Goal: Task Accomplishment & Management: Manage account settings

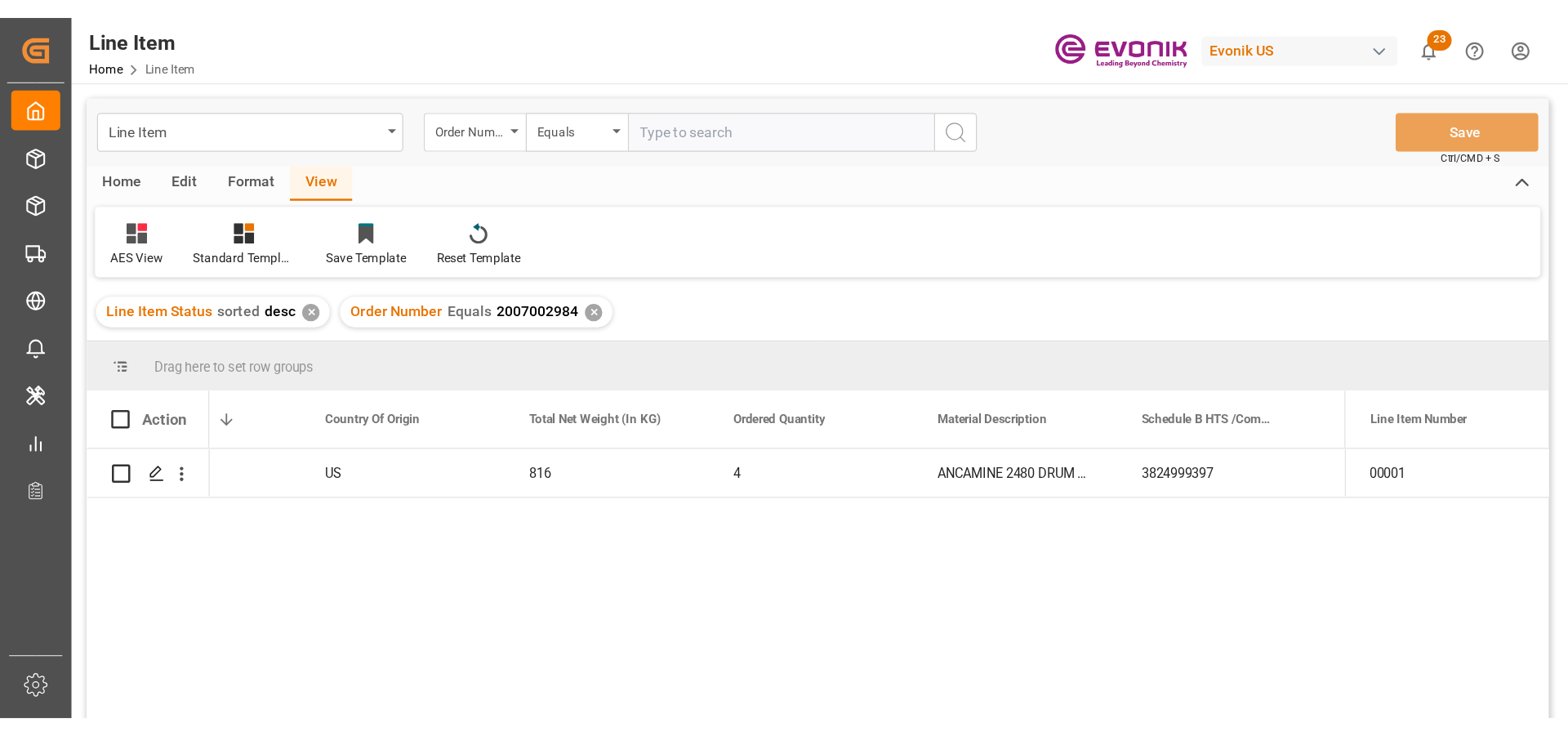
scroll to position [0, 417]
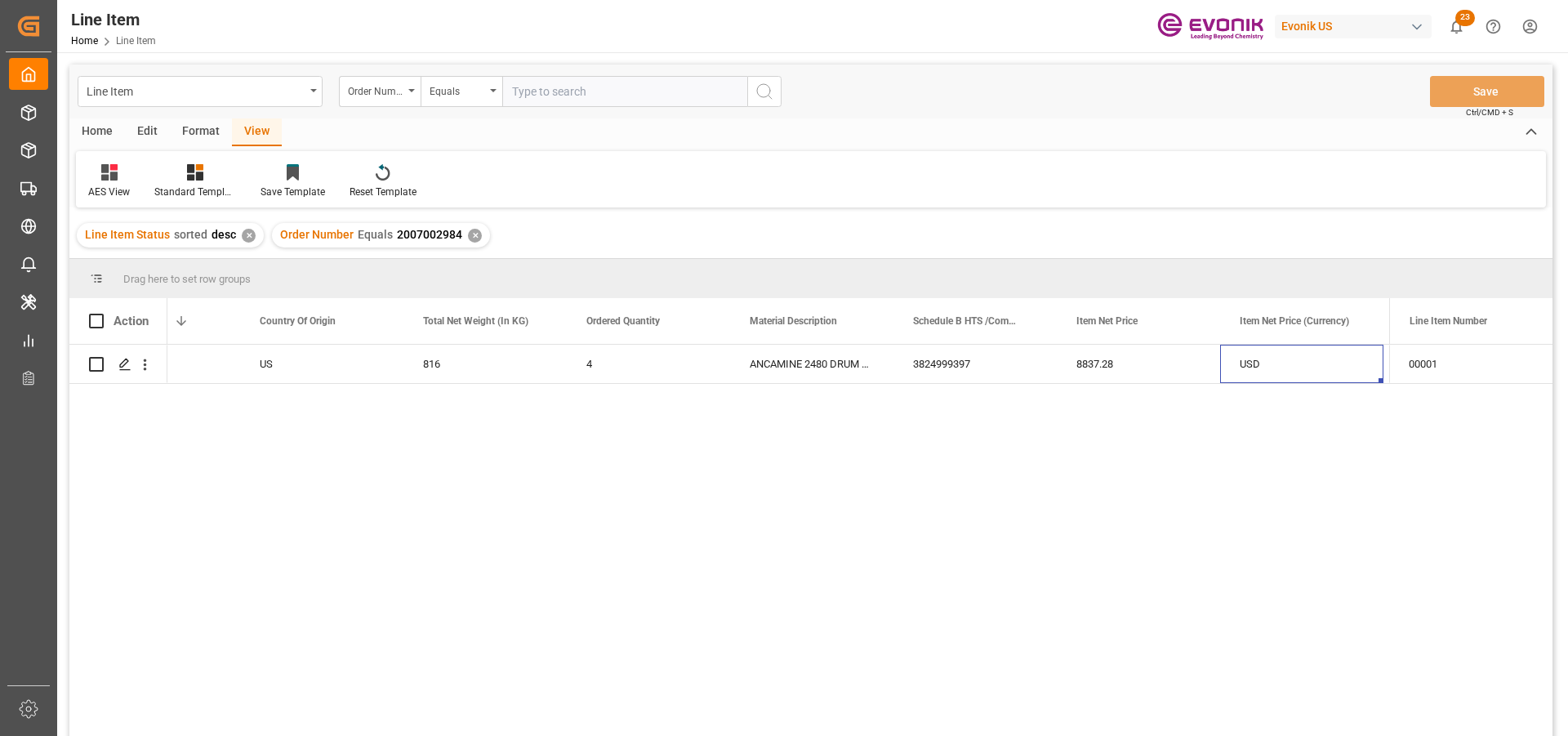
click at [477, 239] on div "Order Number Equals 2007002984 ✕" at bounding box center [380, 235] width 218 height 24
click at [472, 239] on div "✕" at bounding box center [474, 236] width 14 height 14
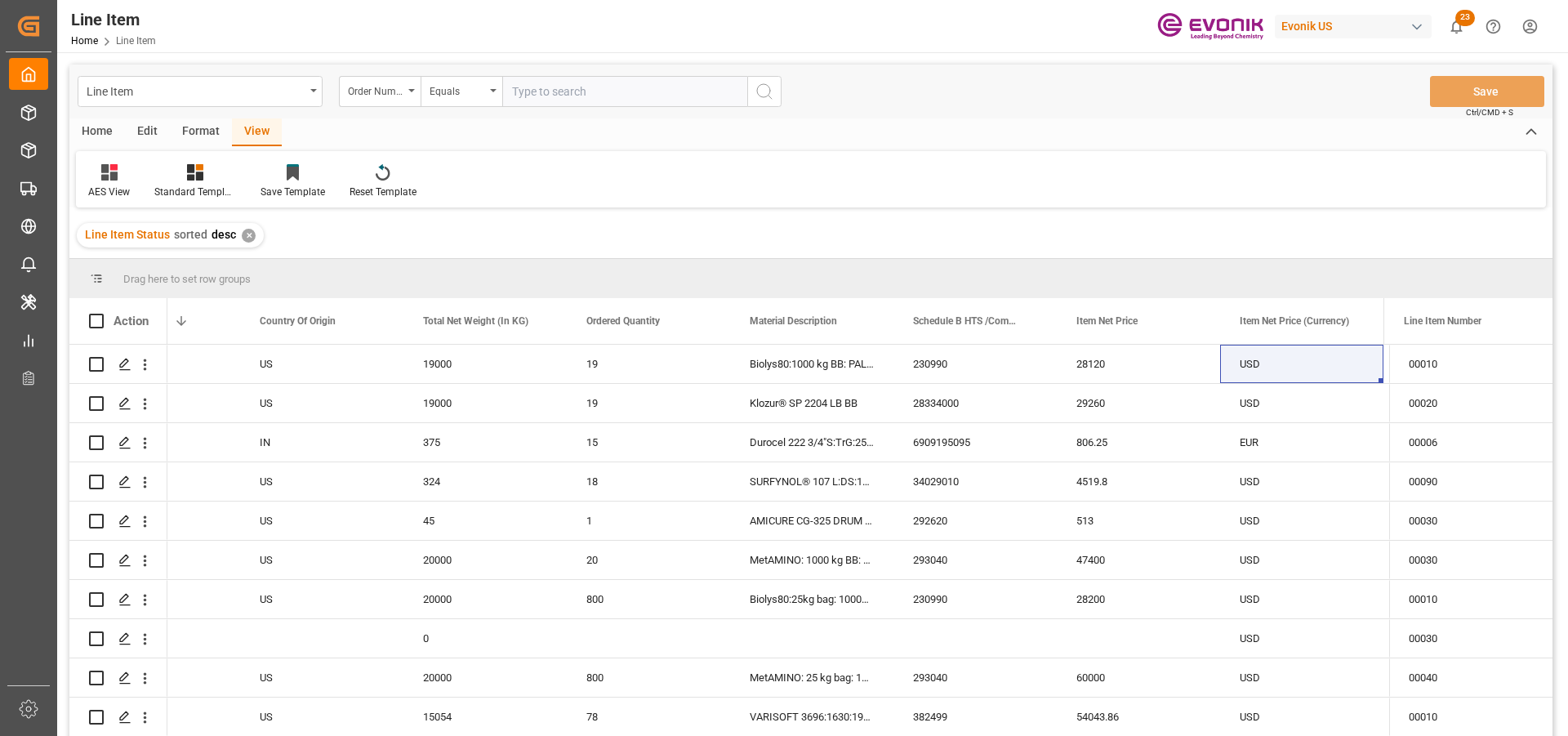
click at [624, 86] on input "text" at bounding box center [624, 91] width 245 height 31
paste input "2007190766"
type input "2007190766"
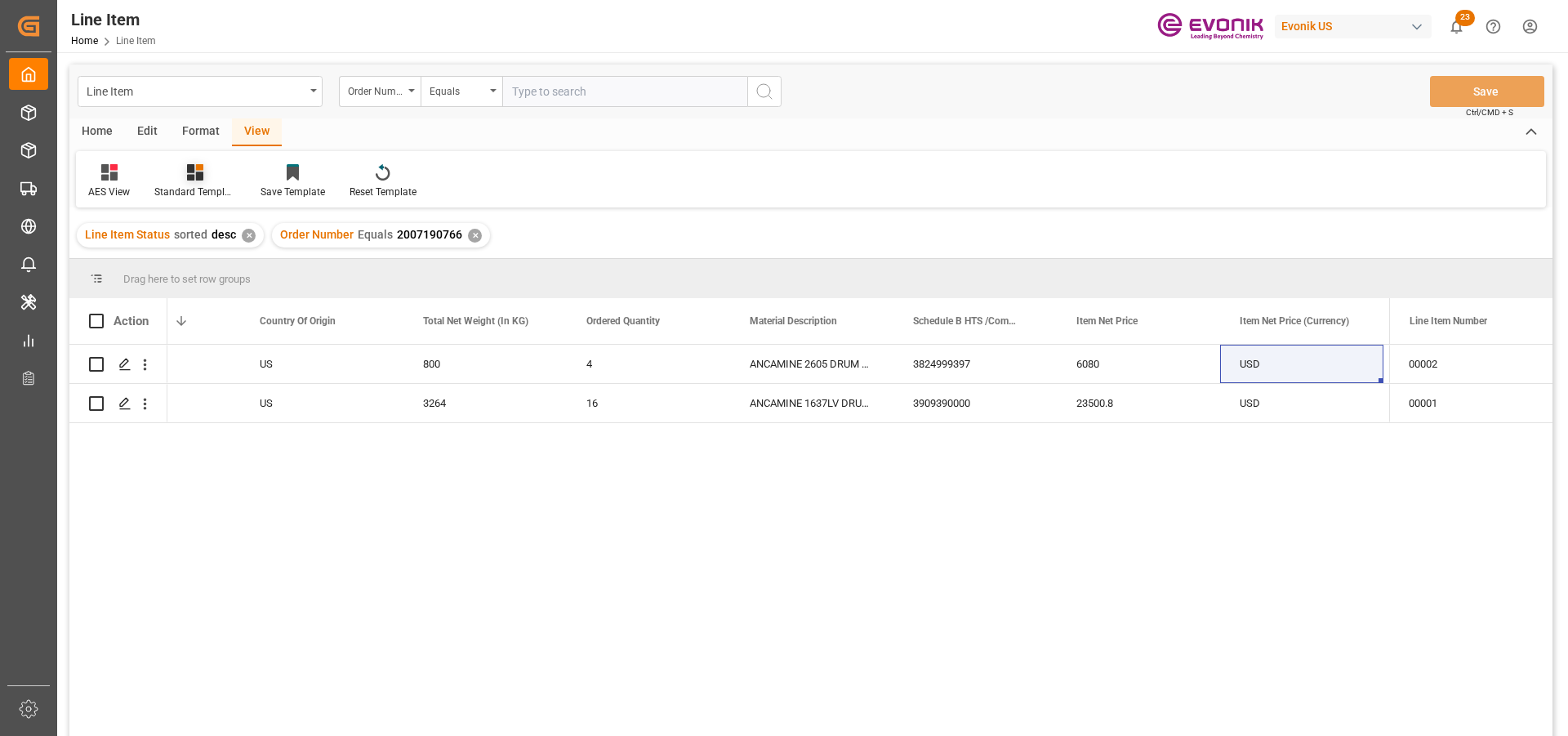
click at [190, 176] on icon at bounding box center [195, 172] width 17 height 17
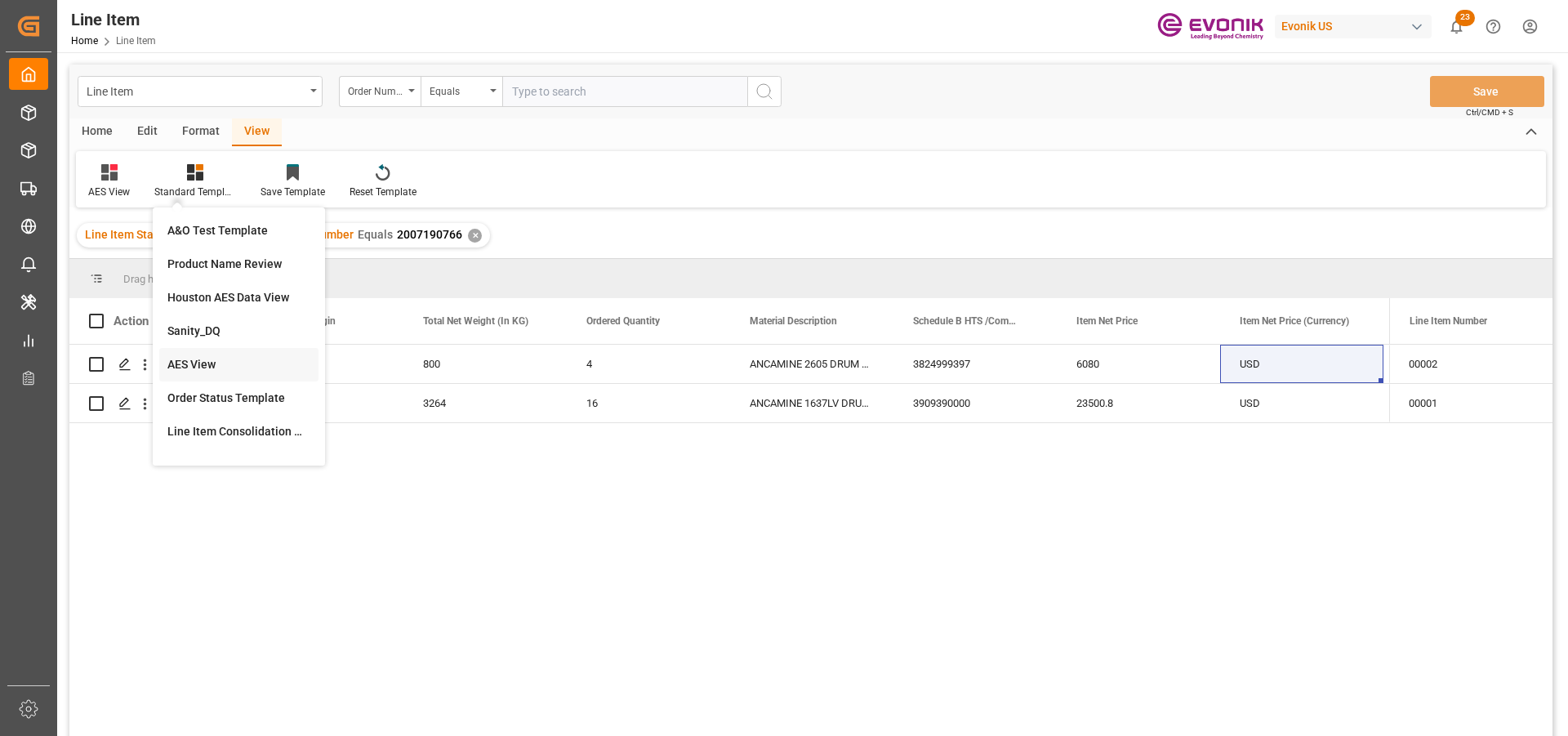
click at [211, 364] on div "AES View" at bounding box center [238, 364] width 143 height 18
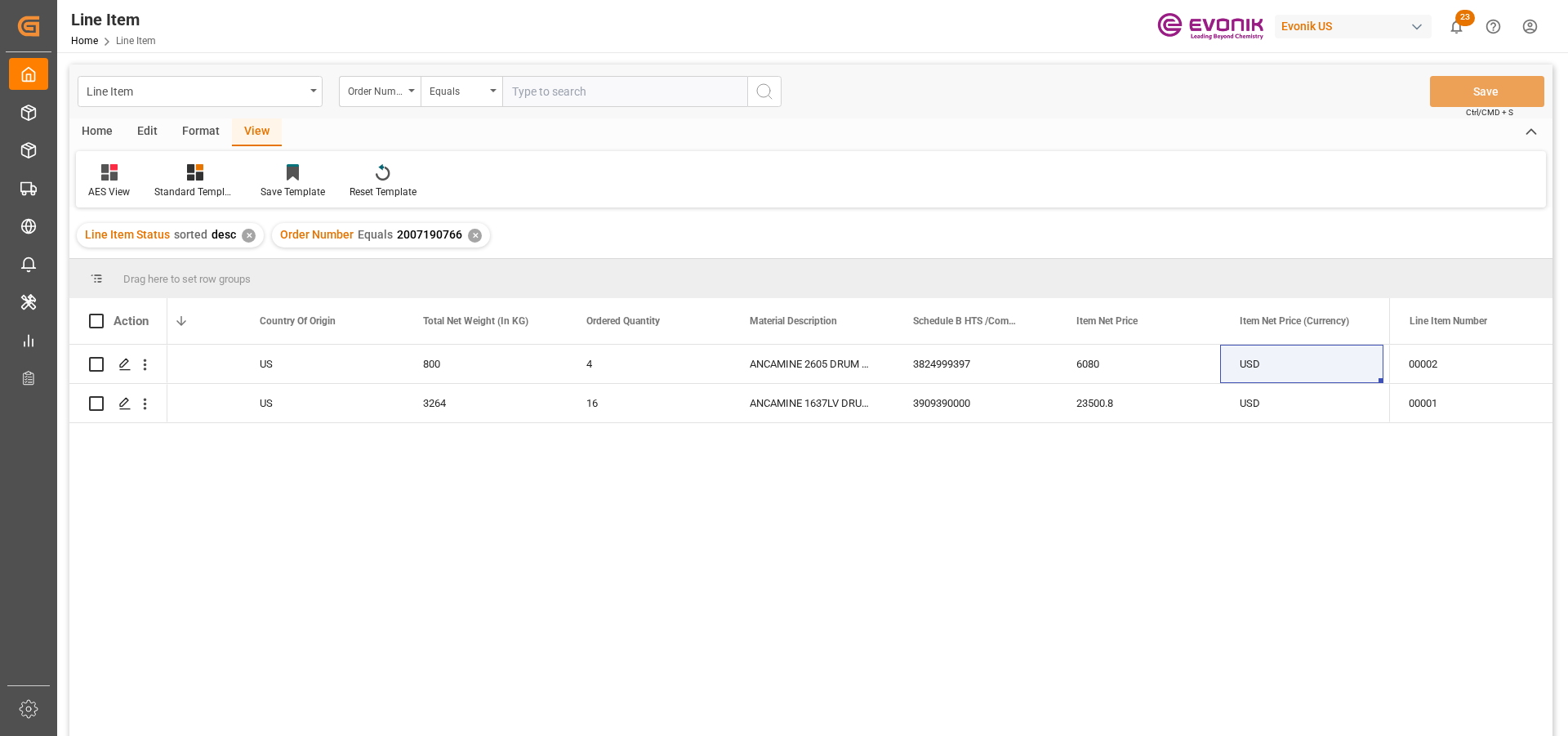
click at [916, 425] on div "Active US 800 4 ANCAMINE 2605 DRUM 200KG 3824999397 6080 USD EAR99 Active US 32…" at bounding box center [778, 545] width 1221 height 402
click at [912, 395] on div "3909390000" at bounding box center [974, 403] width 163 height 38
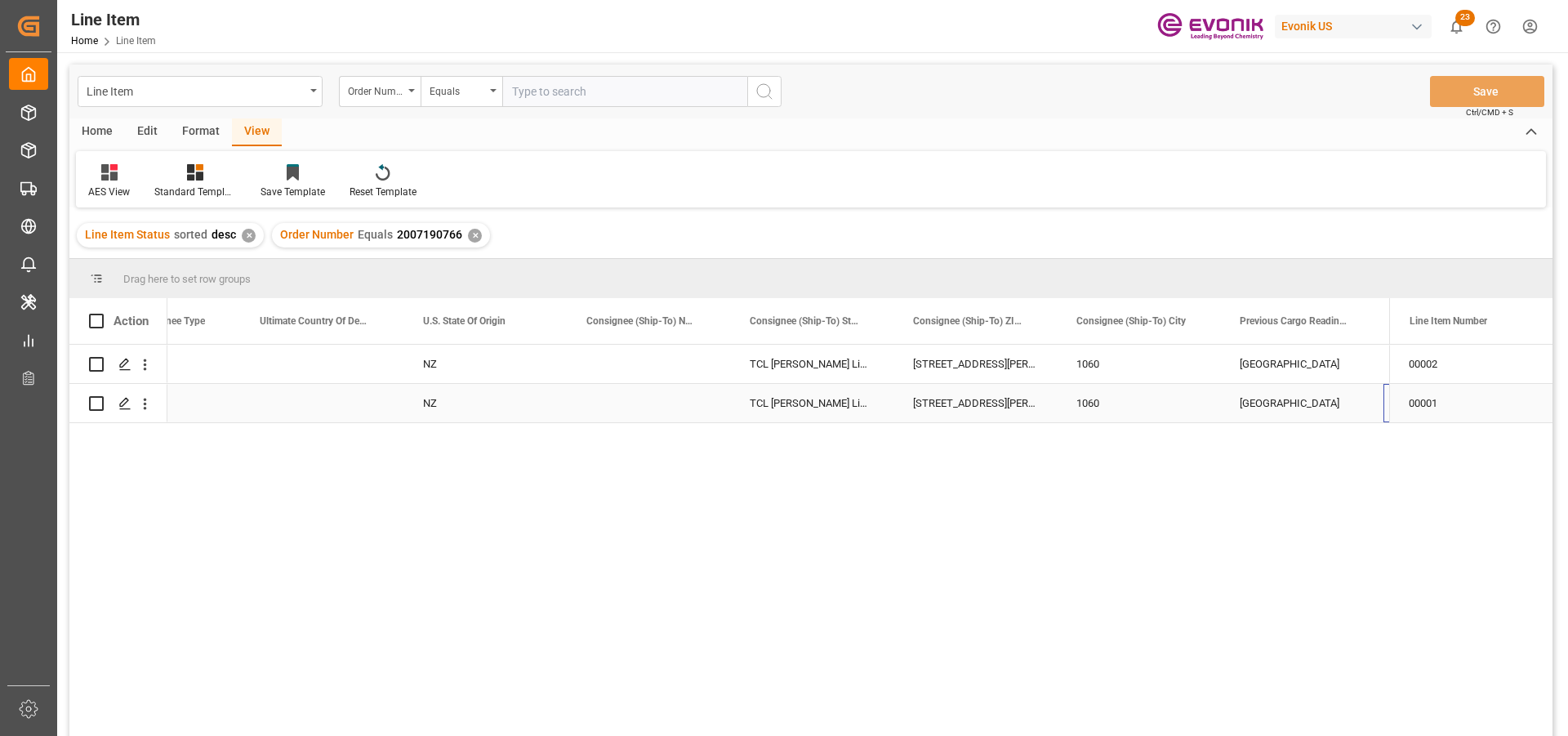
scroll to position [0, 2044]
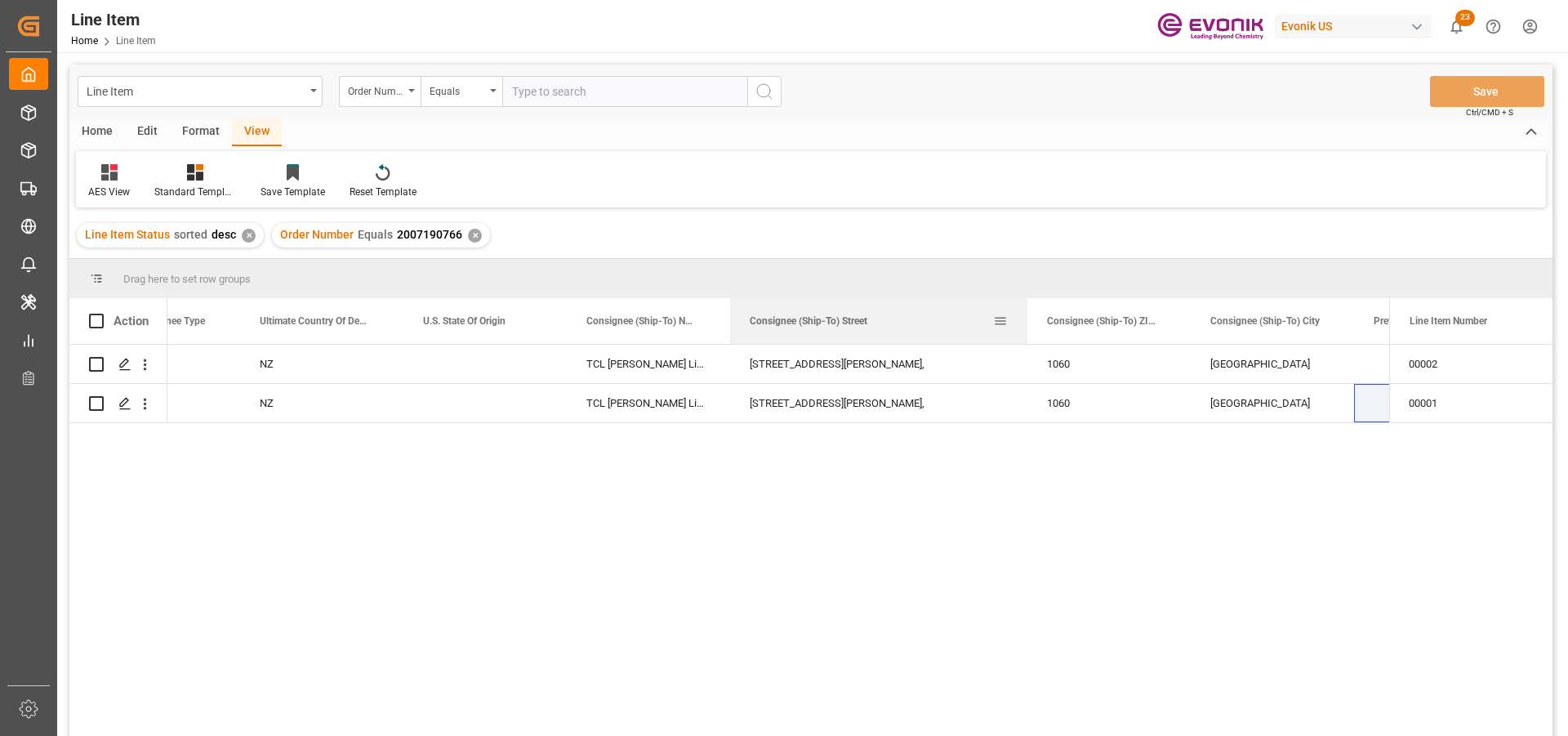
drag, startPoint x: 891, startPoint y: 320, endPoint x: 1026, endPoint y: 304, distance: 135.9
click at [1026, 304] on div at bounding box center [1028, 321] width 7 height 46
click at [730, 323] on div "Consignee (Ship-To) Street" at bounding box center [879, 321] width 297 height 46
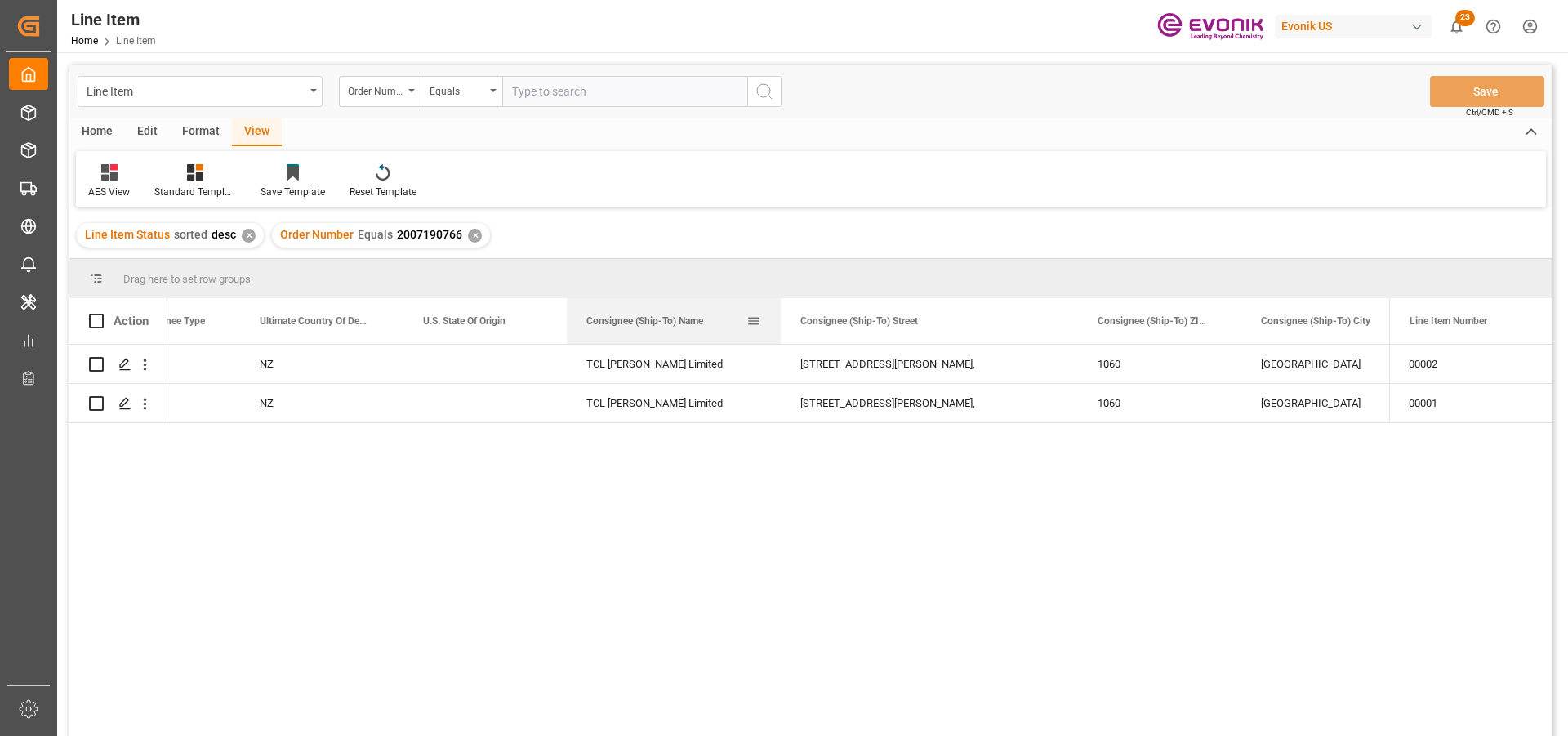
drag, startPoint x: 728, startPoint y: 323, endPoint x: 779, endPoint y: 317, distance: 51.4
click at [779, 317] on div at bounding box center [780, 321] width 7 height 46
click at [471, 231] on div "✕" at bounding box center [474, 236] width 14 height 14
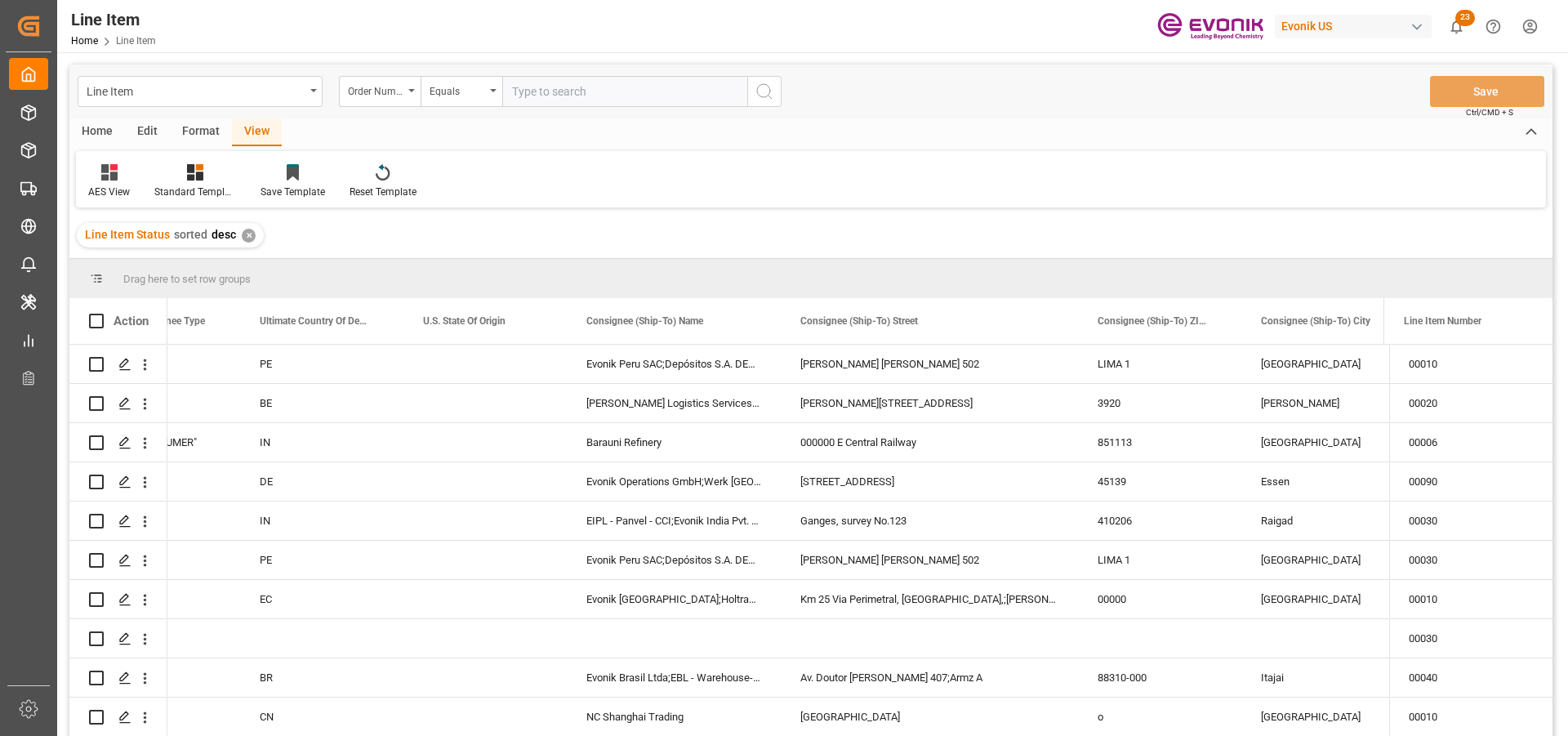
click at [558, 99] on input "text" at bounding box center [624, 91] width 245 height 31
paste input "2007150034"
type input "2007150034"
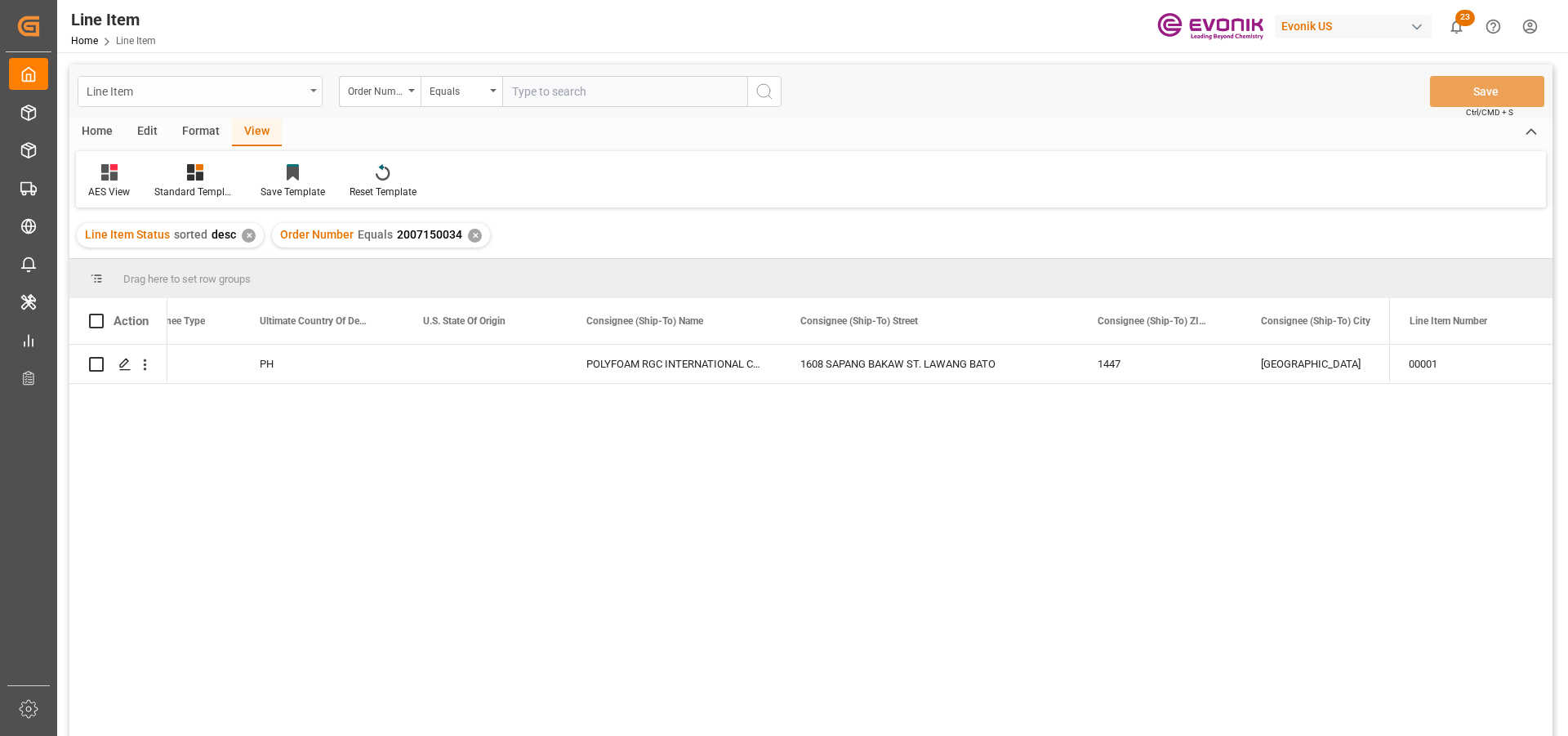
click at [302, 92] on div "Line Item" at bounding box center [195, 90] width 218 height 20
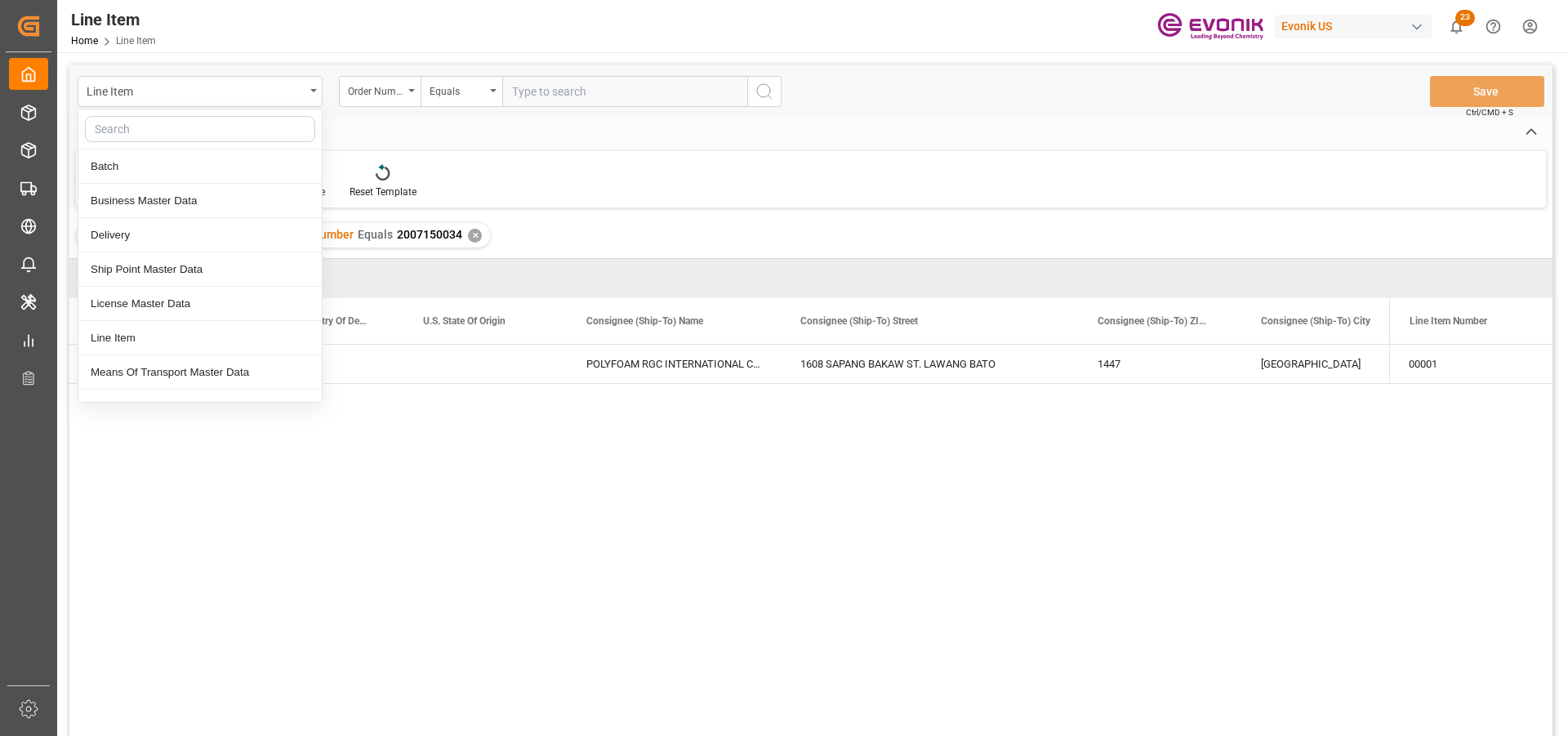
click at [158, 130] on input "text" at bounding box center [200, 129] width 231 height 26
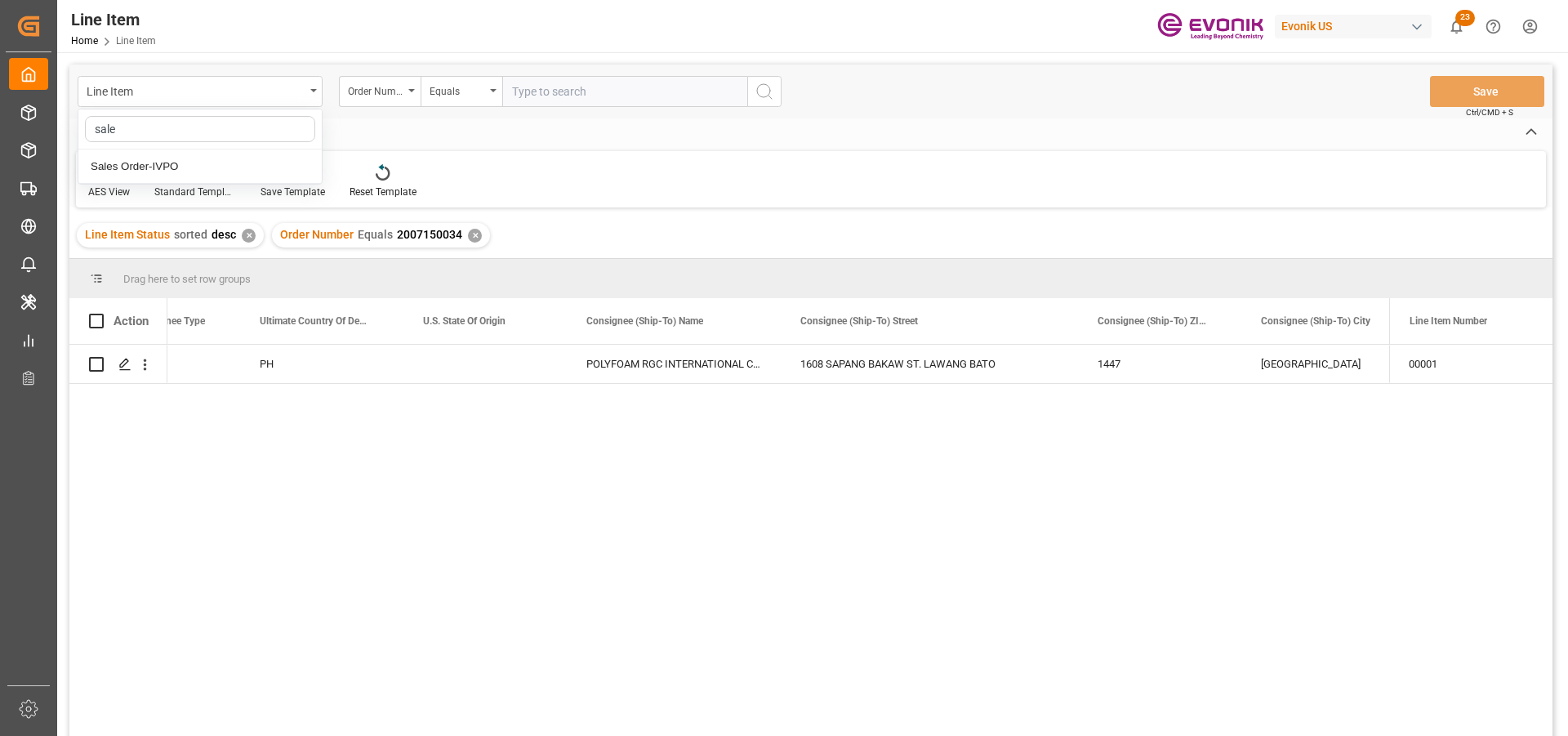
type input "sales"
click at [187, 170] on div "Sales Order-IVPO" at bounding box center [200, 166] width 243 height 34
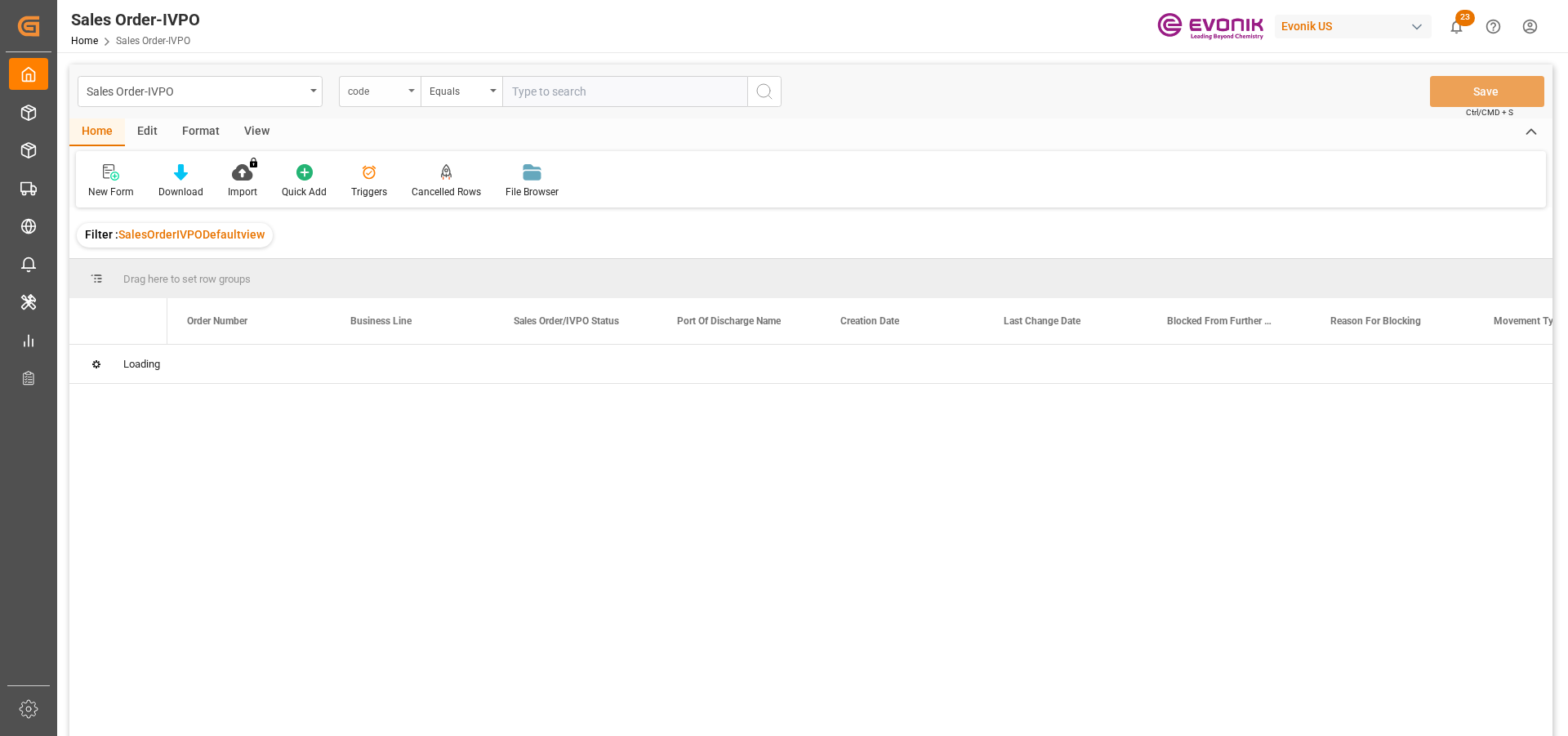
click at [414, 92] on div "code" at bounding box center [380, 91] width 82 height 31
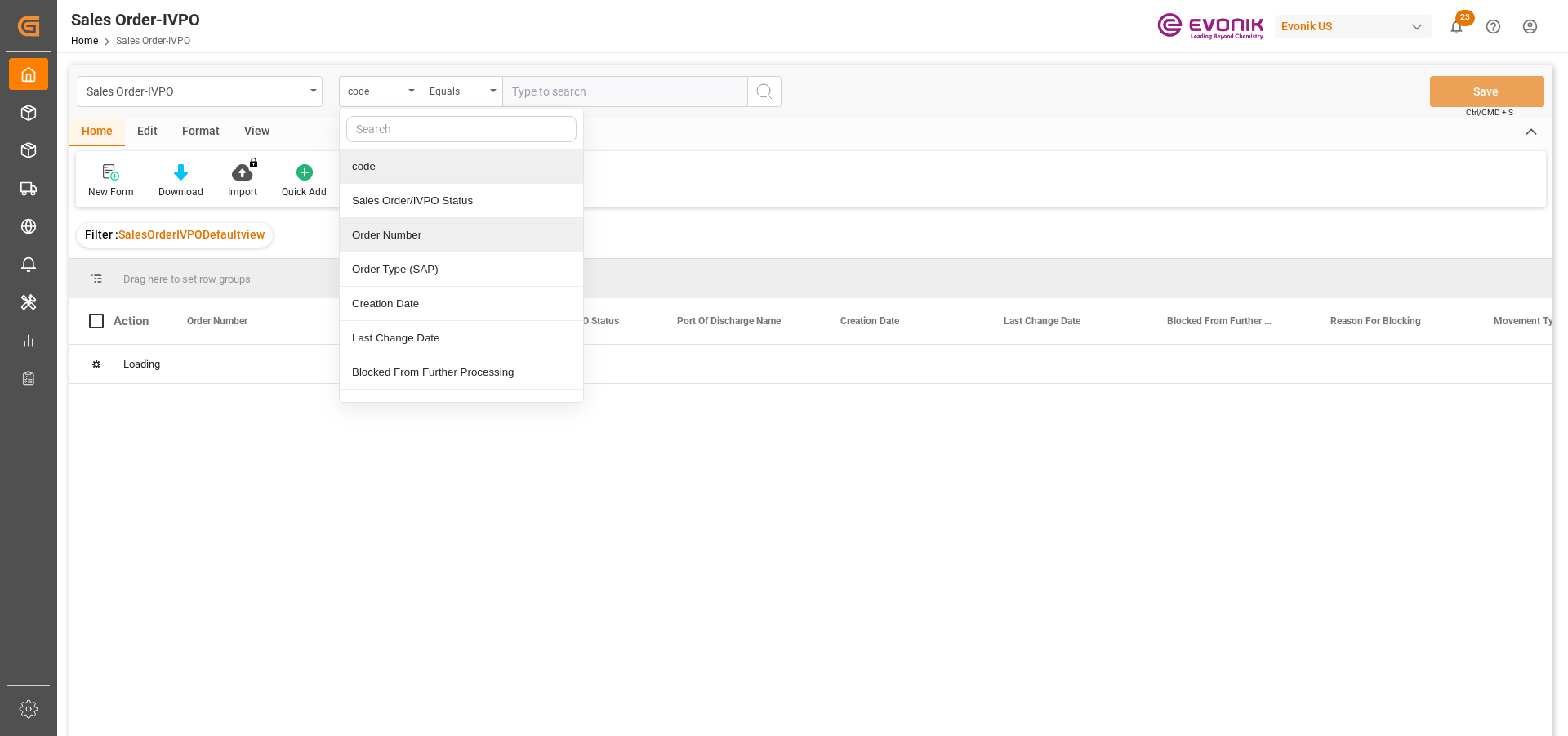
click at [418, 245] on div "Order Number" at bounding box center [461, 235] width 243 height 34
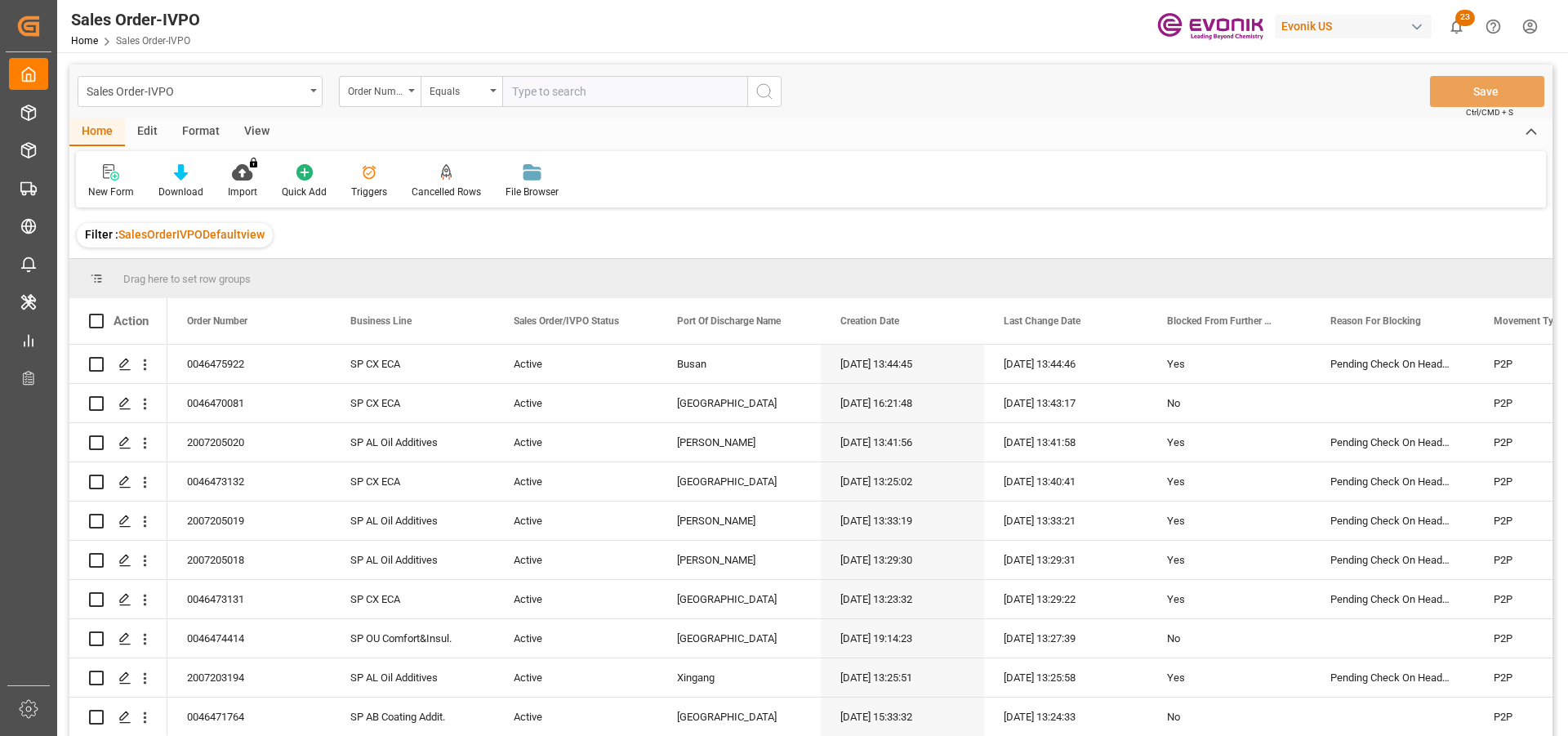
click at [525, 103] on input "text" at bounding box center [624, 91] width 245 height 31
paste input "2007150034"
type input "2007150034"
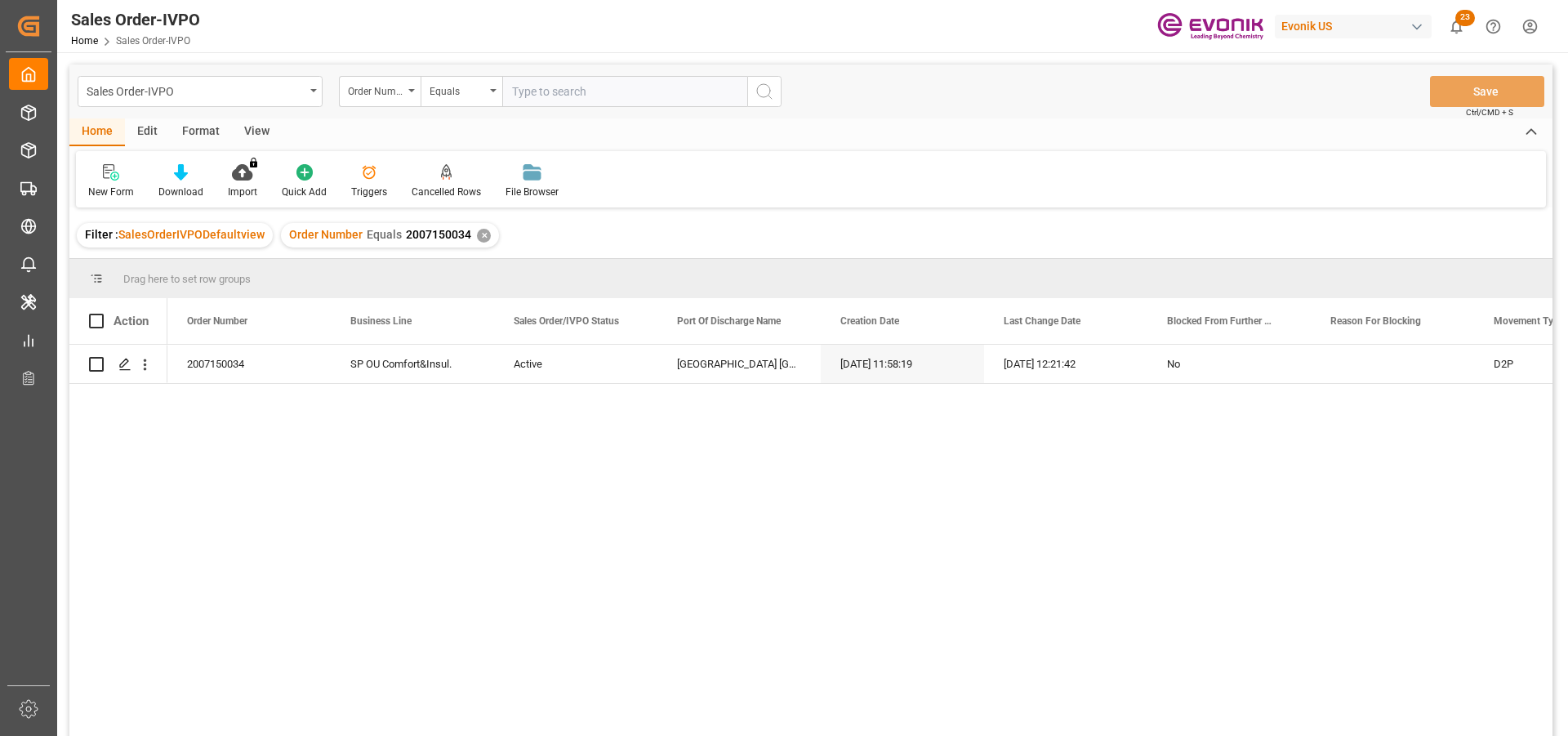
click at [480, 236] on div "✕" at bounding box center [484, 236] width 14 height 14
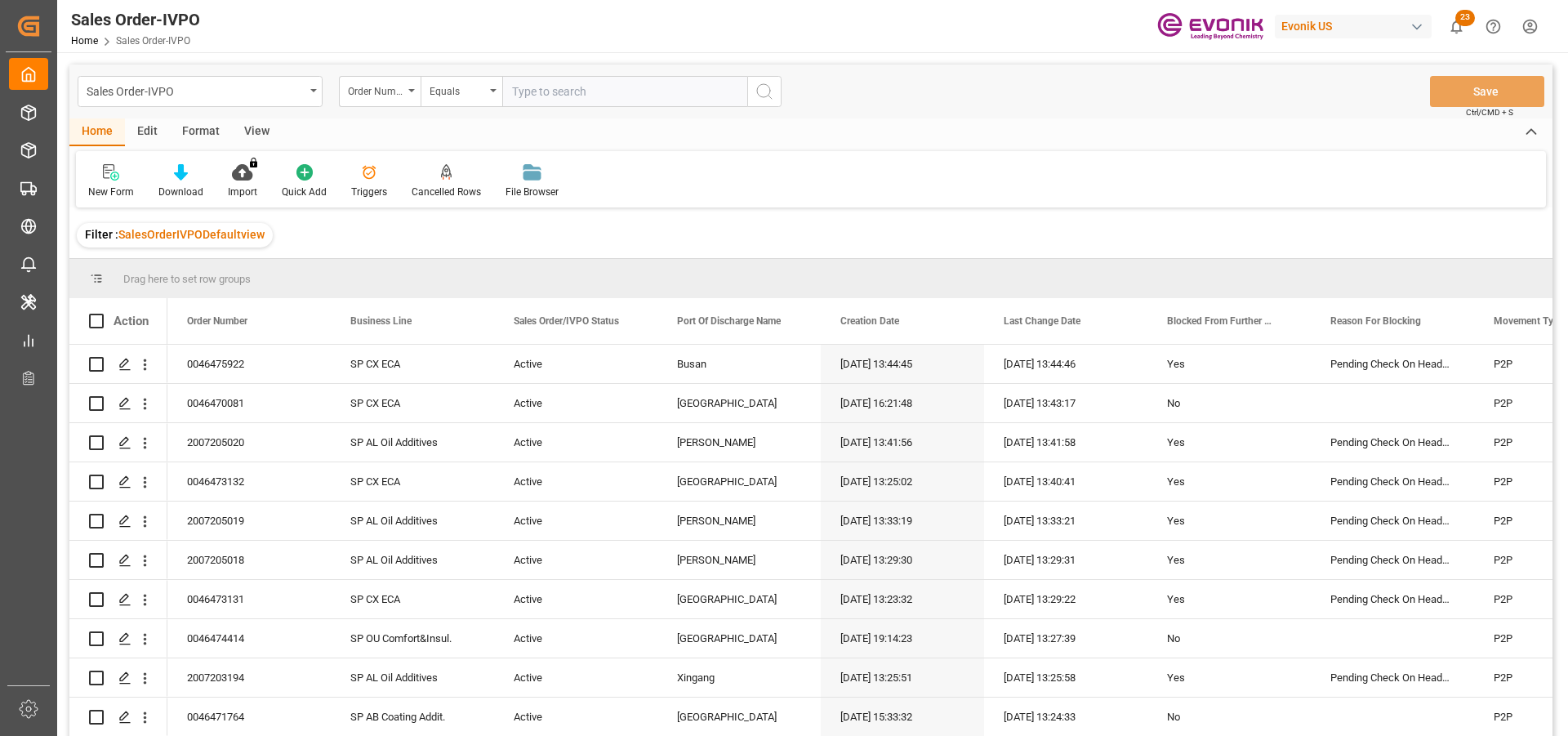
click at [604, 89] on input "text" at bounding box center [624, 91] width 245 height 31
paste input "2007072773"
type input "2007072773"
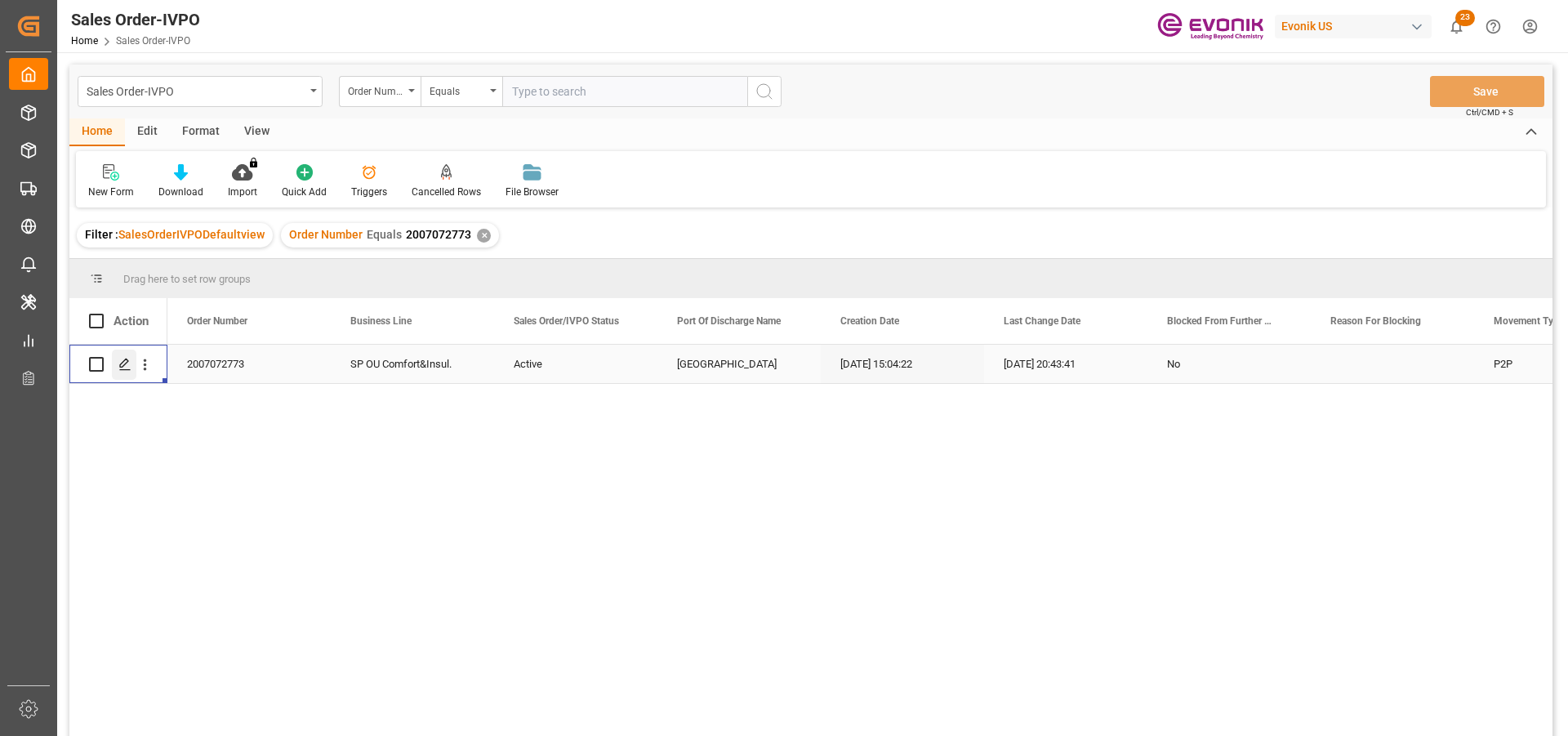
click at [126, 368] on icon "Press SPACE to select this row." at bounding box center [125, 364] width 13 height 13
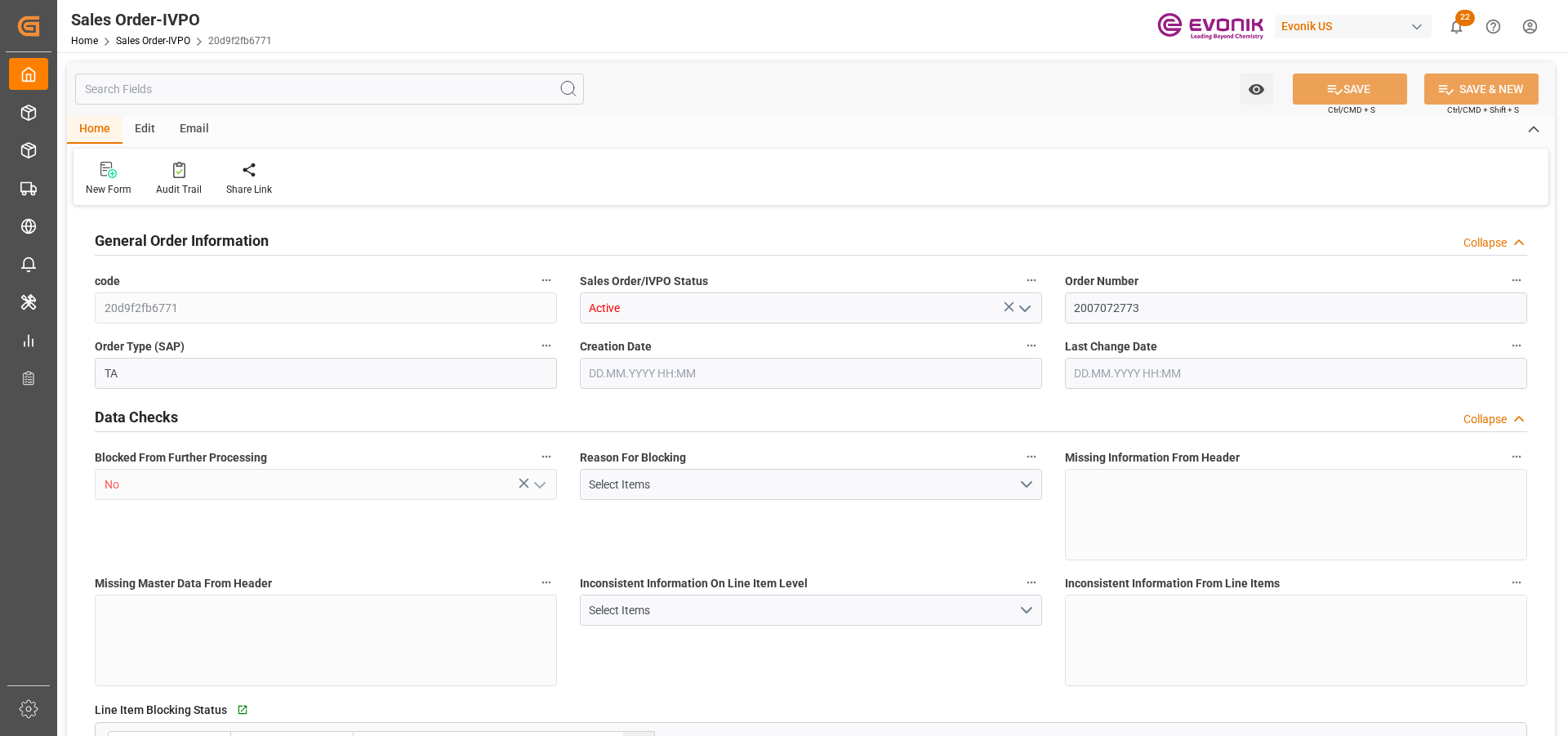
type input "COCTG"
type input "0"
type input "1"
type input "2461.2"
type input "03.07.2025 15:04"
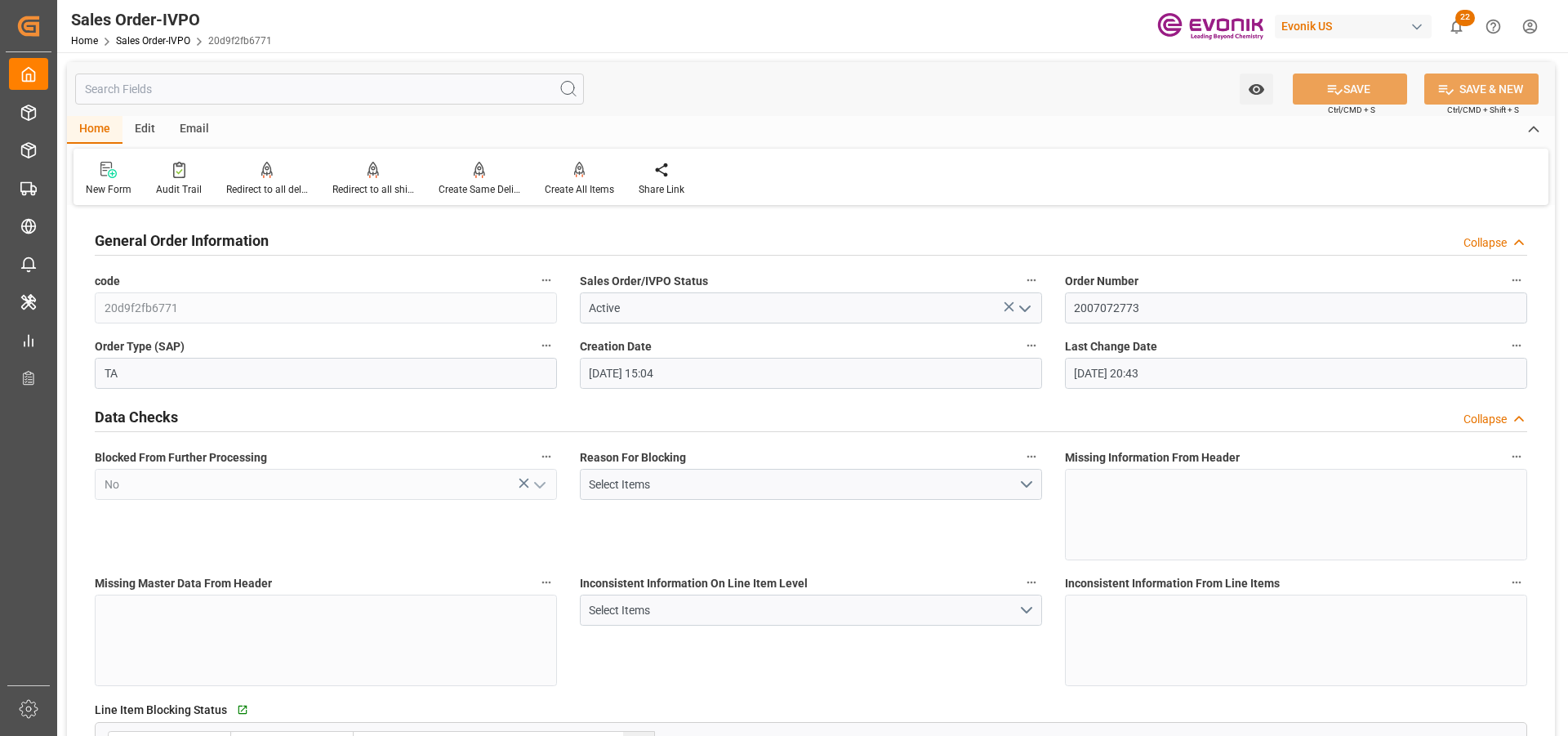
type input "02.09.2025 20:43"
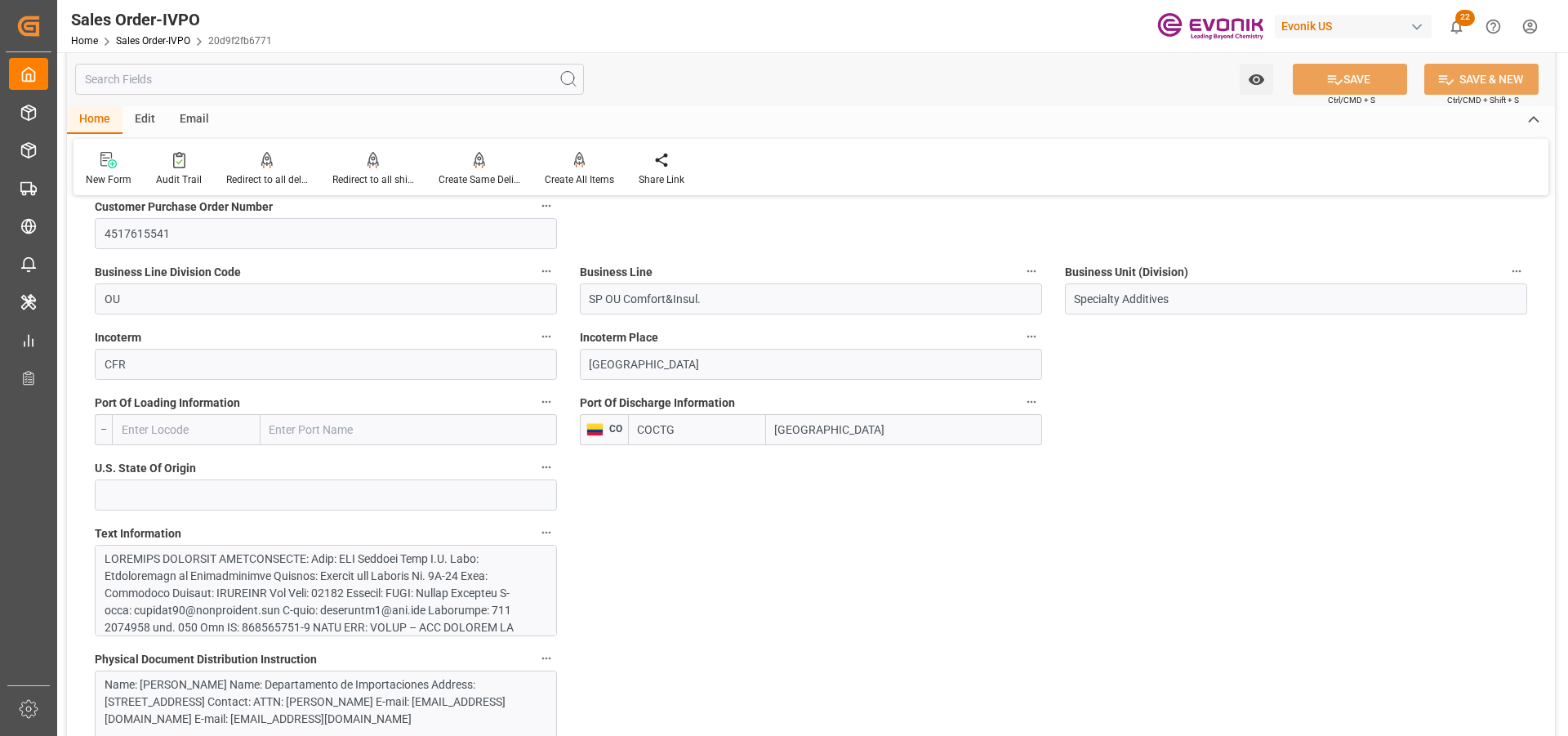
scroll to position [1143, 0]
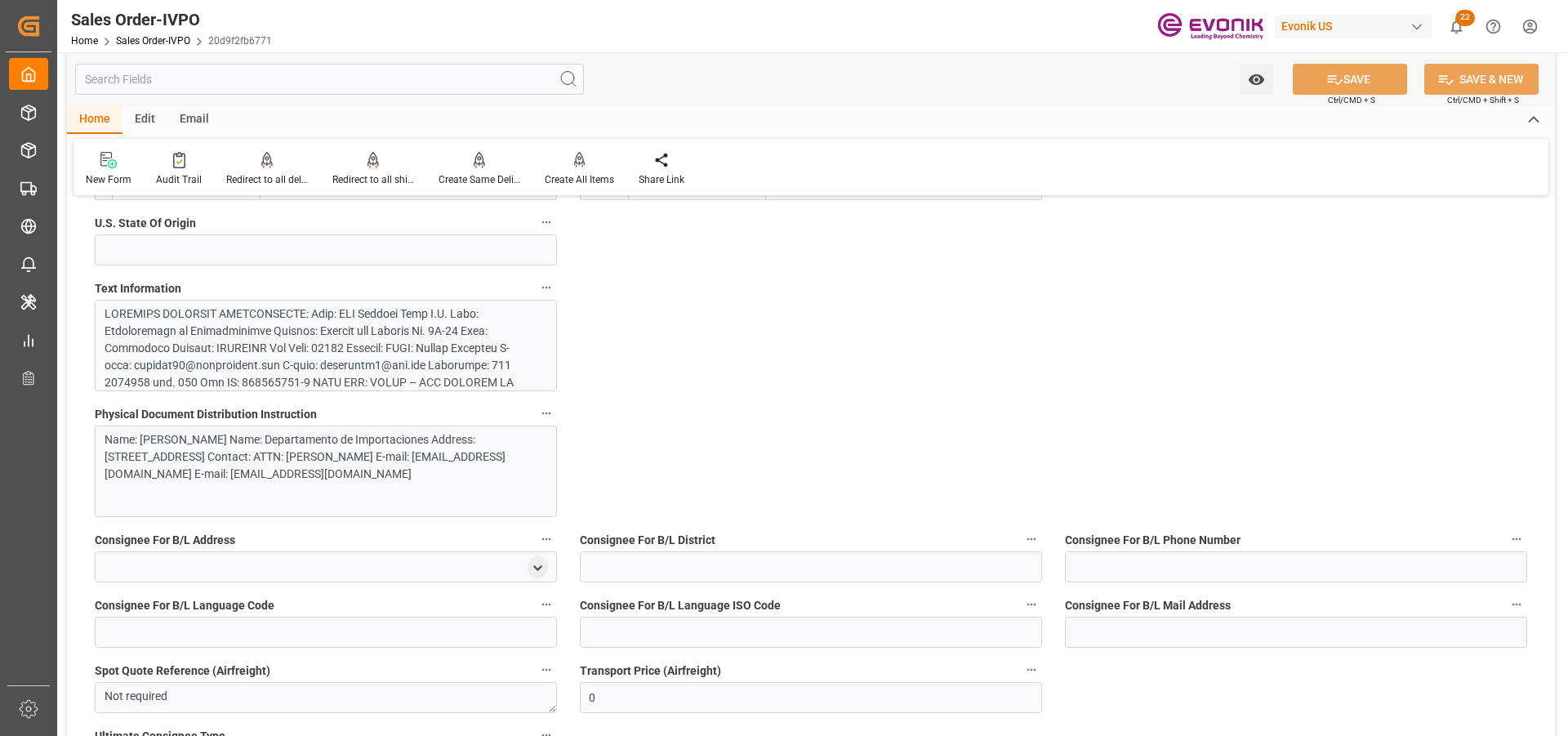
click at [329, 328] on div at bounding box center [319, 563] width 430 height 515
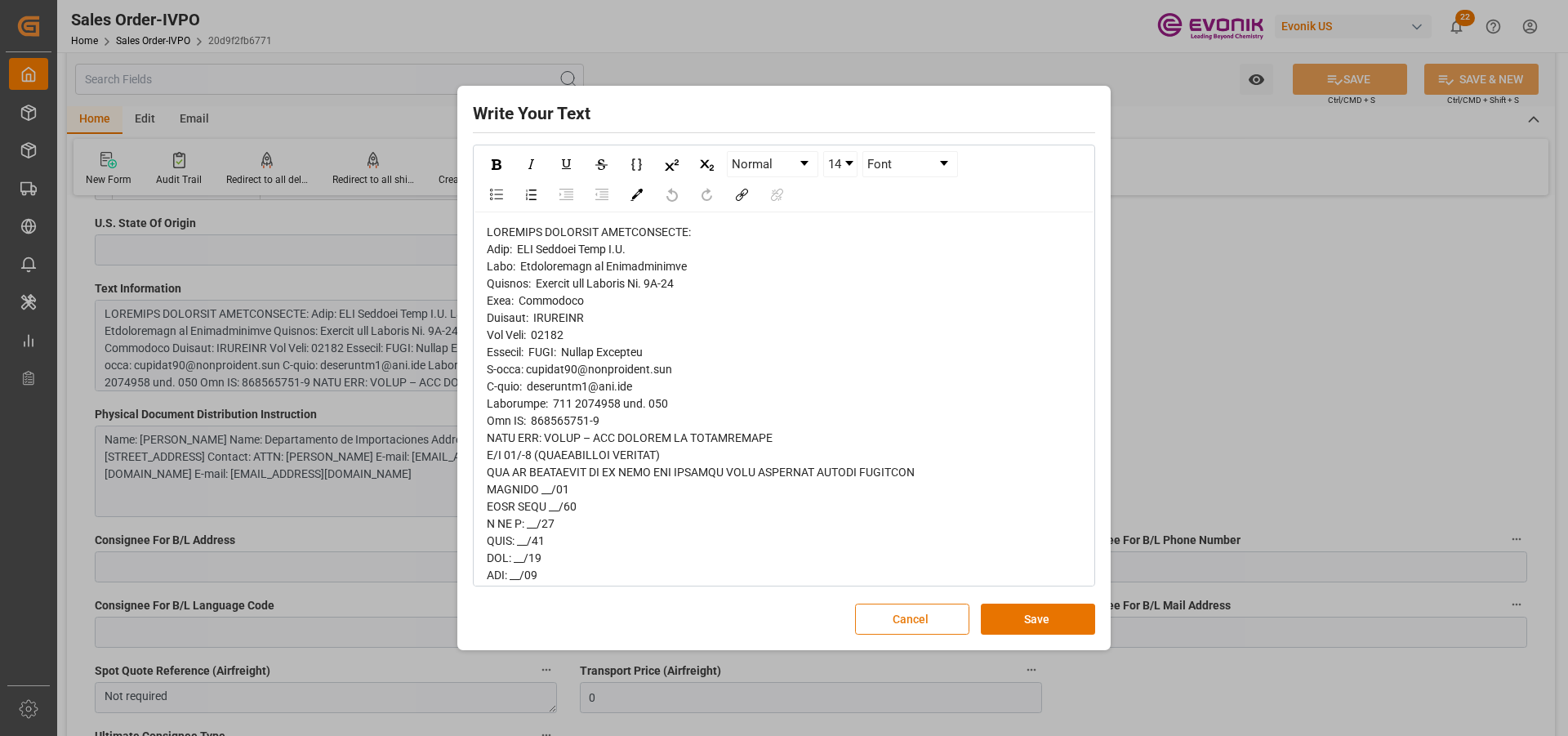
click at [942, 560] on button "Cancel" at bounding box center [911, 618] width 114 height 31
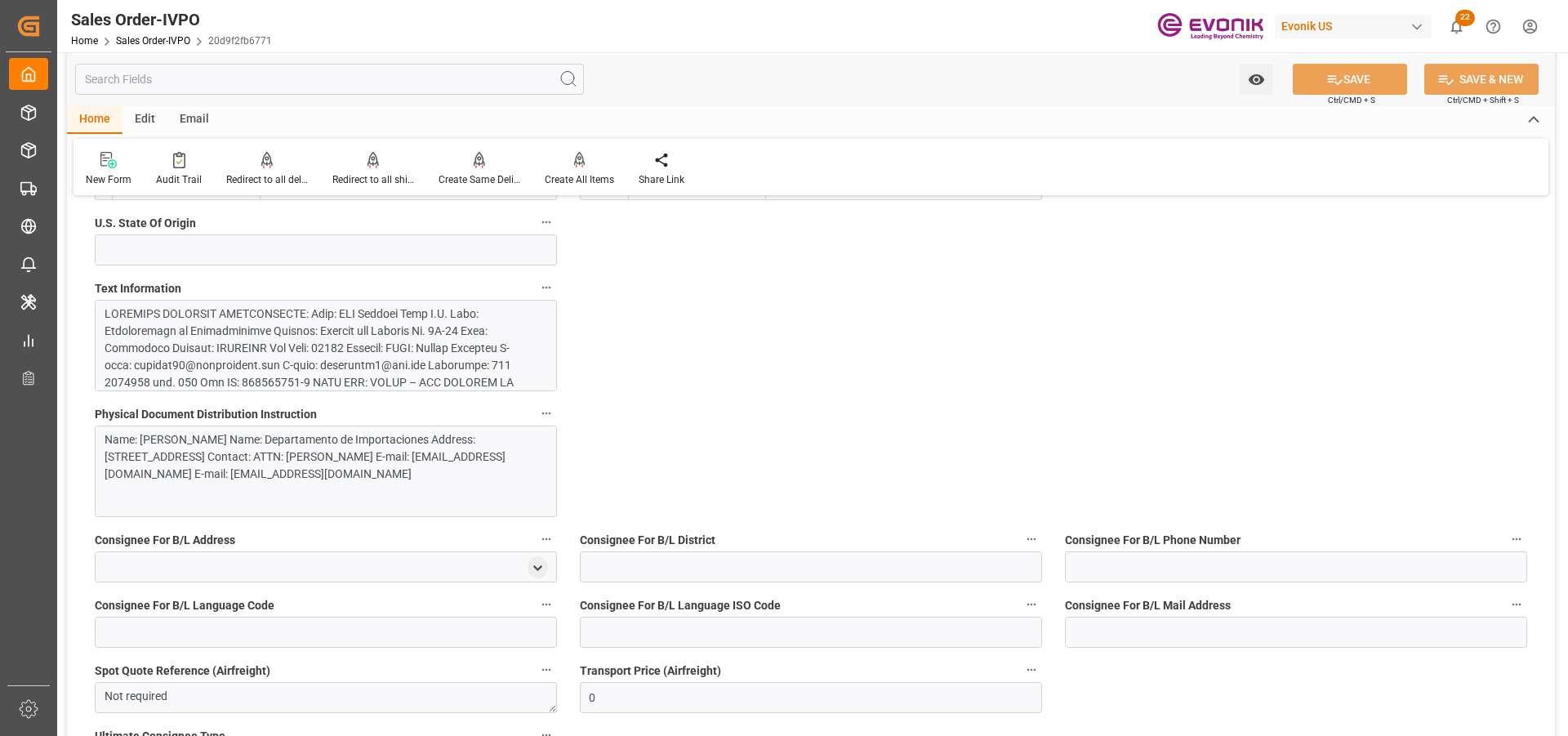
click at [324, 458] on div "Name: SIA Aduanas Gama S.A. Name: Departamento de Importaciones Address: Avenid…" at bounding box center [319, 457] width 430 height 52
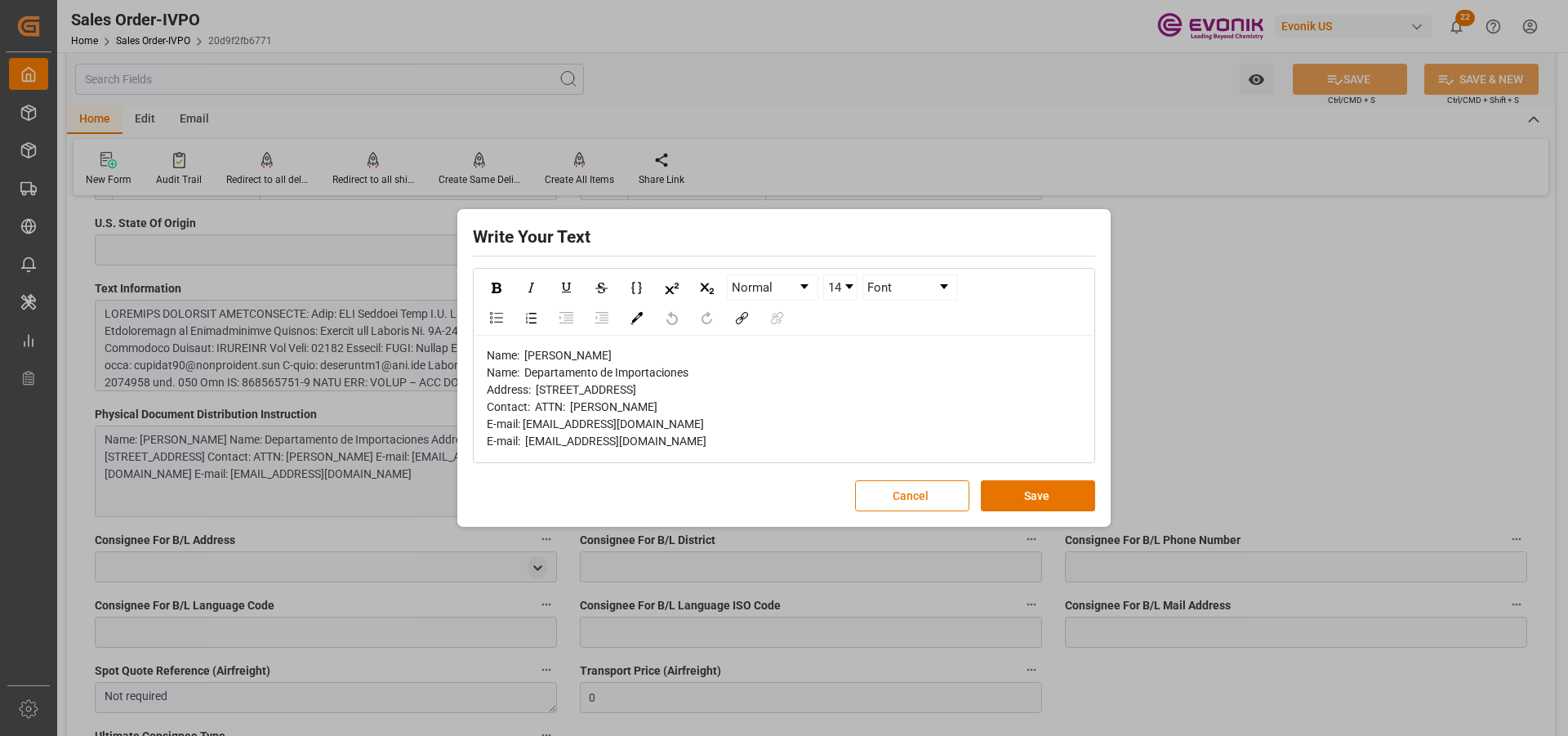
click at [916, 511] on button "Cancel" at bounding box center [911, 495] width 114 height 31
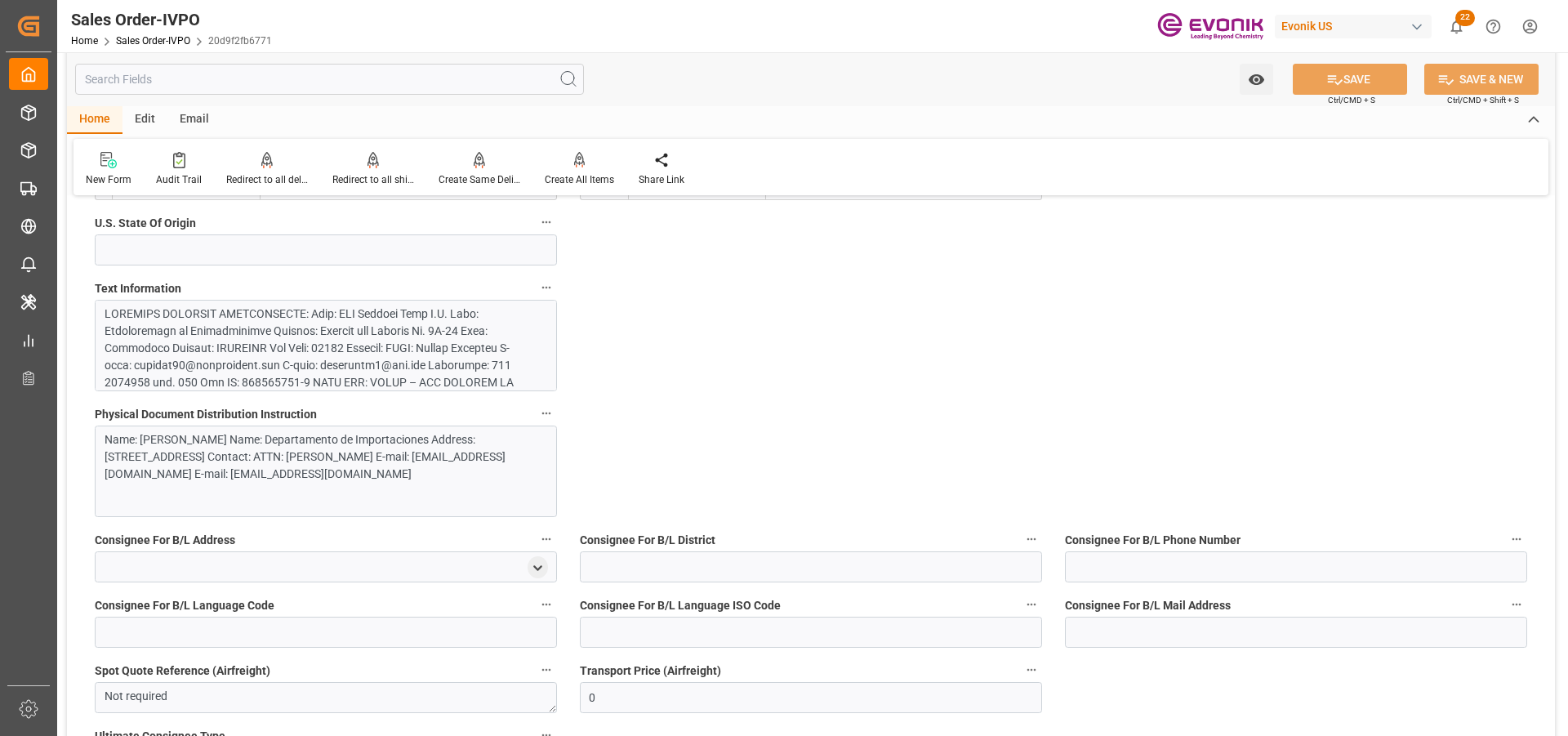
click at [329, 332] on div at bounding box center [319, 563] width 430 height 515
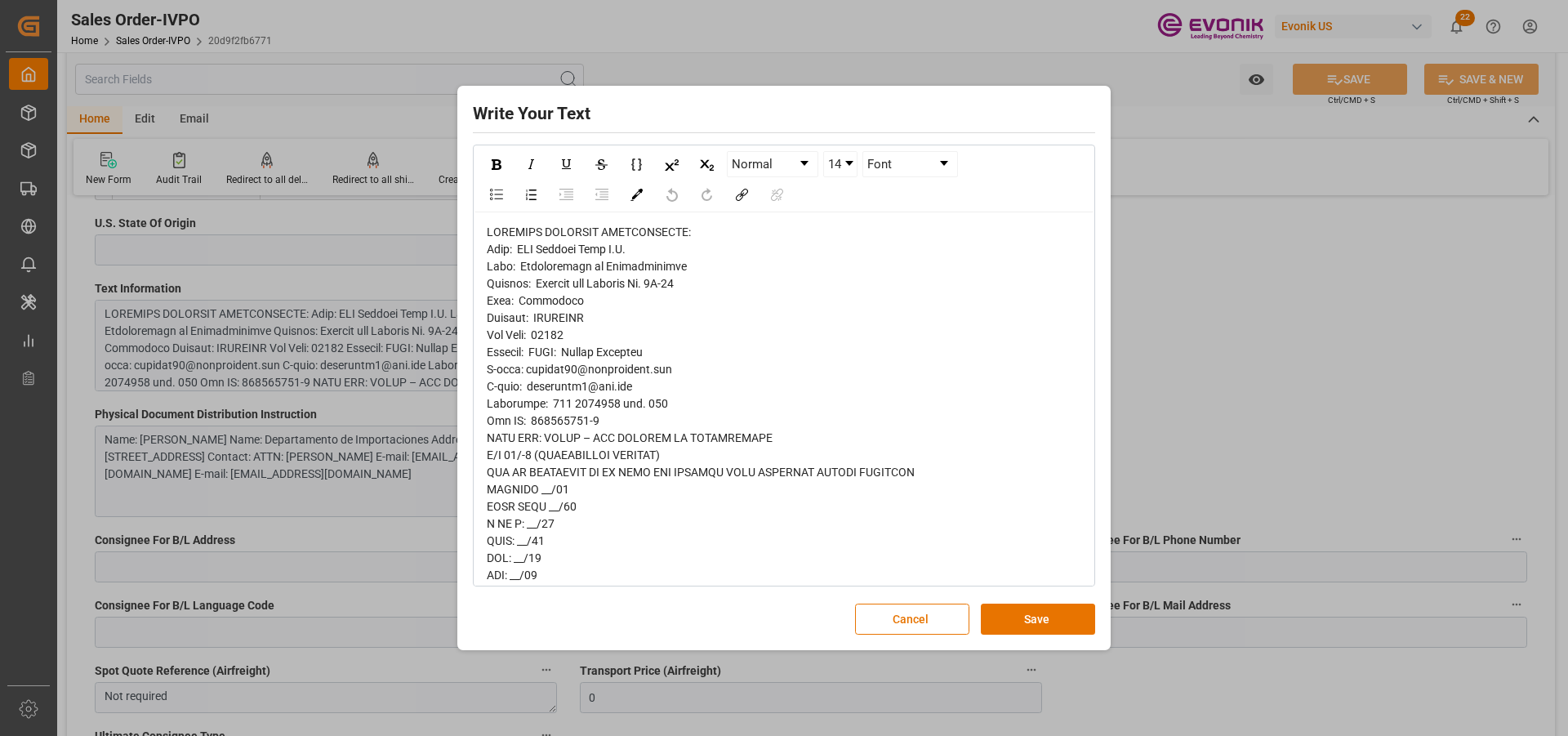
scroll to position [163, 0]
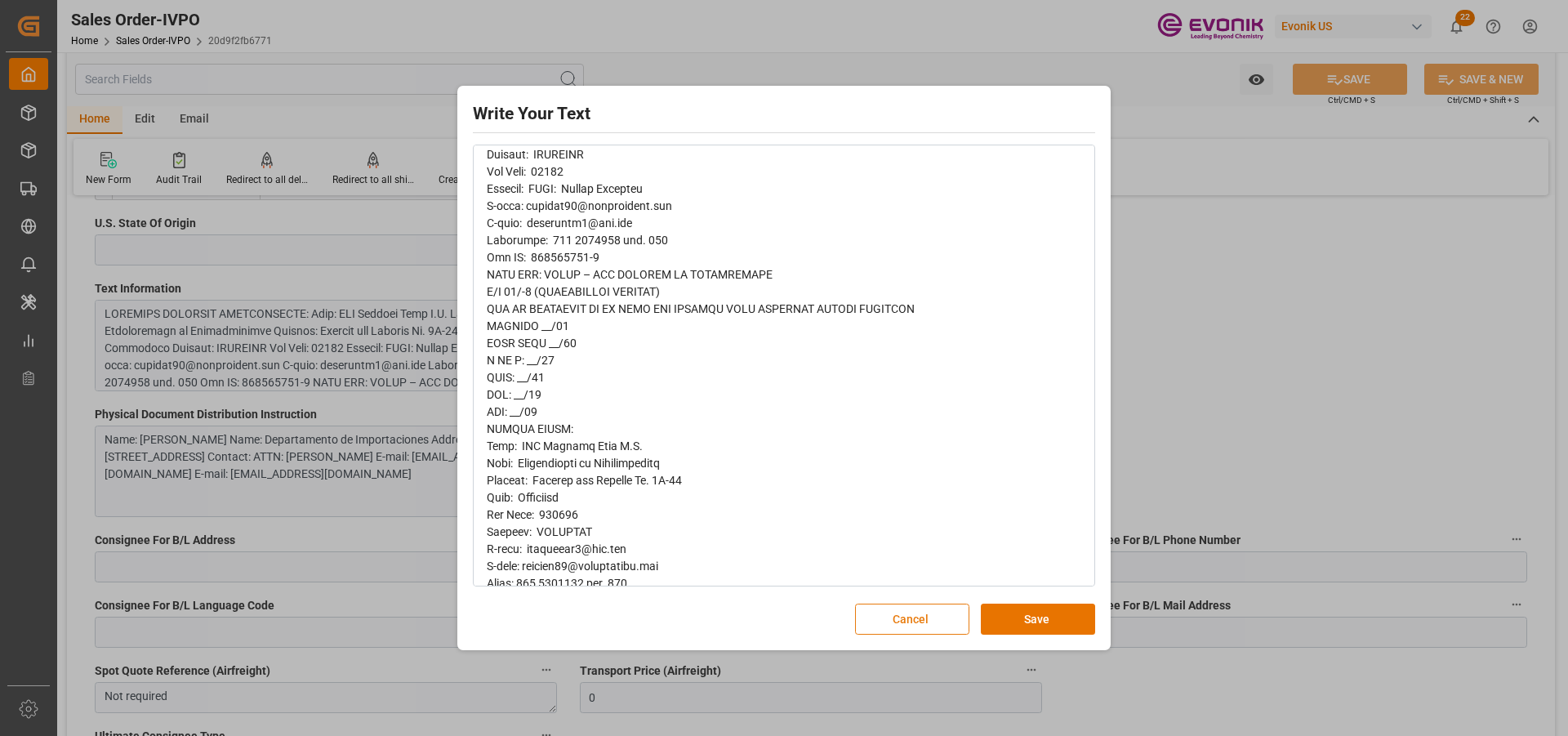
click at [940, 560] on button "Cancel" at bounding box center [911, 618] width 114 height 31
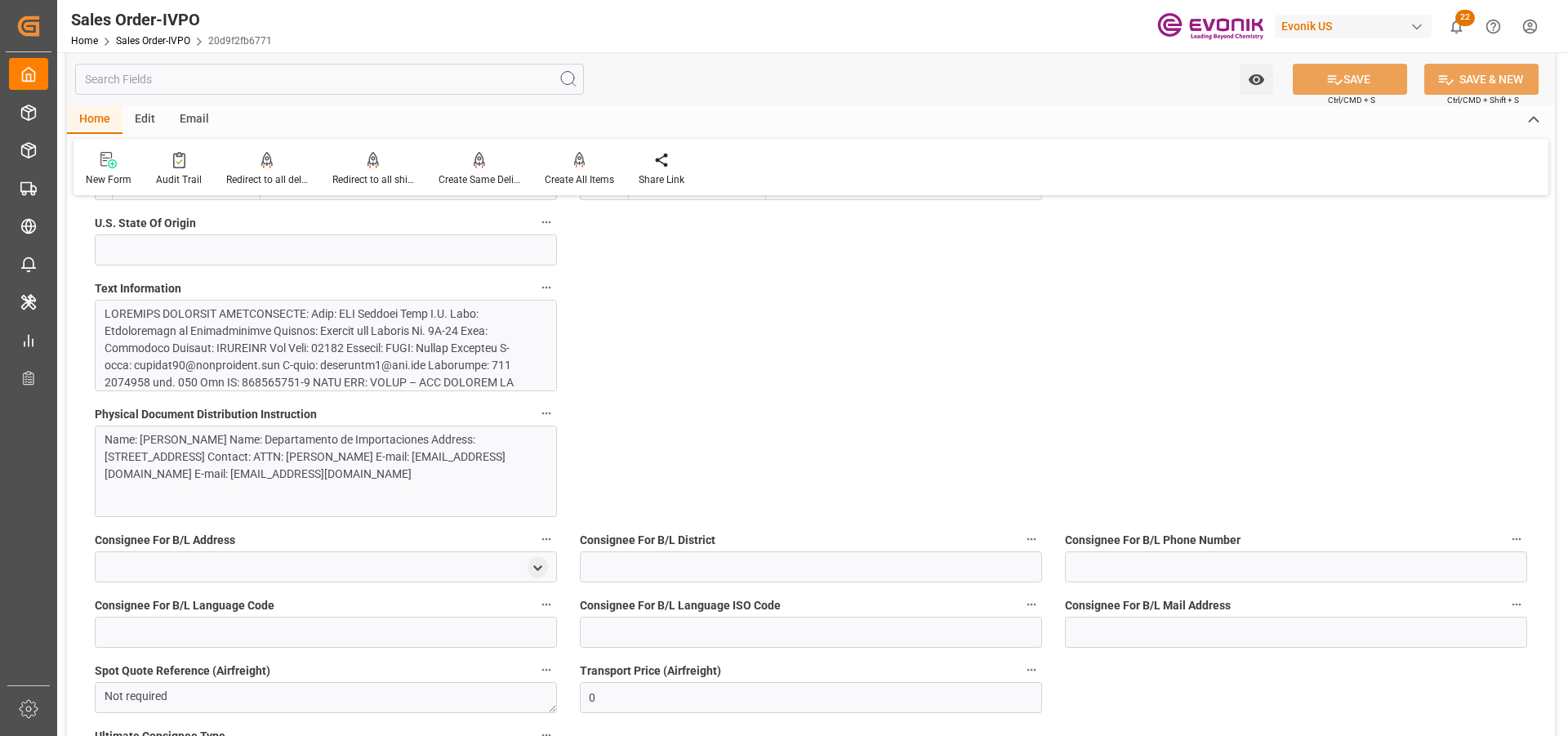
click at [325, 483] on div "Name: SIA Aduanas Gama S.A. Name: Departamento de Importaciones Address: Avenid…" at bounding box center [319, 457] width 430 height 52
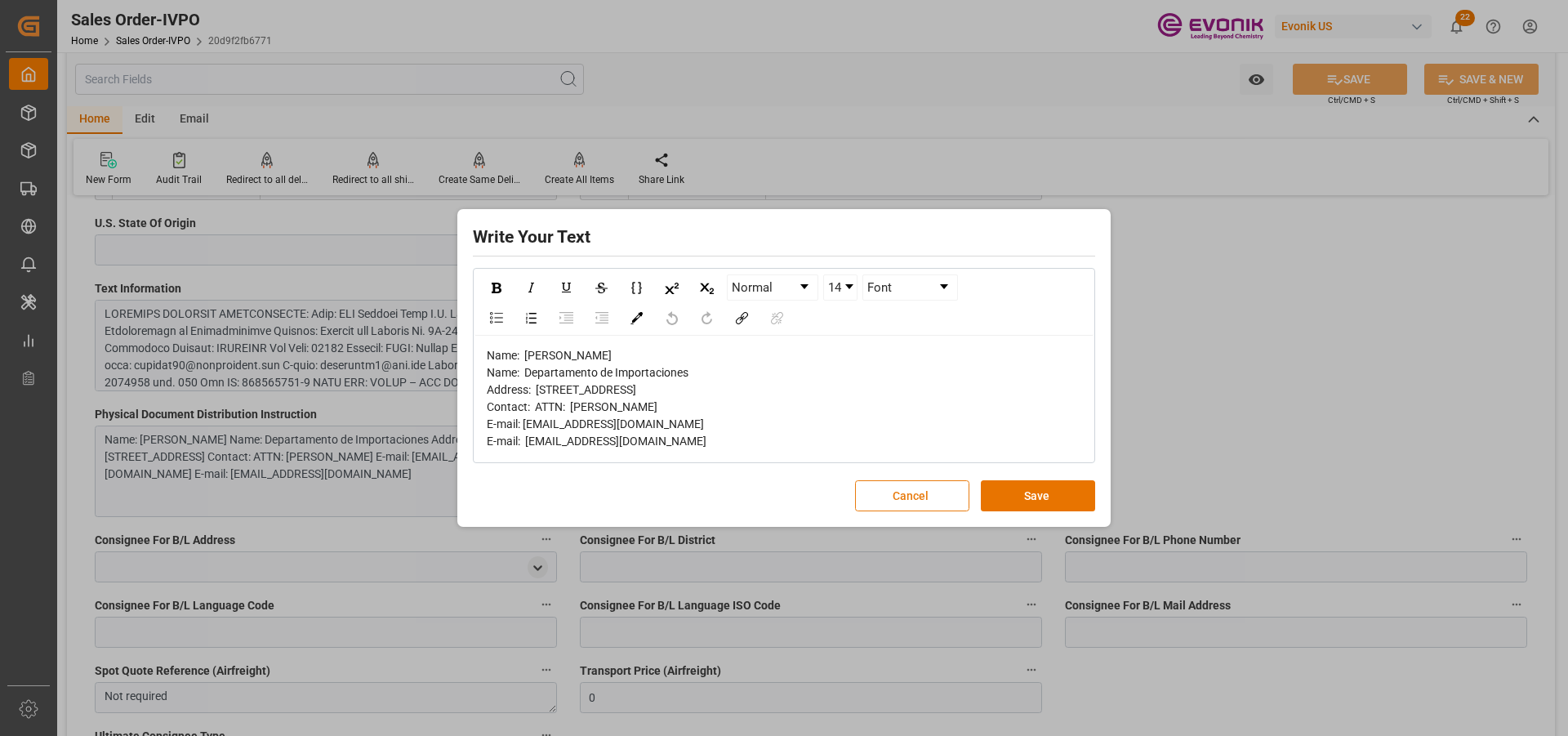
click at [908, 511] on button "Cancel" at bounding box center [911, 495] width 114 height 31
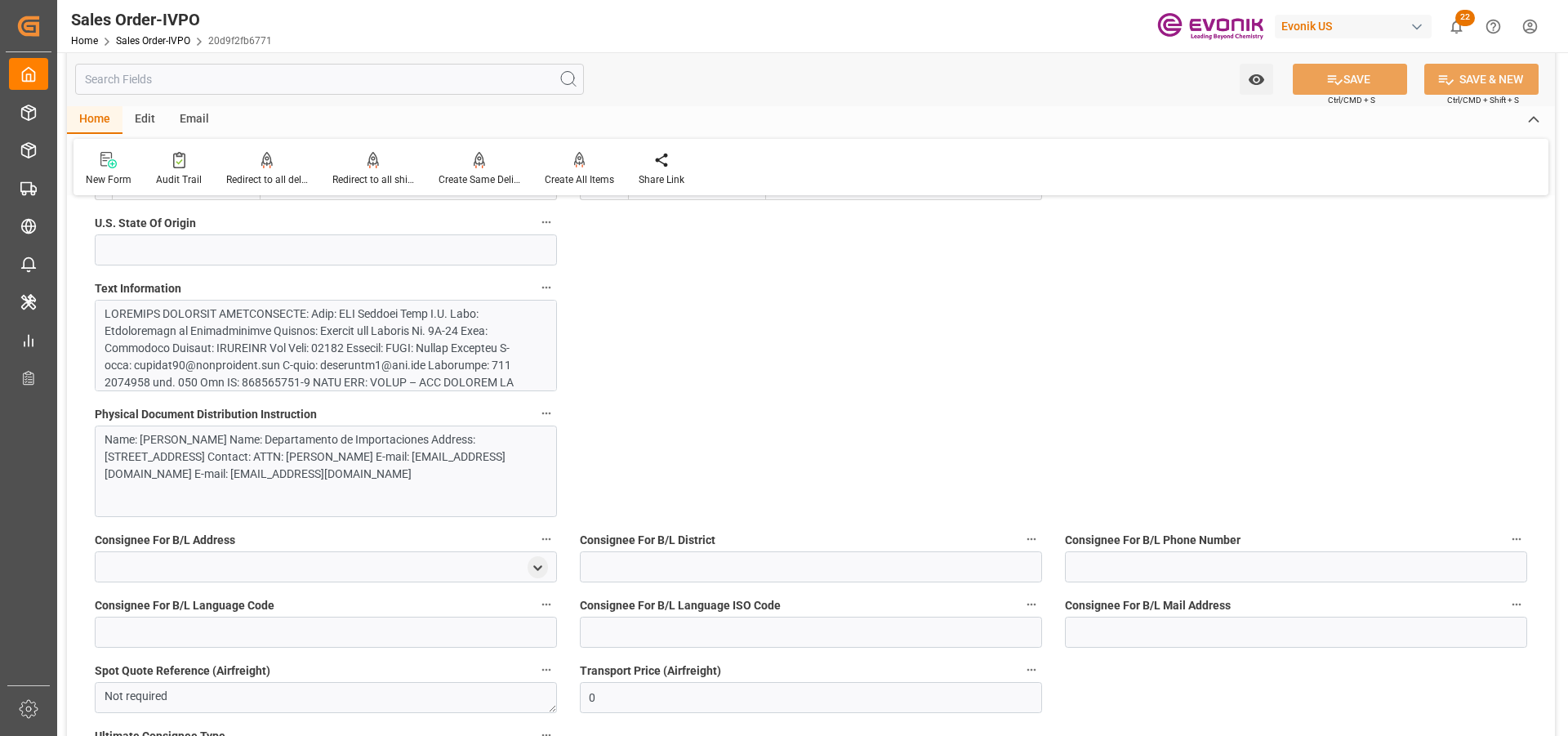
click at [395, 373] on div at bounding box center [319, 563] width 430 height 515
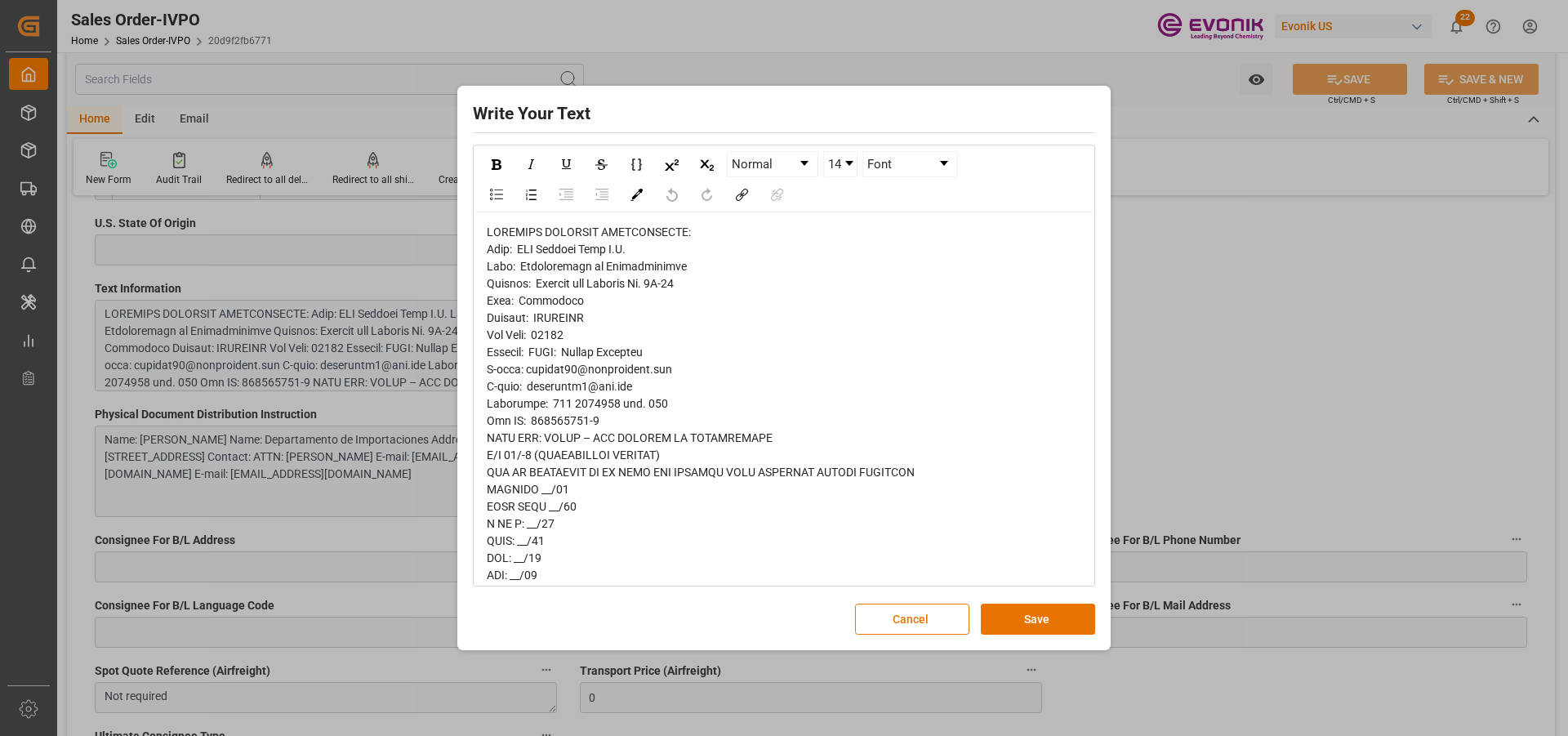
click at [67, 560] on div "Write Your Text Normal 14 Font Cancel Save" at bounding box center [784, 368] width 1568 height 736
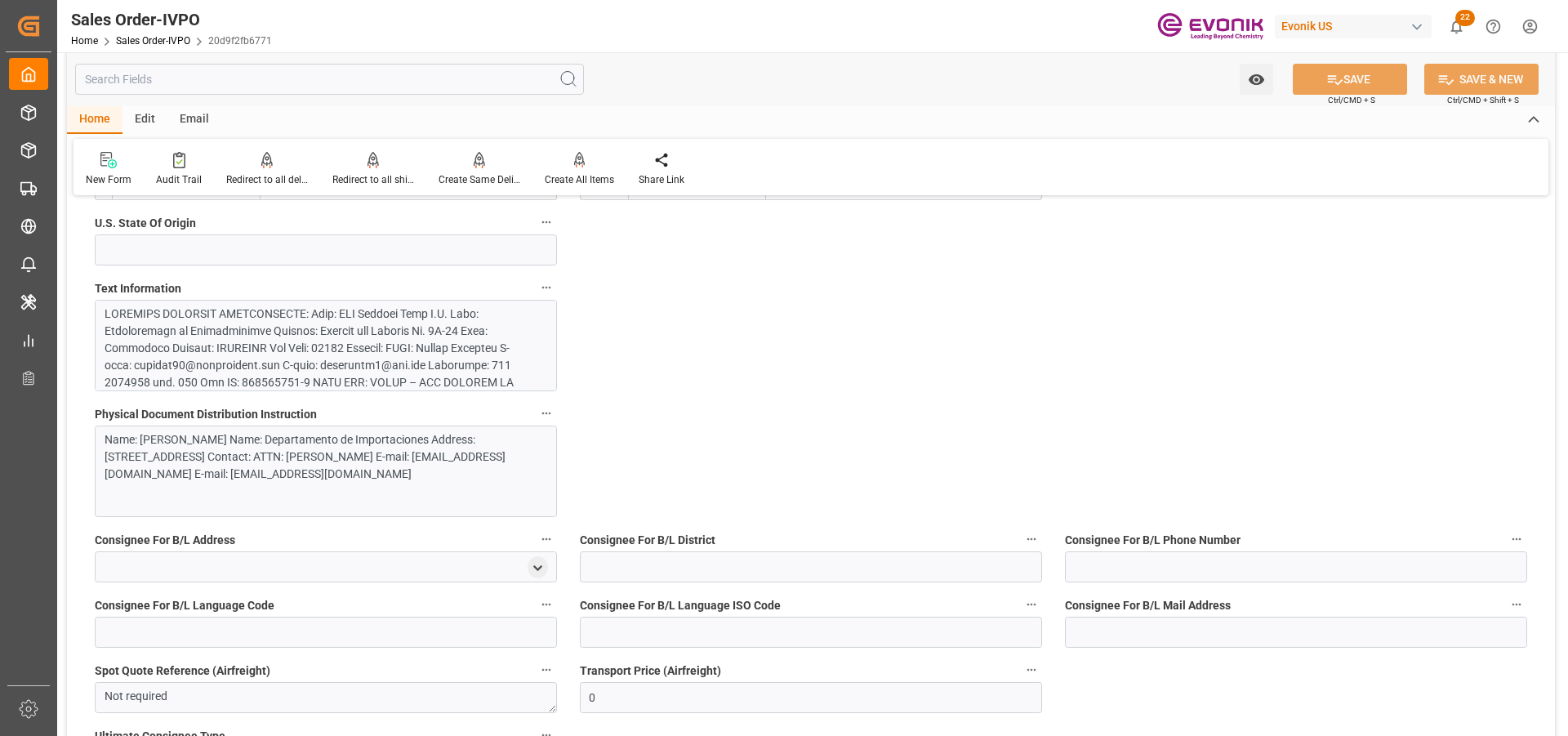
click at [345, 361] on div at bounding box center [319, 563] width 430 height 515
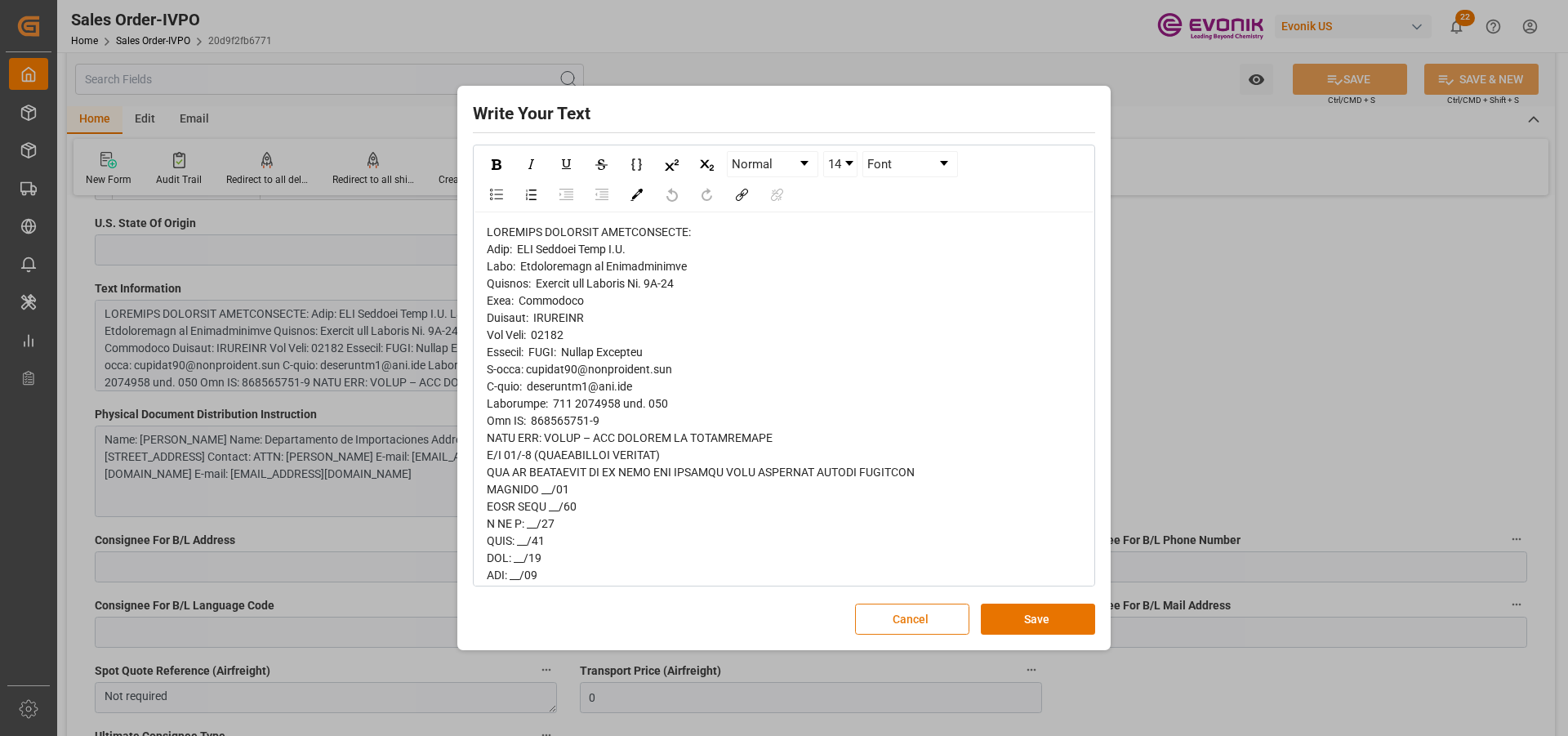
click at [920, 560] on button "Cancel" at bounding box center [911, 618] width 114 height 31
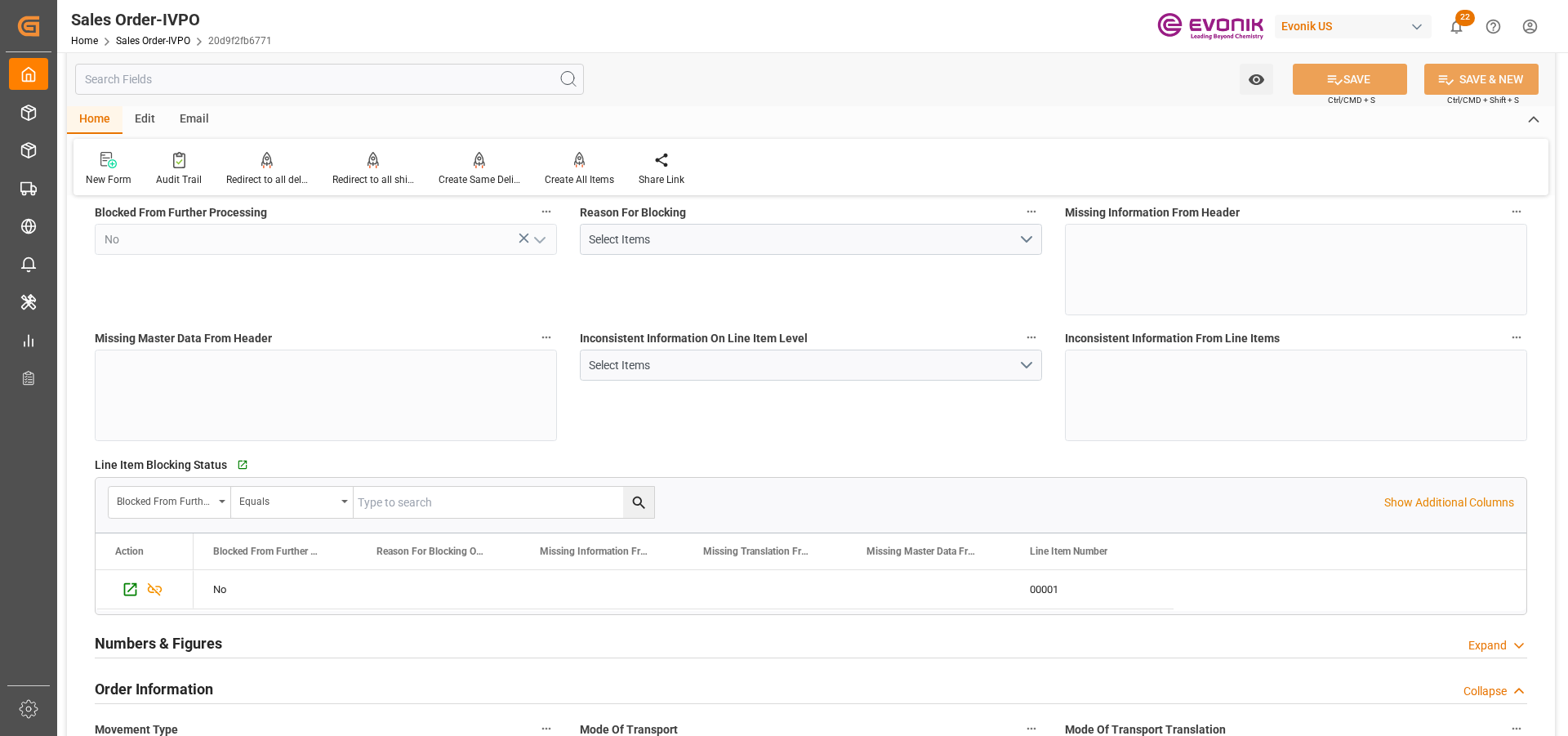
scroll to position [0, 0]
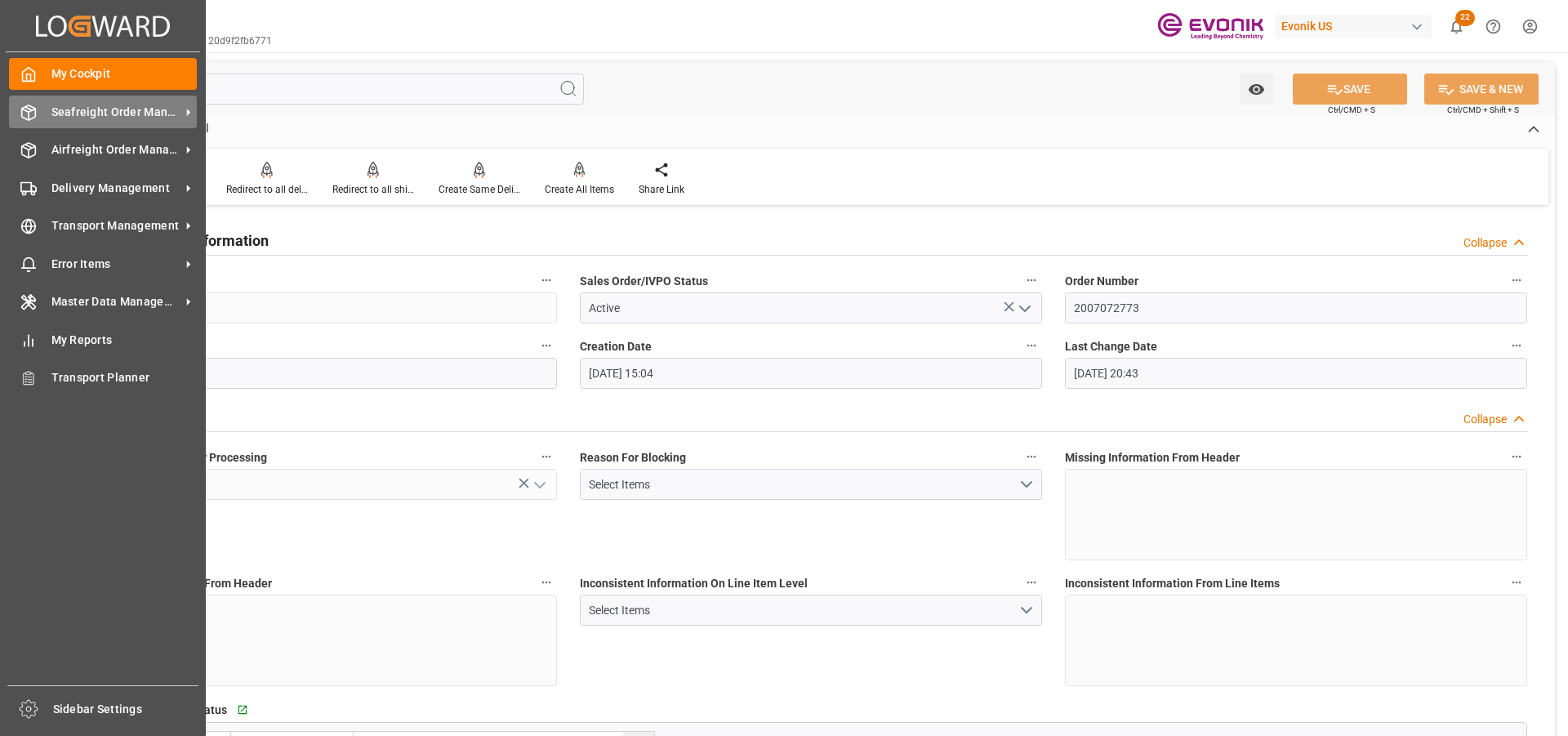
click at [111, 106] on span "Seafreight Order Management" at bounding box center [116, 112] width 129 height 18
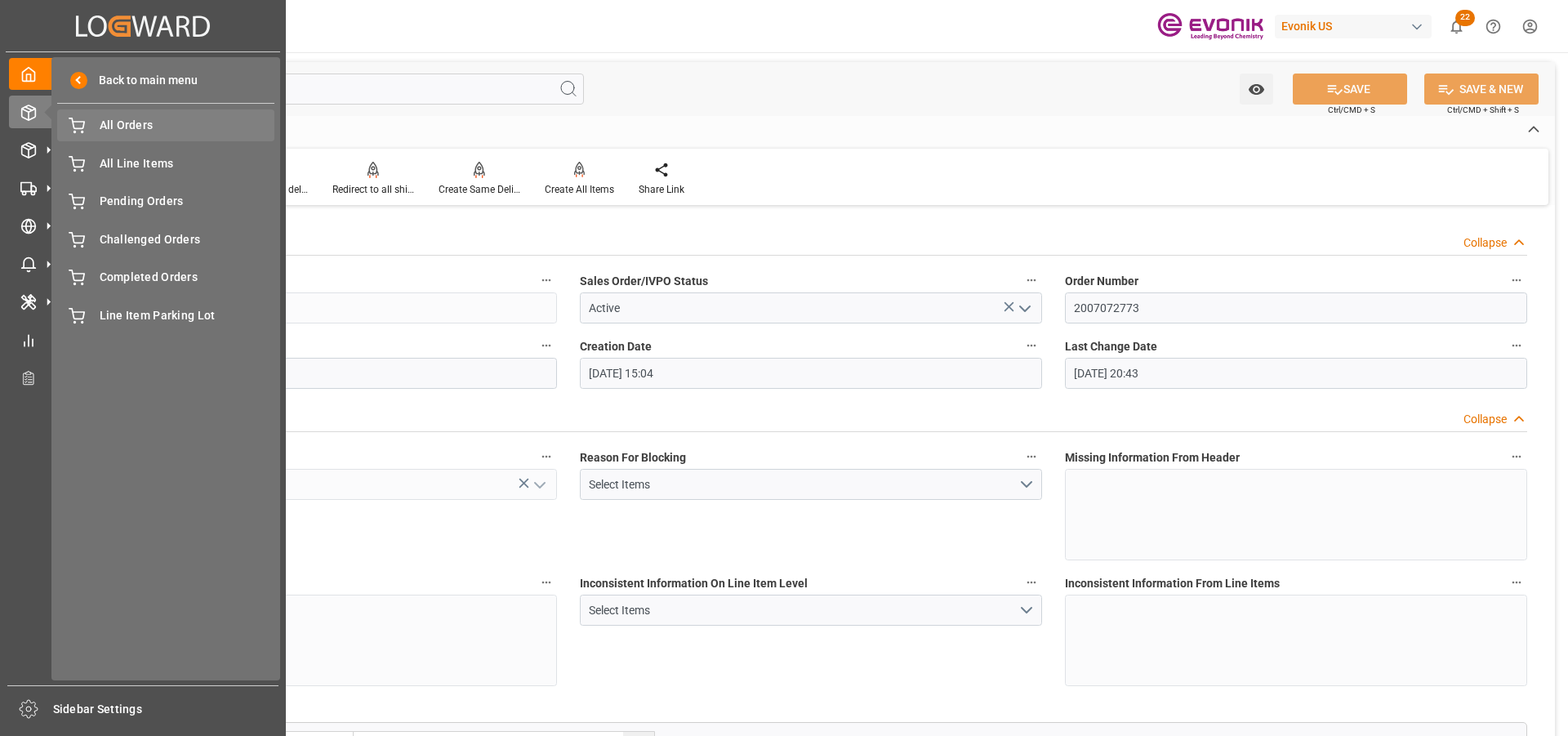
click at [148, 131] on span "All Orders" at bounding box center [187, 125] width 175 height 18
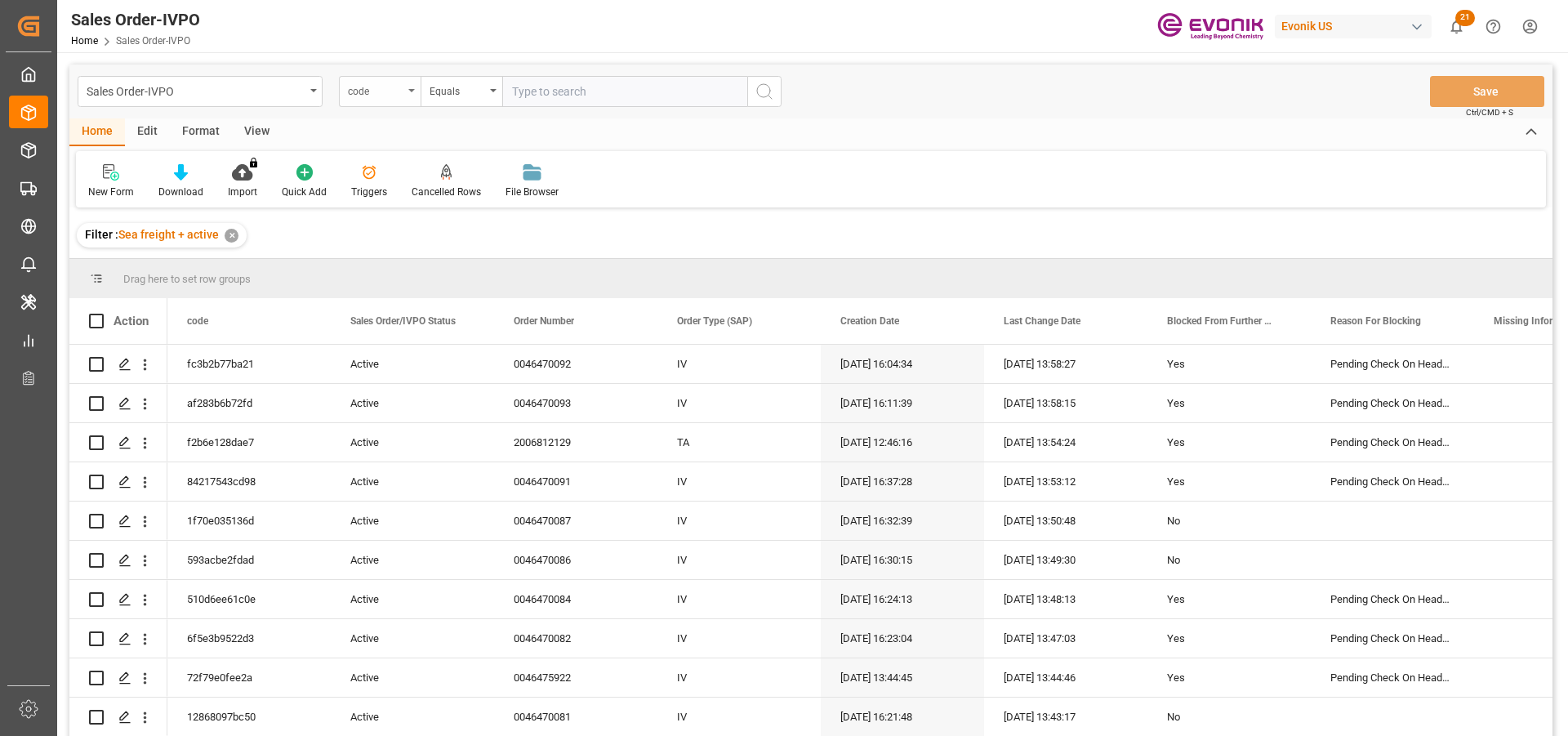
click at [376, 91] on div "code" at bounding box center [375, 89] width 55 height 18
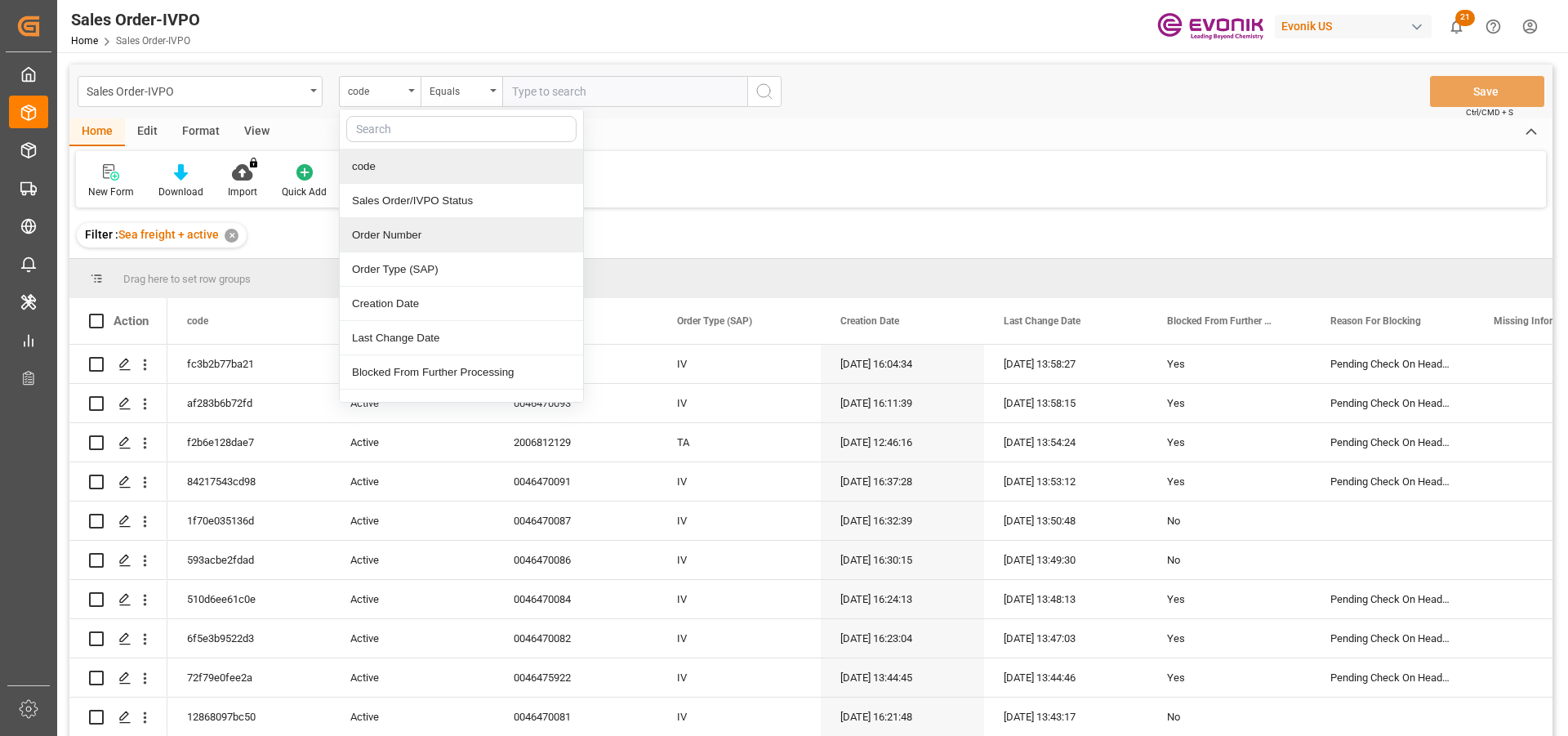
click at [392, 237] on div "Order Number" at bounding box center [461, 235] width 243 height 34
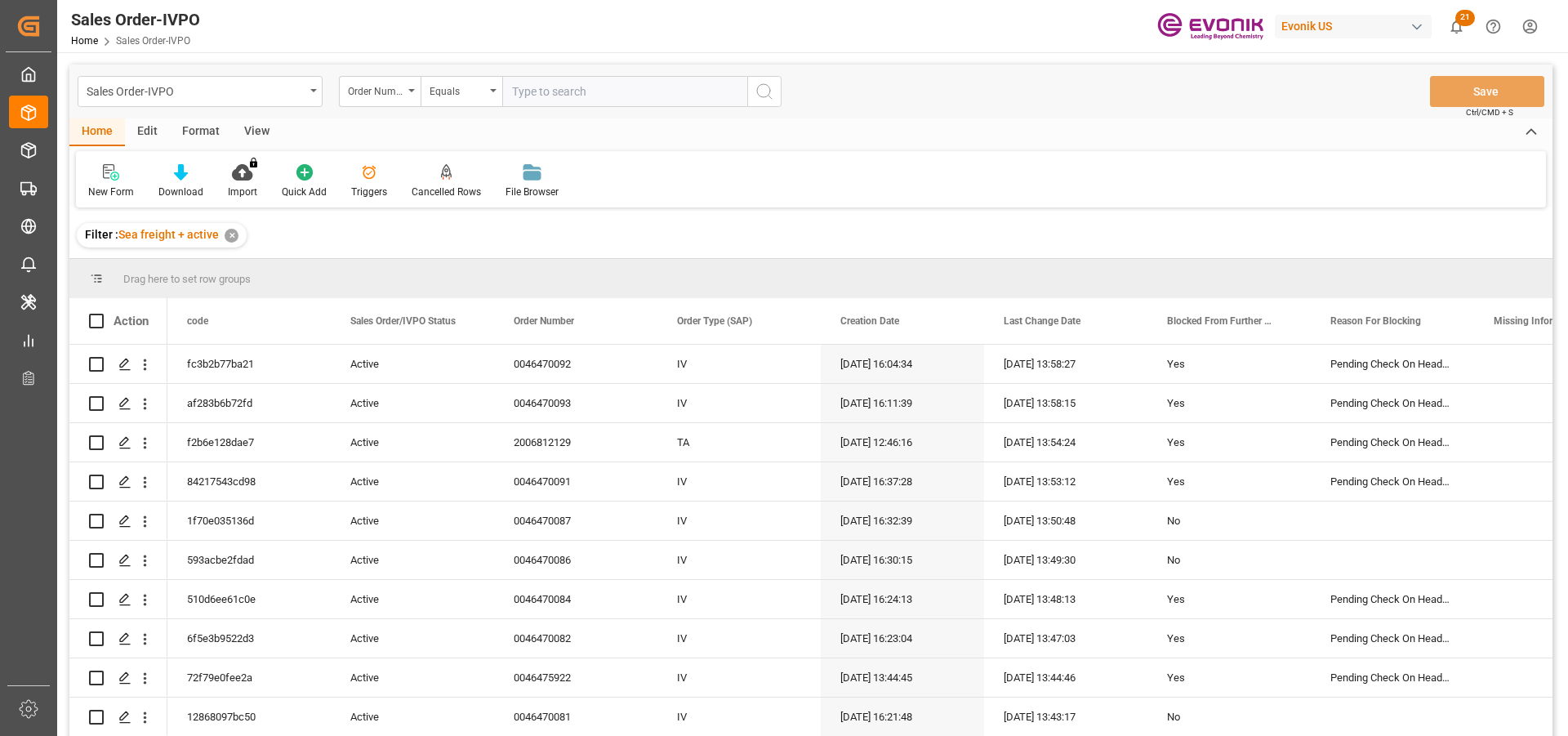
click at [566, 94] on input "text" at bounding box center [624, 91] width 245 height 31
paste input "2007085371"
type input "2007085371"
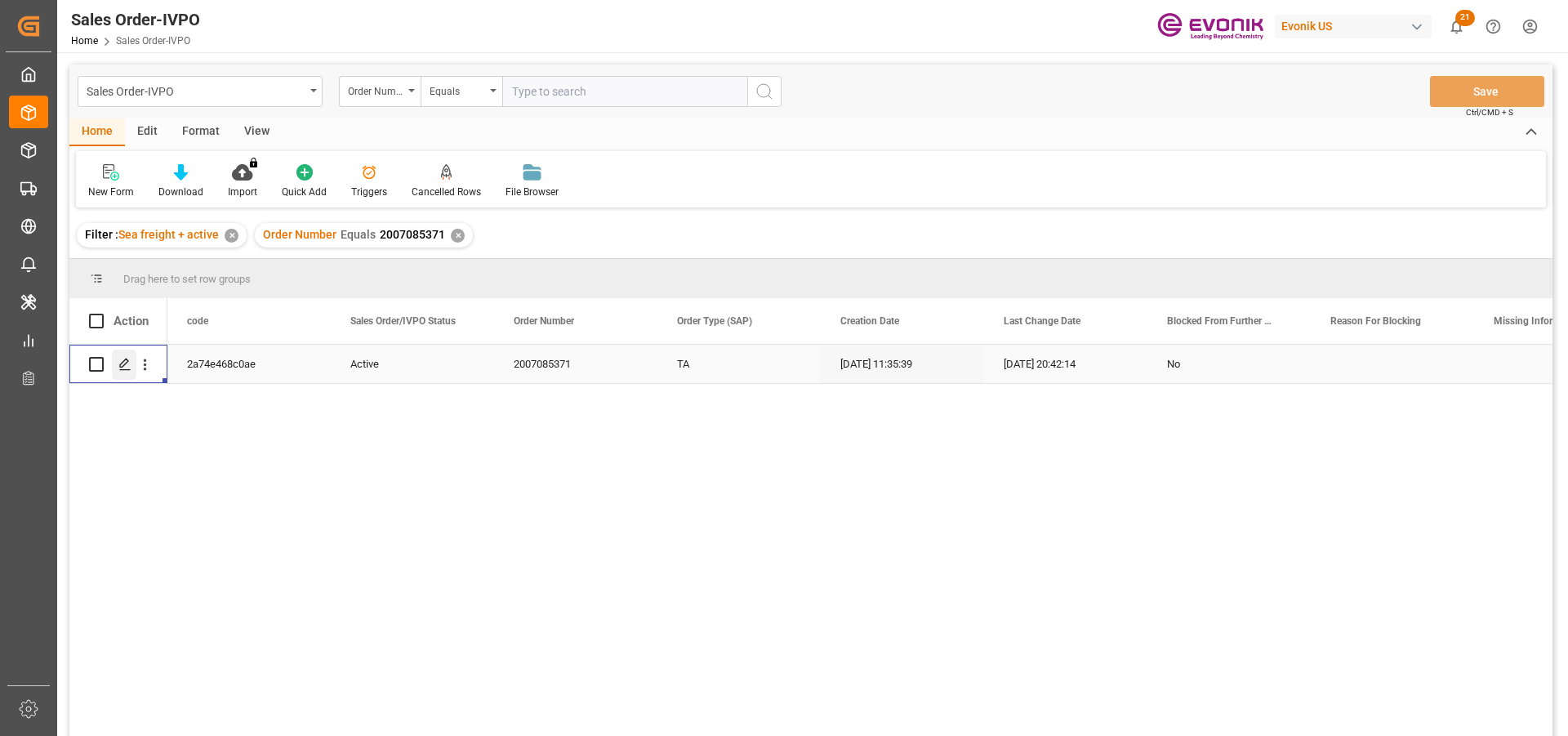
click at [124, 365] on icon "Press SPACE to select this row." at bounding box center [125, 364] width 13 height 13
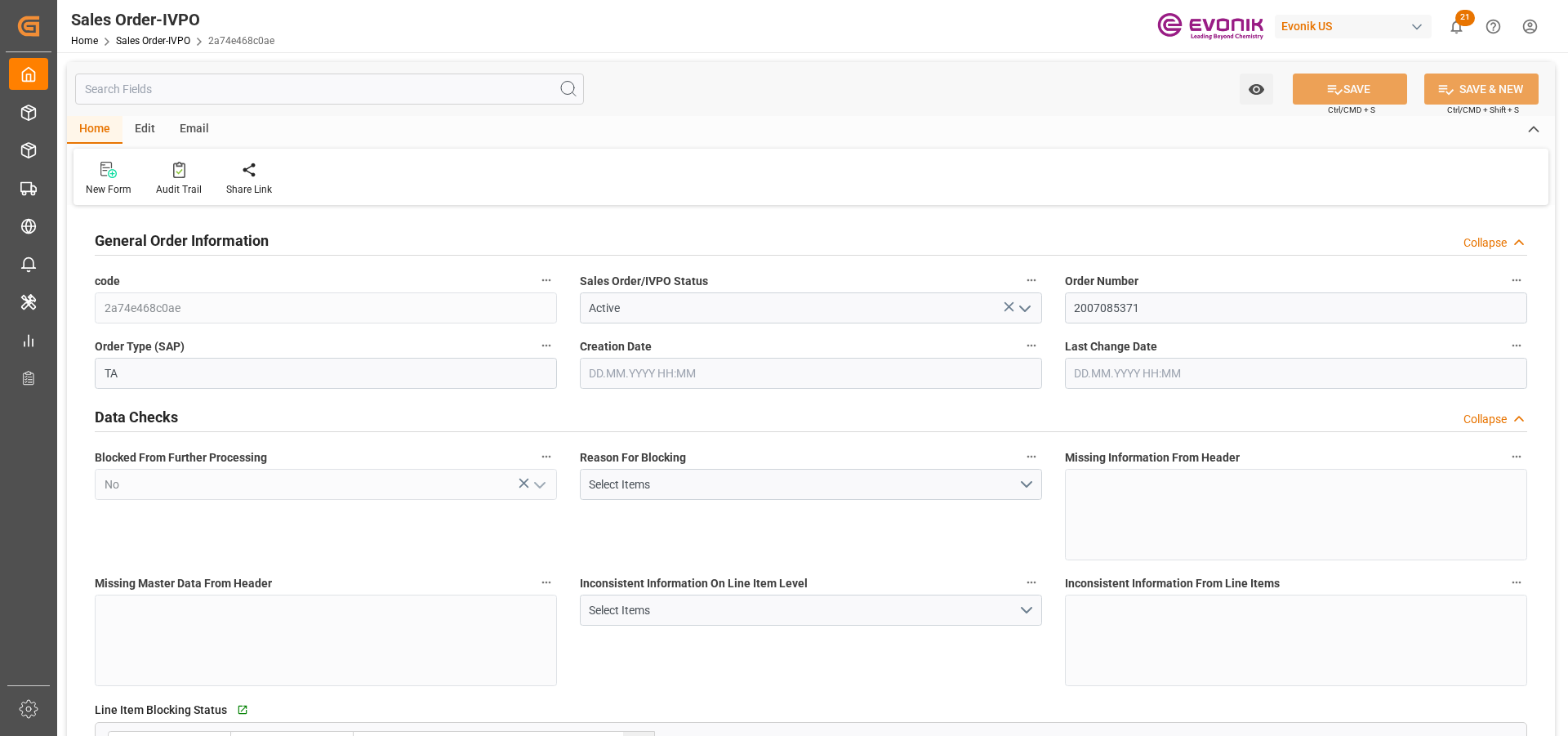
type input "COCTG"
type input "0"
type input "1"
type input "1404.8"
type input "08.07.2025 11:35"
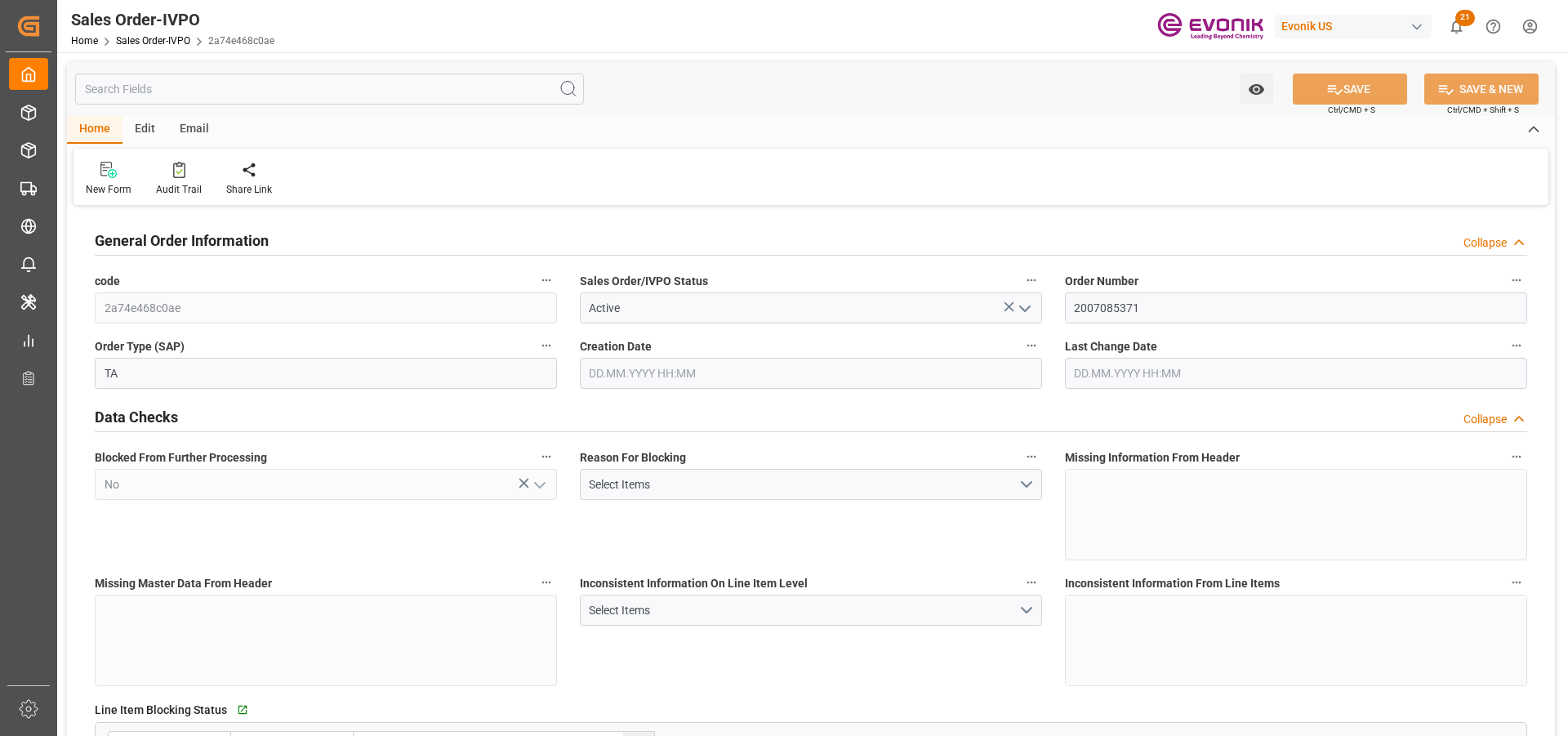
type input "02.09.2025 20:42"
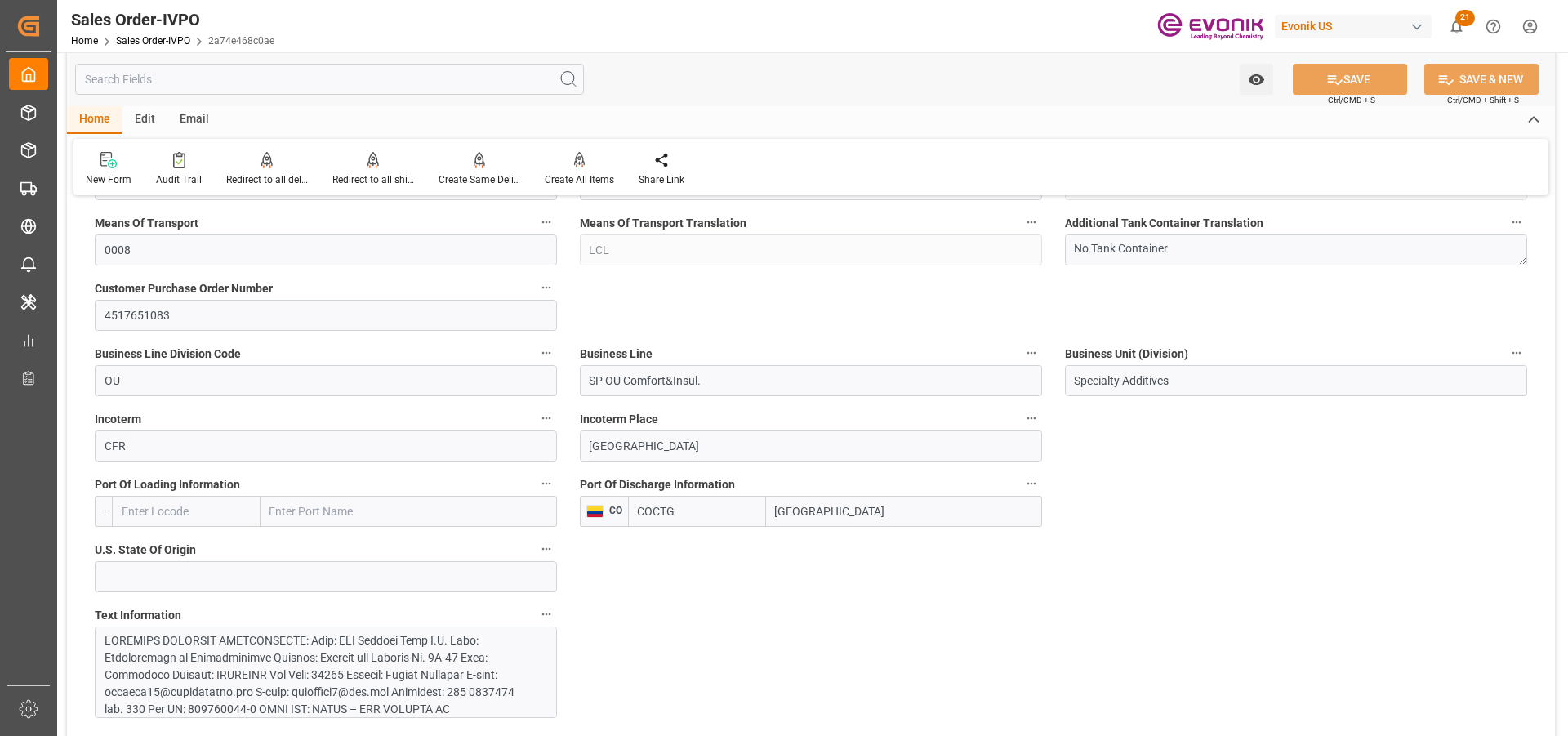
scroll to position [980, 0]
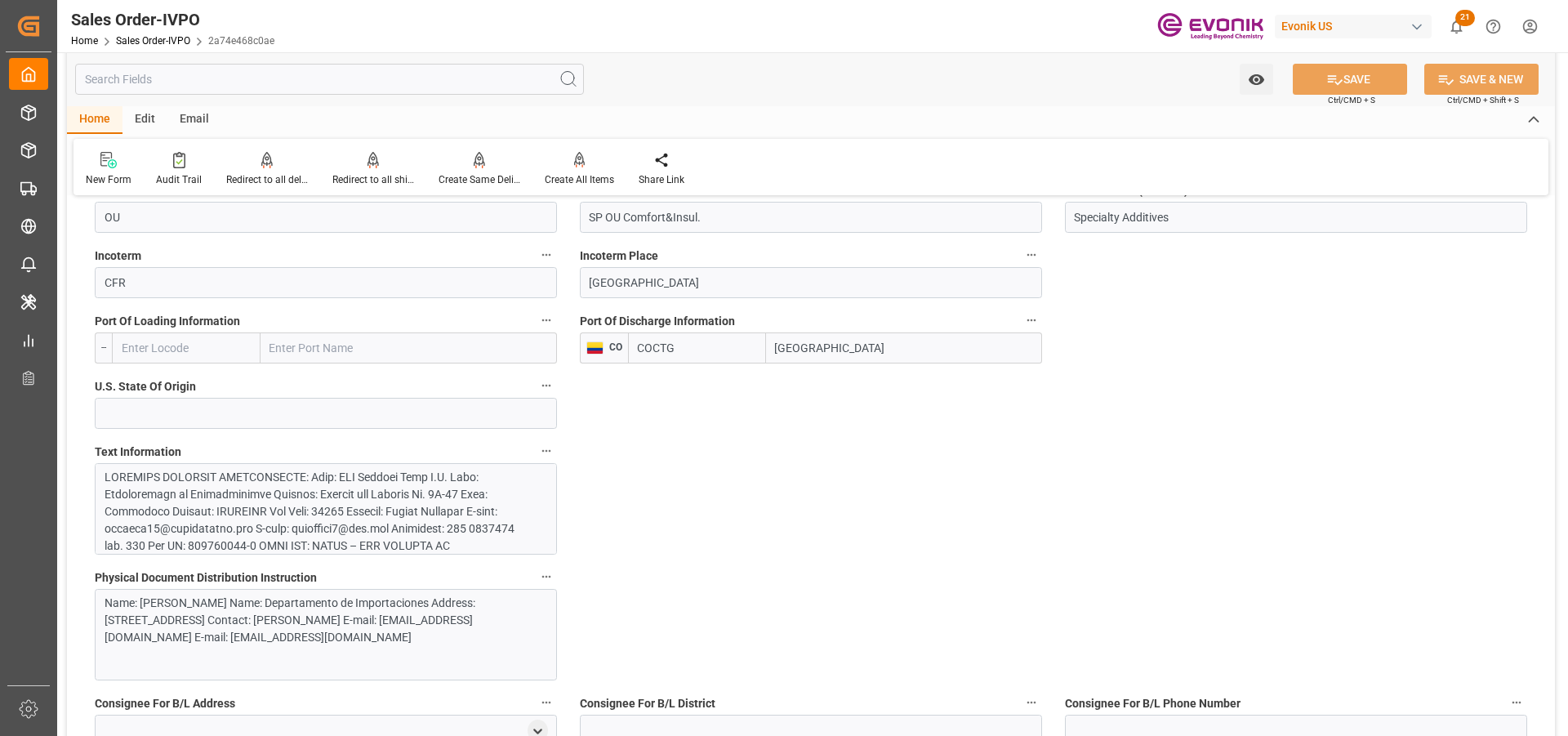
click at [397, 486] on div at bounding box center [319, 726] width 430 height 515
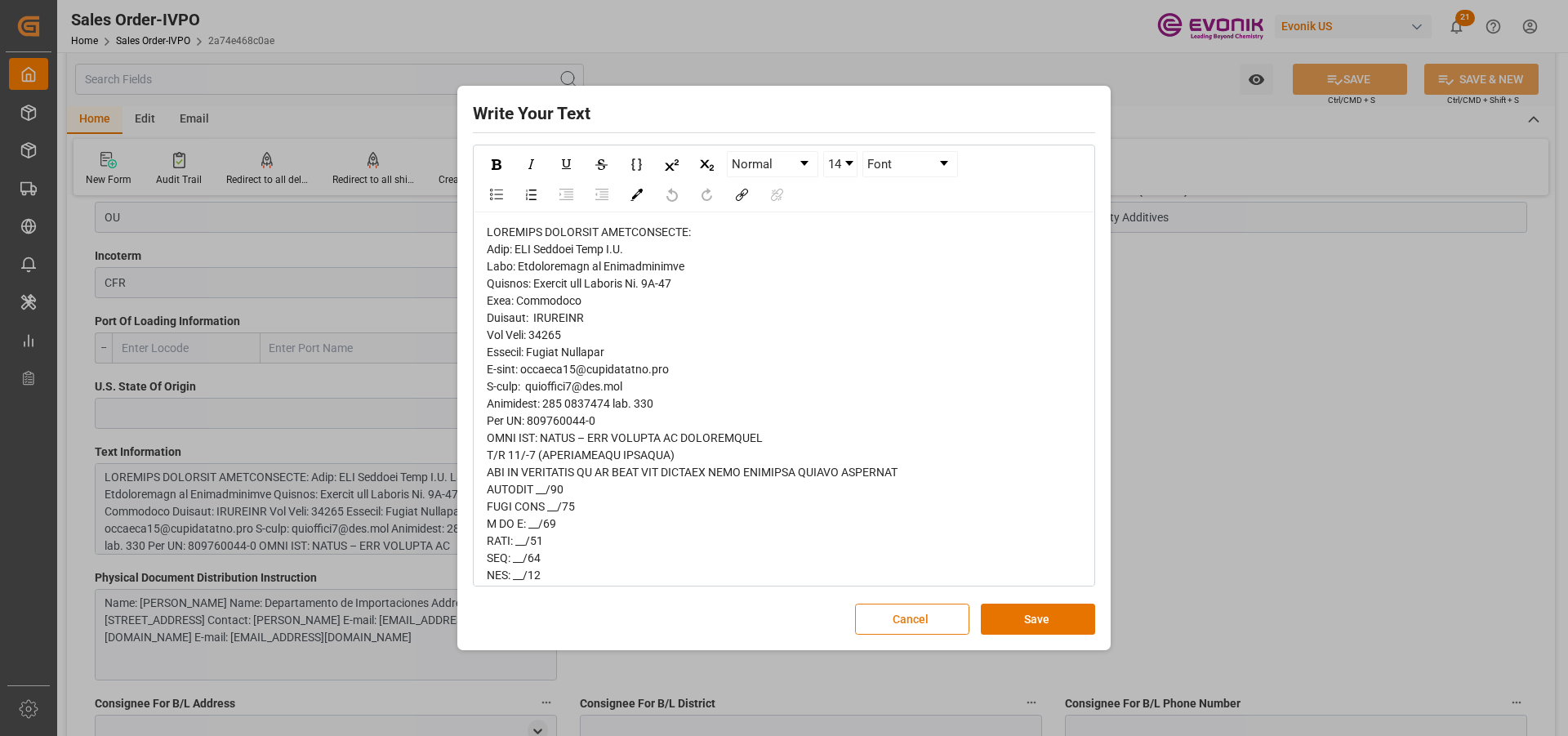
click at [917, 560] on button "Cancel" at bounding box center [911, 618] width 114 height 31
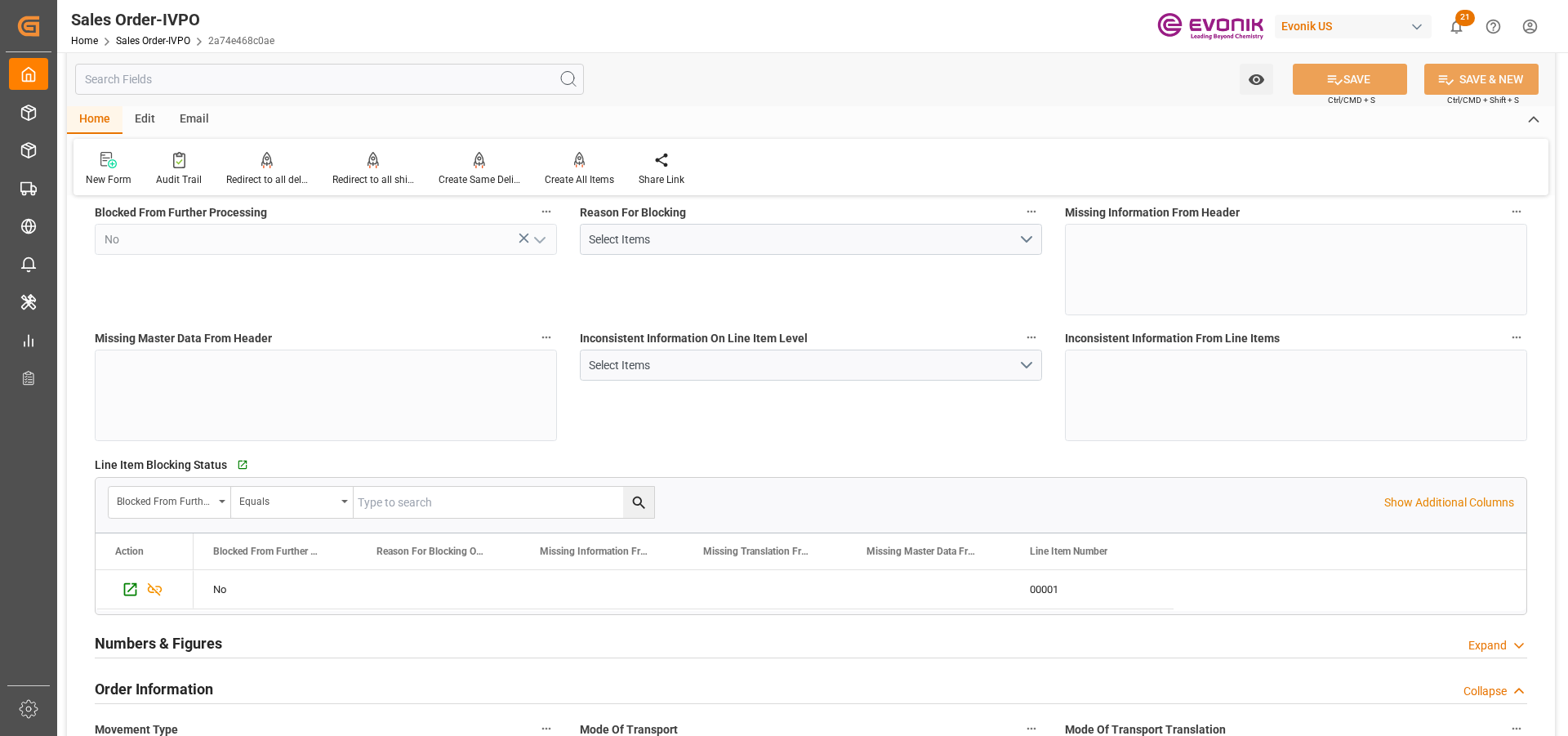
scroll to position [0, 0]
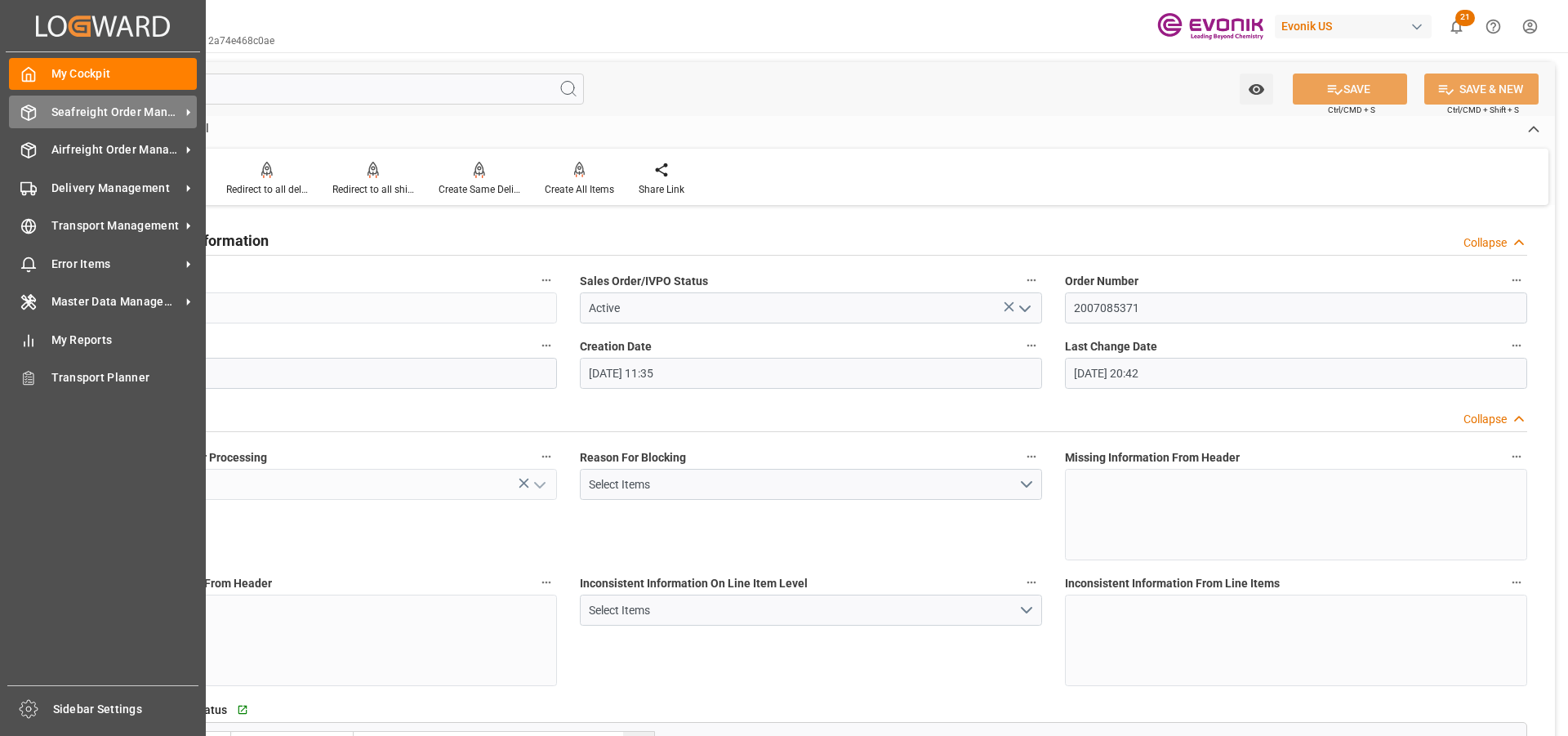
click at [52, 115] on span "Seafreight Order Management" at bounding box center [116, 112] width 129 height 18
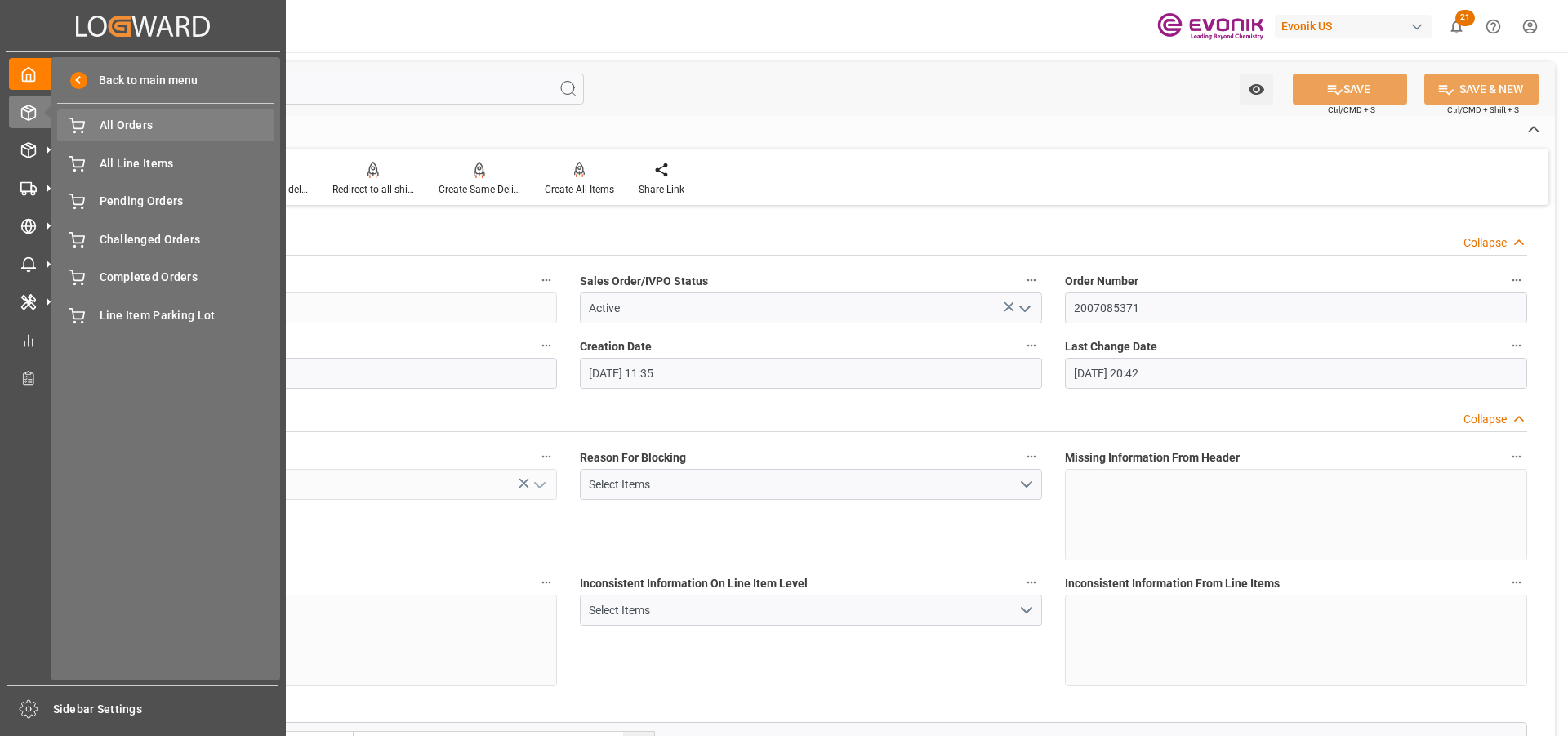
click at [134, 123] on span "All Orders" at bounding box center [187, 125] width 175 height 18
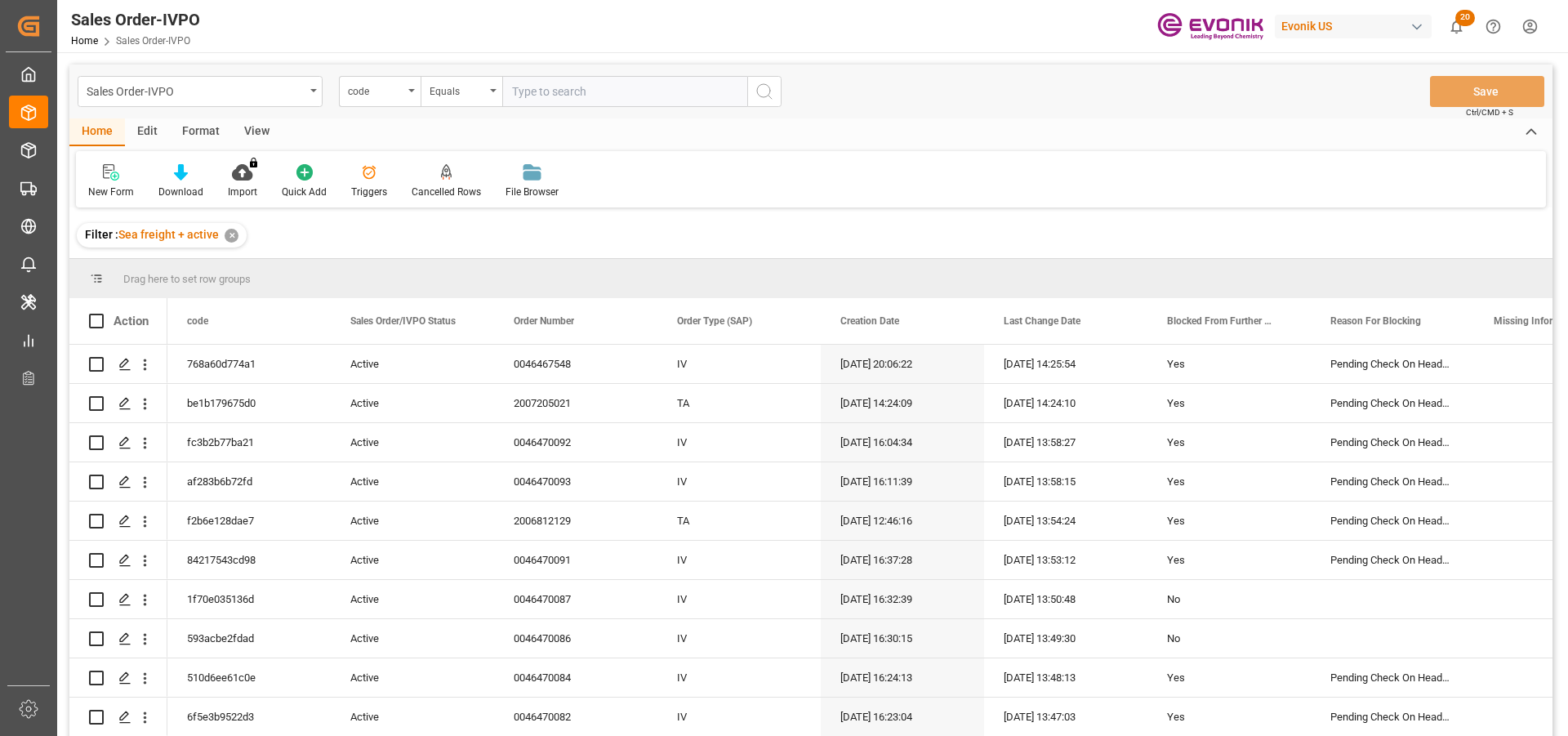
click at [402, 99] on div "code" at bounding box center [380, 91] width 82 height 31
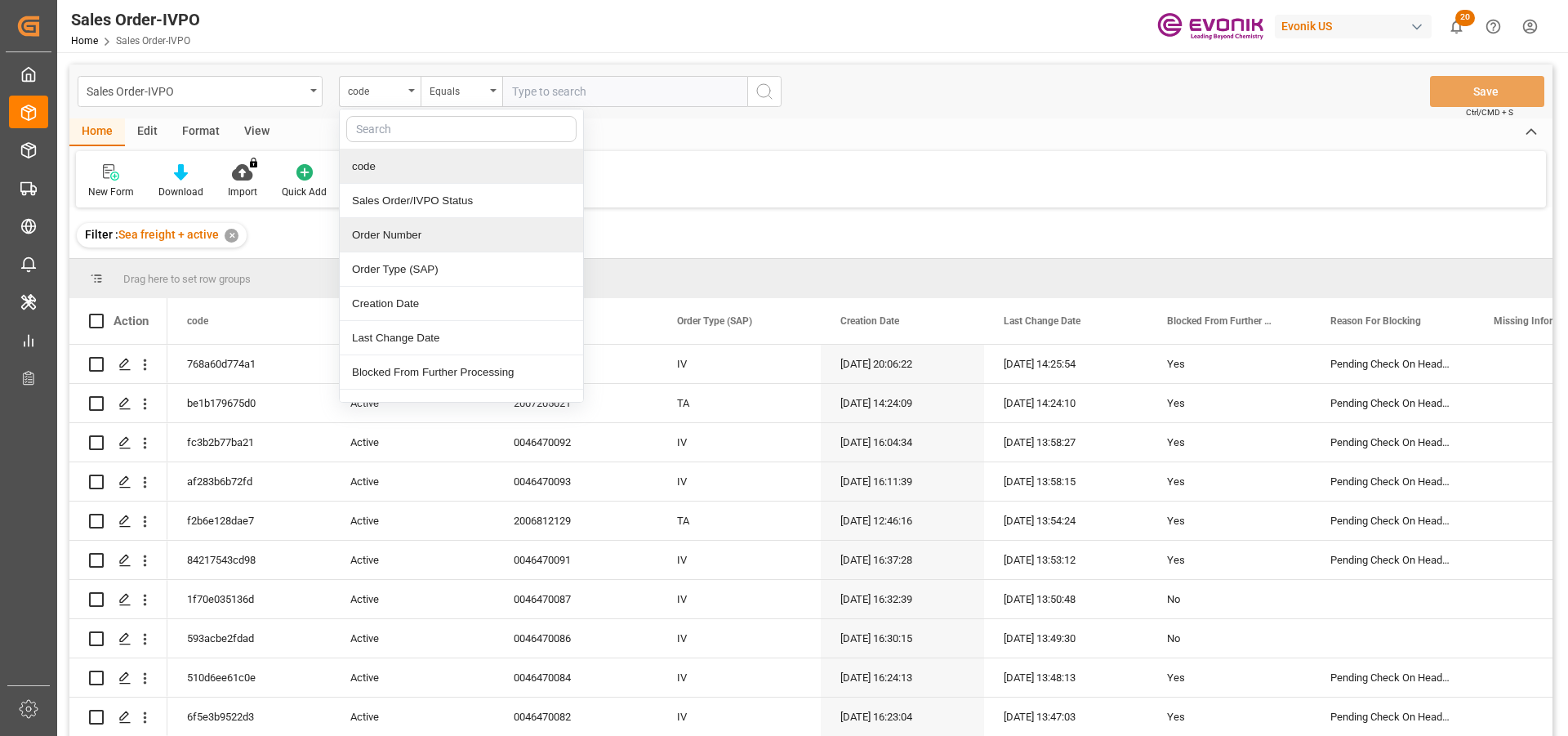
click at [393, 239] on div "Order Number" at bounding box center [461, 235] width 243 height 34
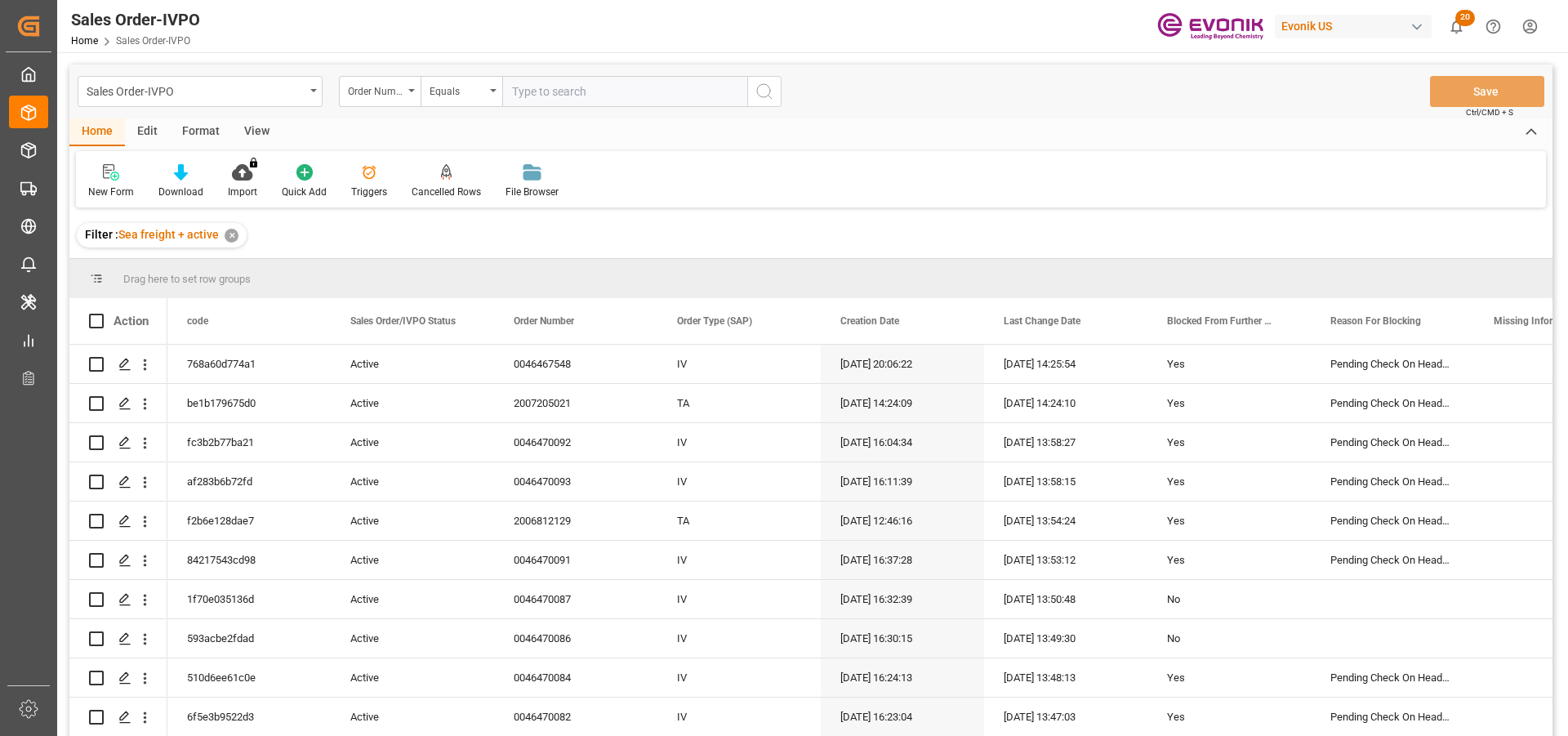
click at [561, 88] on input "text" at bounding box center [624, 91] width 245 height 31
paste input "0046472390"
type input "0046472390"
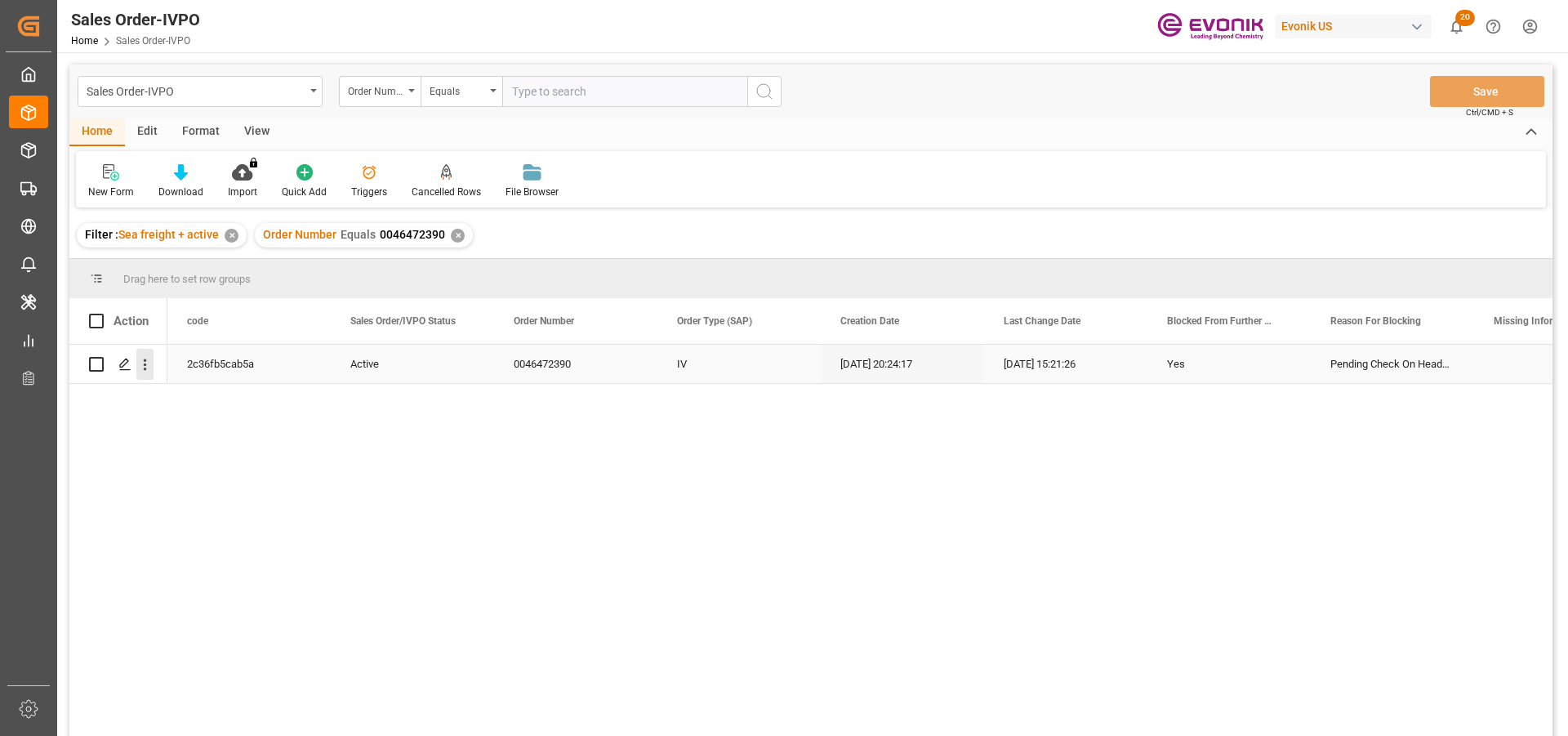
click at [140, 361] on icon "open menu" at bounding box center [145, 364] width 18 height 18
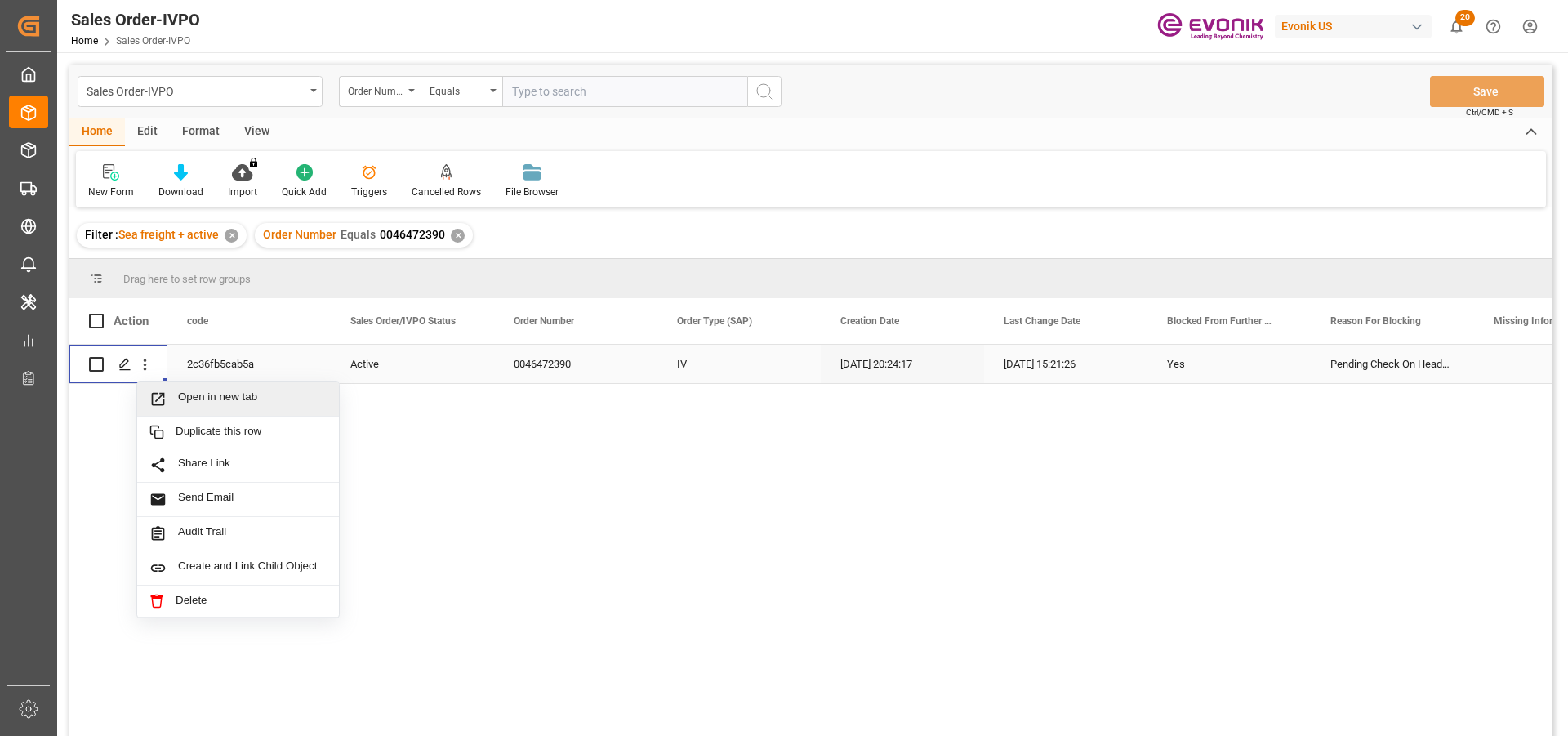
click at [271, 401] on span "Open in new tab" at bounding box center [252, 398] width 149 height 18
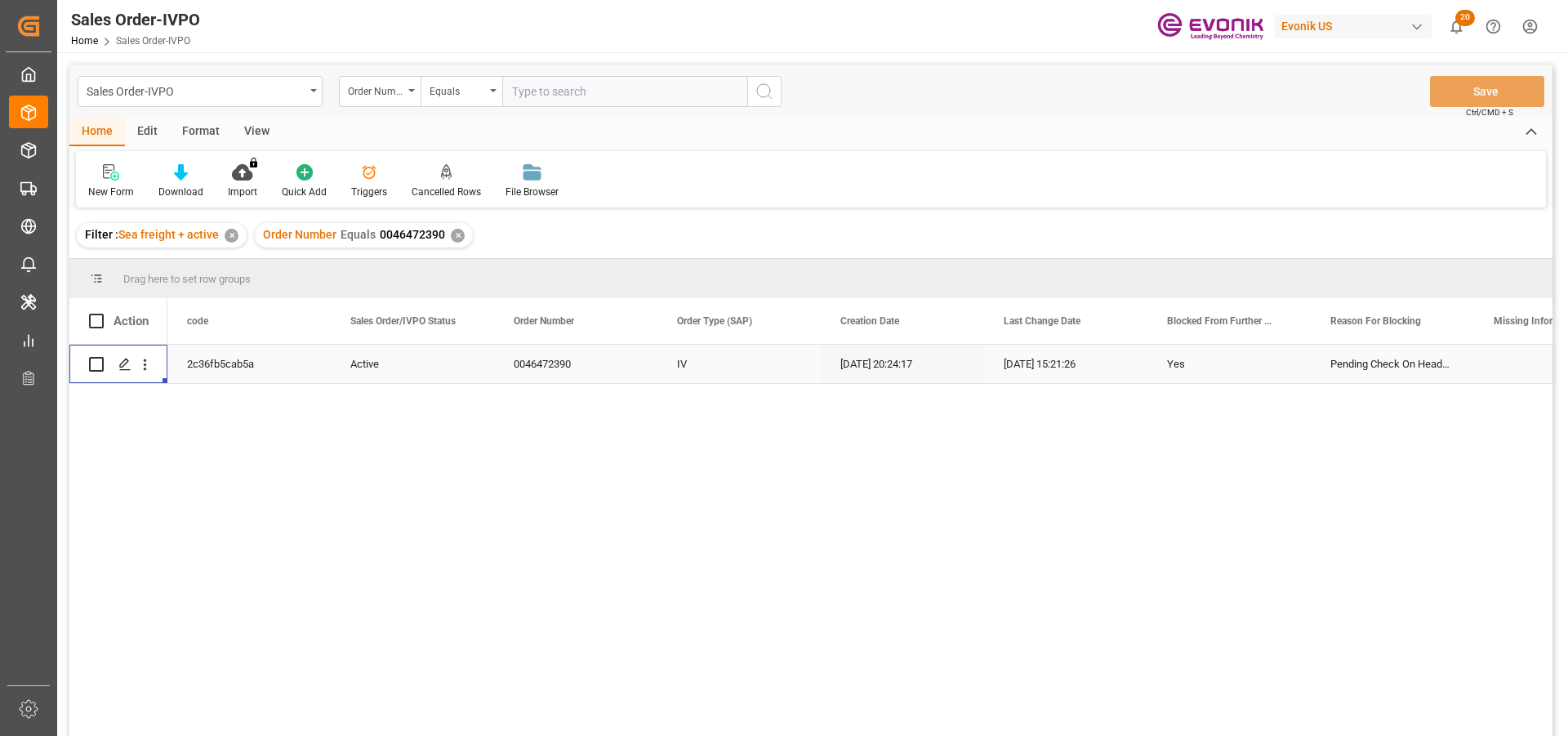
click at [457, 236] on div "✕" at bounding box center [458, 236] width 14 height 14
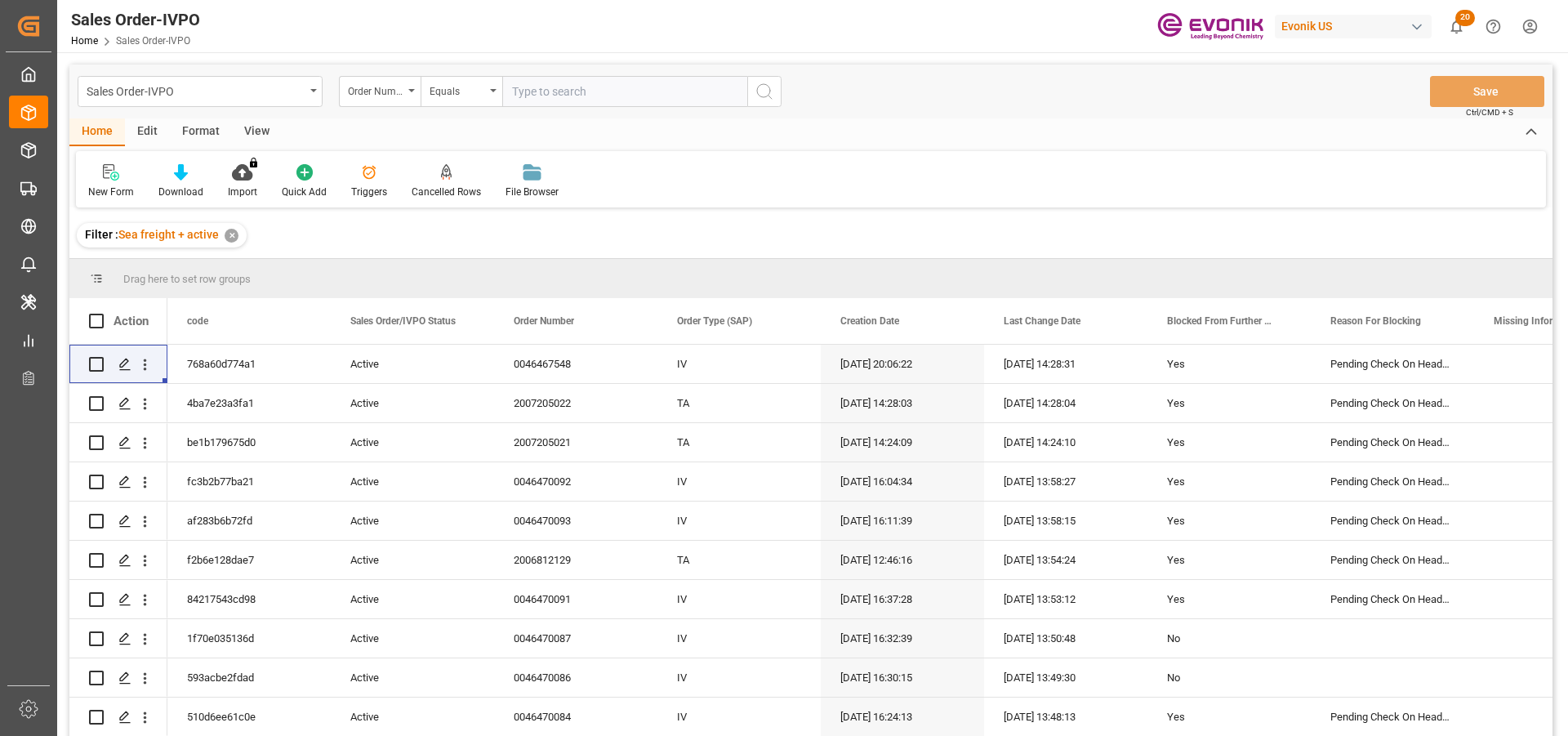
click at [584, 94] on input "text" at bounding box center [624, 91] width 245 height 31
paste input "2007182403"
type input "2007182403"
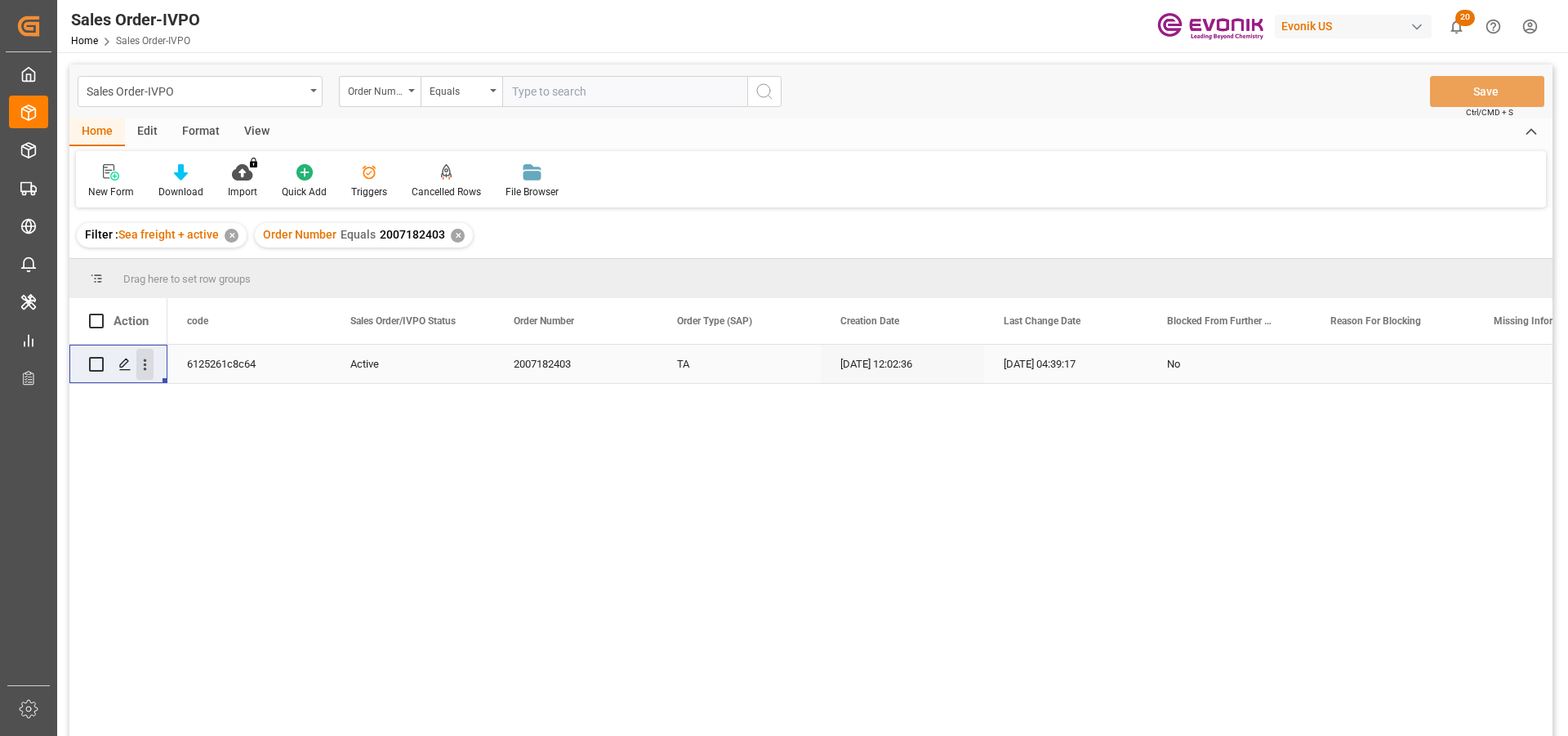
click at [142, 362] on icon "open menu" at bounding box center [145, 364] width 18 height 18
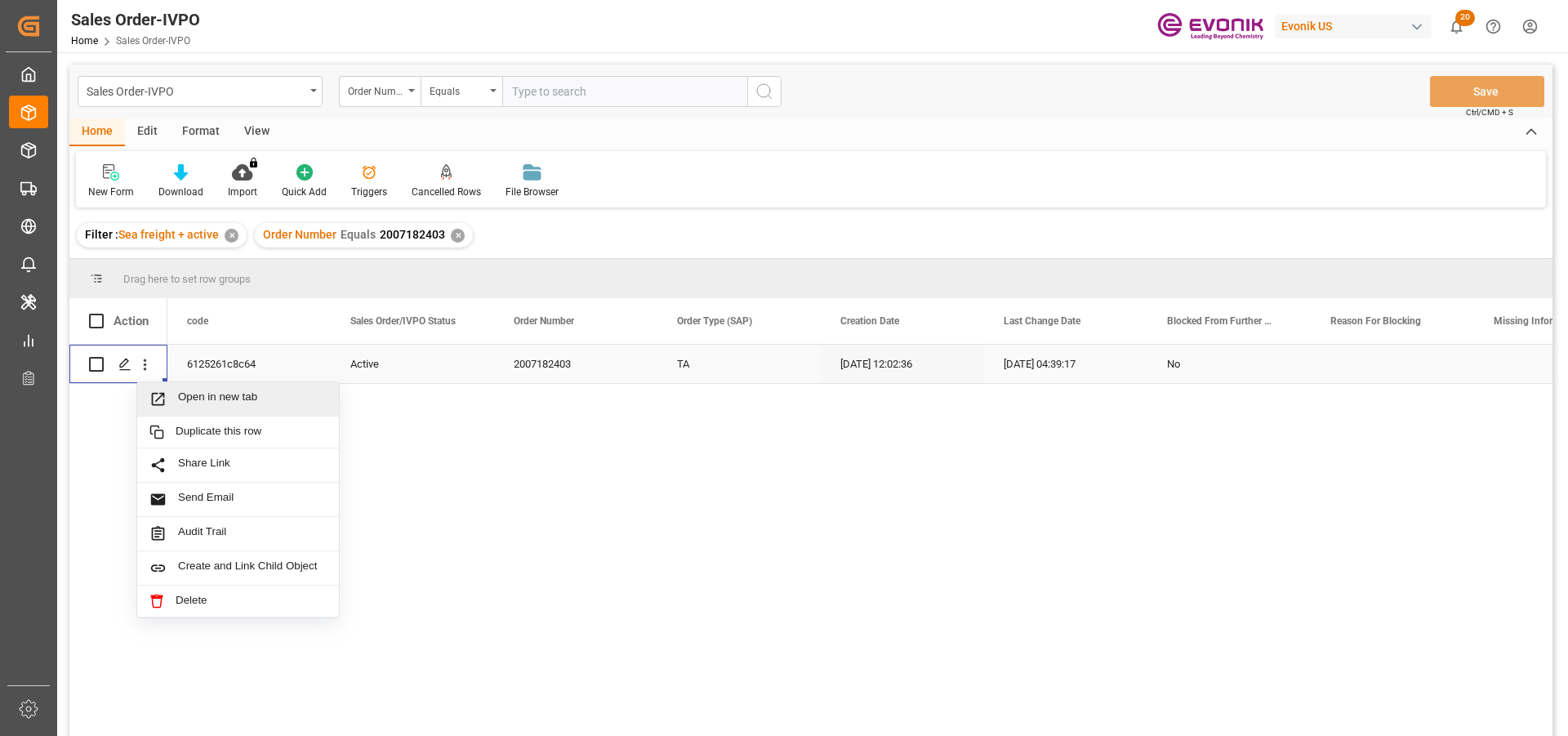
click at [220, 385] on div "Open in new tab" at bounding box center [237, 398] width 201 height 34
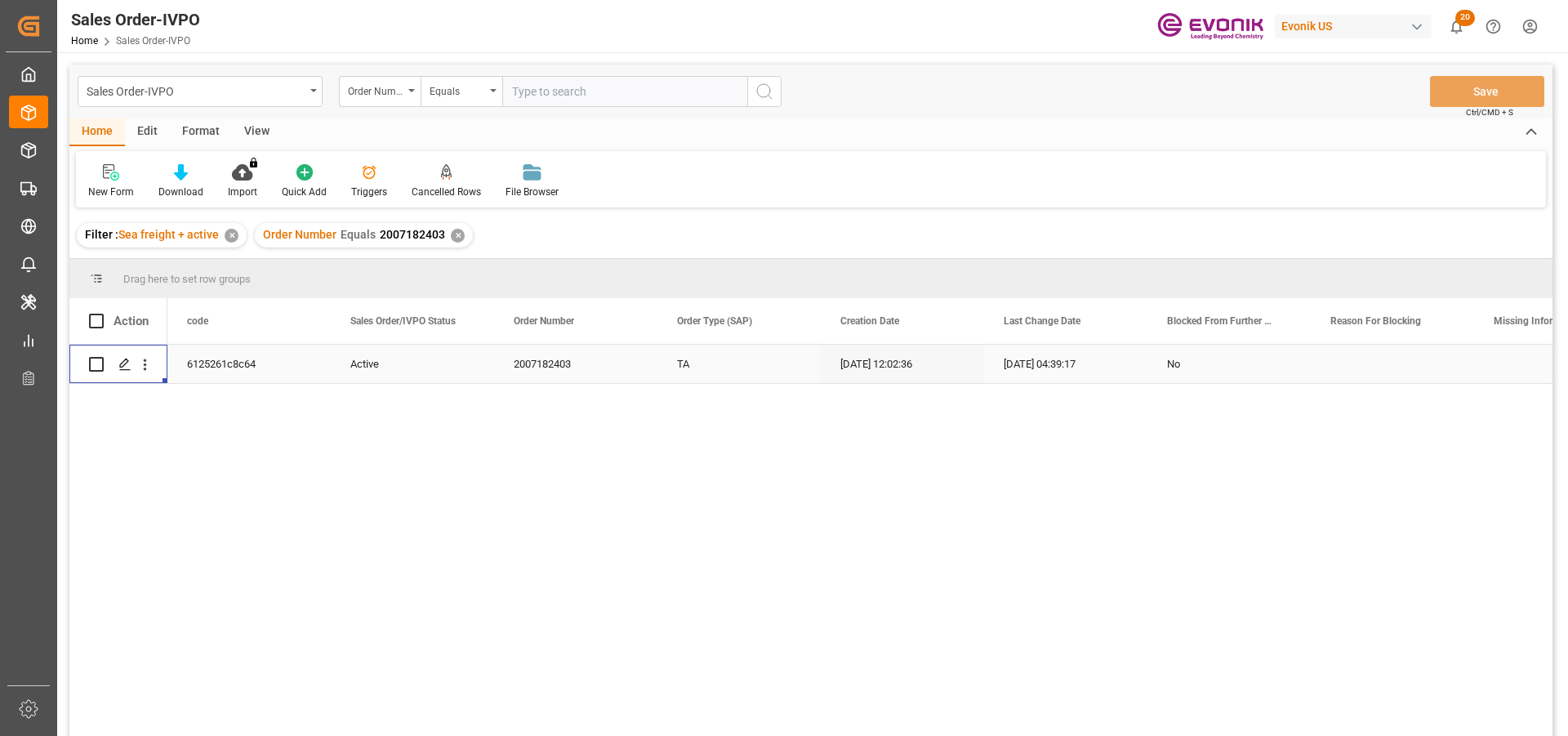
click at [456, 236] on div "✕" at bounding box center [458, 236] width 14 height 14
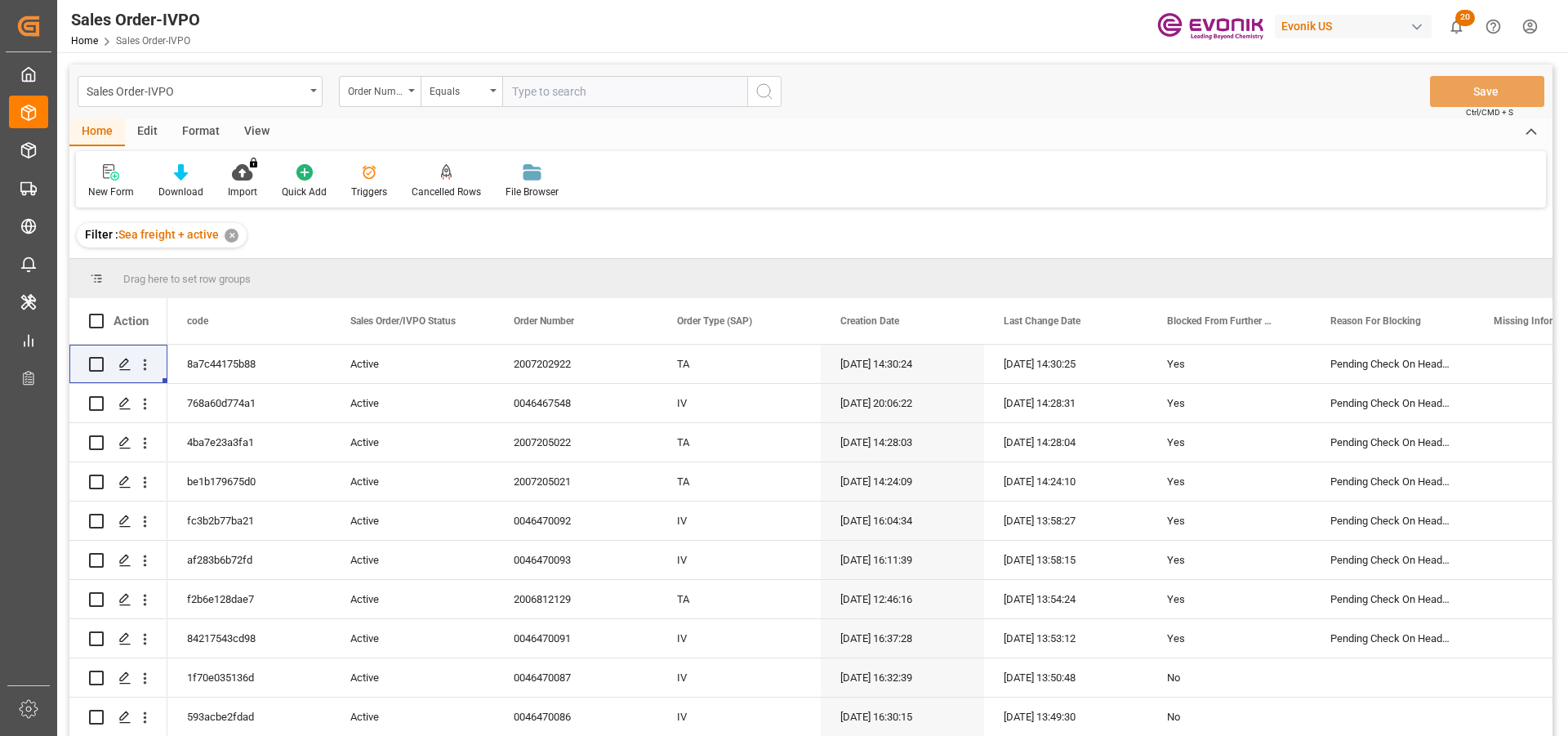
click at [543, 89] on input "text" at bounding box center [624, 91] width 245 height 31
paste input "0046475846"
type input "0046475846"
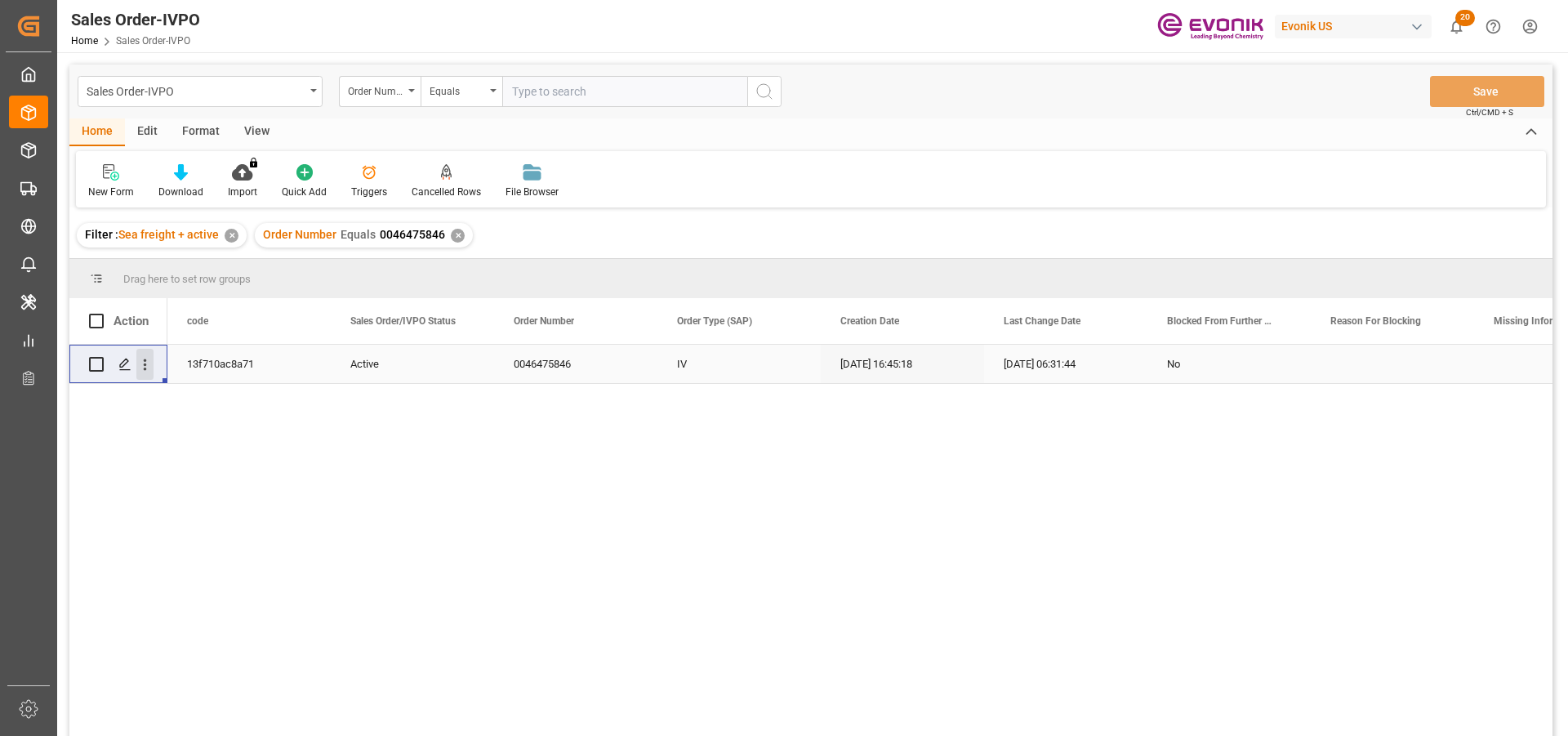
click at [146, 372] on icon "open menu" at bounding box center [145, 364] width 18 height 18
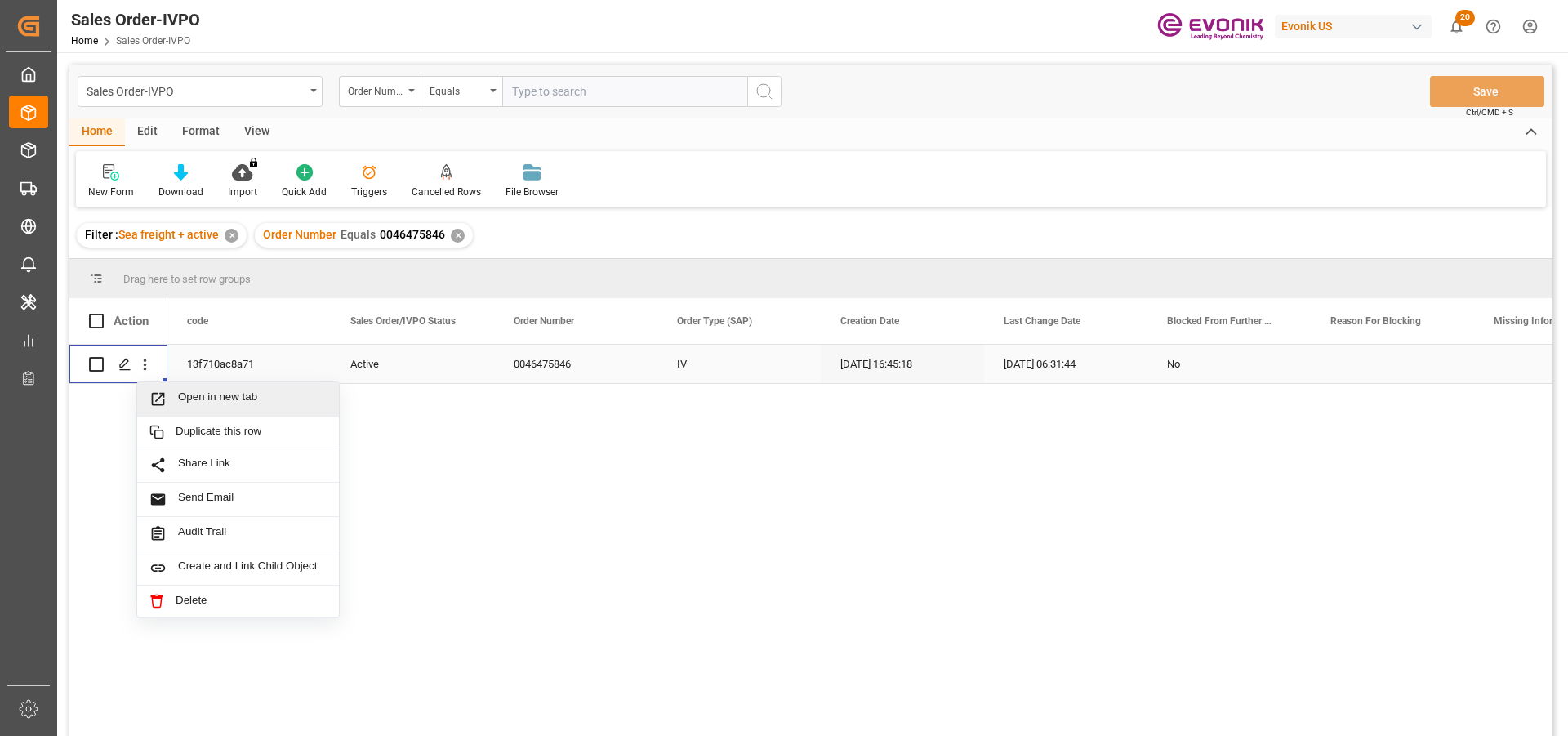
click at [234, 400] on span "Open in new tab" at bounding box center [252, 398] width 149 height 18
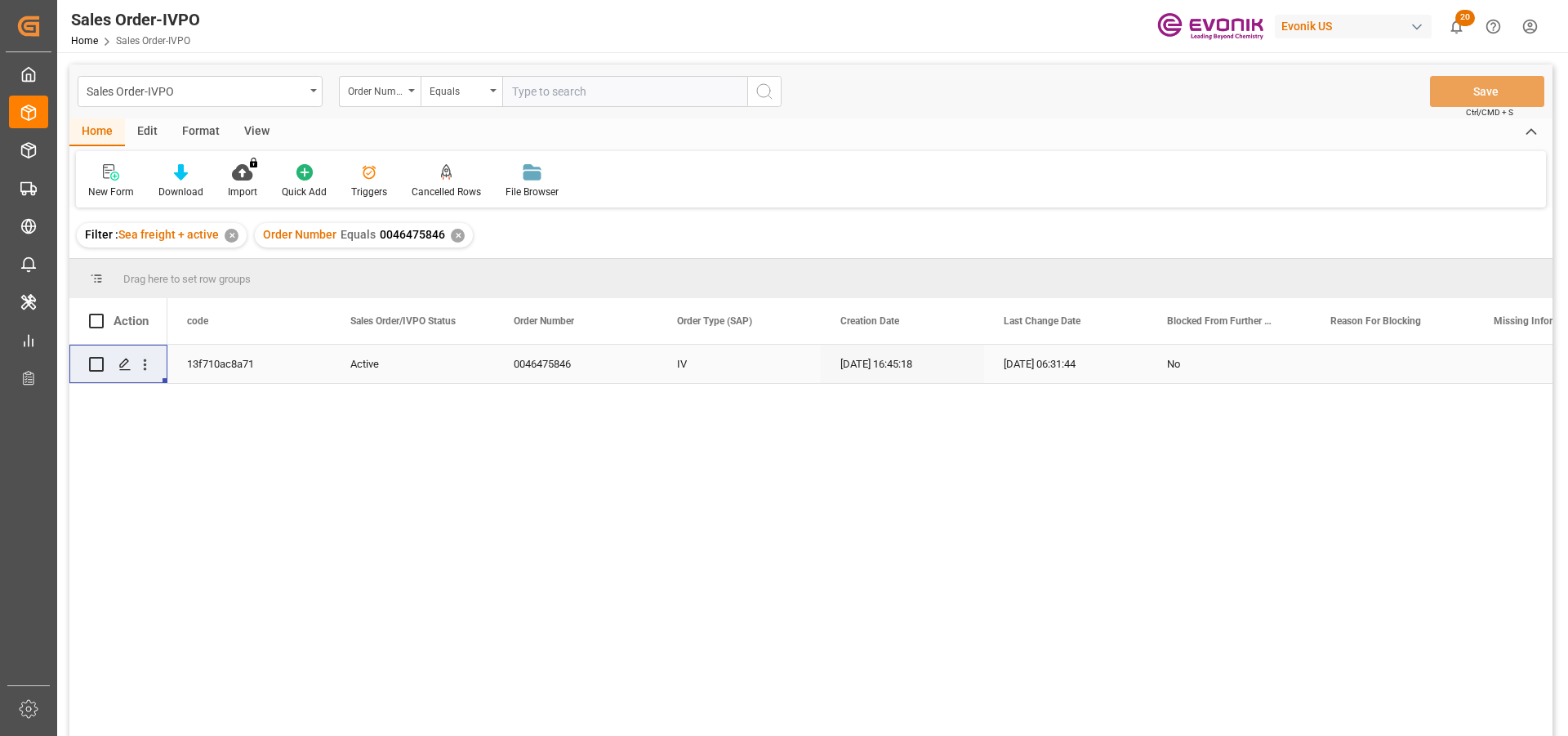
click at [454, 236] on div "✕" at bounding box center [458, 236] width 14 height 14
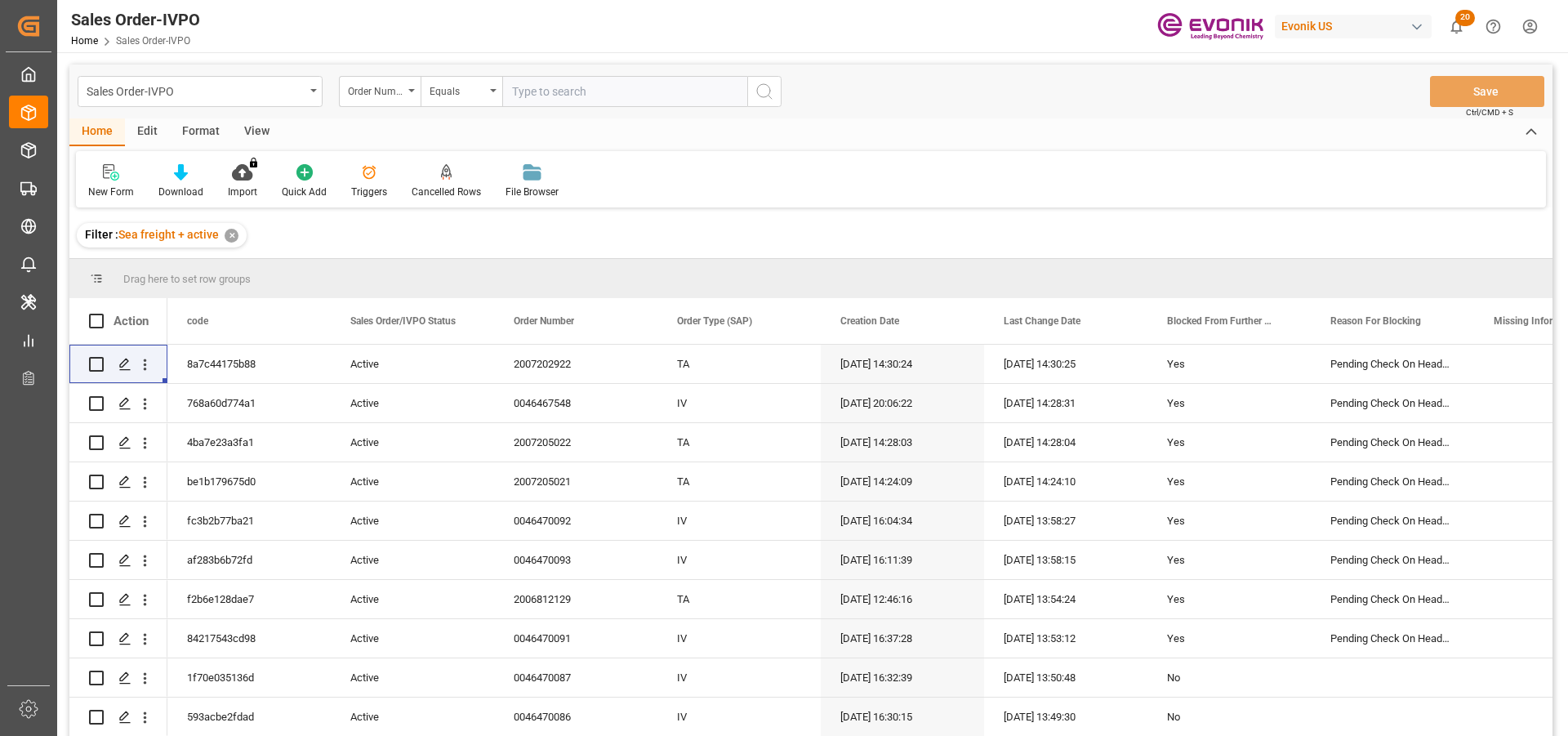
click at [548, 98] on input "text" at bounding box center [624, 91] width 245 height 31
paste input "0046475849"
type input "0046475849"
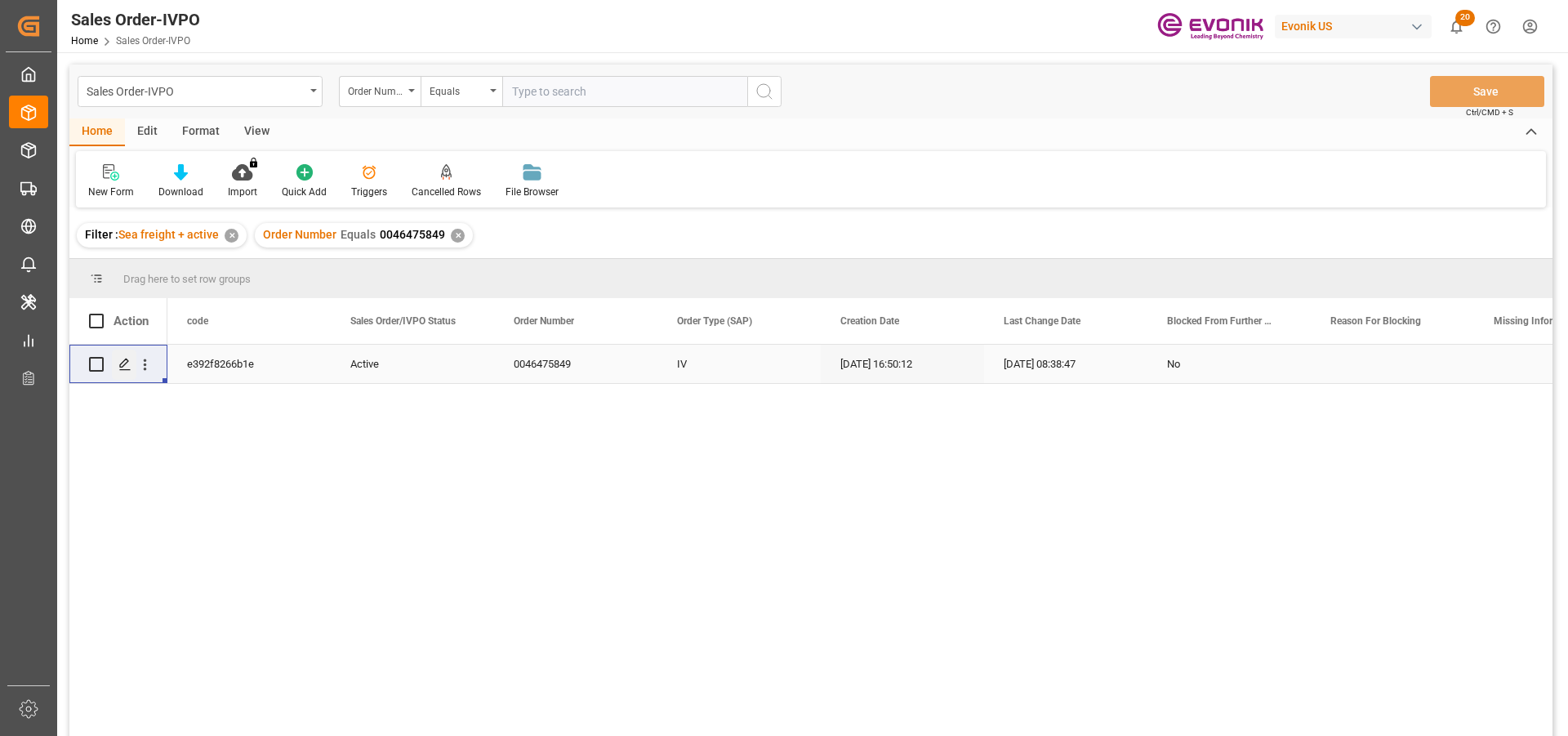
click at [127, 363] on polygon "Press SPACE to select this row." at bounding box center [124, 363] width 8 height 8
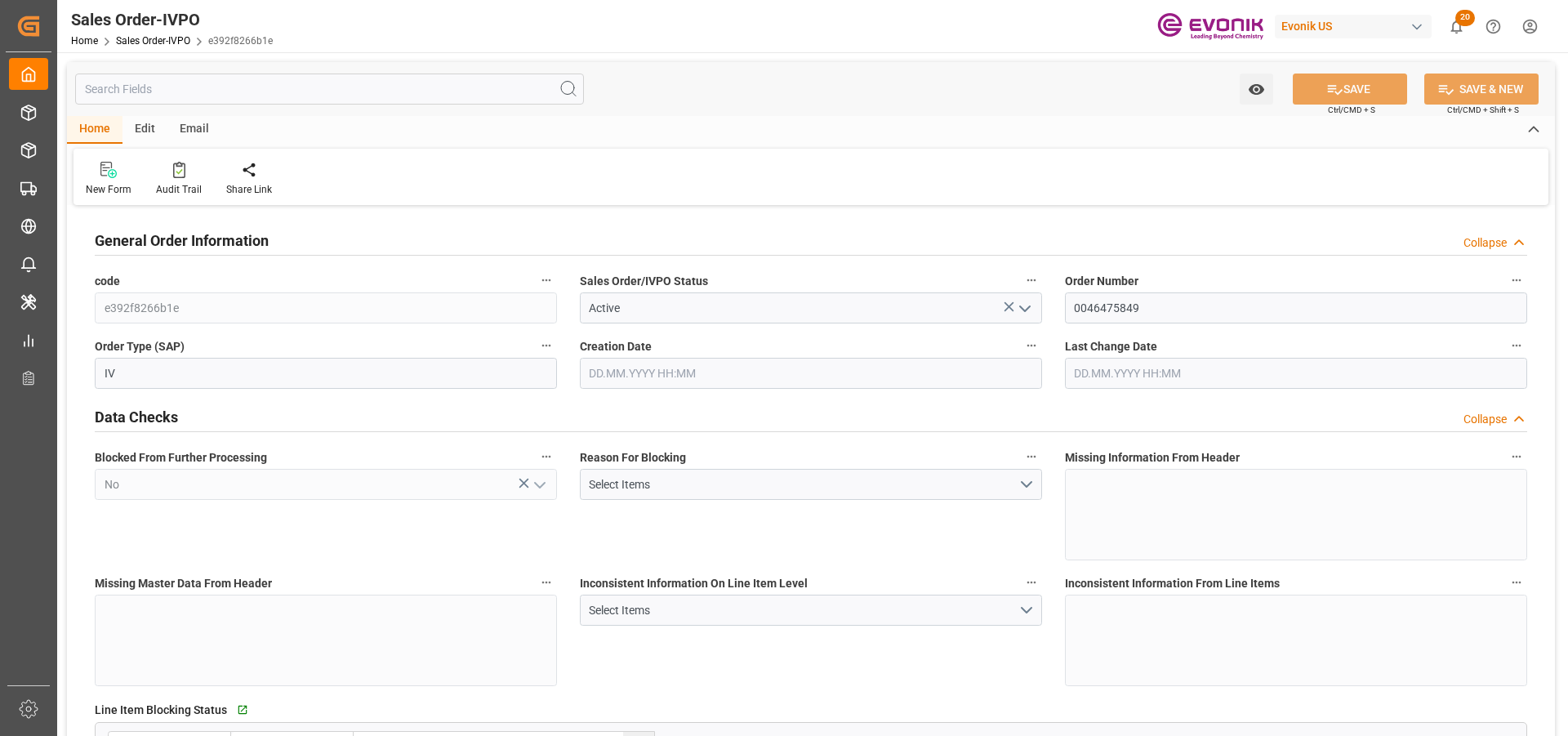
type input "NLRTM"
type input "Dennis Zimmermann@evonik.comTelephone: 49 2365 49 84486Fax No: N/A"
type input "0"
type input "1"
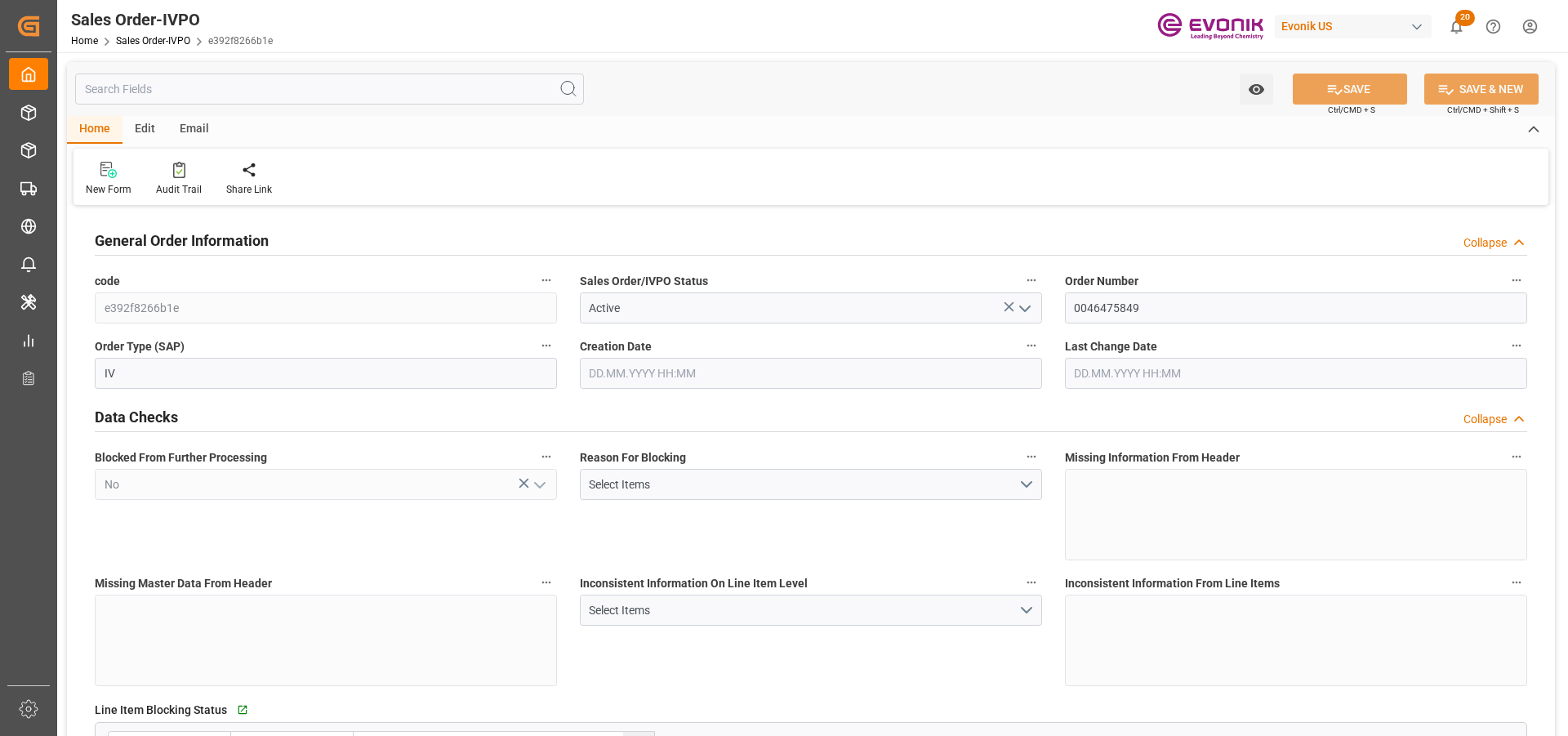
type input "1"
type input "18990"
type input "50.112"
type input "19000"
type input "60"
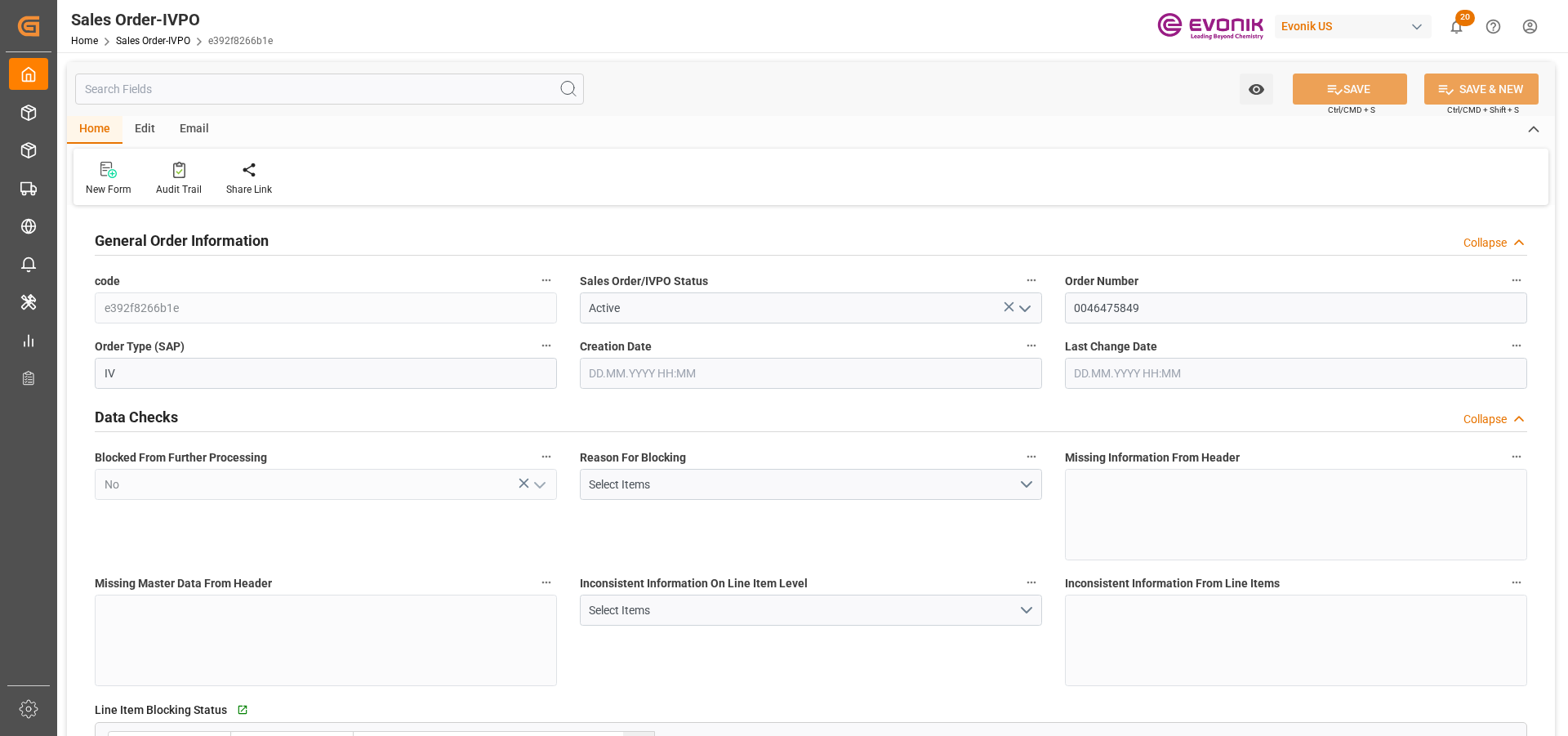
type input "01.10.2025 16:50"
type input "02.10.2025 08:38"
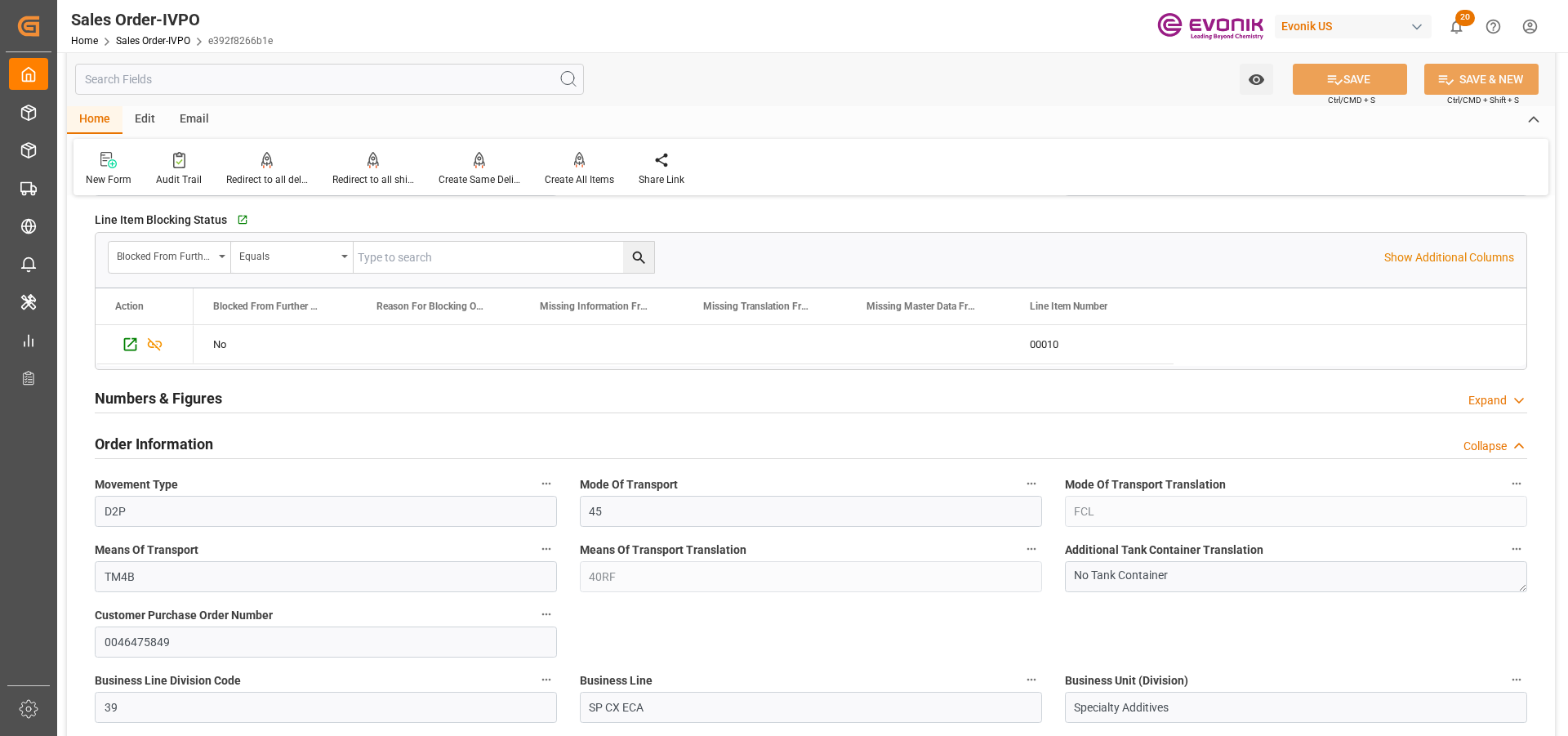
scroll to position [816, 0]
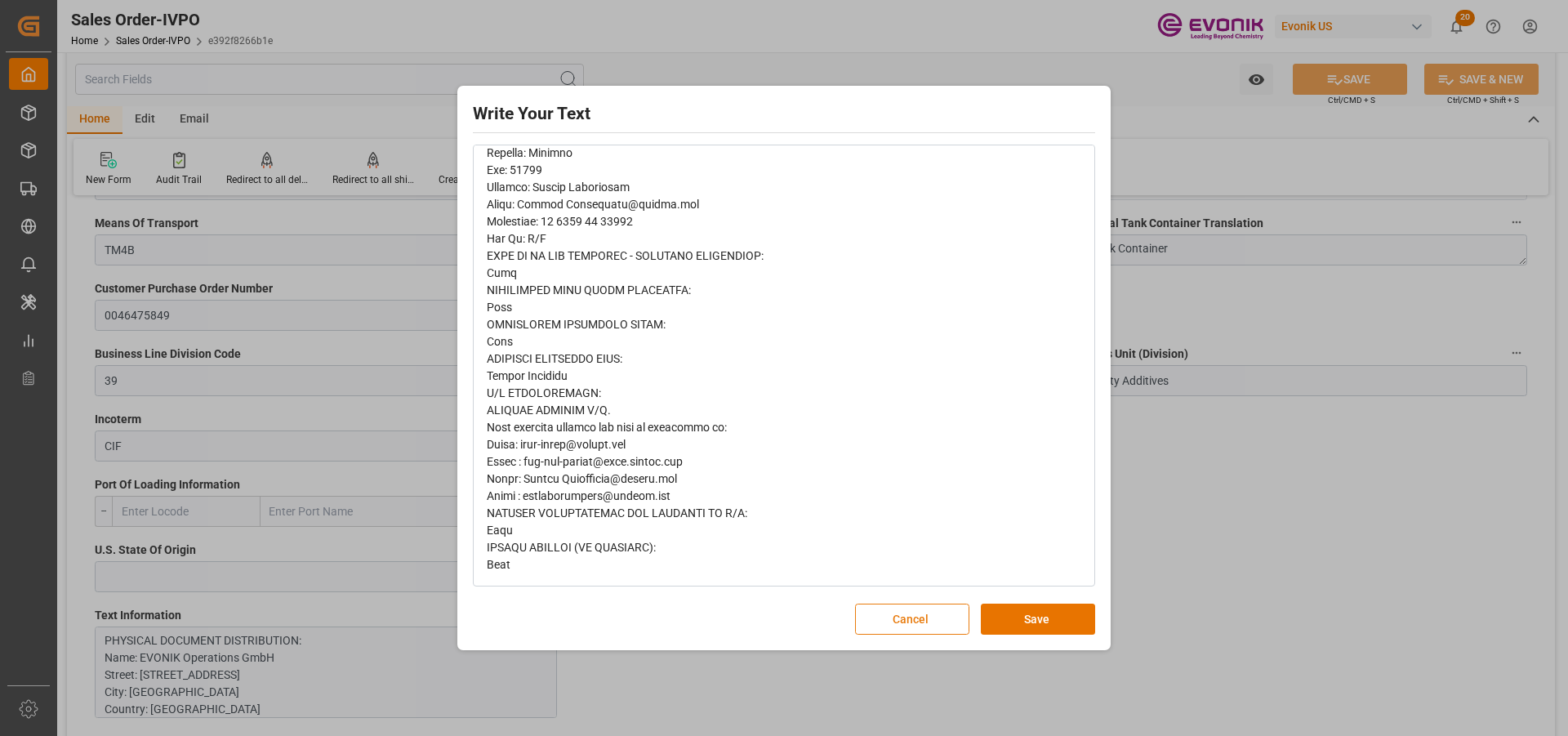
scroll to position [0, 0]
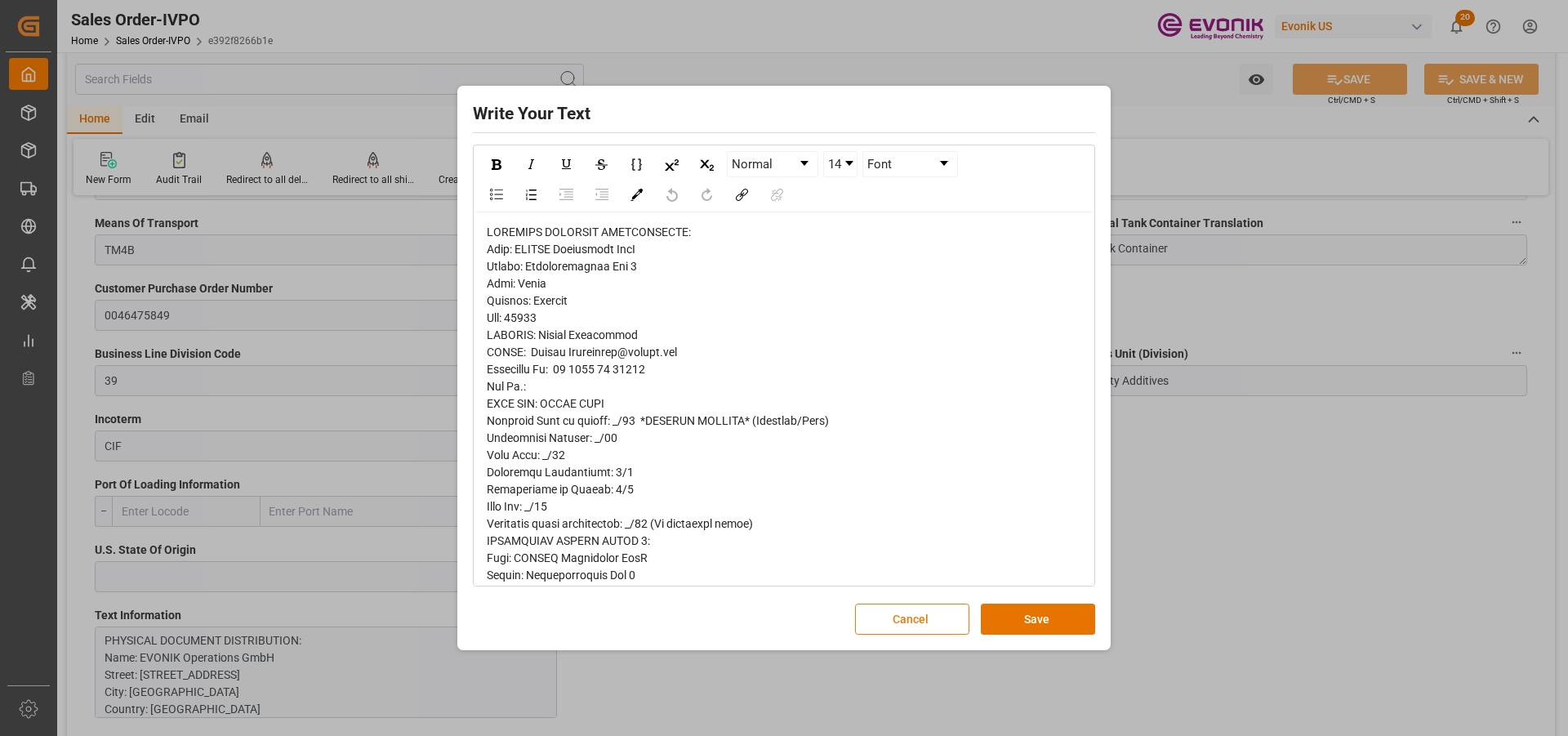
click at [890, 560] on button "Cancel" at bounding box center [911, 618] width 114 height 31
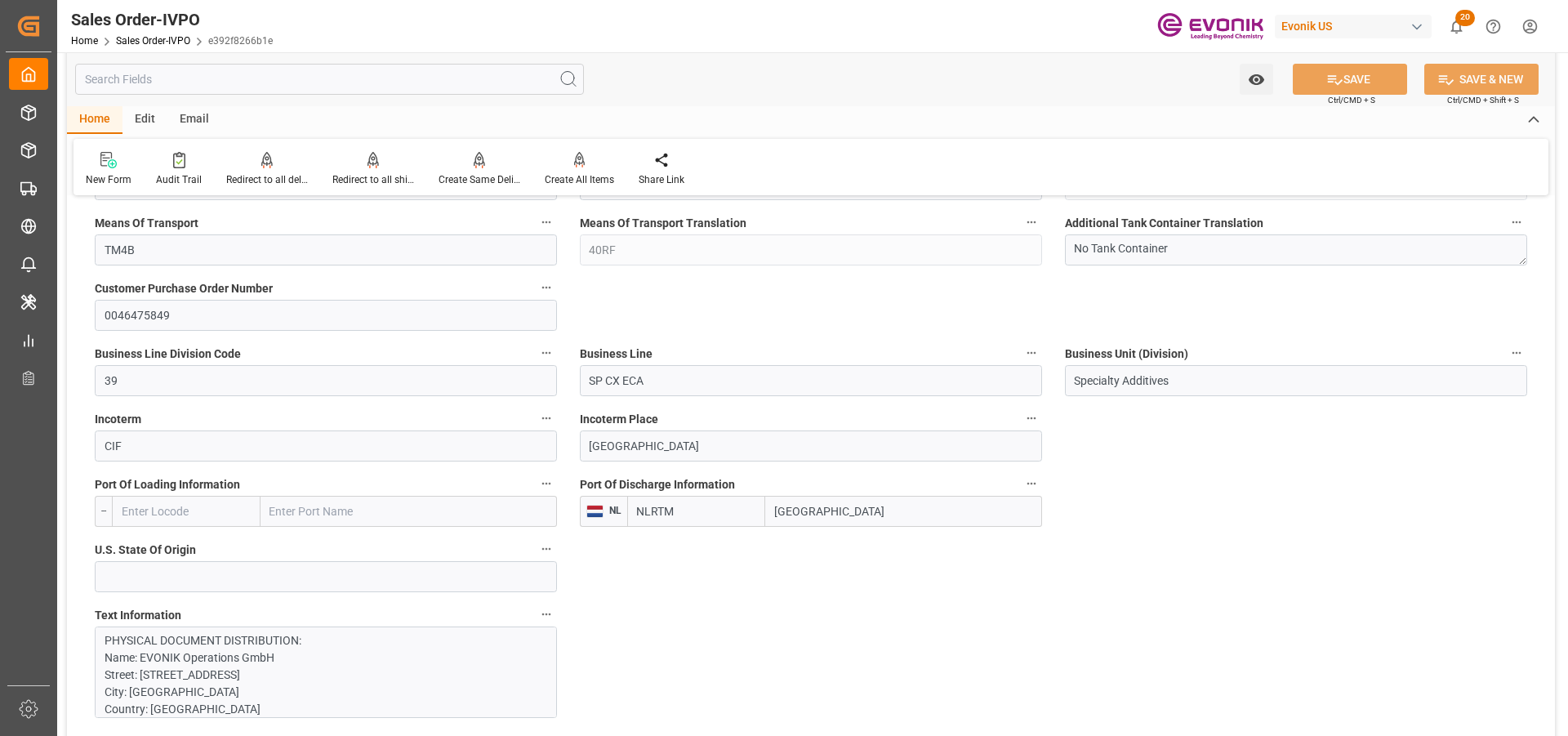
scroll to position [1062, 0]
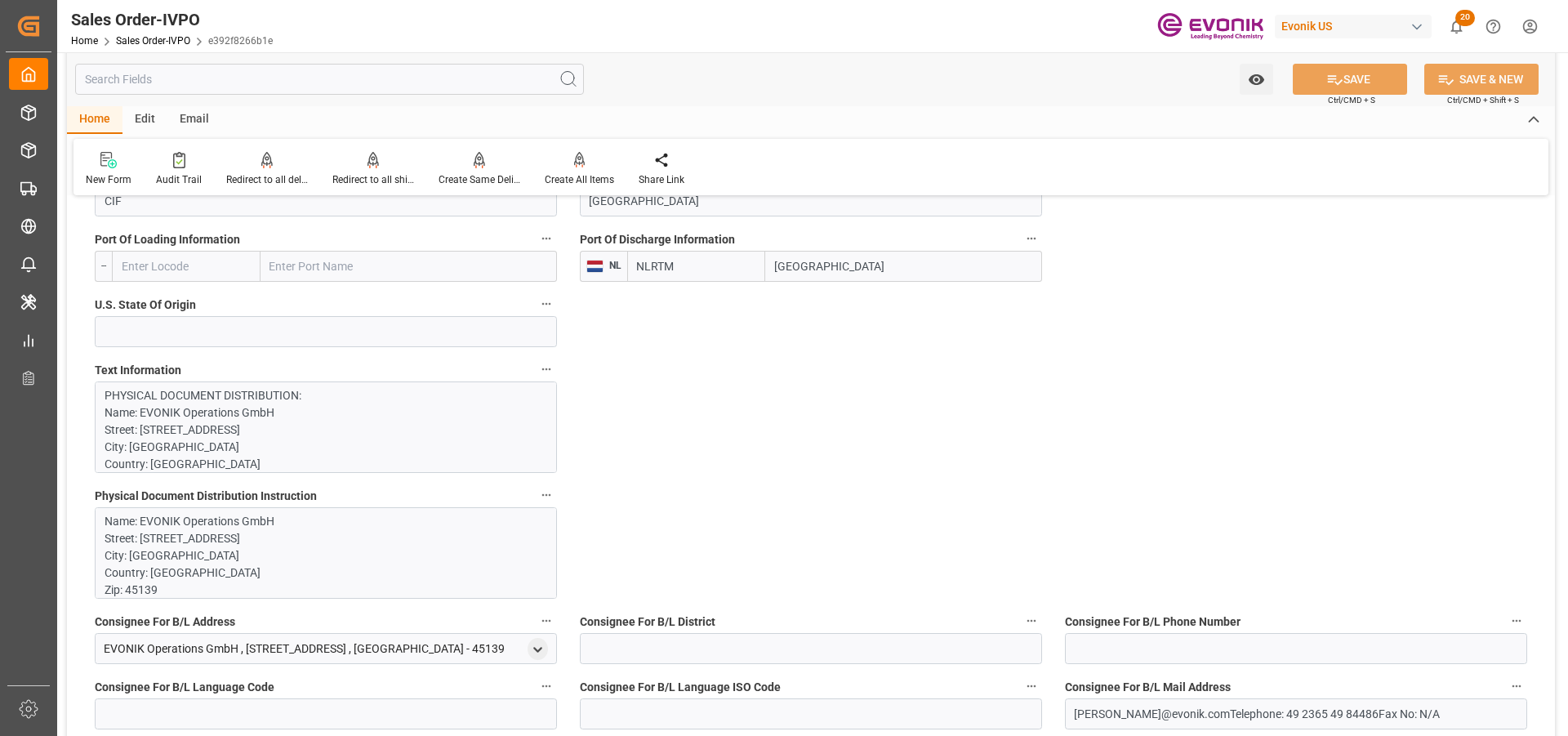
click at [264, 534] on p "Name: EVONIK Operations GmbH Street: Gerlingstrasse Tor 2 City: Essen Country: …" at bounding box center [319, 658] width 430 height 292
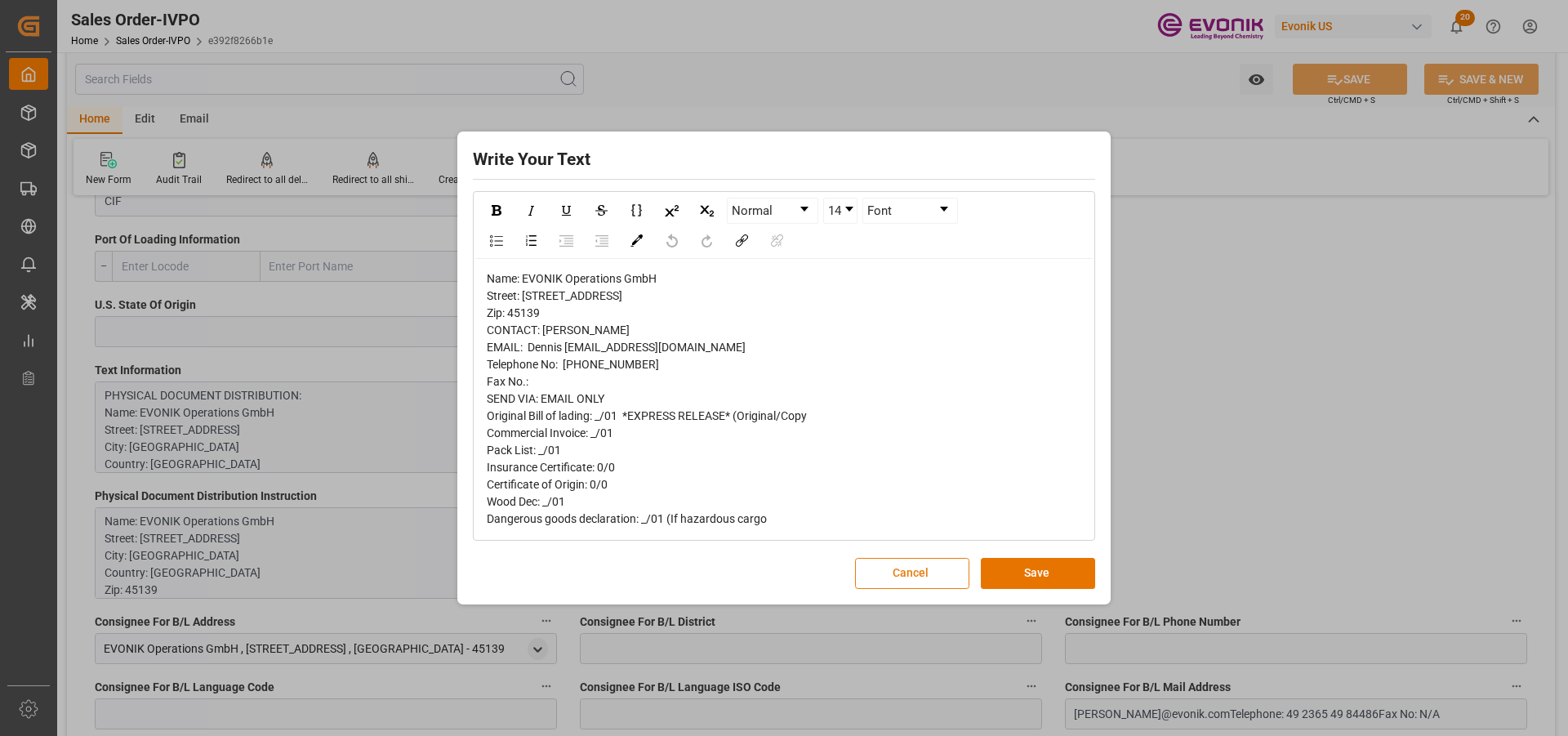
click at [891, 560] on button "Cancel" at bounding box center [911, 573] width 114 height 31
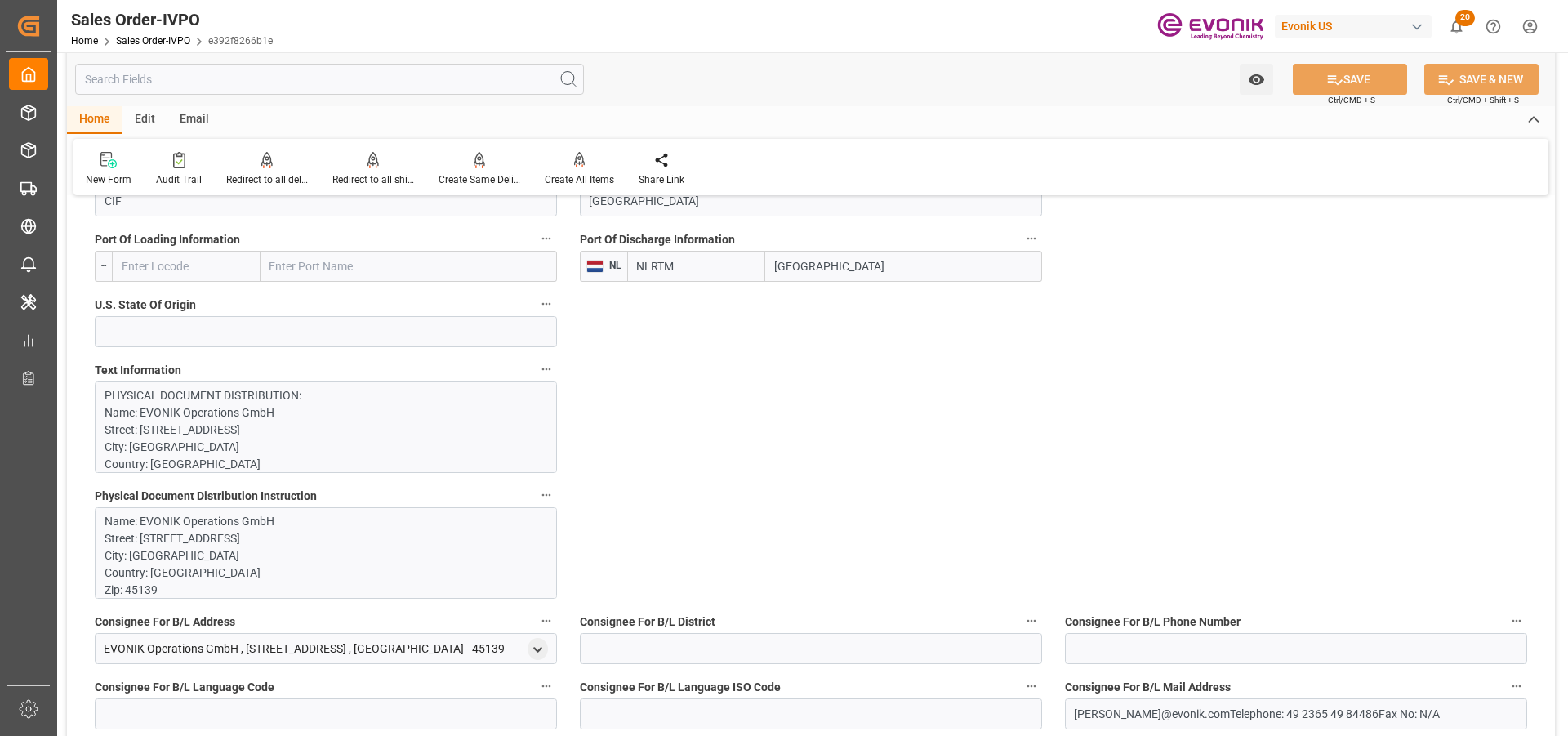
click at [269, 523] on p "Name: EVONIK Operations GmbH Street: Gerlingstrasse Tor 2 City: Essen Country: …" at bounding box center [319, 658] width 430 height 292
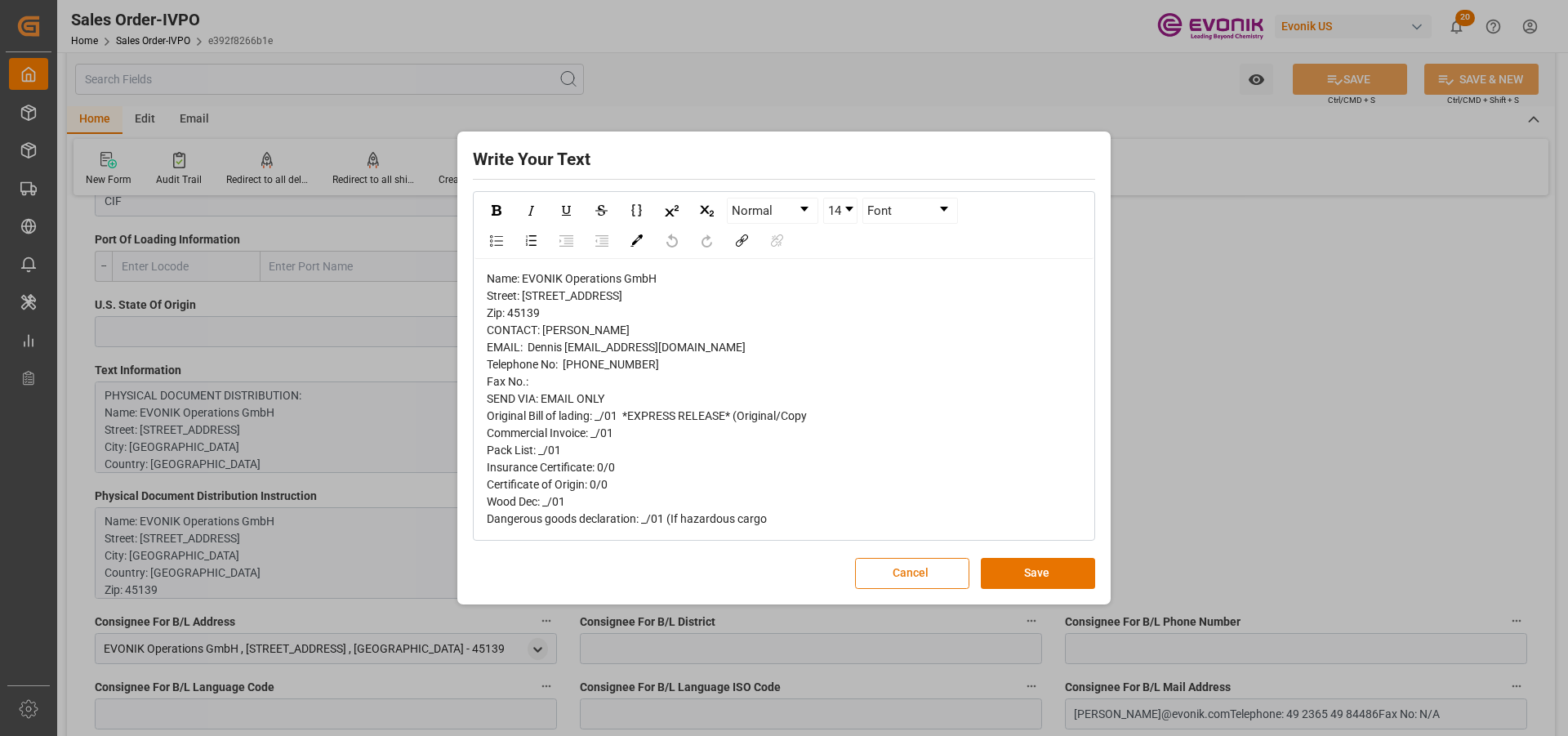
click at [914, 560] on button "Cancel" at bounding box center [911, 573] width 114 height 31
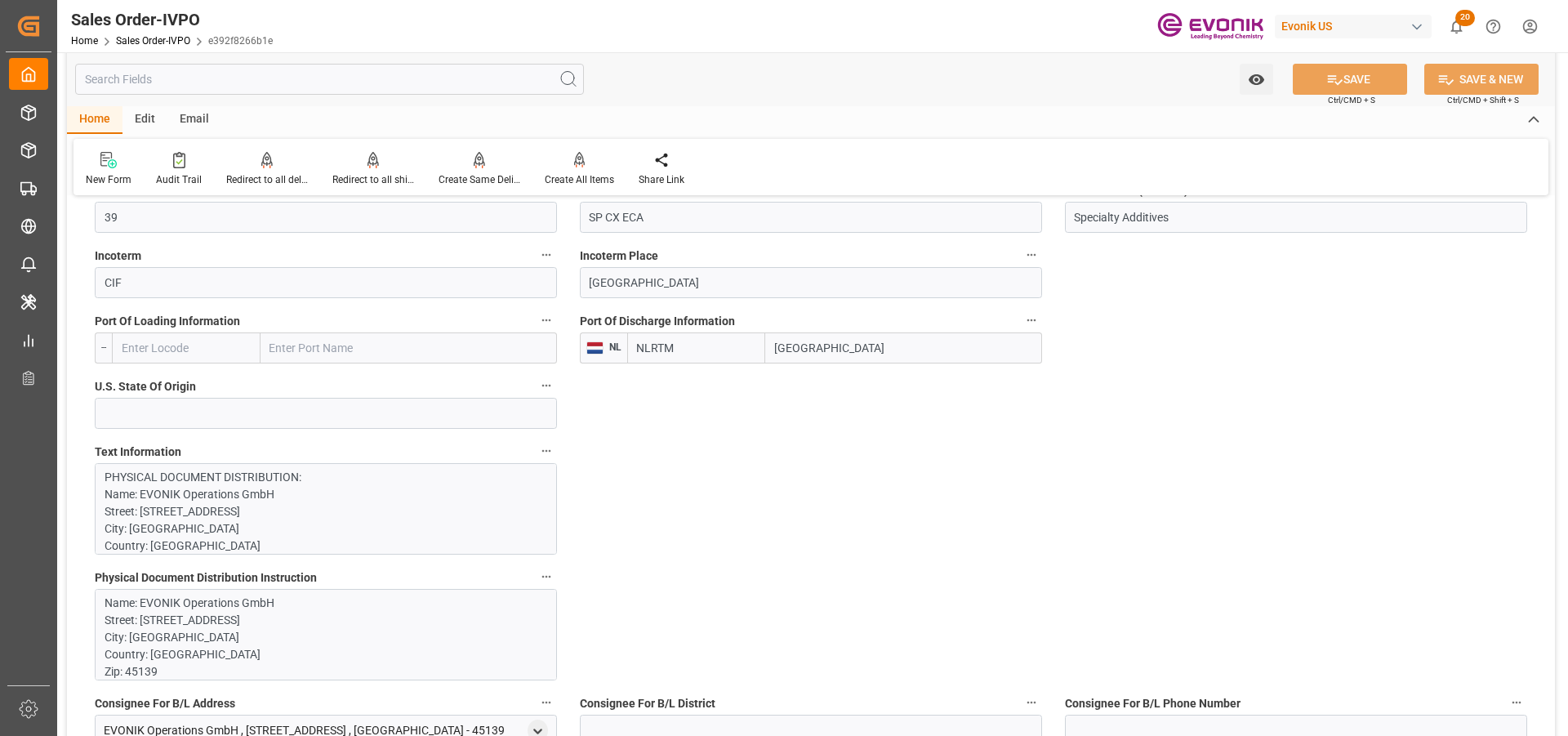
scroll to position [1469, 0]
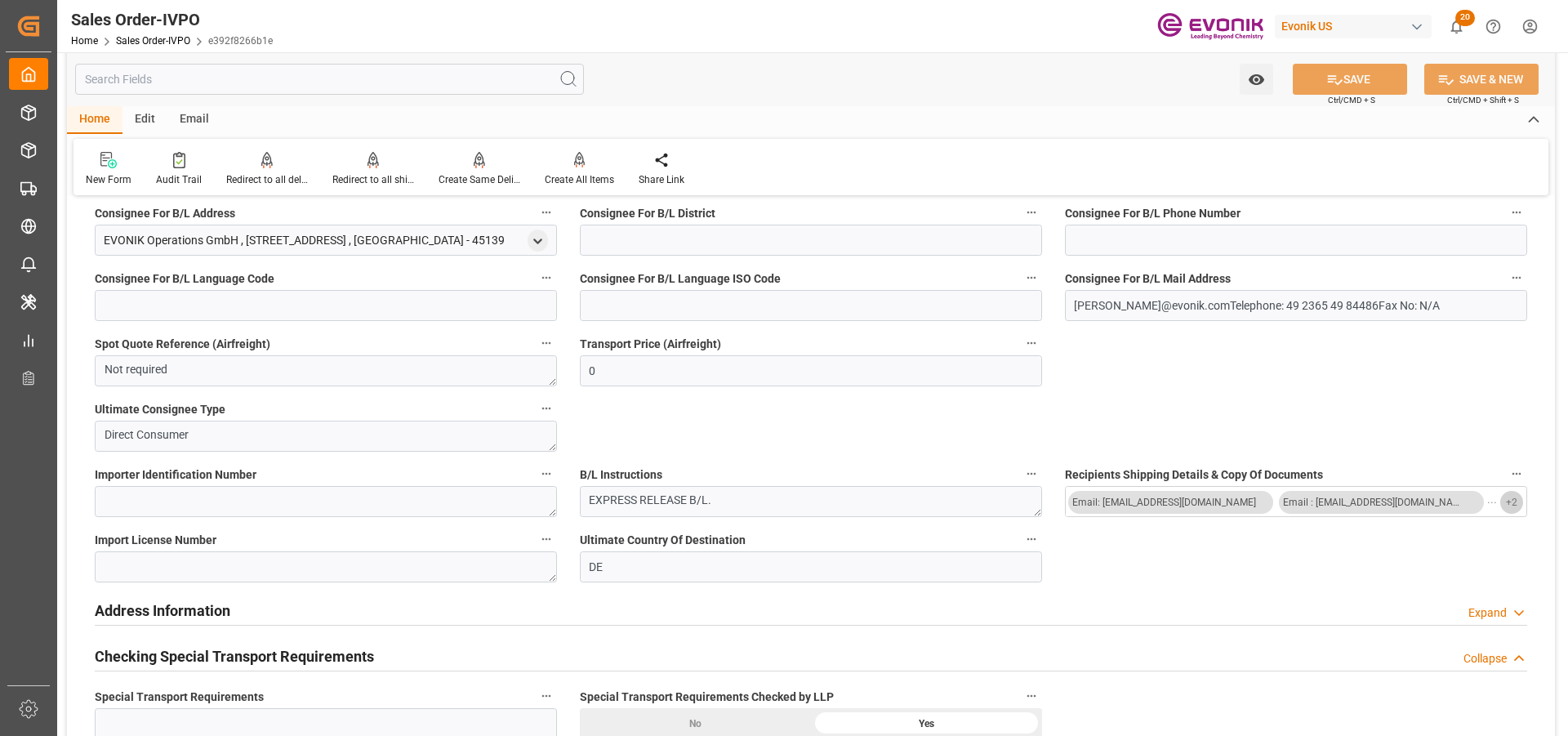
click at [1253, 498] on button "+ 2" at bounding box center [1510, 501] width 23 height 23
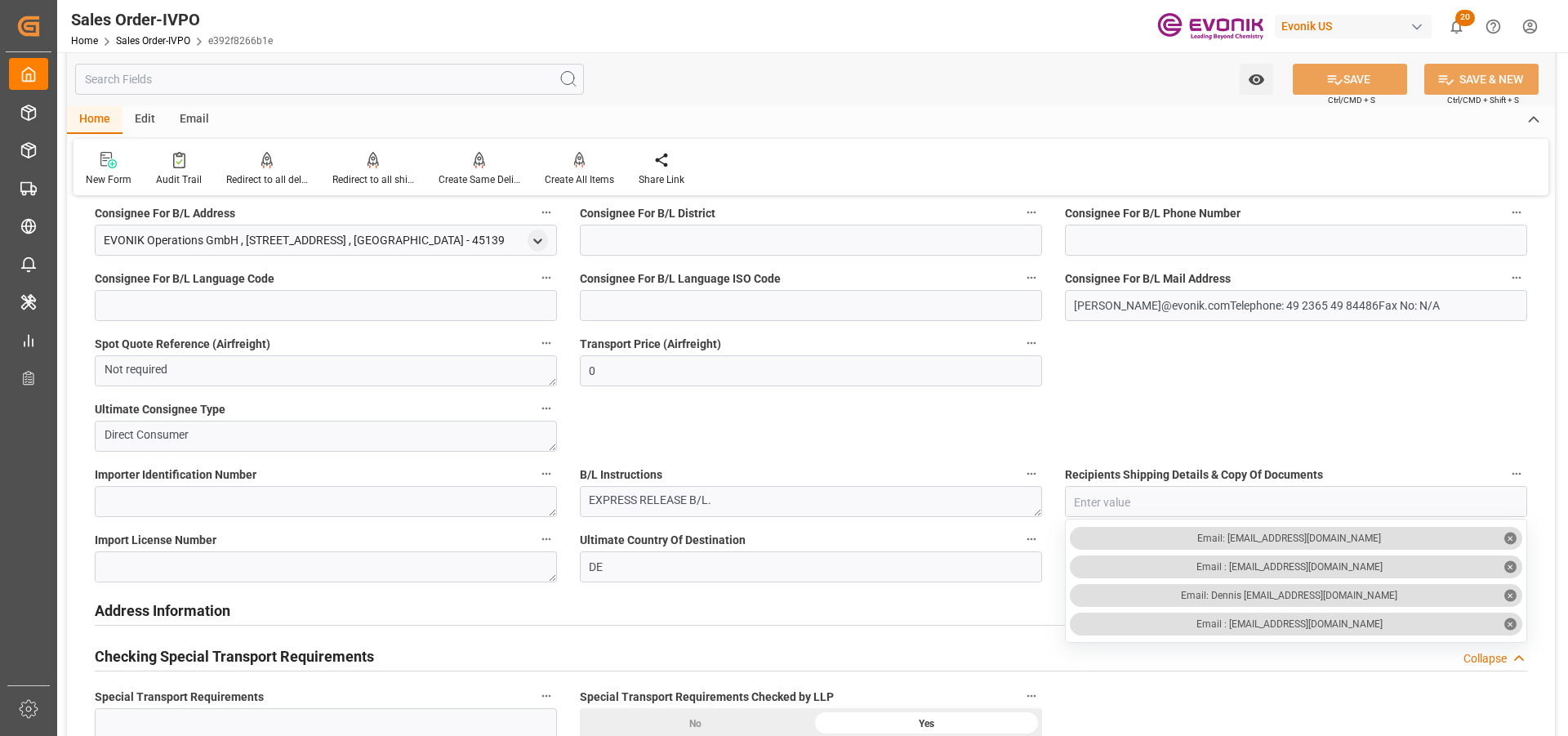
type input "Dennis Zimmermann@evonik.comTelephone: 49 2365 49 84486Fax No: N/A"
click at [107, 74] on input "text" at bounding box center [329, 79] width 509 height 31
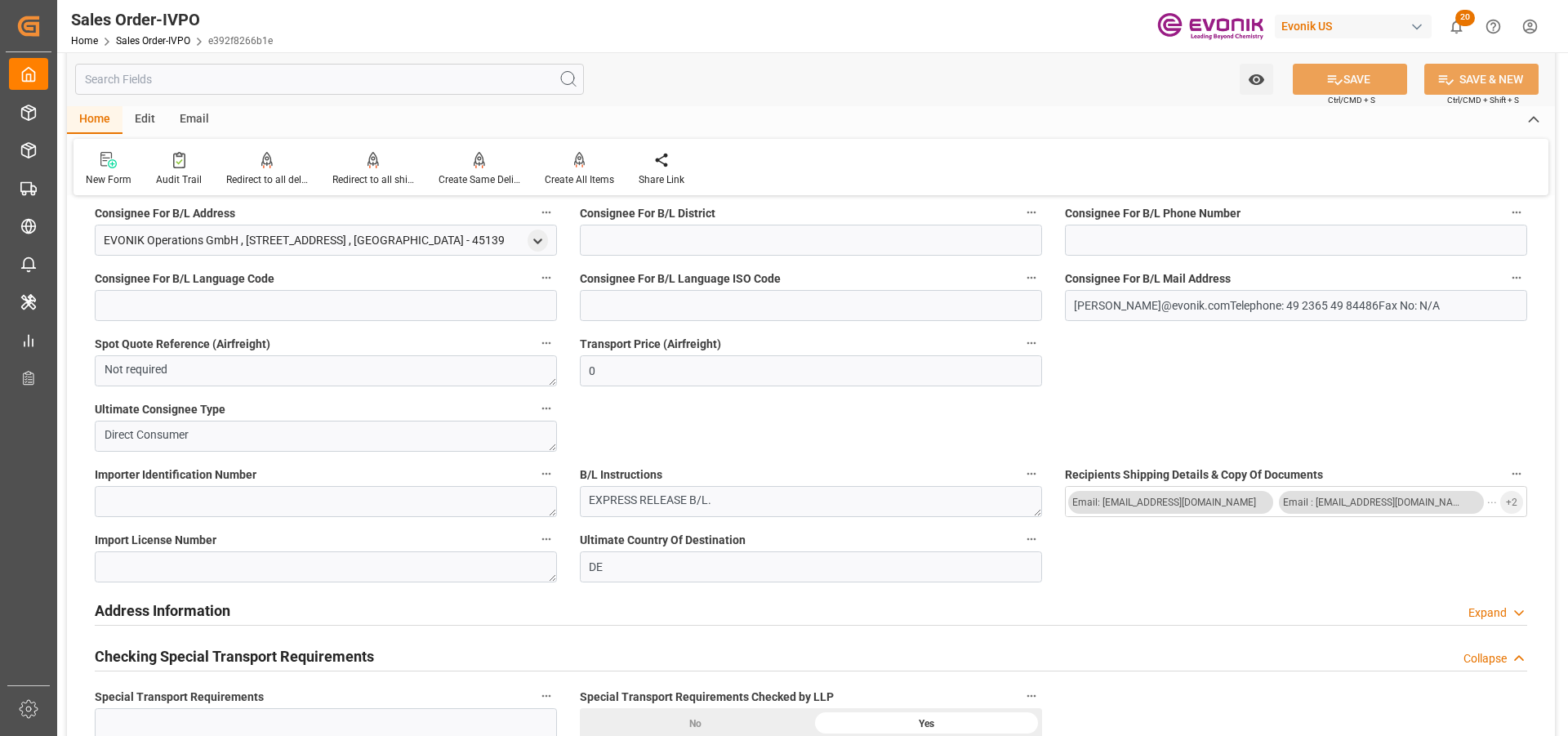
type input "c"
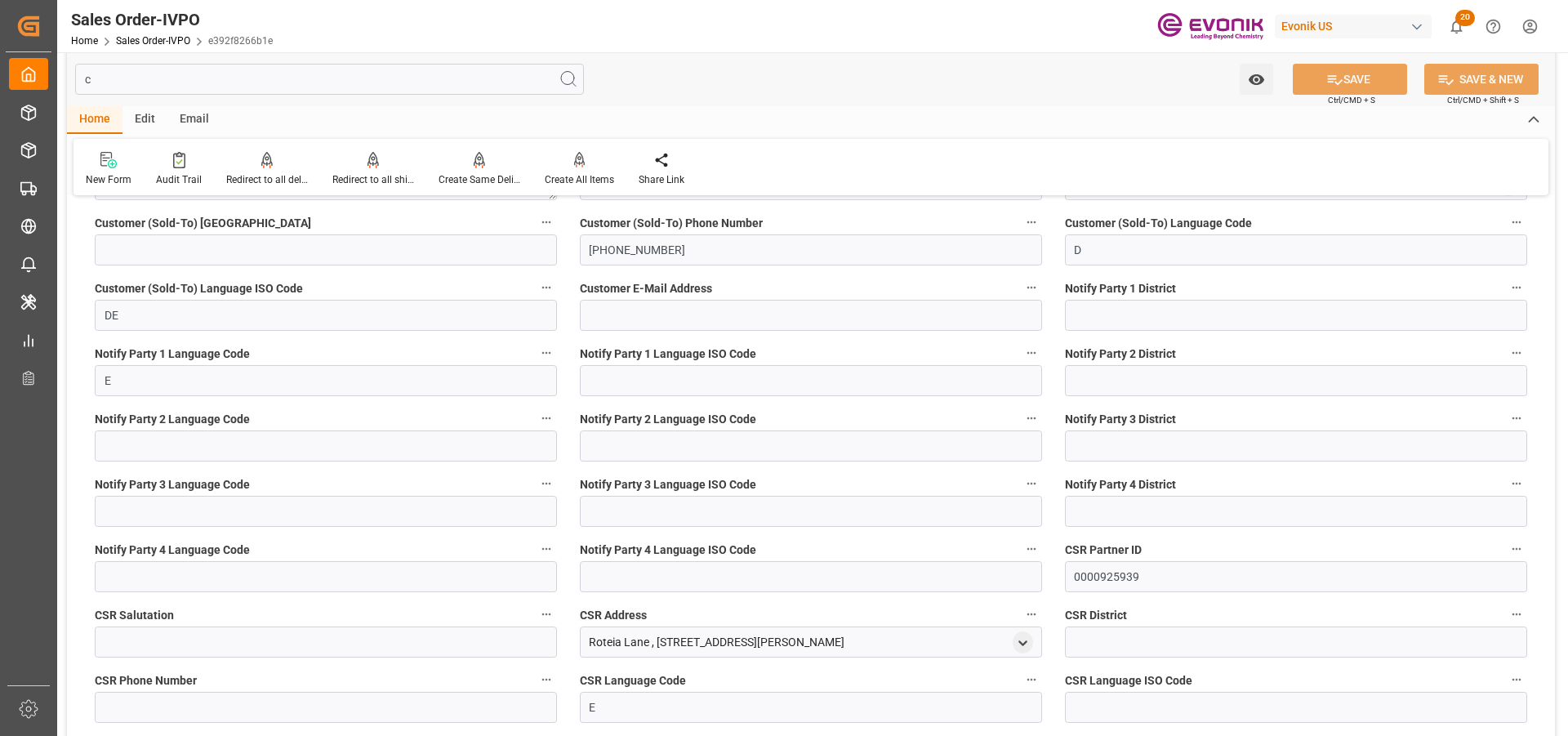
type input "Dennis Zimmermann@evonik.comTelephone: 49 2365 49 84486Fax No: N/A"
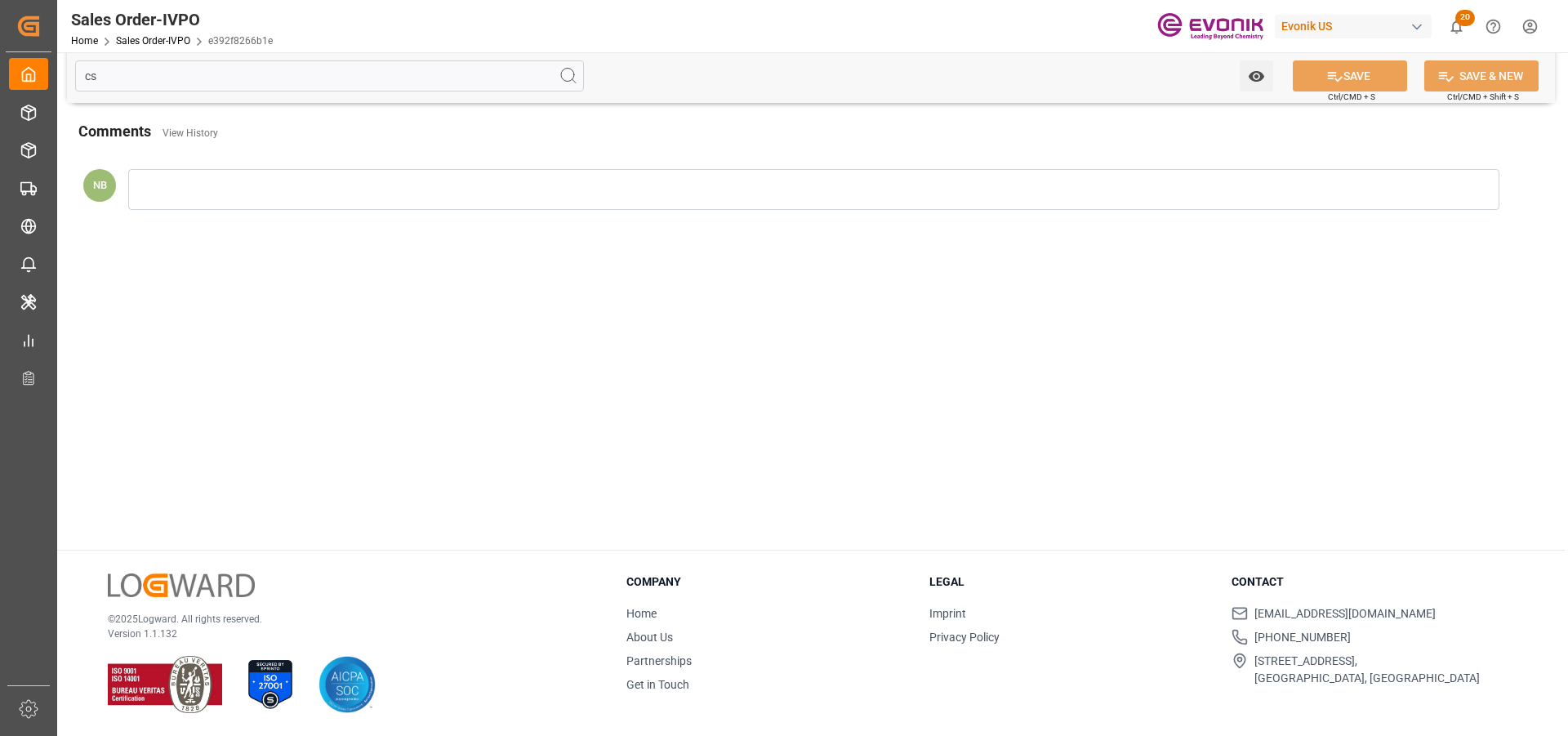
scroll to position [0, 0]
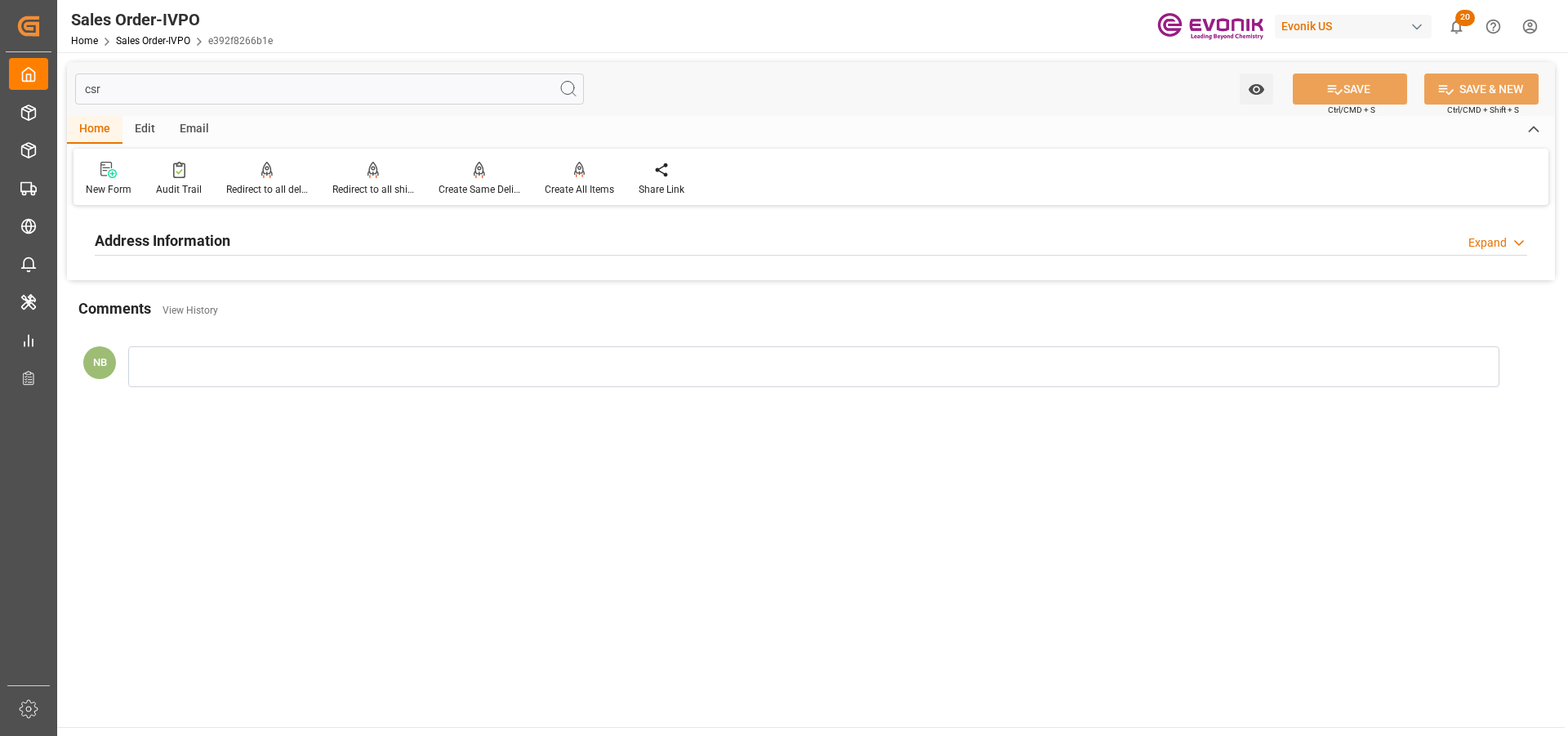
type input "csr"
click at [247, 232] on div "Address Information Expand" at bounding box center [810, 239] width 1432 height 31
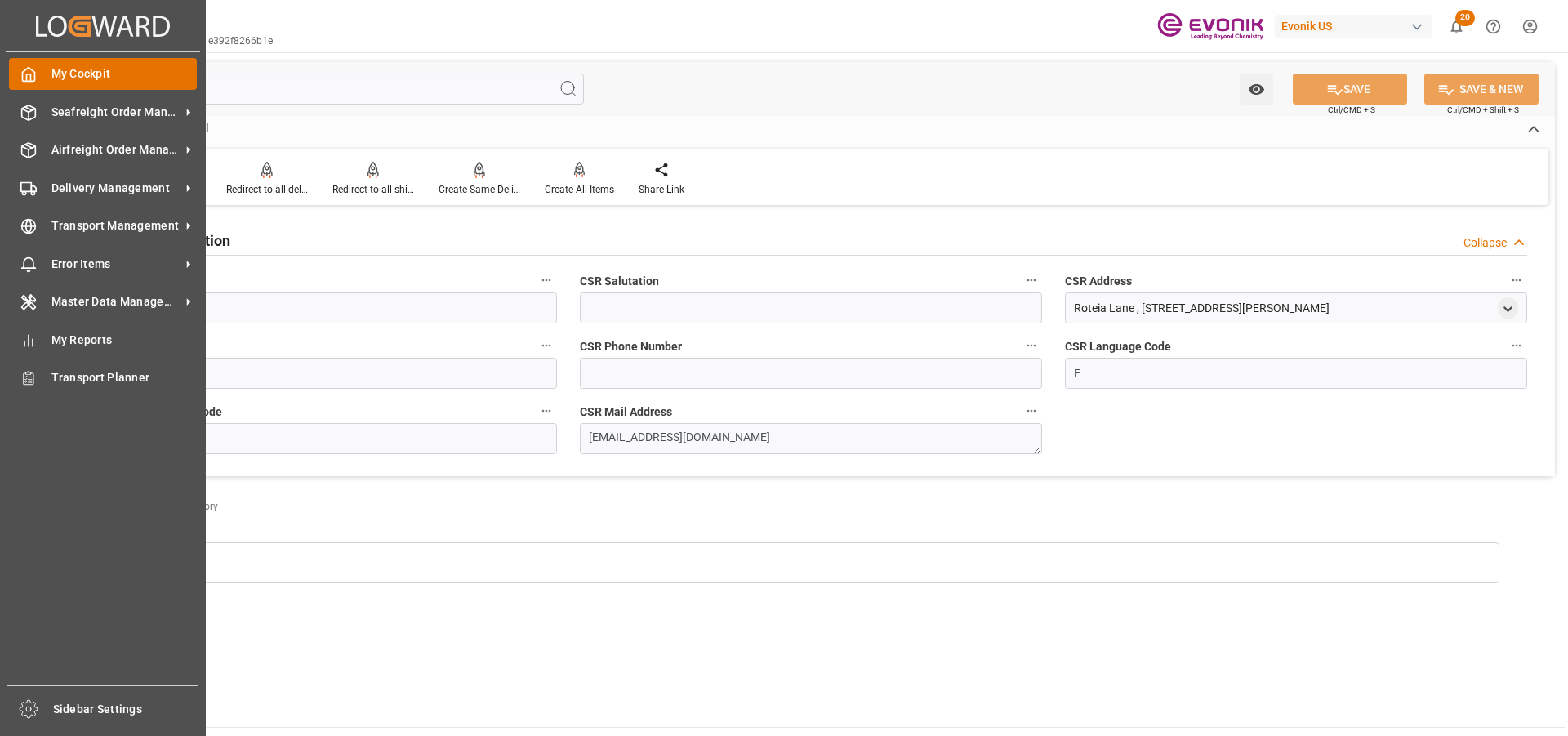
drag, startPoint x: 142, startPoint y: 94, endPoint x: 51, endPoint y: 85, distance: 91.4
click at [51, 85] on div "Created by potrace 1.15, written by Peter Selinger 2001-2017 Created by potrace…" at bounding box center [784, 368] width 1568 height 736
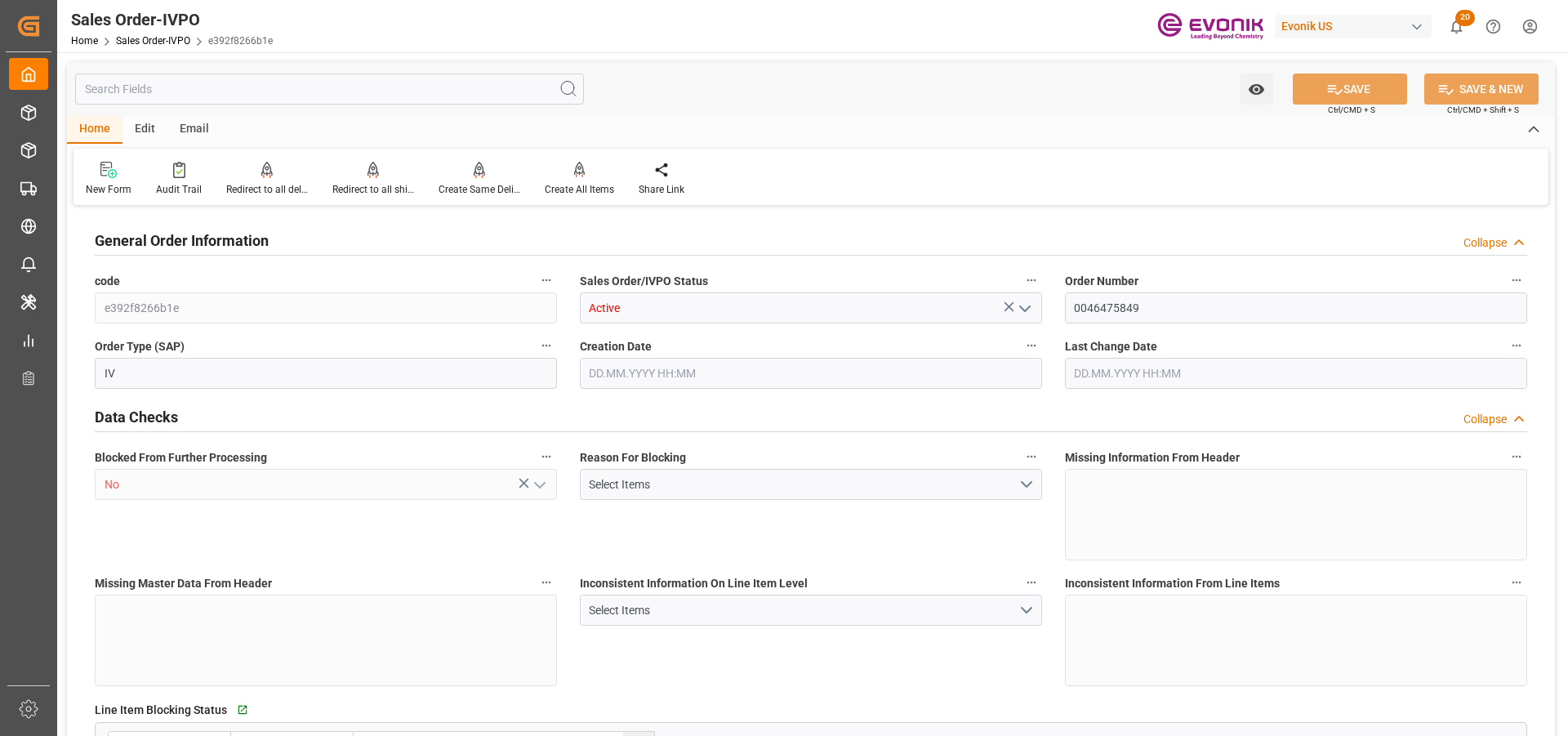
type input "NLRTM"
type input "Dennis Zimmermann@evonik.comTelephone: 49 2365 49 84486Fax No: N/A"
type input "0"
type input "1"
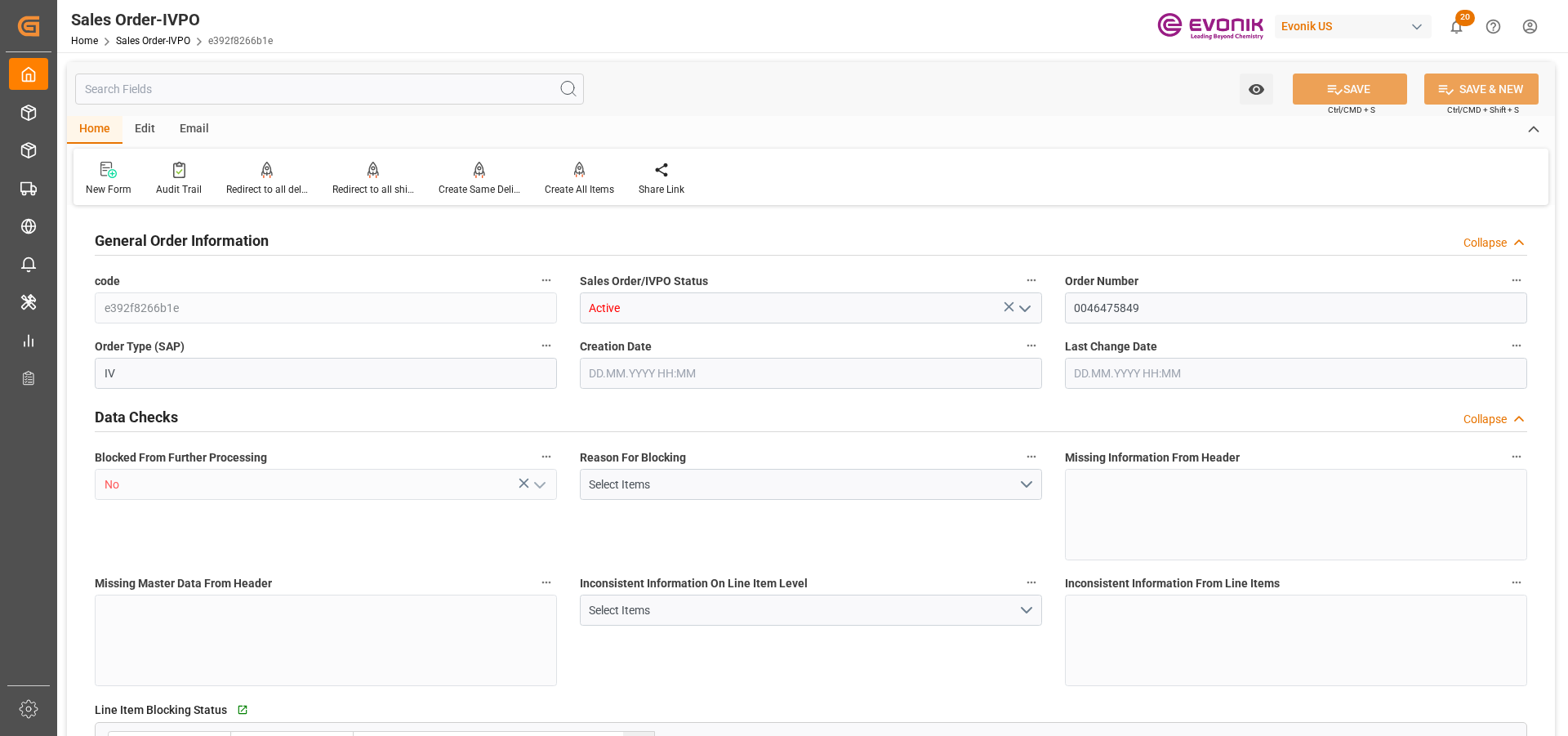
type input "1"
type input "18990"
type input "50.112"
type input "19000"
type input "60"
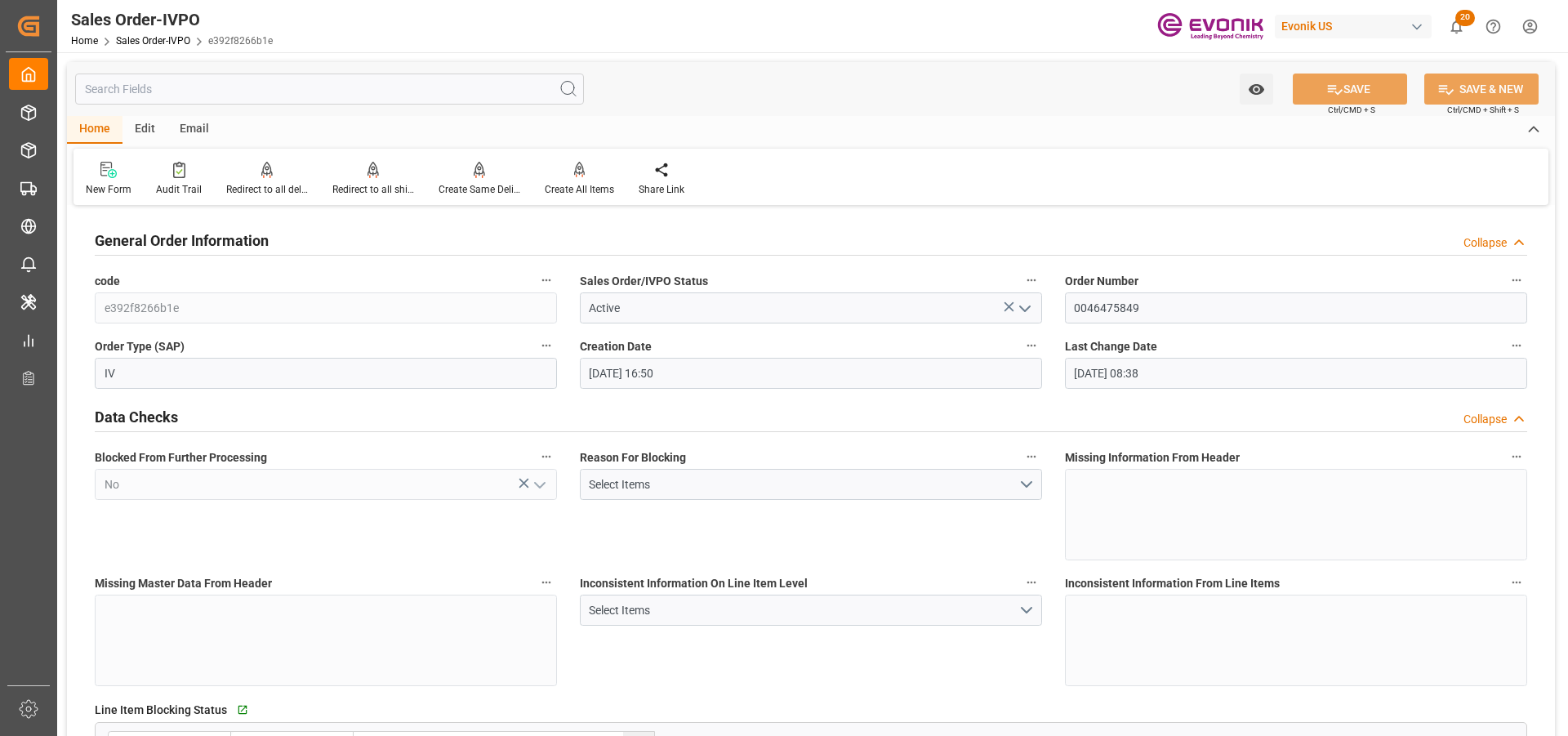
type input "01.10.2025 16:50"
type input "02.10.2025 08:38"
drag, startPoint x: 965, startPoint y: 95, endPoint x: 1075, endPoint y: 69, distance: 113.0
click at [966, 95] on div "Watch Option SAVE Ctrl/CMD + S SAVE & NEW Ctrl/CMD + Shift + S" at bounding box center [810, 89] width 1488 height 54
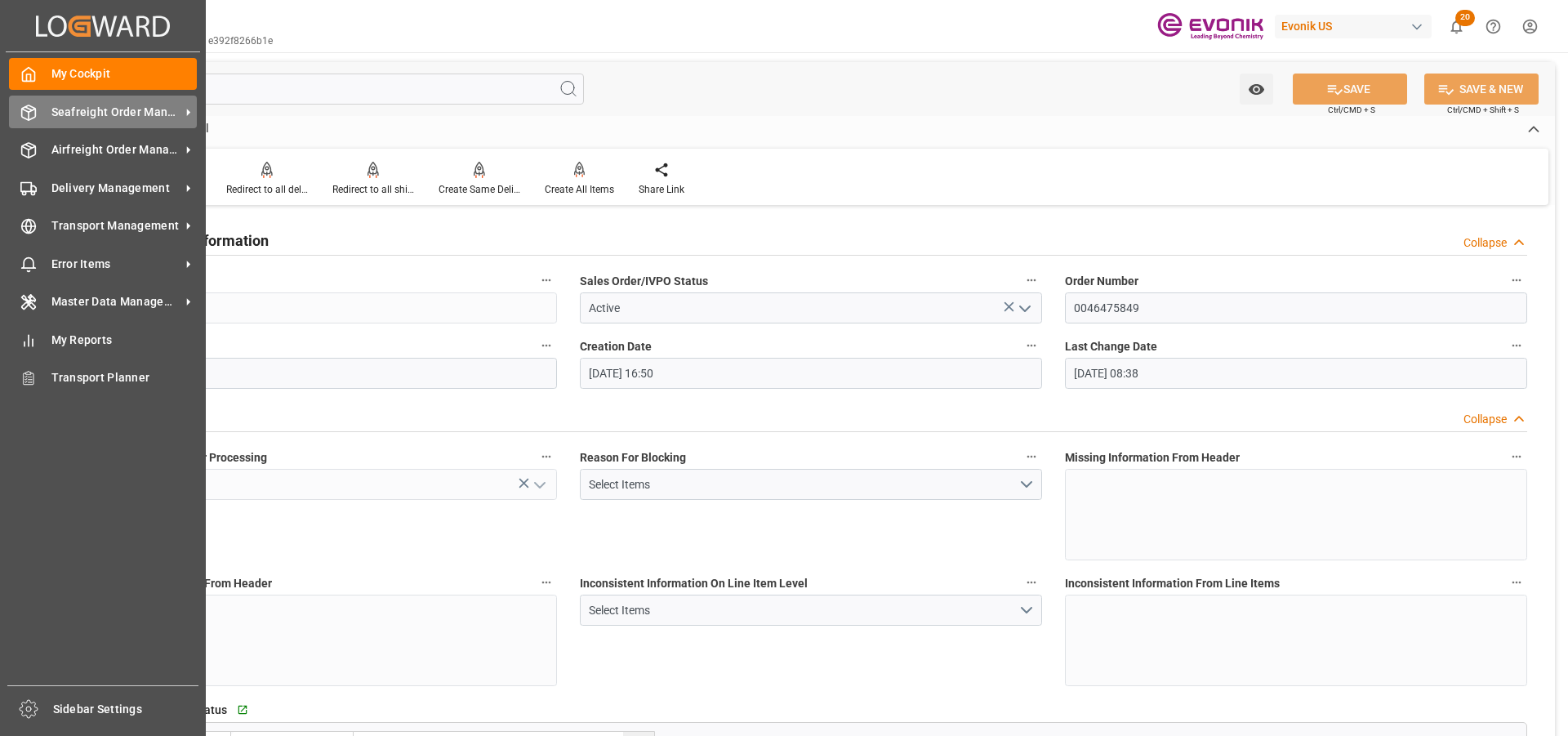
click at [62, 119] on span "Seafreight Order Management" at bounding box center [116, 112] width 129 height 18
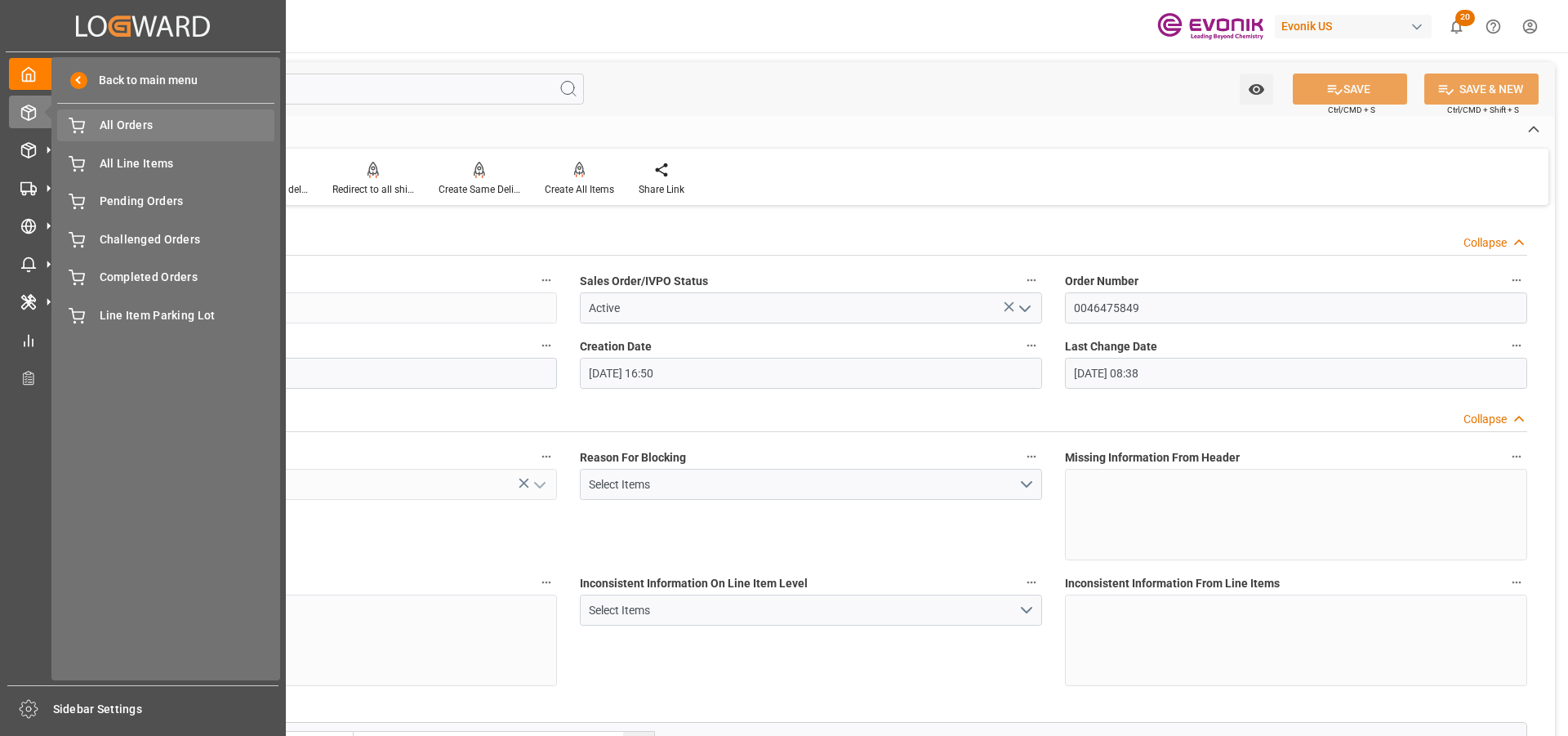
click at [141, 130] on span "All Orders" at bounding box center [187, 125] width 175 height 18
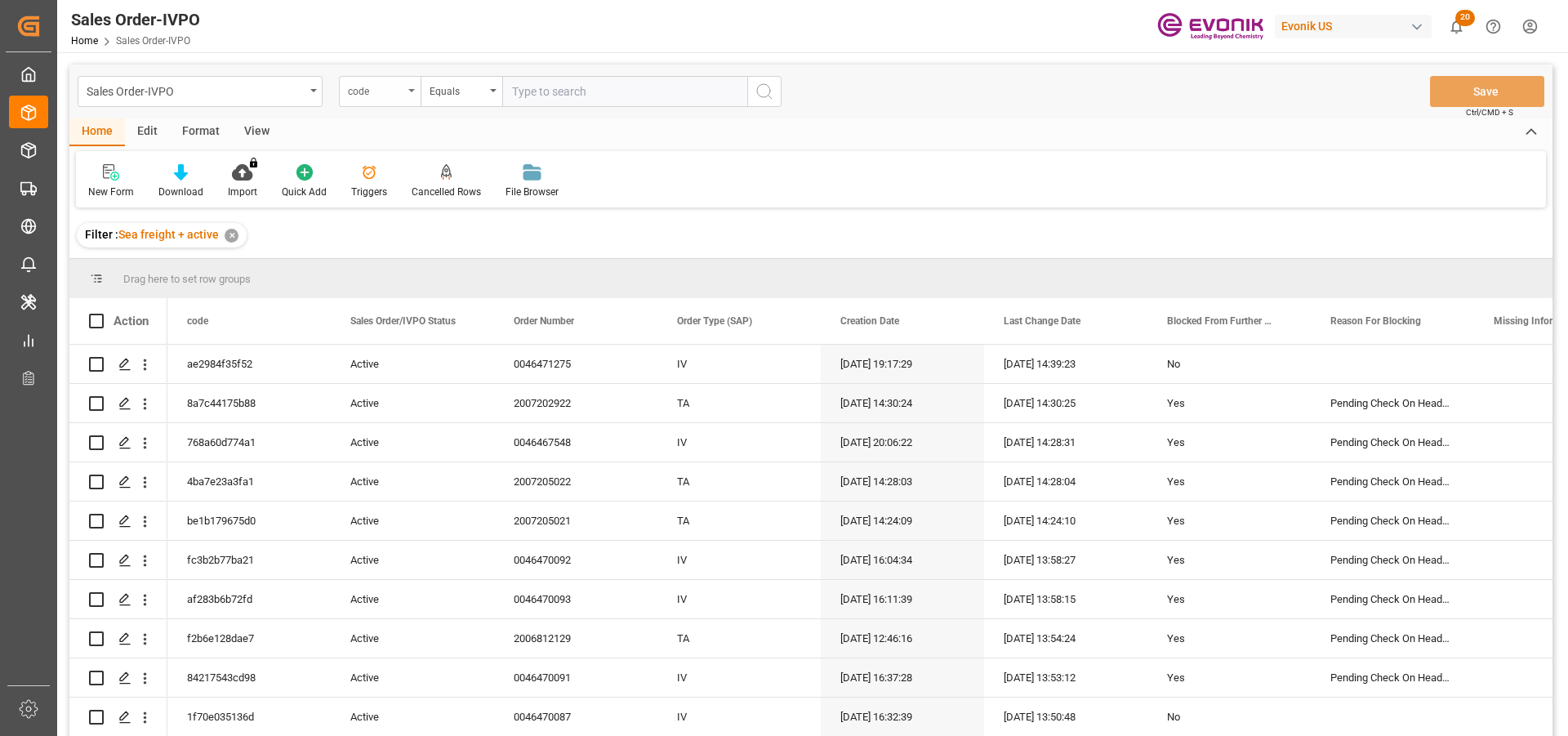
click at [355, 88] on div "code" at bounding box center [375, 89] width 55 height 18
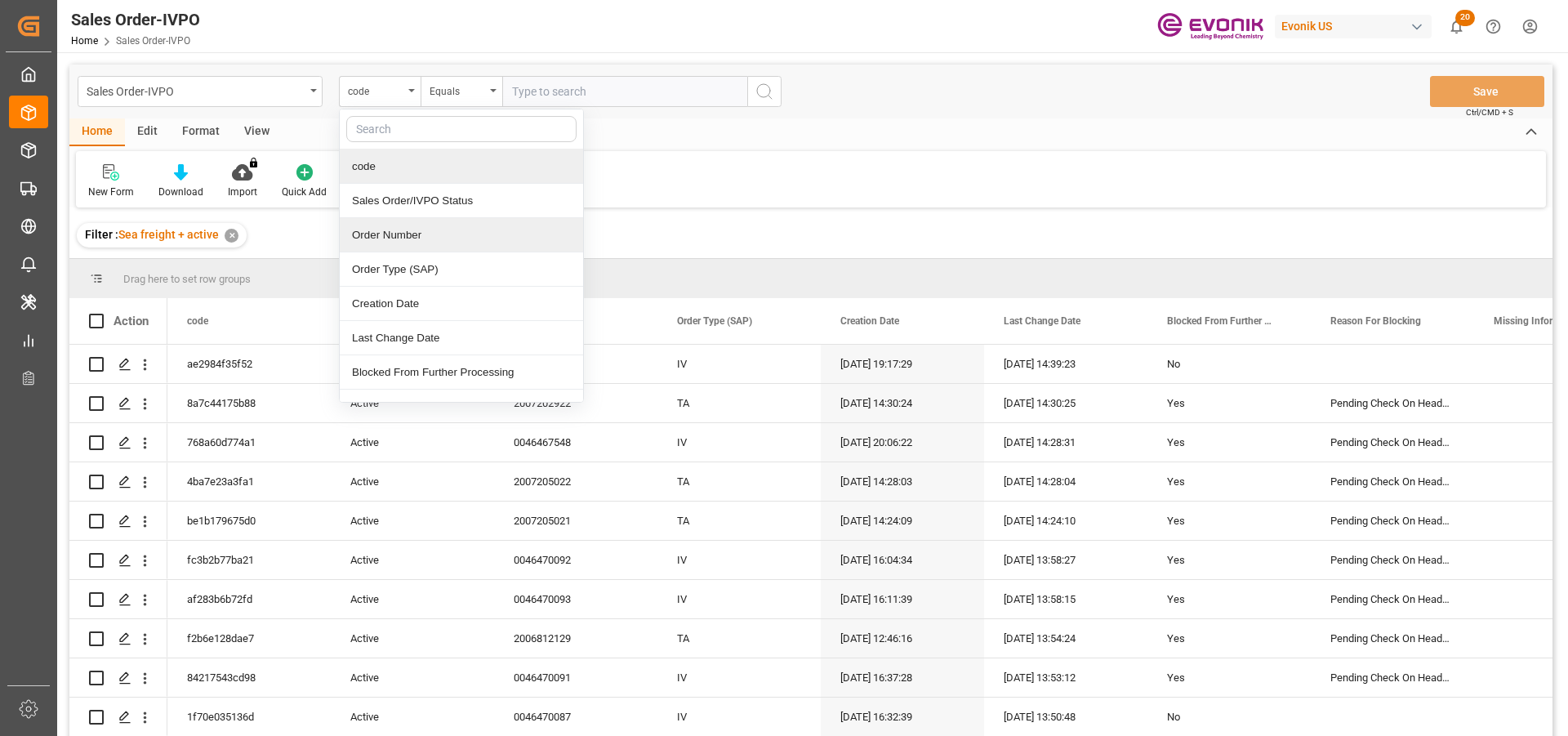
click at [387, 235] on div "Order Number" at bounding box center [461, 235] width 243 height 34
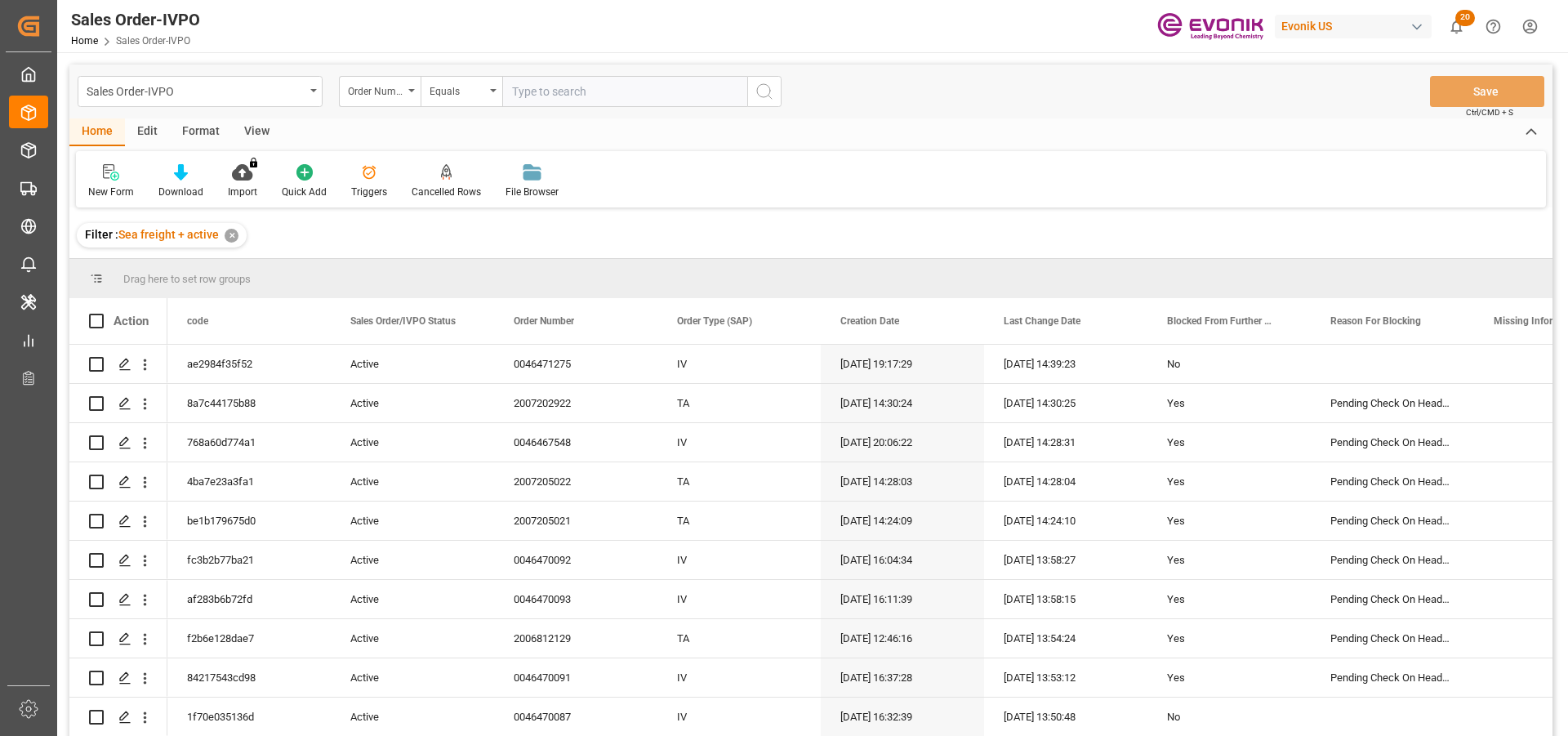
click at [566, 79] on input "text" at bounding box center [624, 91] width 245 height 31
paste input "0046434113"
type input "0046434113"
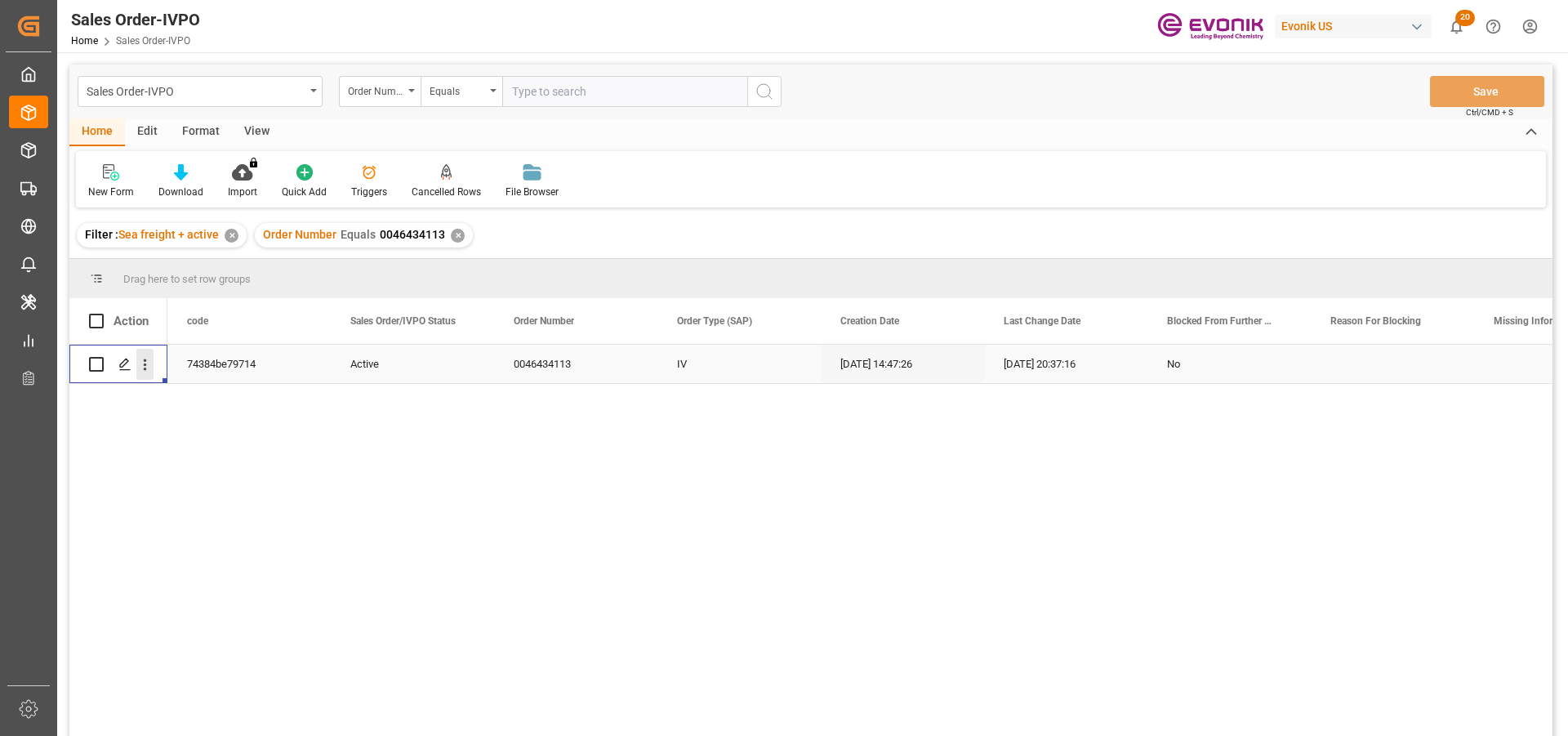
click at [140, 372] on icon "open menu" at bounding box center [145, 364] width 18 height 18
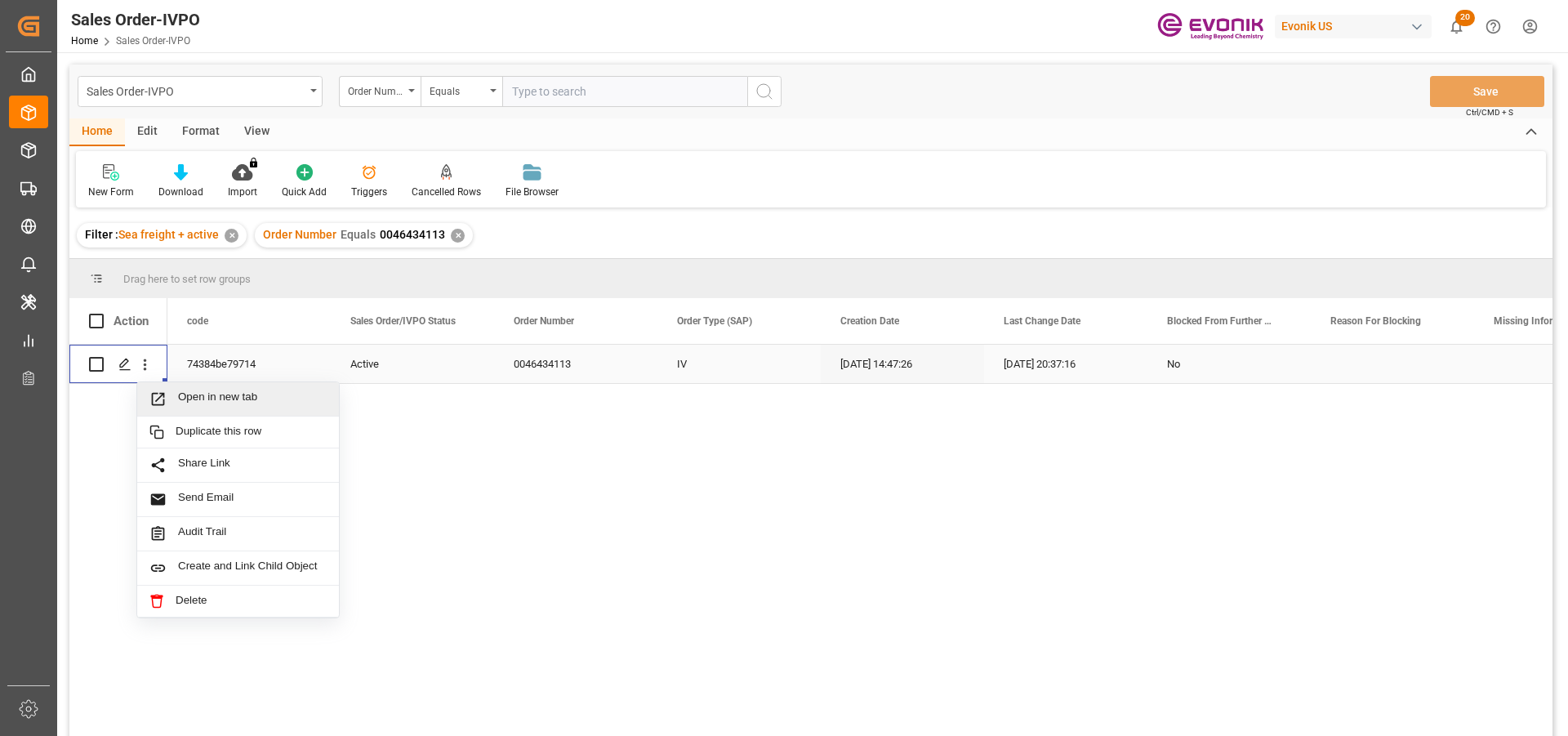
click at [243, 399] on span "Open in new tab" at bounding box center [252, 398] width 149 height 18
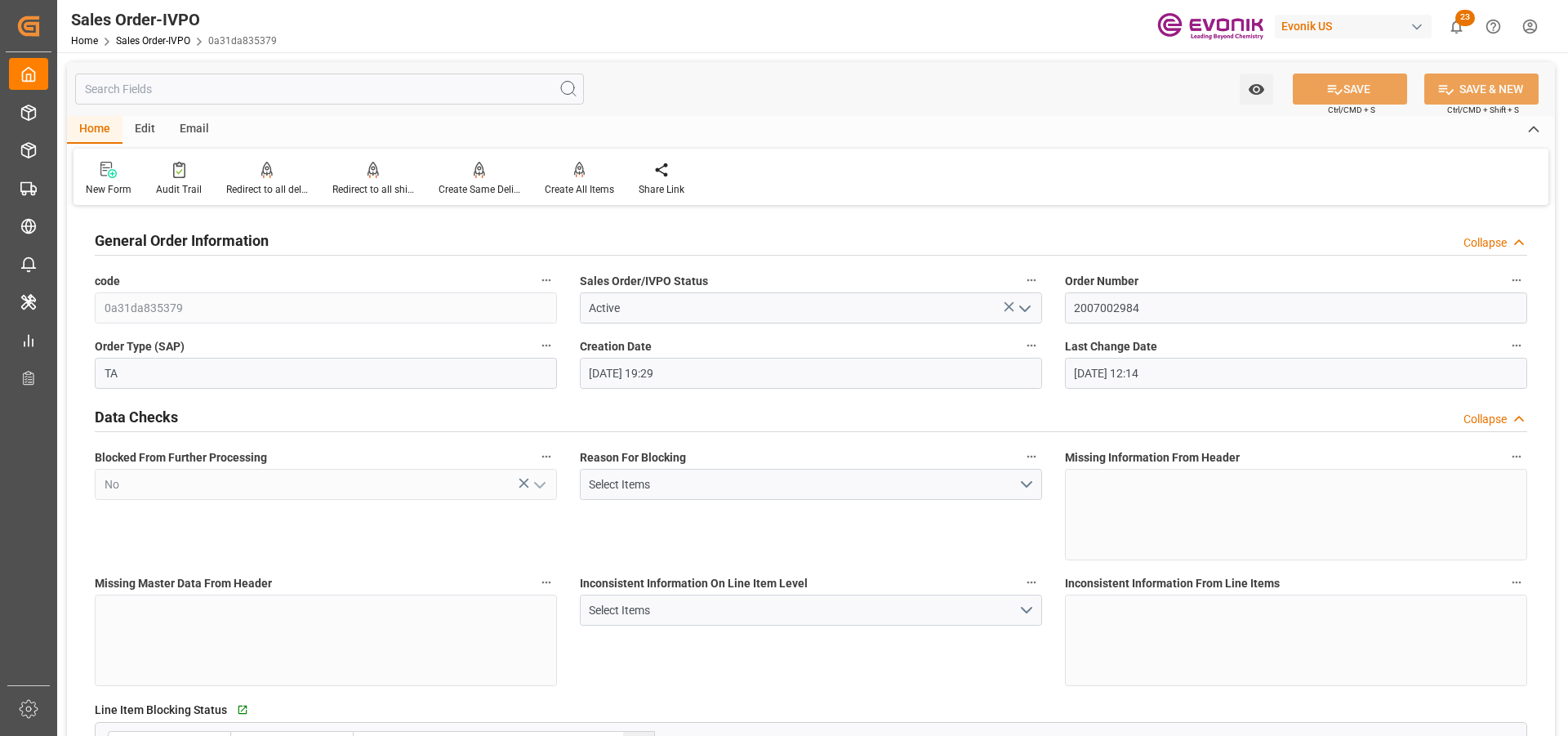
scroll to position [2663, 0]
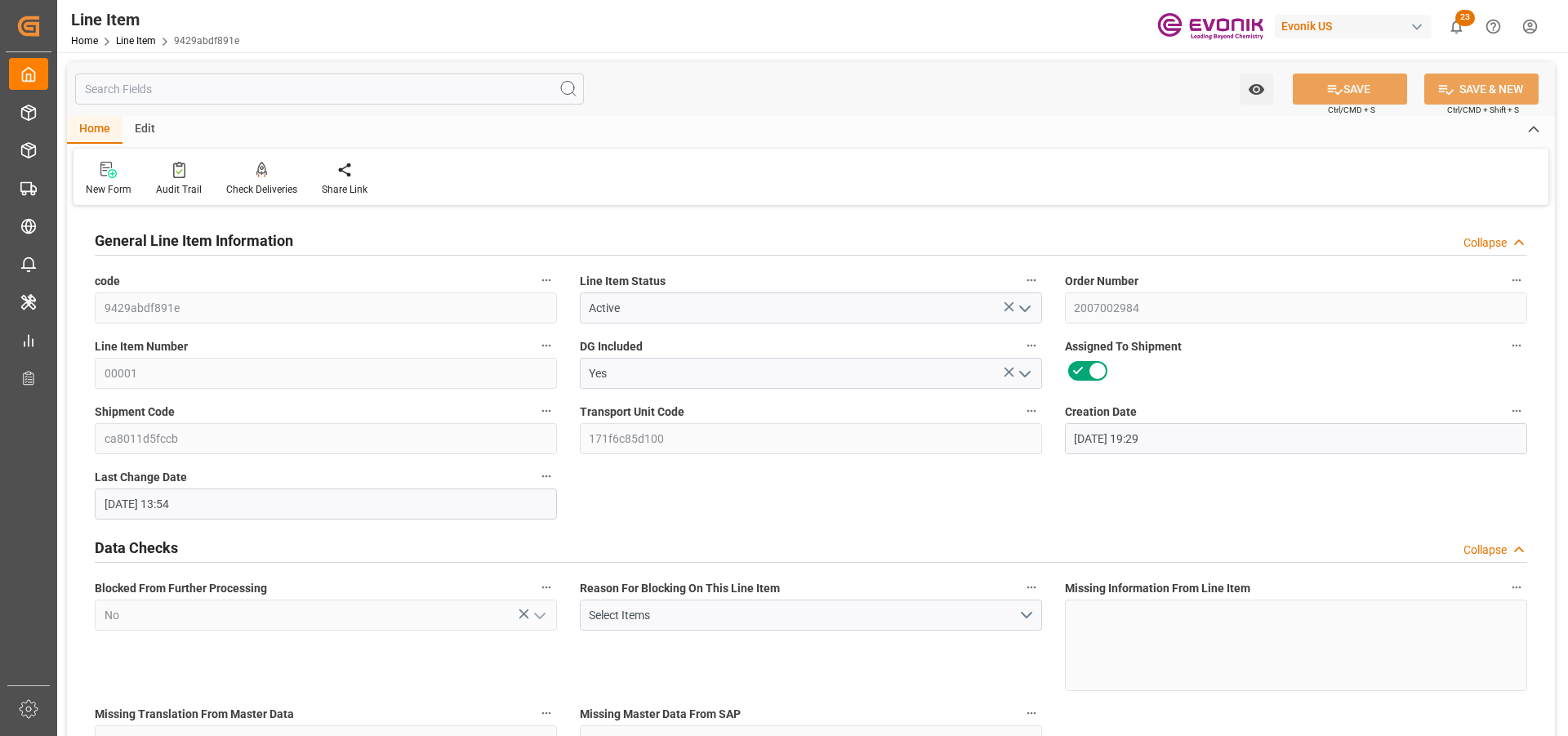
scroll to position [653, 0]
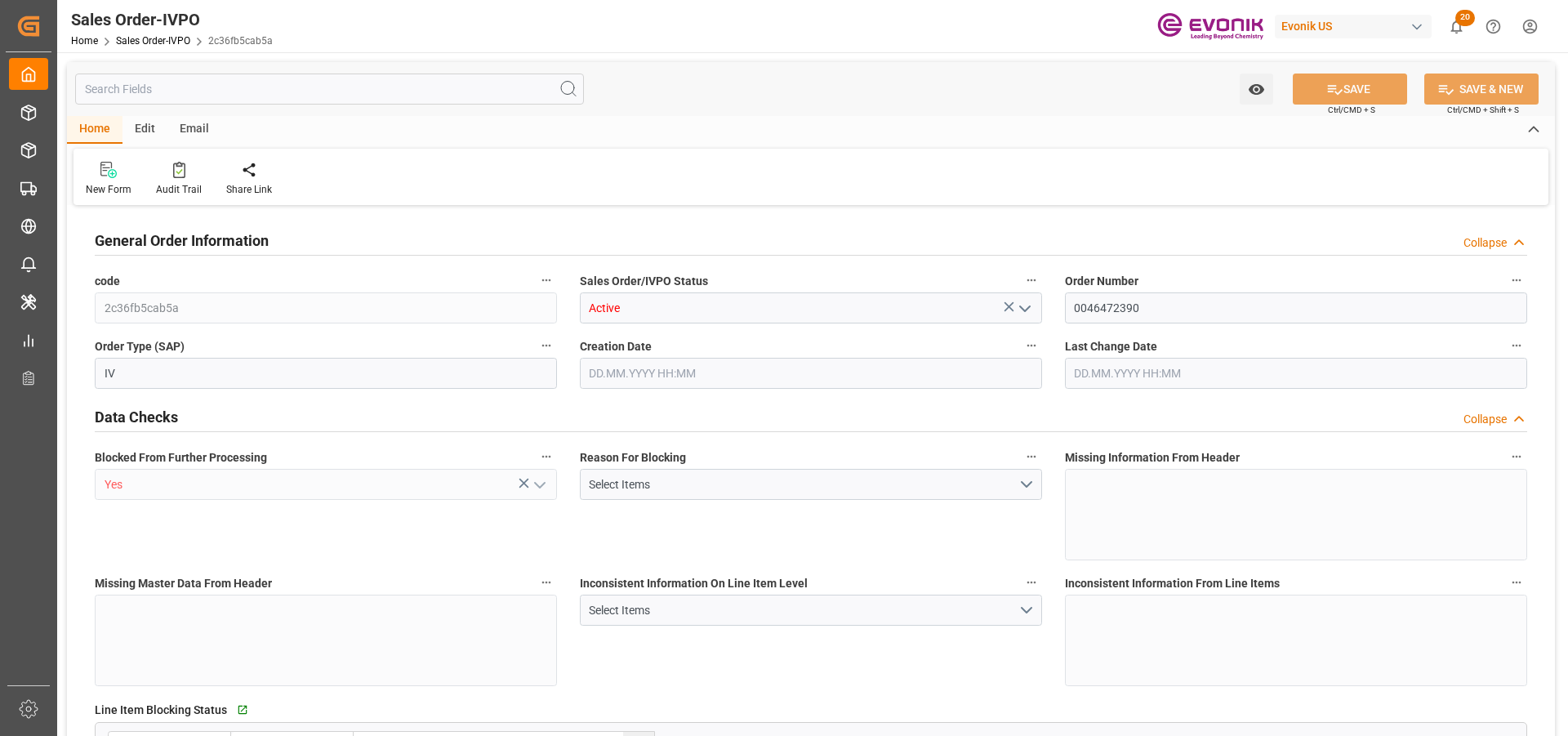
type input "JPYOK"
type input "0"
type input "1"
type input "1770.16"
type input "30.09.2025 20:24"
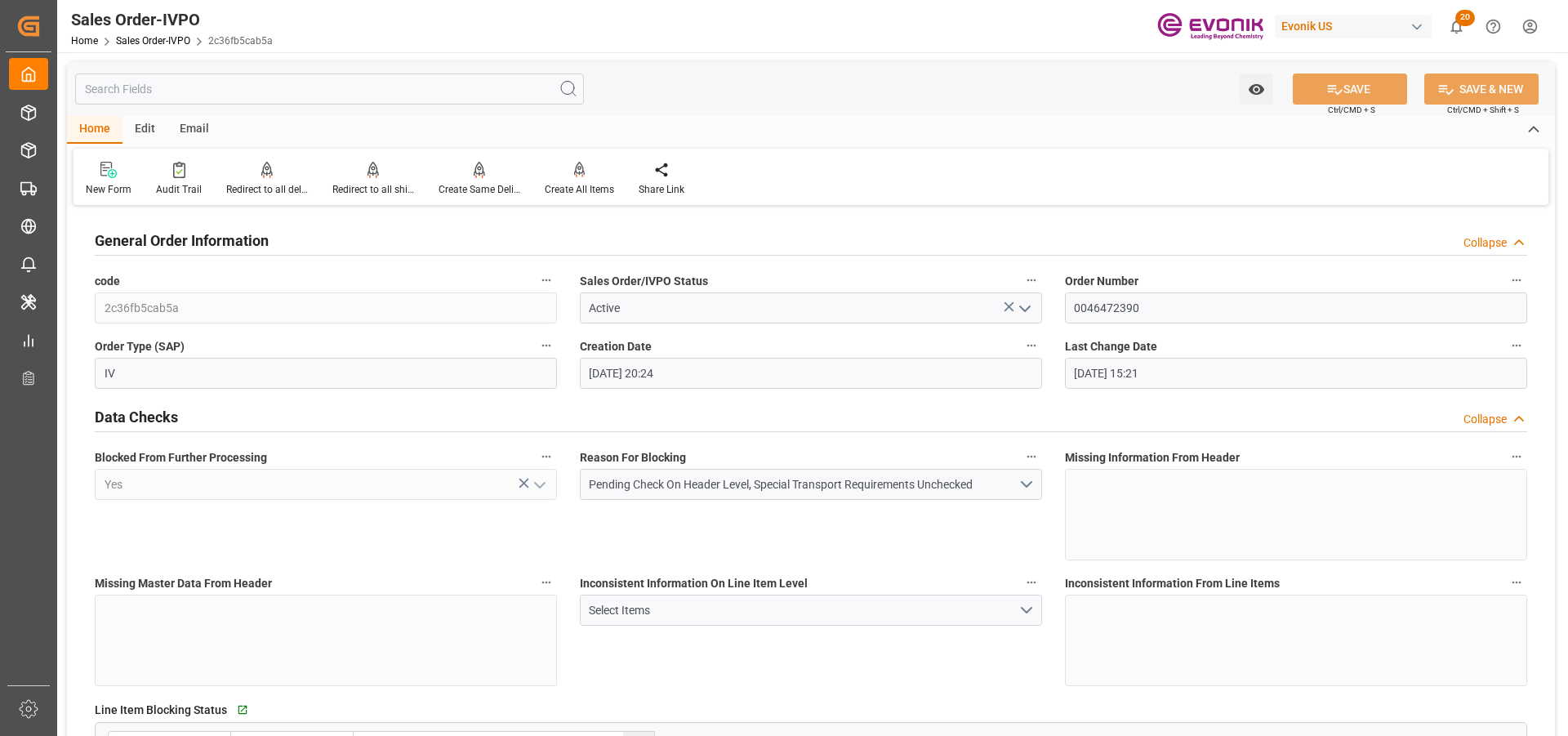
type input "01.10.2025 15:21"
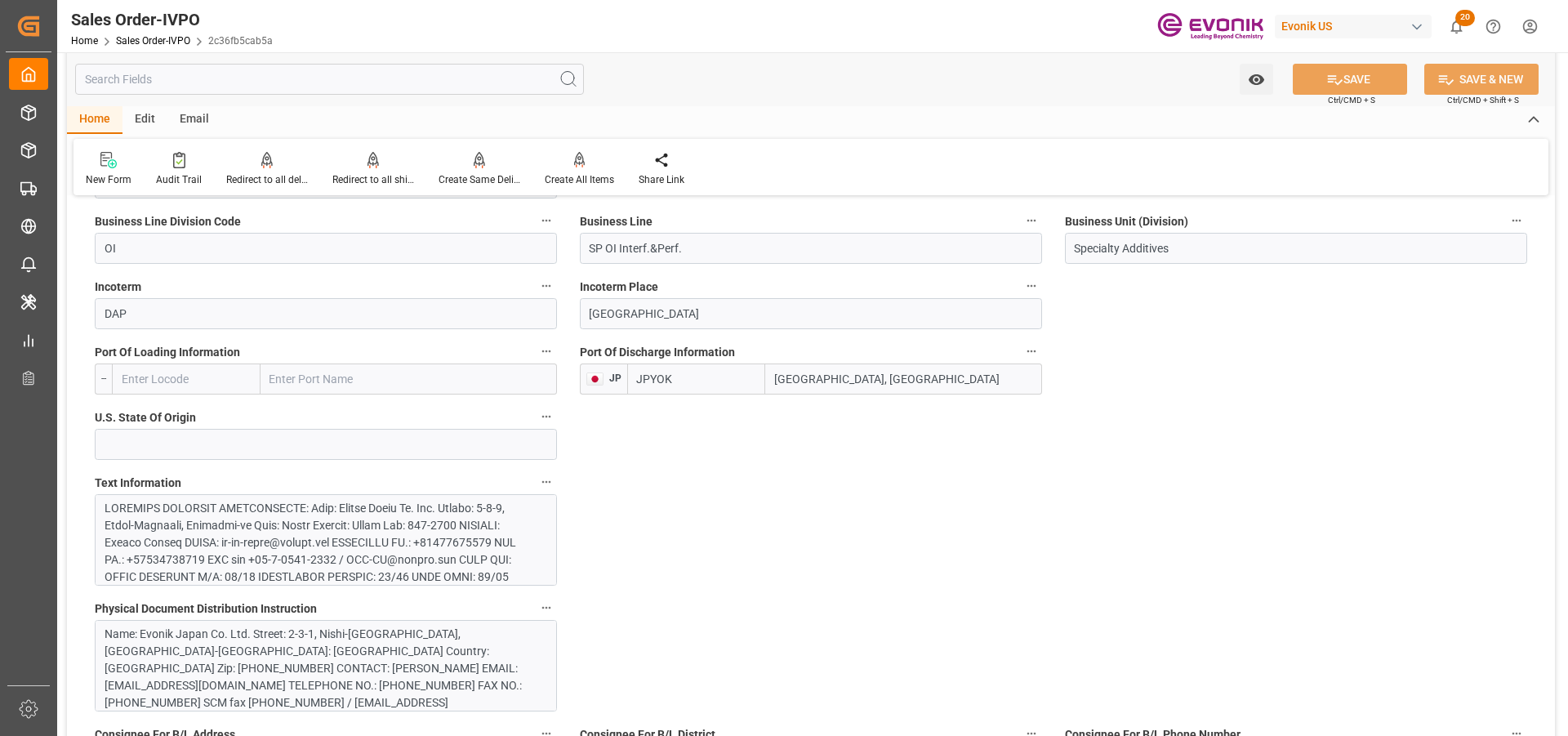
scroll to position [816, 0]
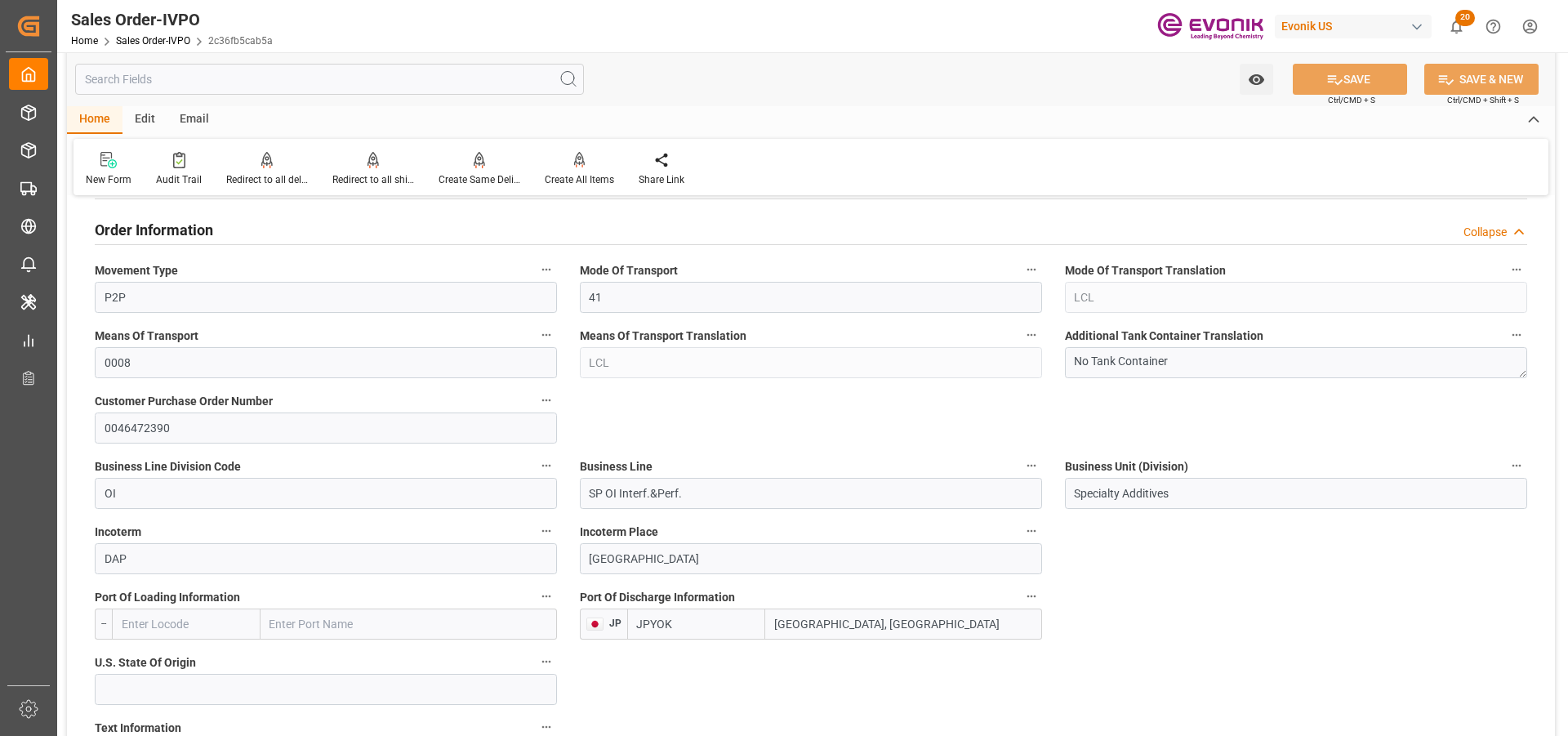
click at [309, 84] on input "text" at bounding box center [329, 79] width 509 height 31
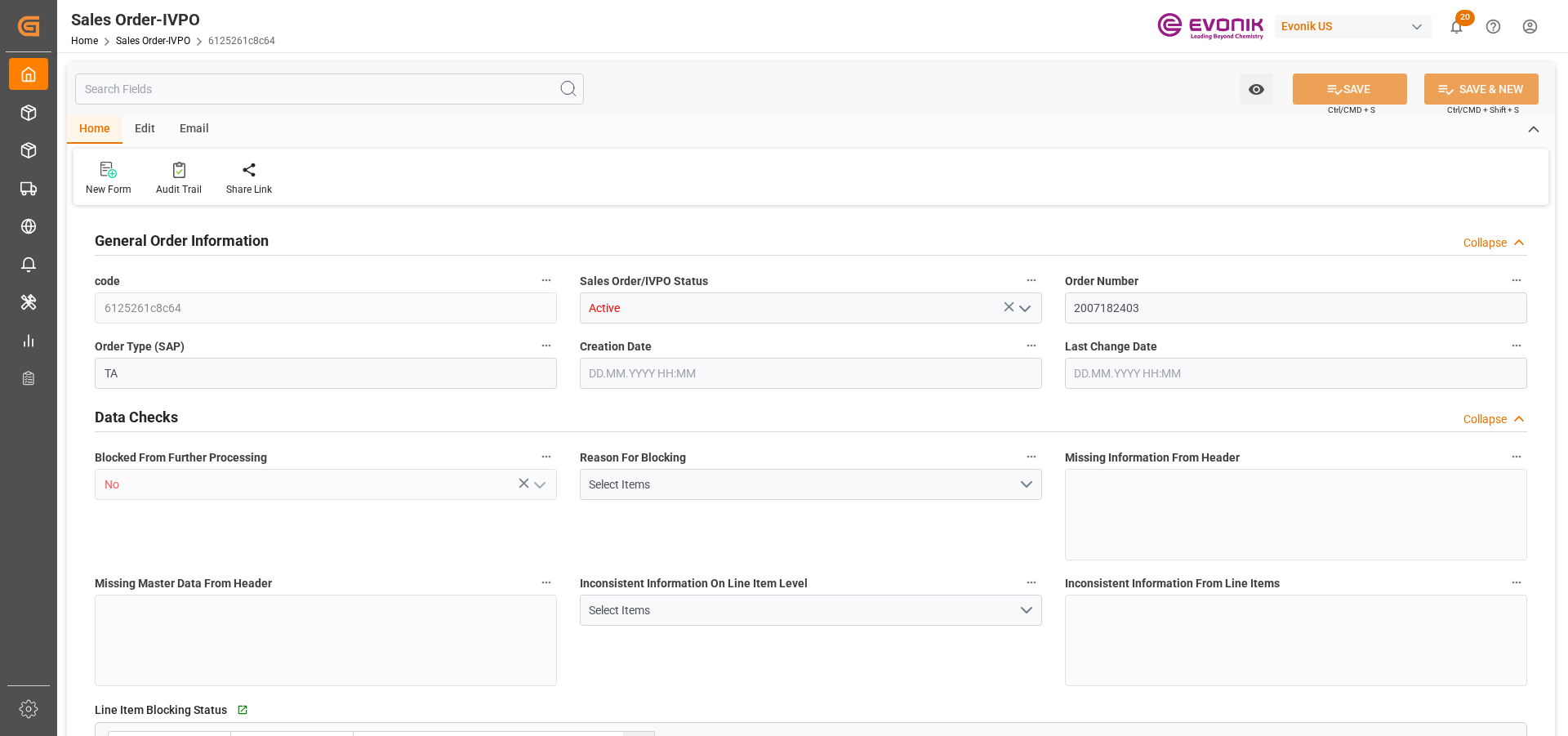
type input "UYMVD"
type input "0"
type input "1"
type input "1123.2"
type input "[DATE] 12:02"
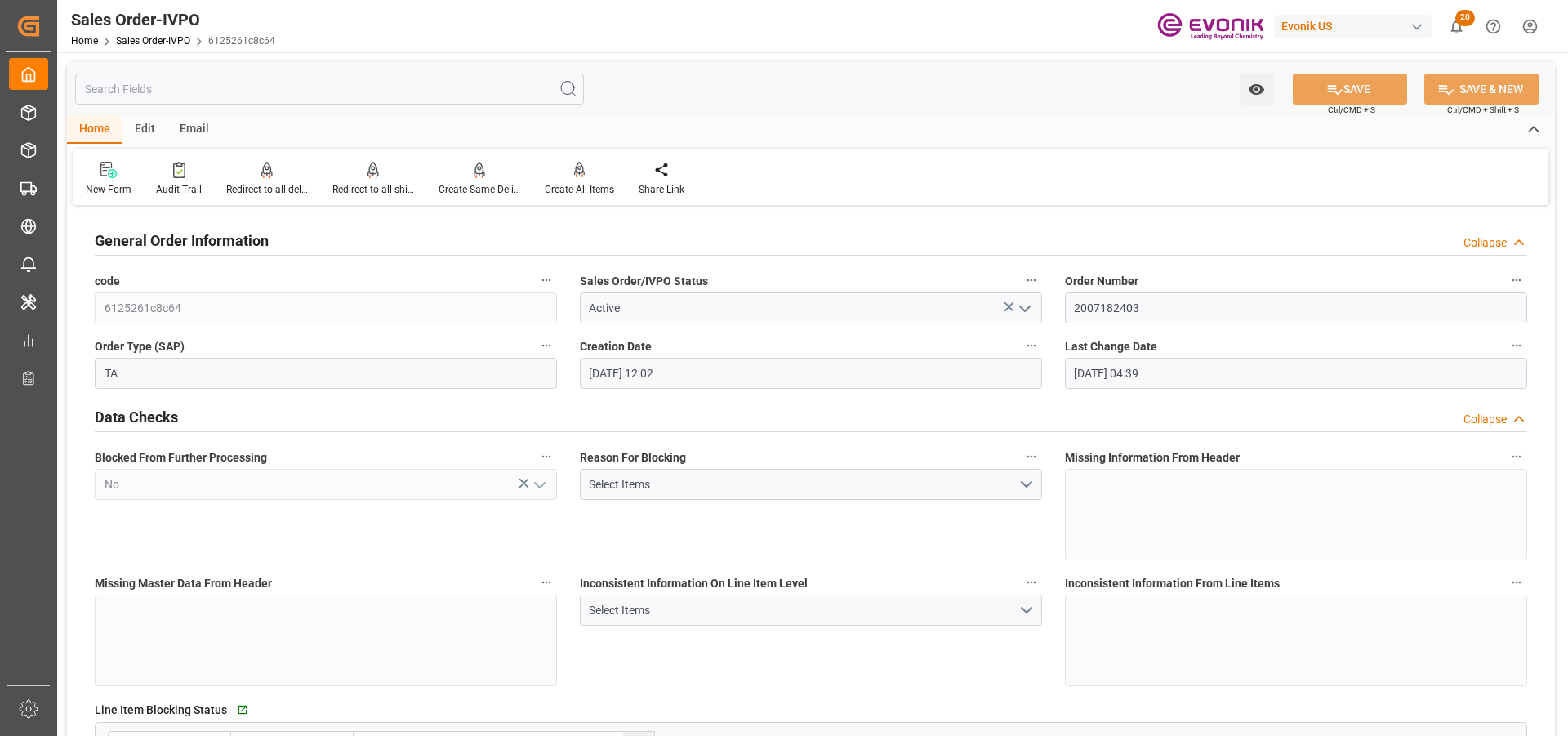
type input "[DATE] 04:39"
click at [366, 181] on div "Redirect to all shipments" at bounding box center [373, 179] width 106 height 36
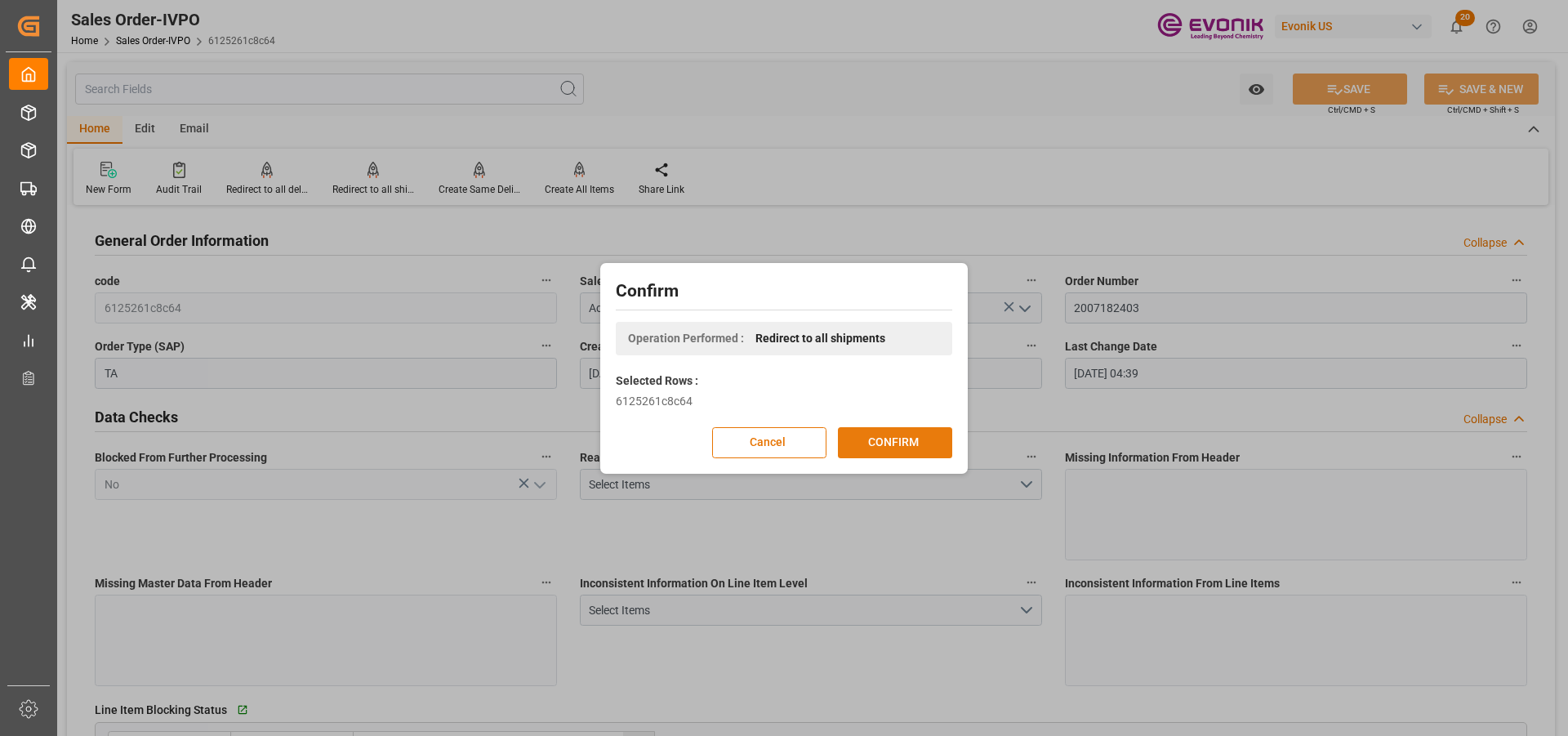
click at [903, 442] on button "CONFIRM" at bounding box center [895, 442] width 114 height 31
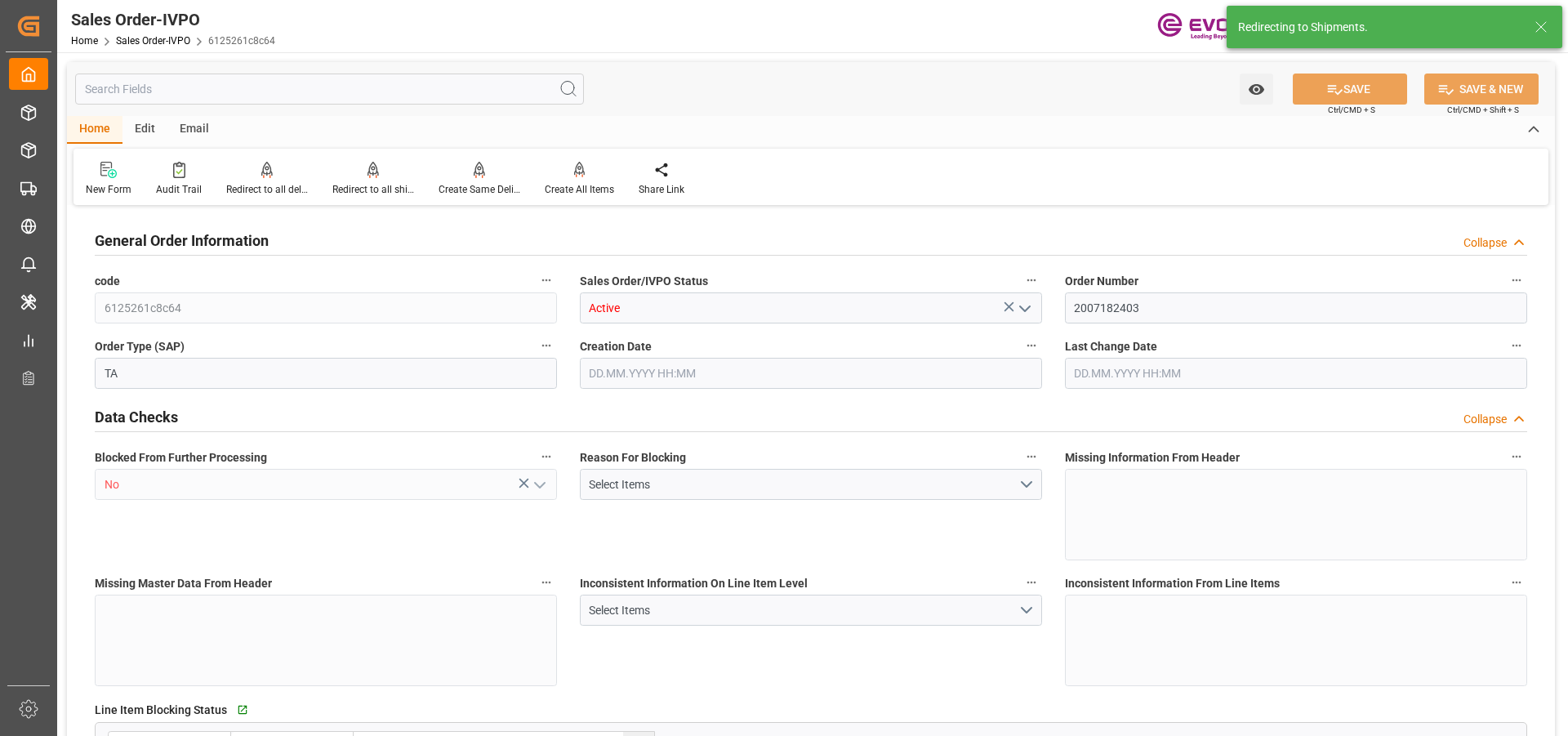
type input "UYMVD"
type input "0"
type input "1"
type input "1123.2"
type input "16.09.2025 12:02"
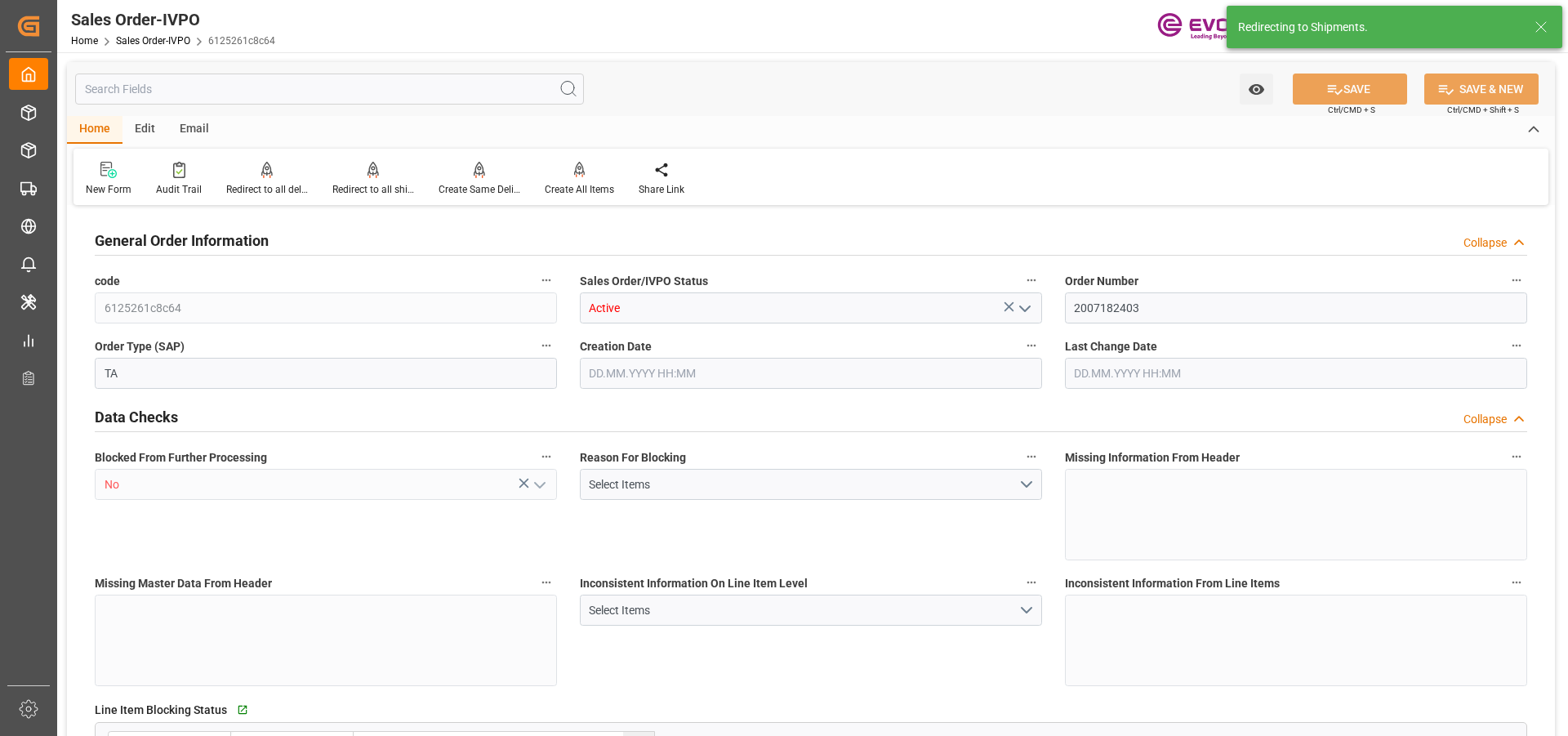
type input "29.09.2025 04:39"
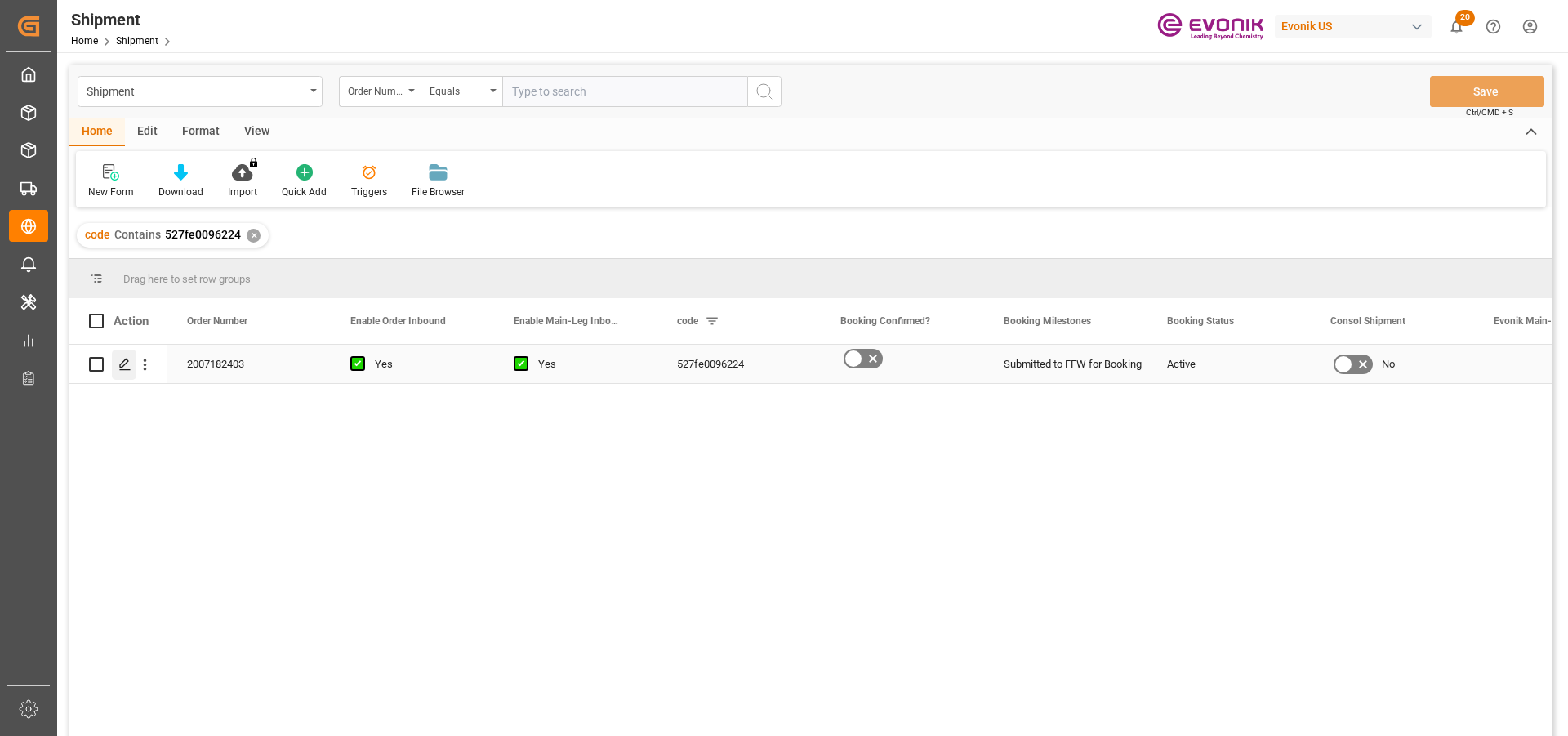
click at [126, 366] on icon "Press SPACE to select this row." at bounding box center [125, 364] width 13 height 13
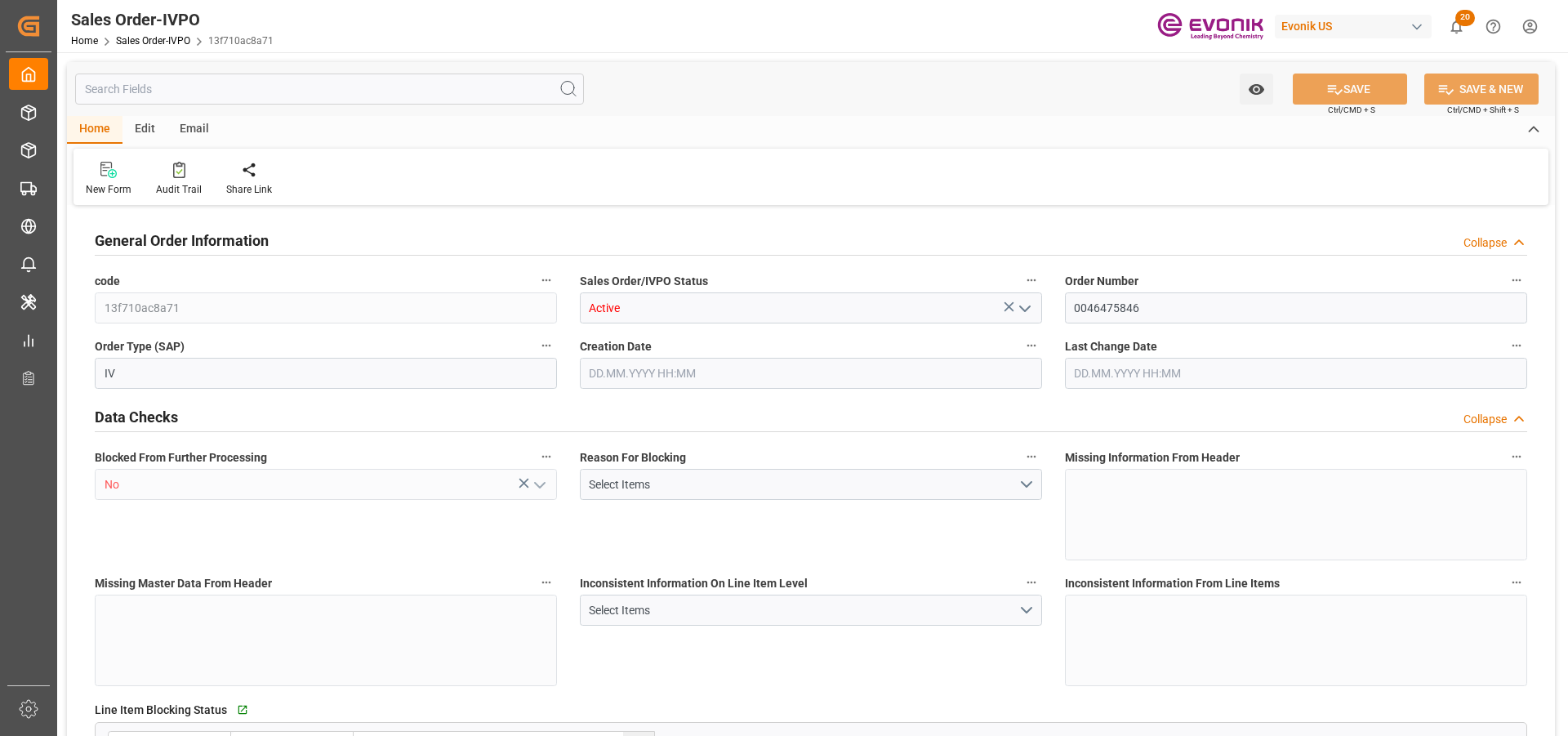
type input "NLRTM"
type input "[PERSON_NAME]@evonik.comTelephone: 49 2365 49 84486Fax No: N/A"
type input "0"
type input "1"
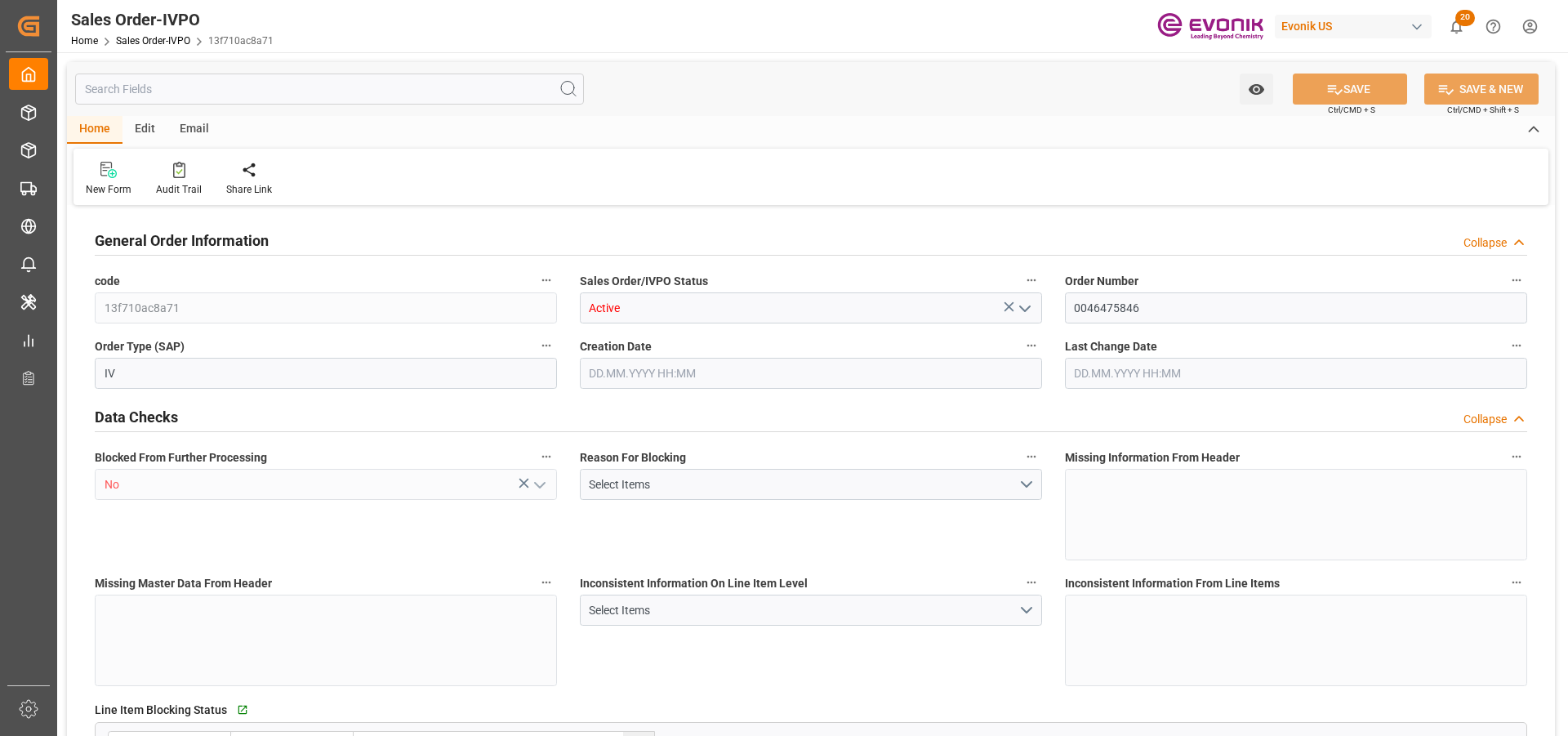
type input "1"
type input "17640"
type input "33.8254"
type input "19000"
type input "60"
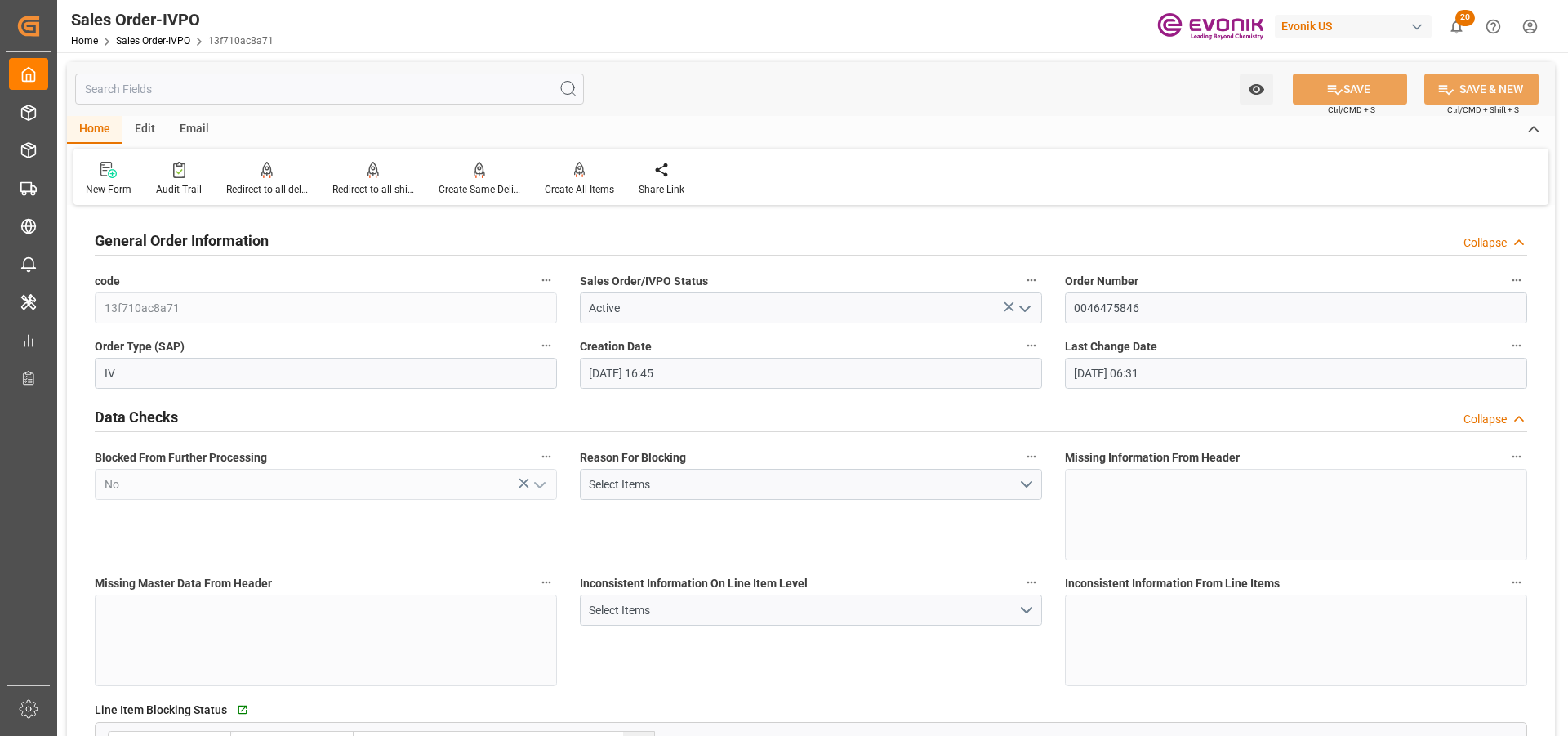
type input "01.10.2025 16:45"
type input "02.10.2025 06:31"
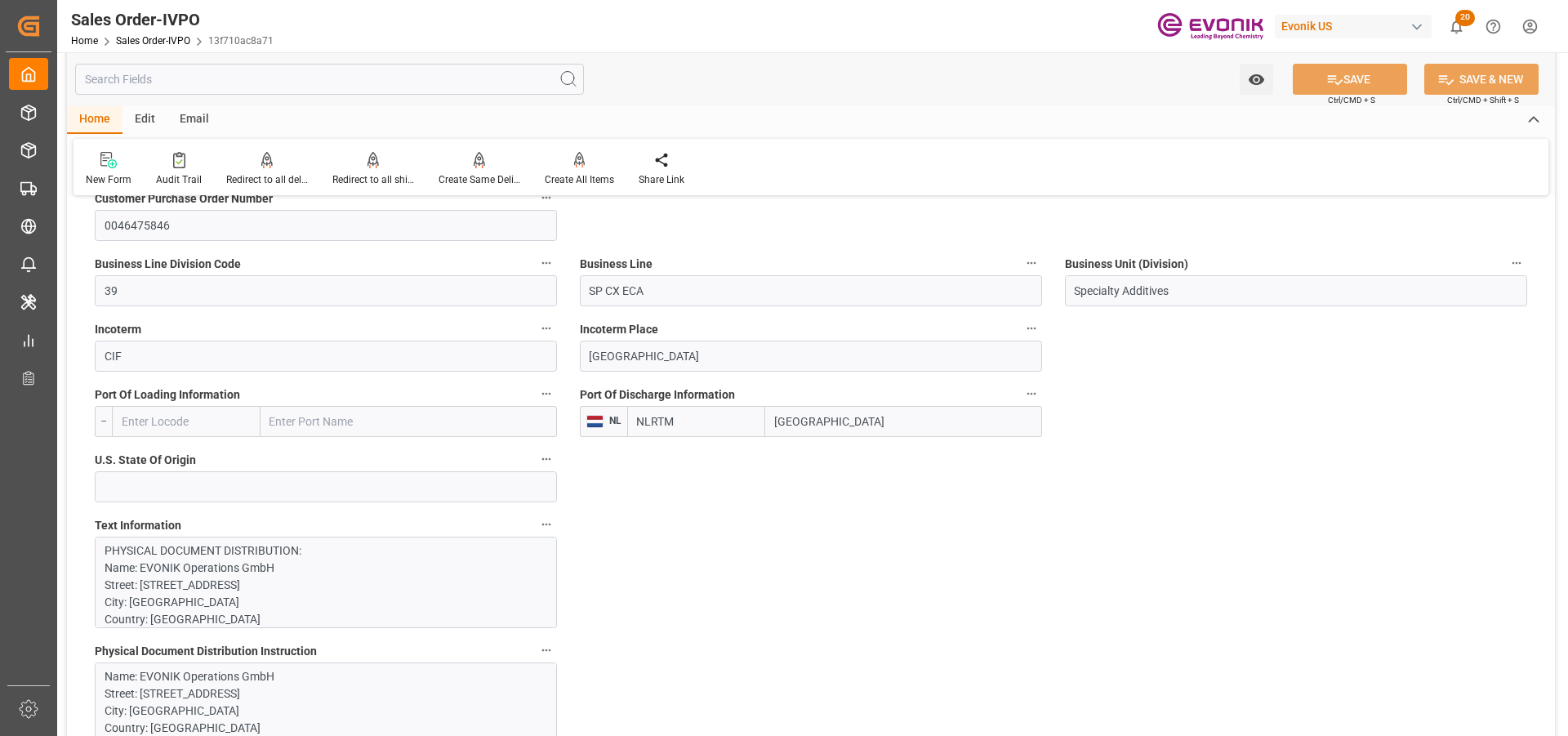
scroll to position [1225, 0]
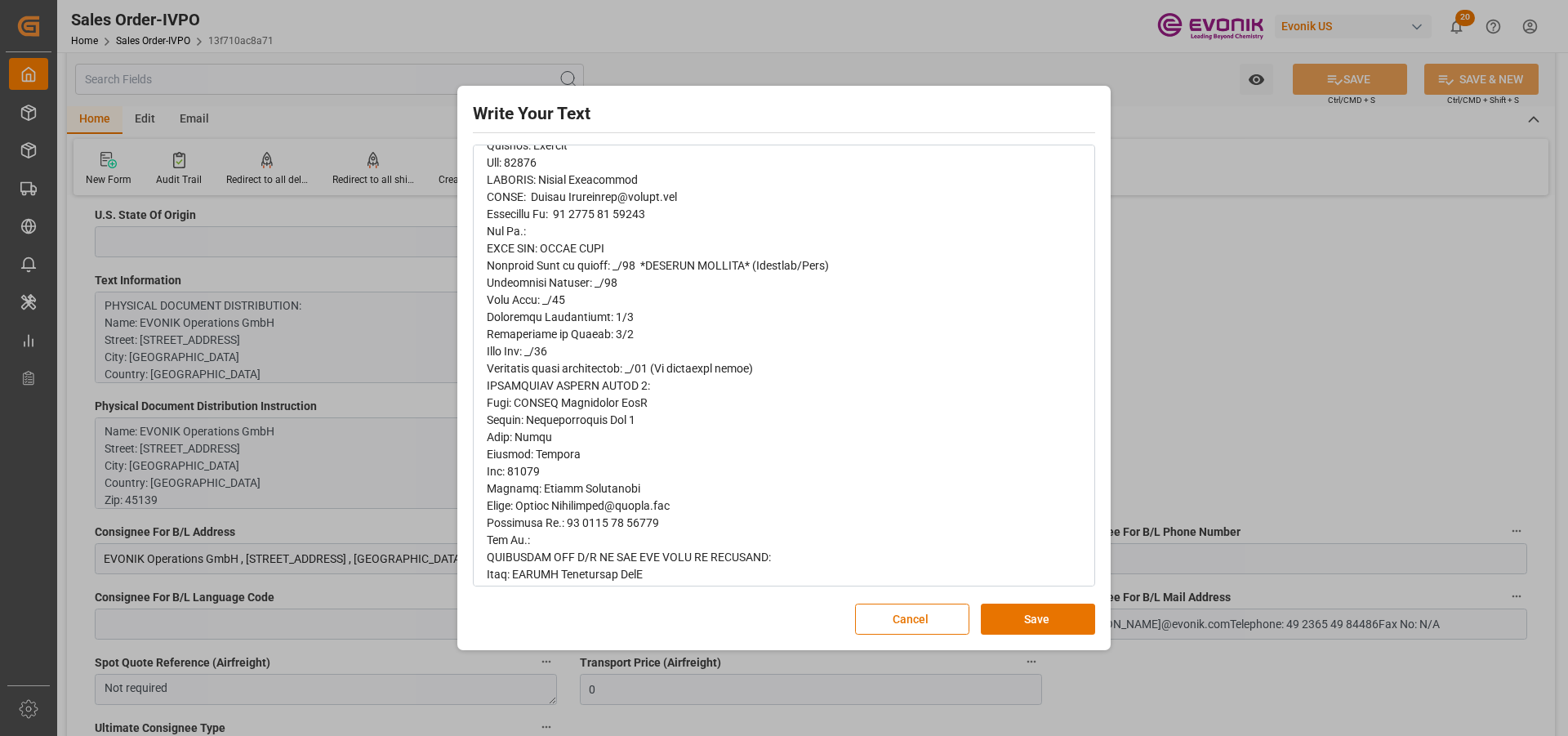
scroll to position [0, 0]
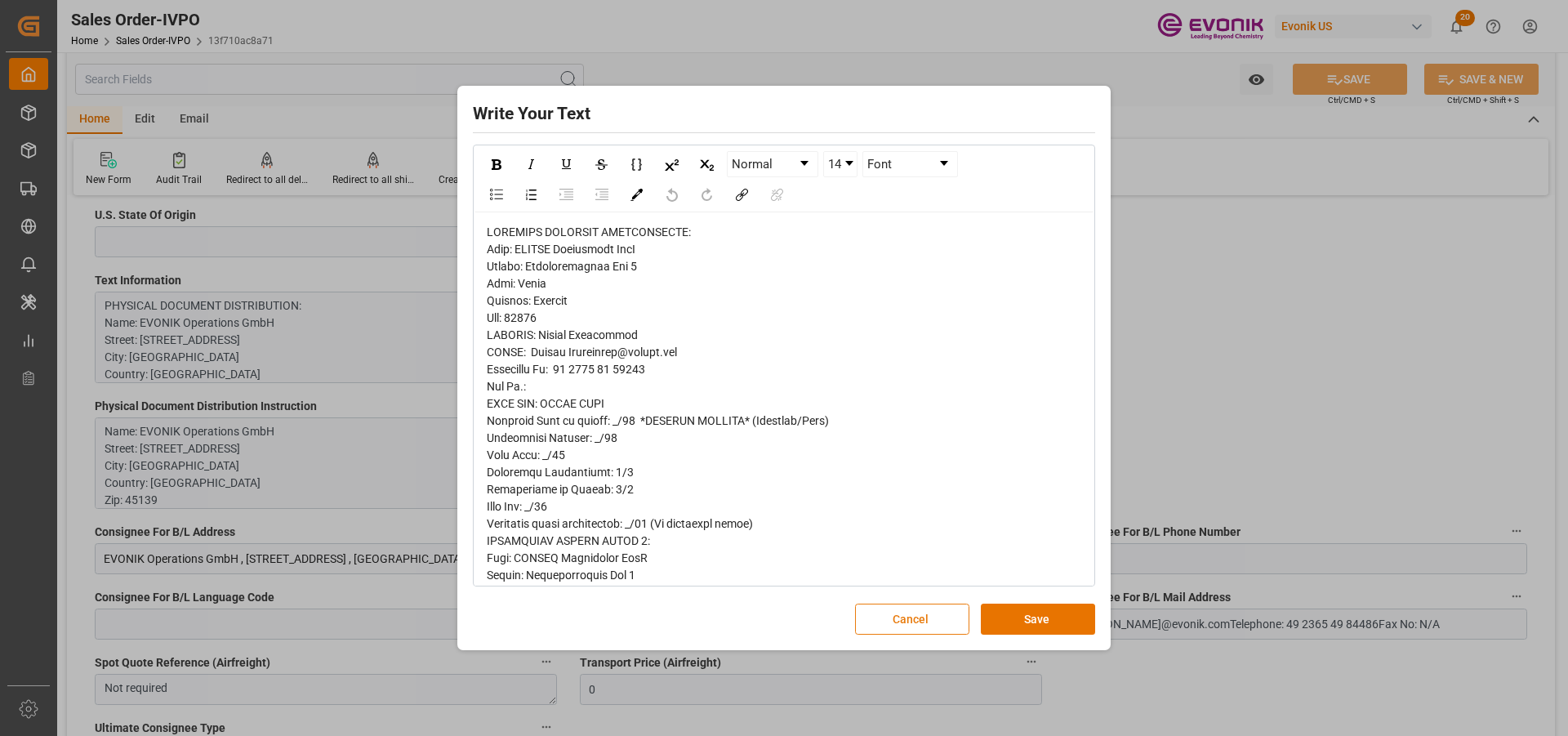
click at [920, 617] on button "Cancel" at bounding box center [911, 618] width 114 height 31
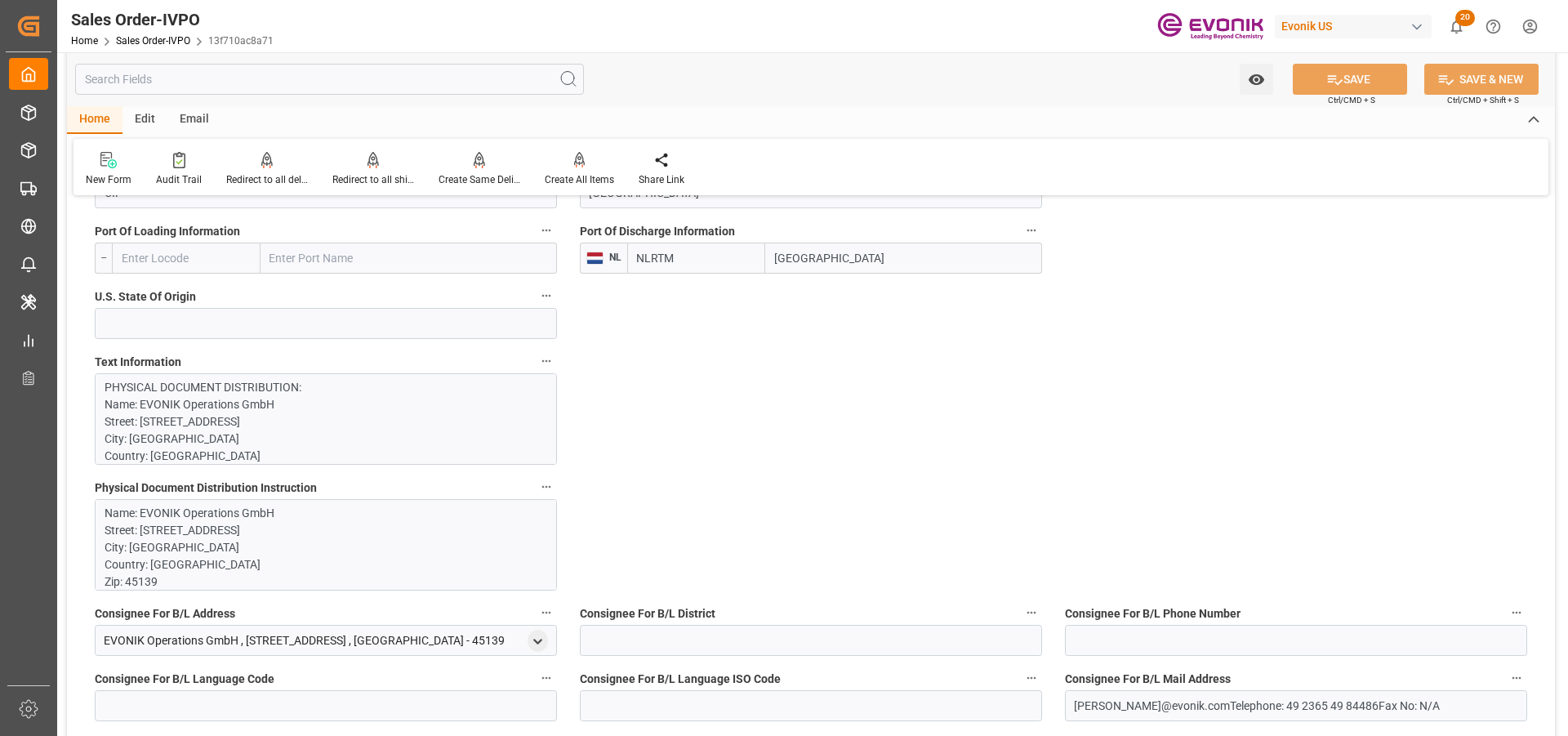
scroll to position [1225, 0]
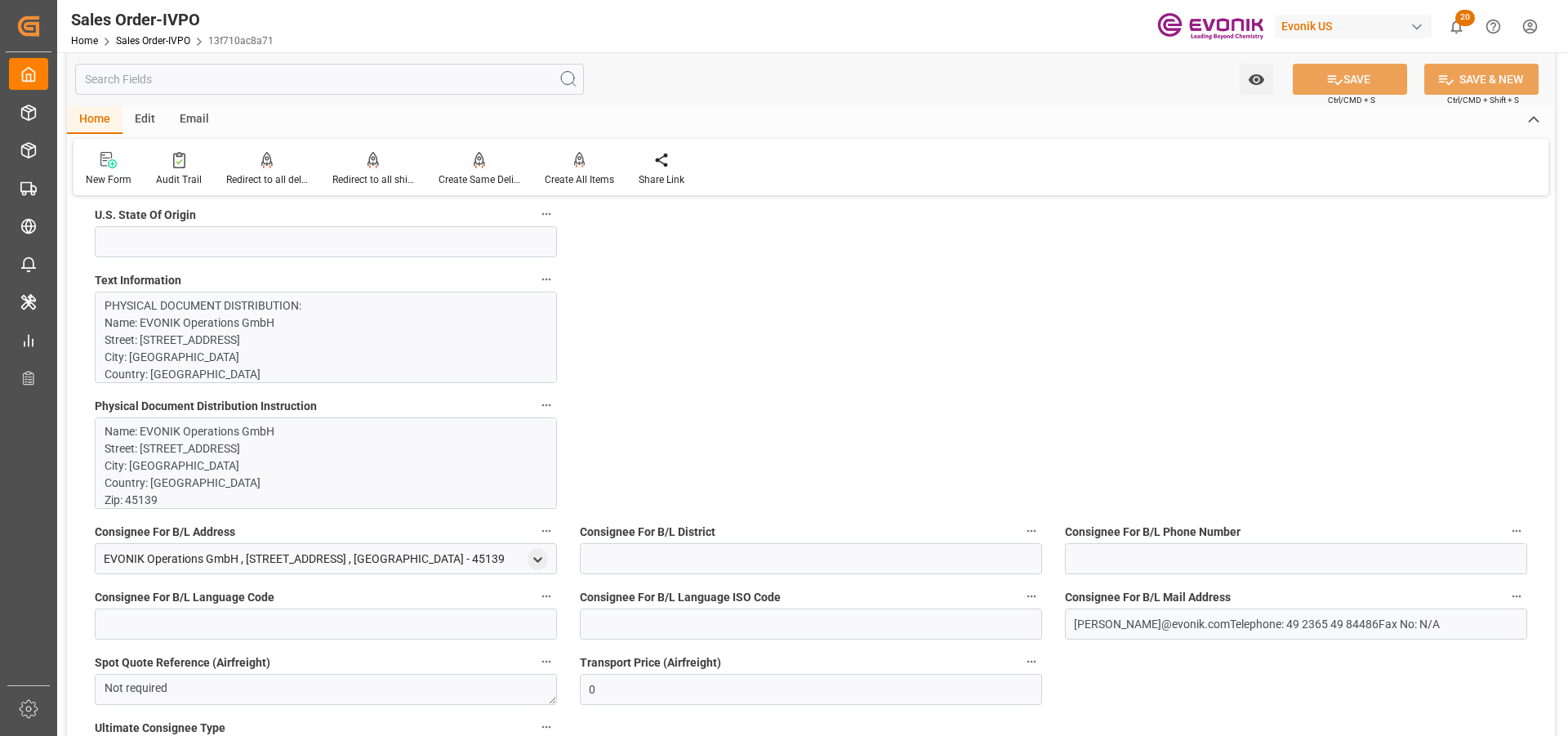
click at [322, 447] on p "Name: EVONIK Operations GmbH Street: Gerlingstrasse Tor 2 City: Essen Country: …" at bounding box center [319, 568] width 430 height 292
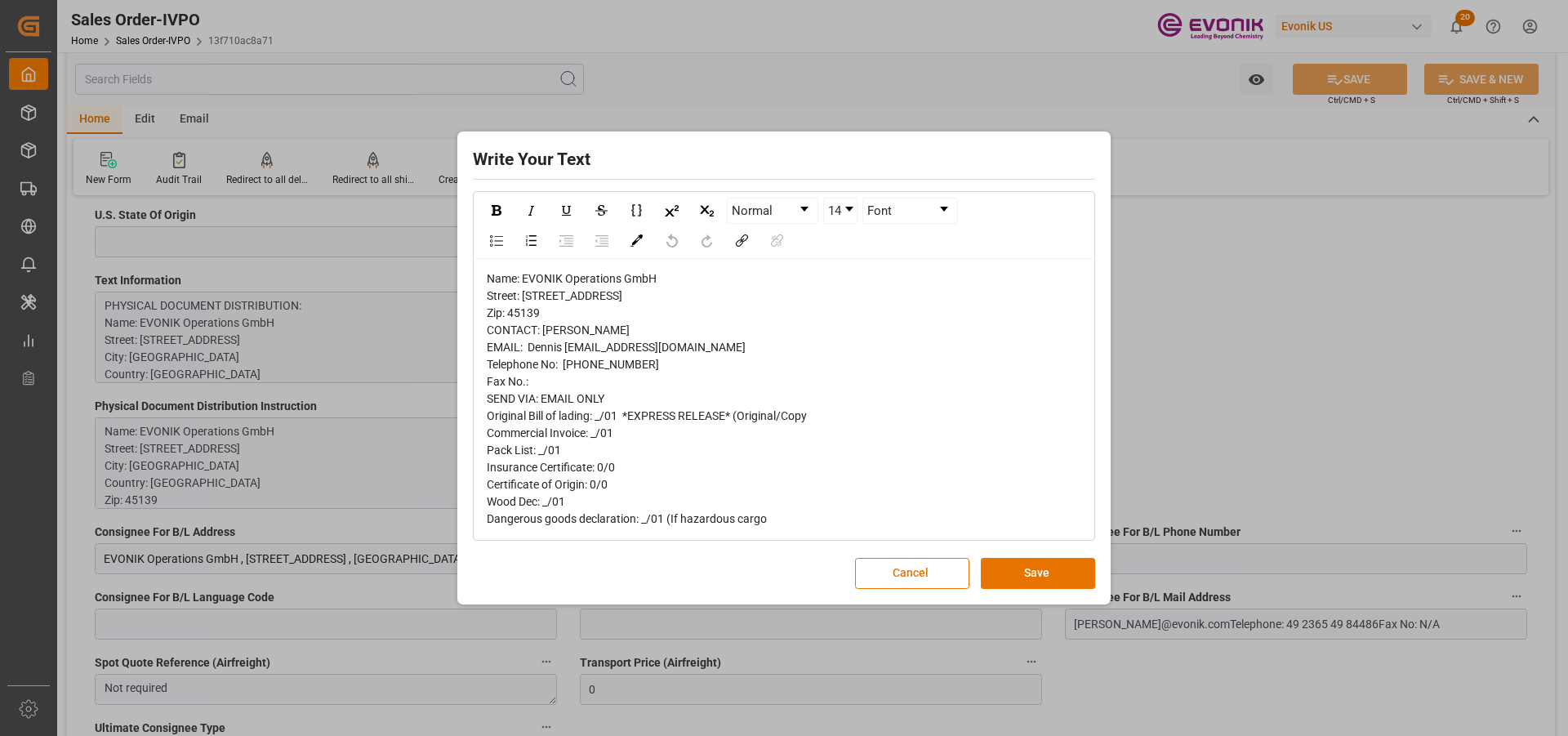
drag, startPoint x: 945, startPoint y: 582, endPoint x: 919, endPoint y: 571, distance: 28.2
click at [944, 582] on button "Cancel" at bounding box center [911, 573] width 114 height 31
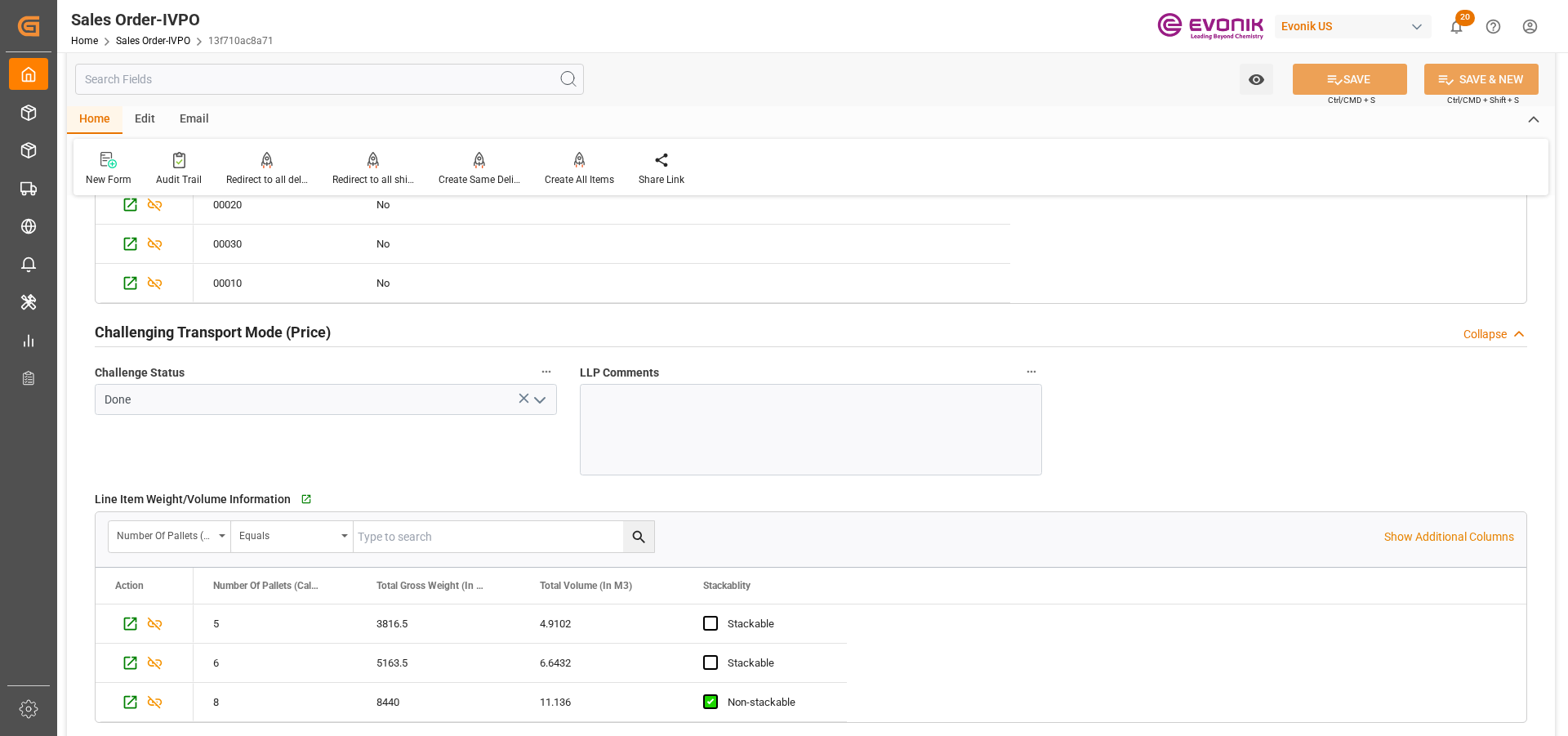
scroll to position [2613, 0]
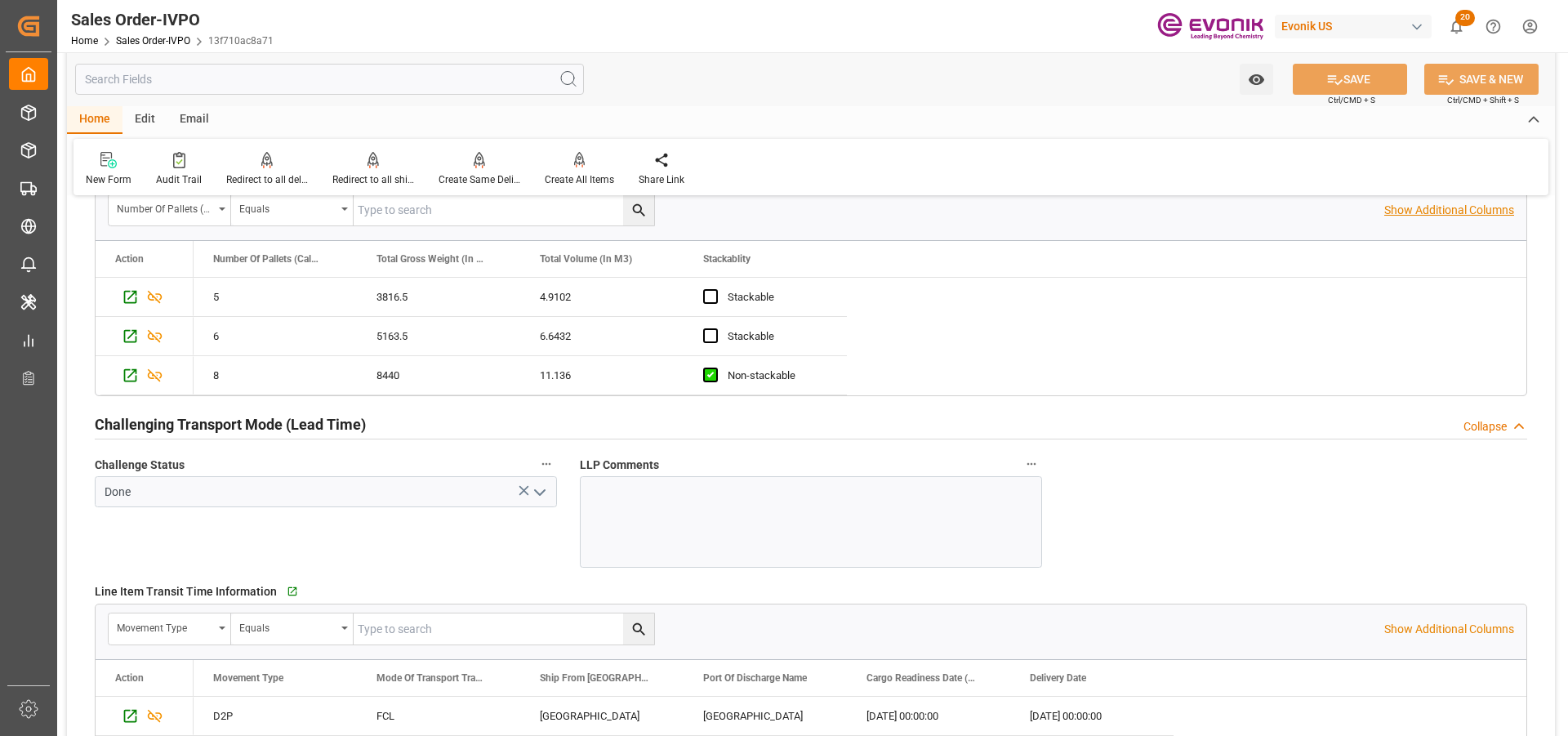
click at [1419, 214] on p "Show Additional Columns" at bounding box center [1449, 210] width 129 height 18
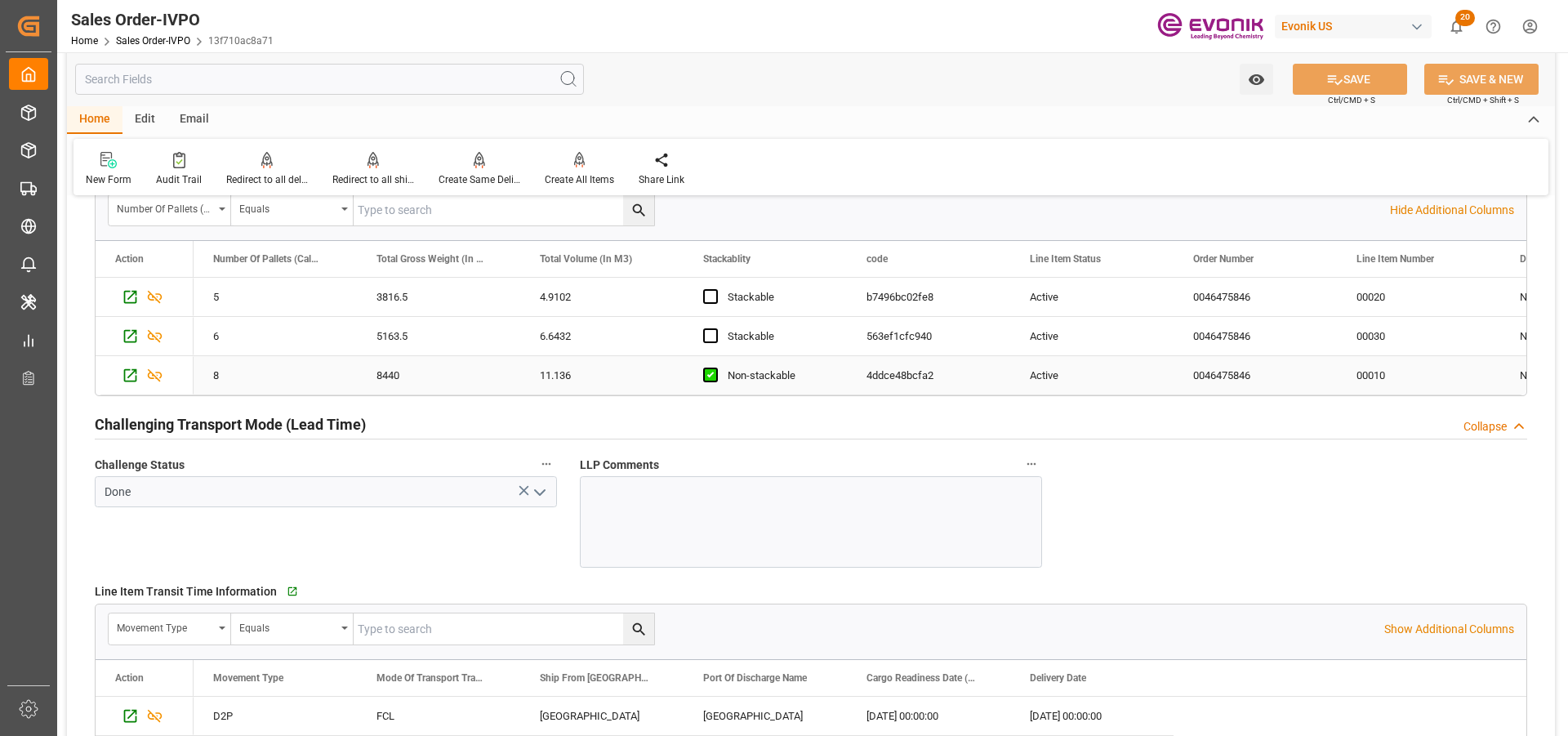
click at [1109, 370] on div "Active" at bounding box center [1091, 375] width 124 height 38
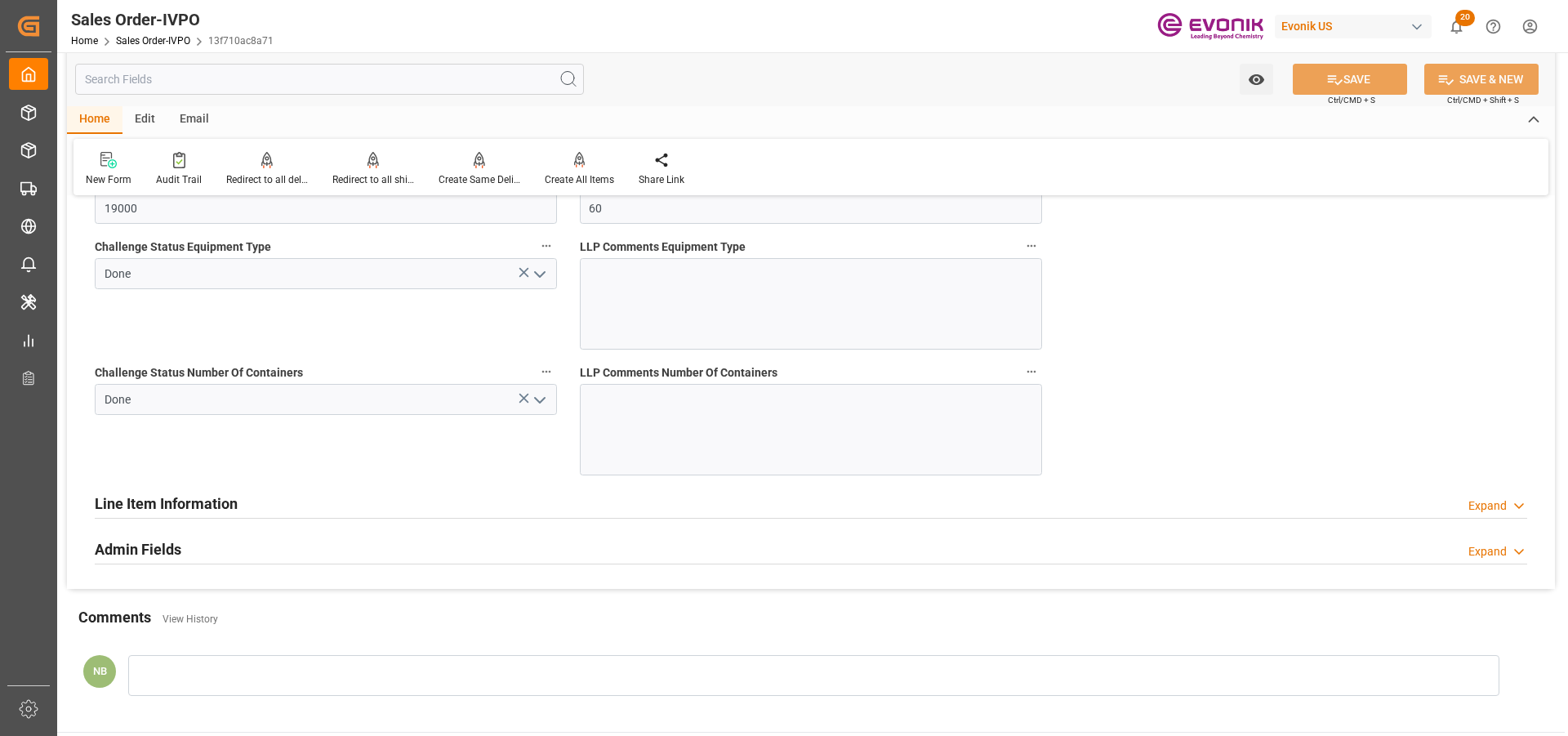
scroll to position [3693, 0]
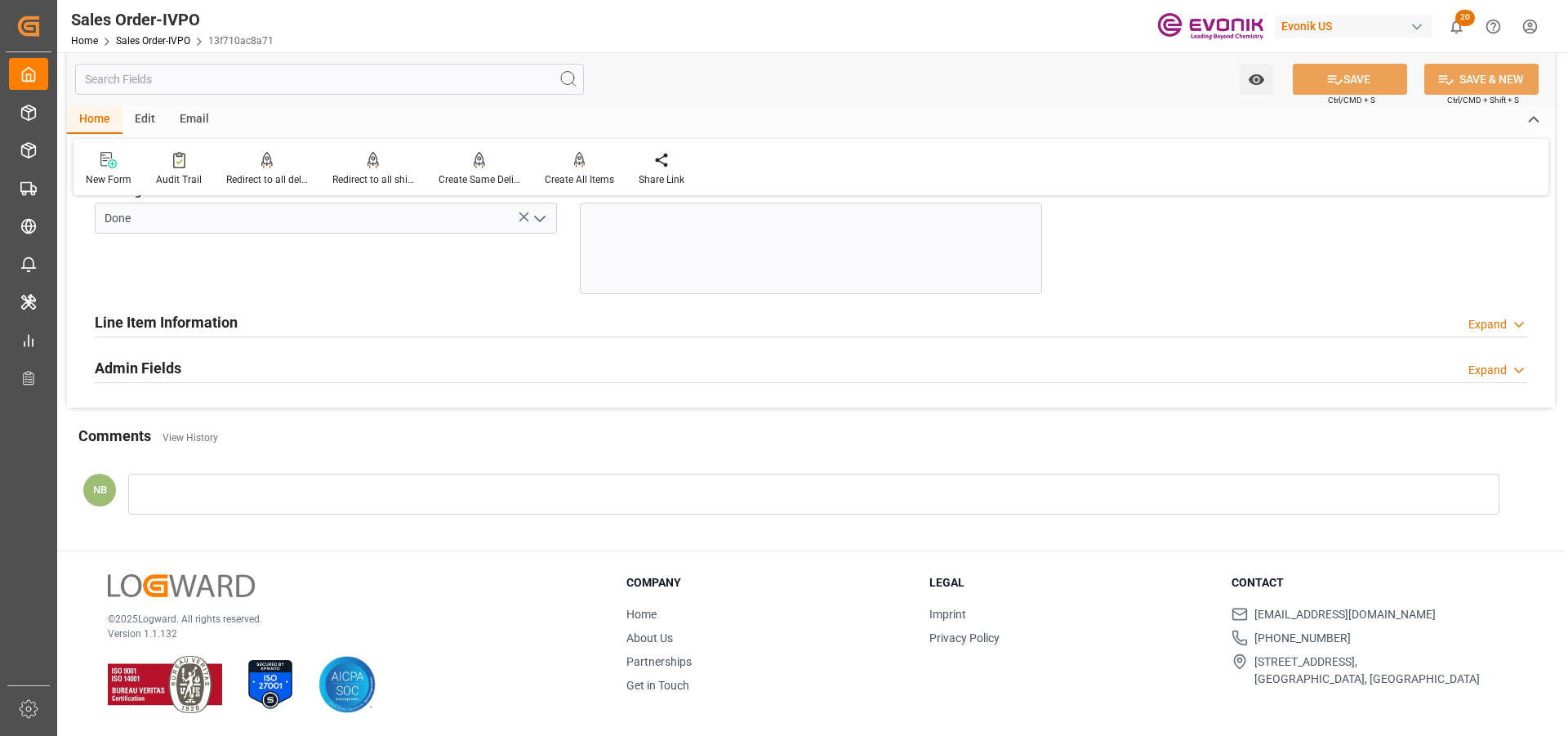
click at [337, 322] on div "Line Item Information Expand" at bounding box center [810, 321] width 1432 height 31
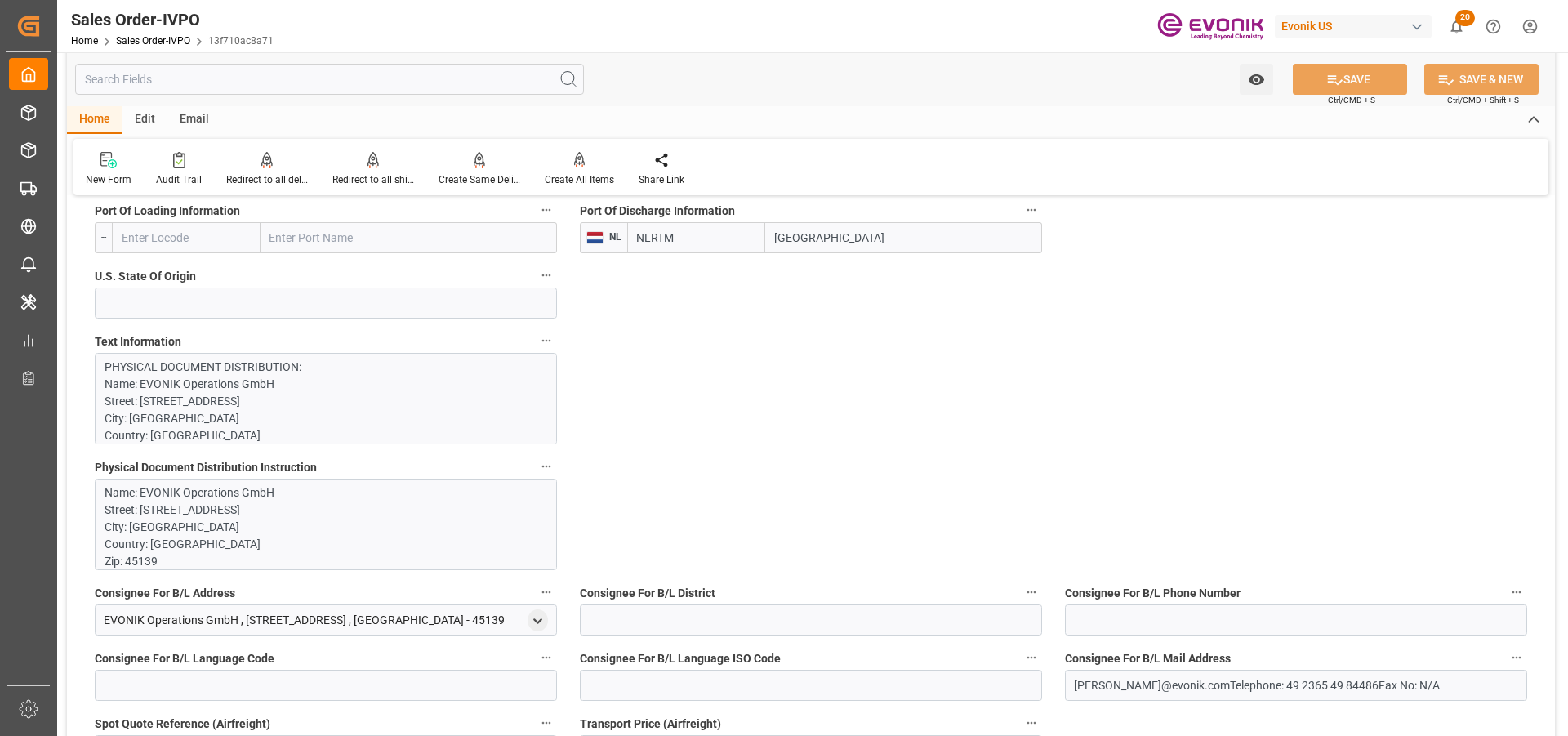
scroll to position [163, 0]
click at [287, 504] on p "Name: EVONIK Operations GmbH Street: Gerlingstrasse Tor 2 City: Essen Country: …" at bounding box center [319, 630] width 430 height 292
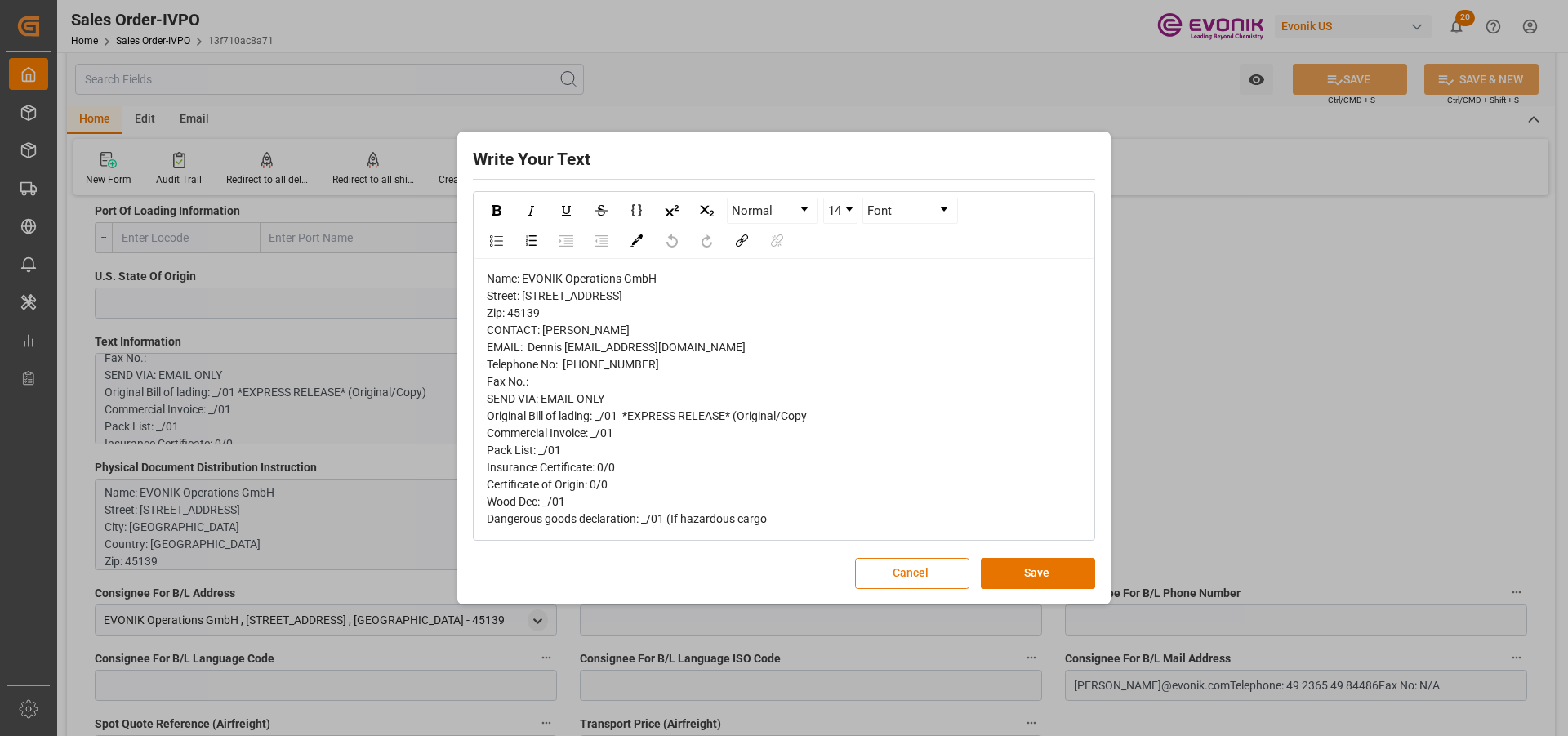
click at [926, 589] on button "Cancel" at bounding box center [911, 573] width 114 height 31
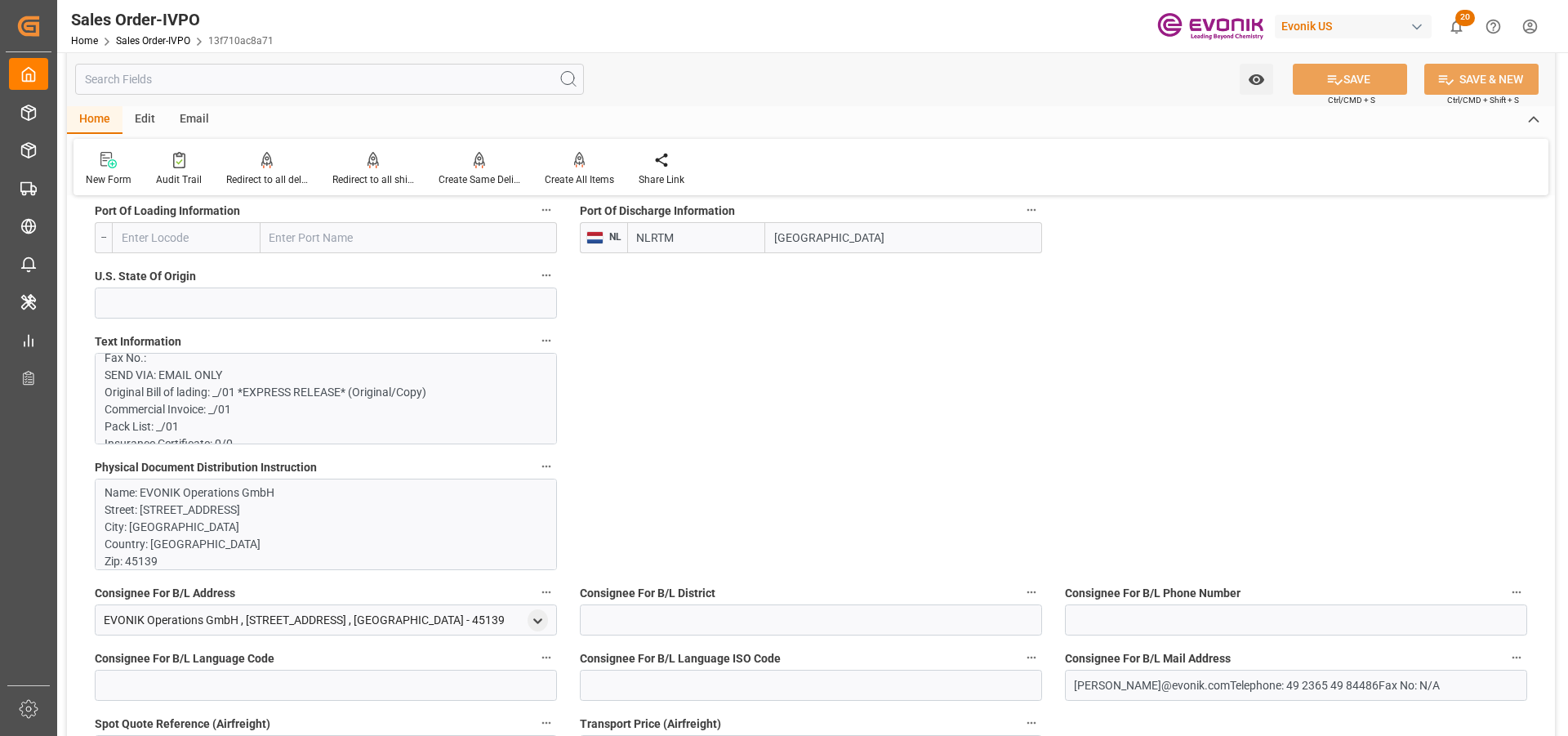
click at [429, 405] on p "PHYSICAL DOCUMENT DISTRIBUTION: Name: EVONIK Operations GmbH Street: Gerlingstr…" at bounding box center [319, 693] width 430 height 994
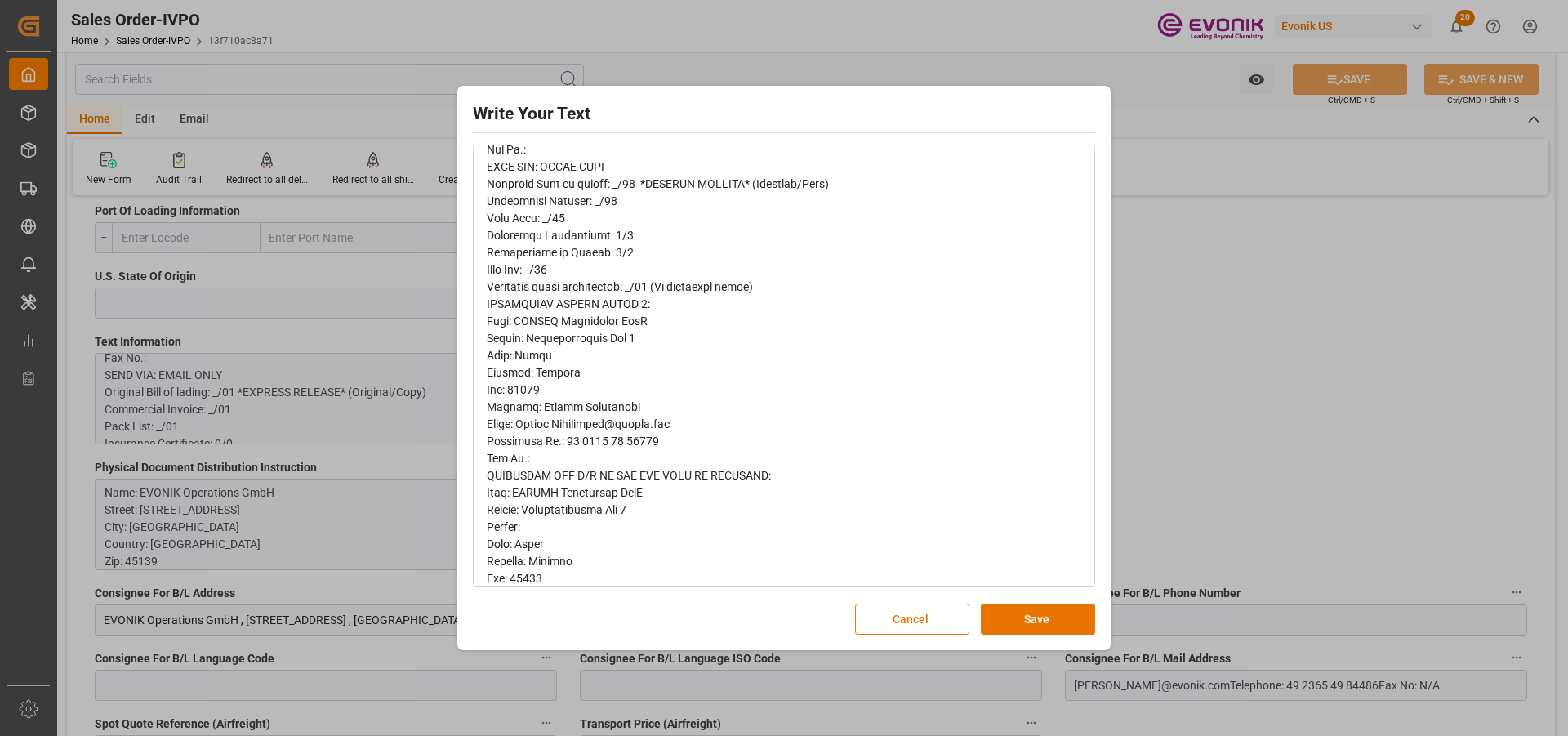
scroll to position [0, 0]
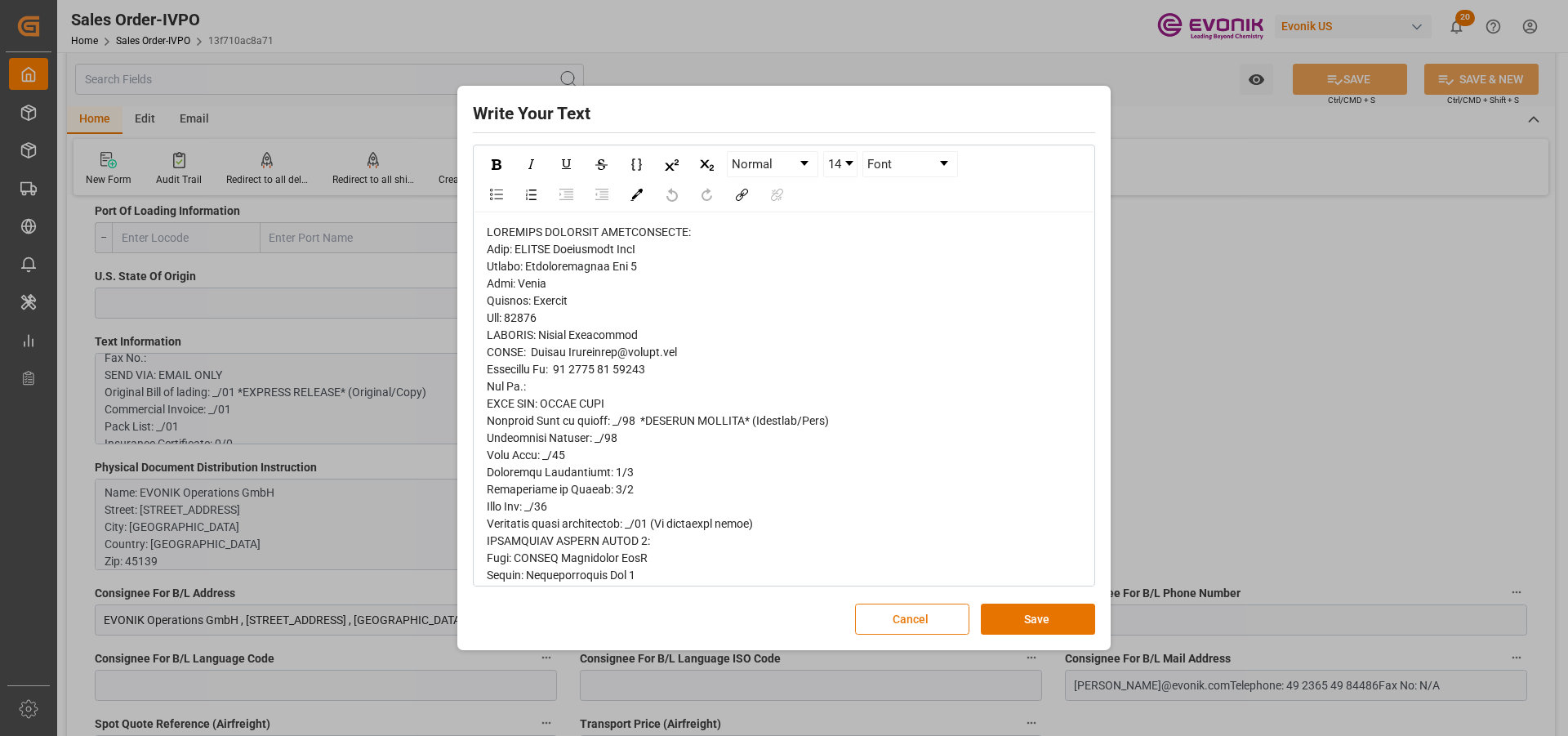
click at [885, 627] on button "Cancel" at bounding box center [911, 618] width 114 height 31
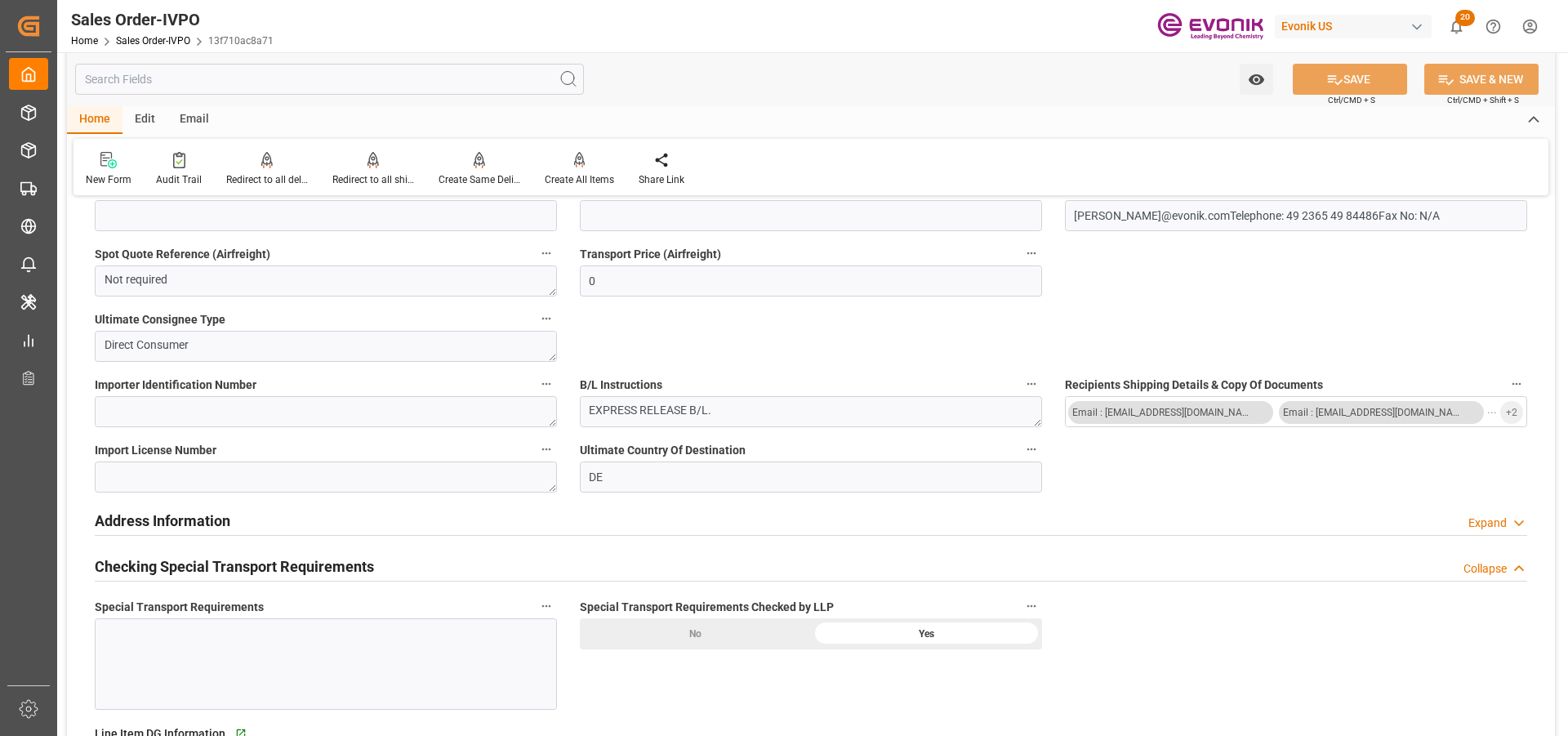
scroll to position [1469, 0]
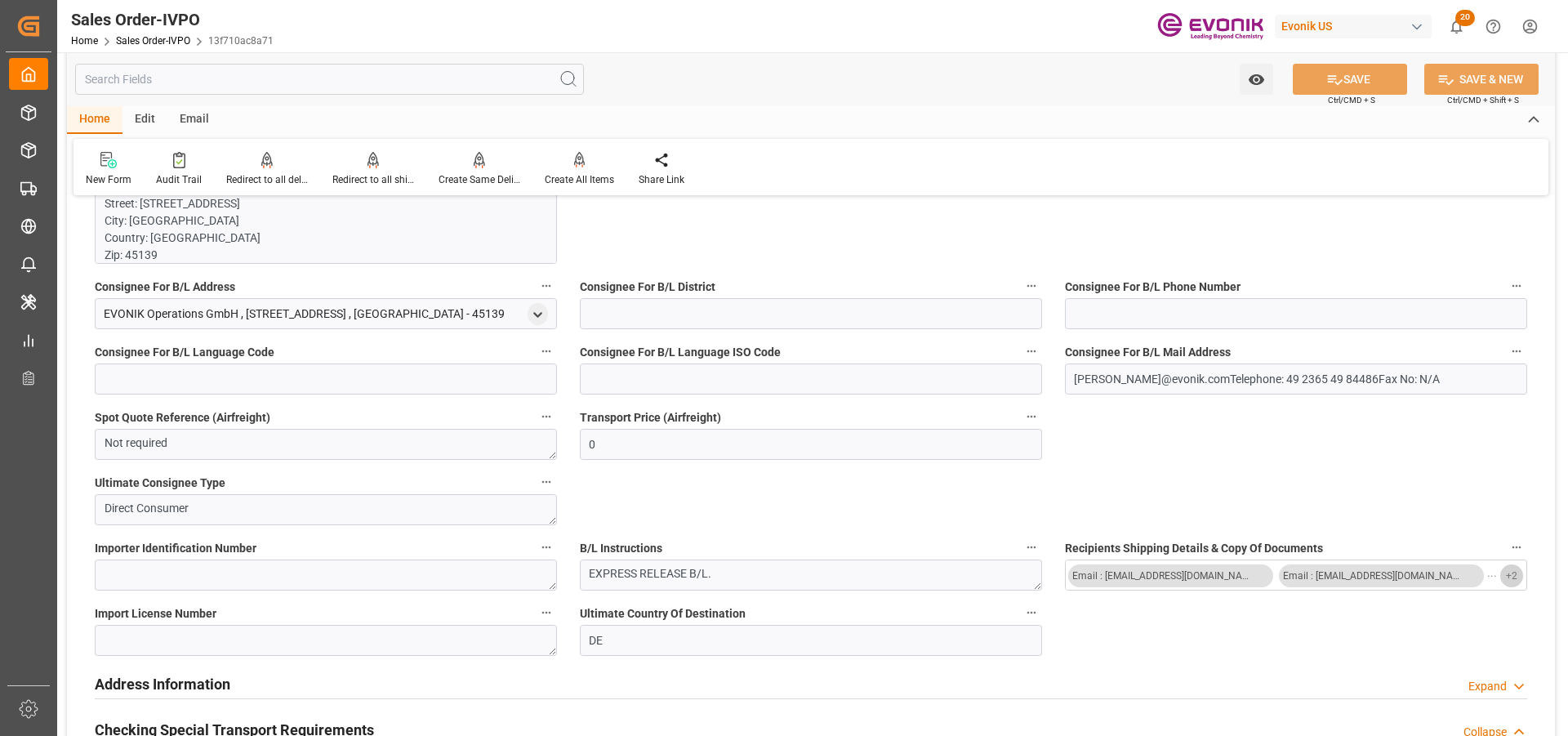
click at [1506, 575] on span "+ 2" at bounding box center [1511, 575] width 12 height 26
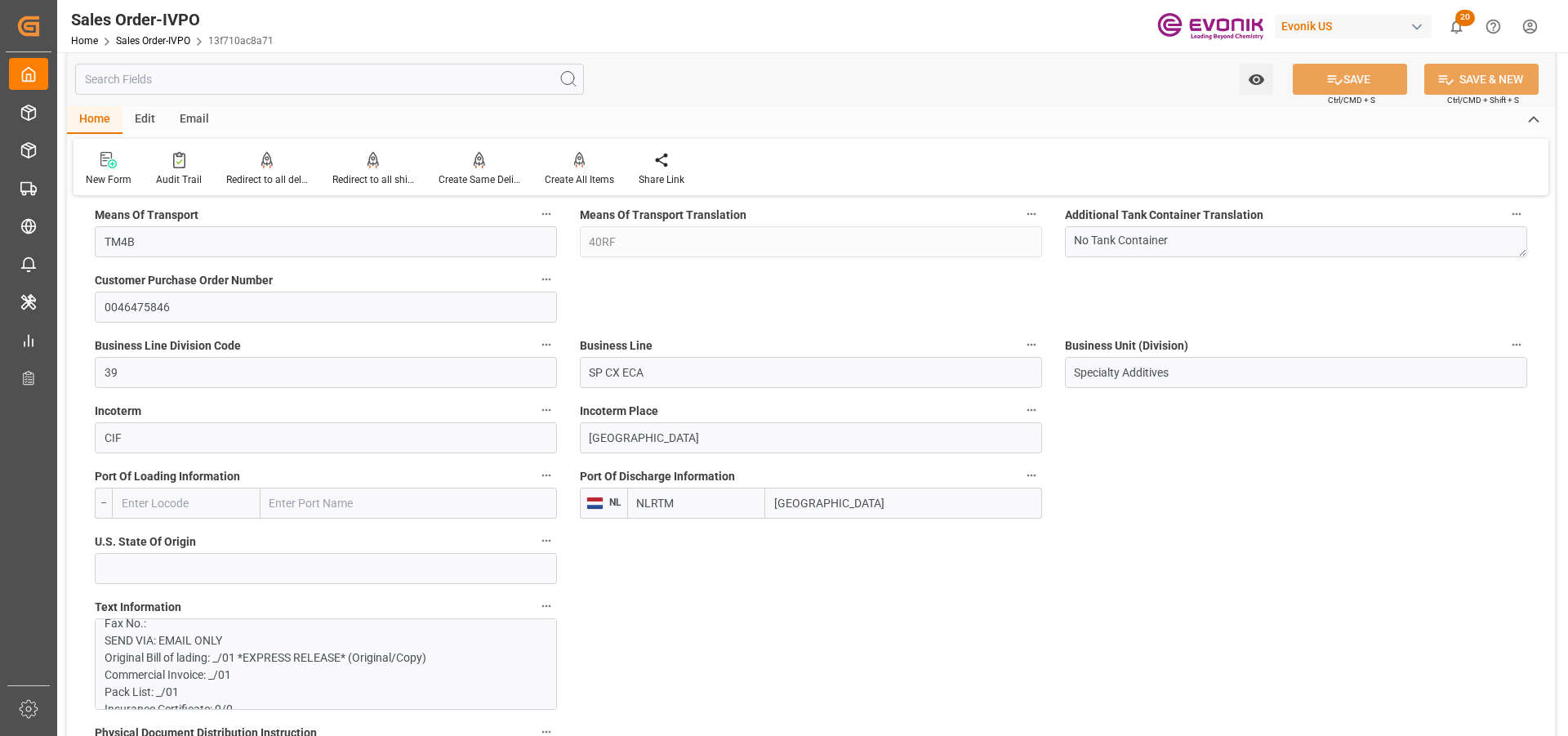
scroll to position [1307, 0]
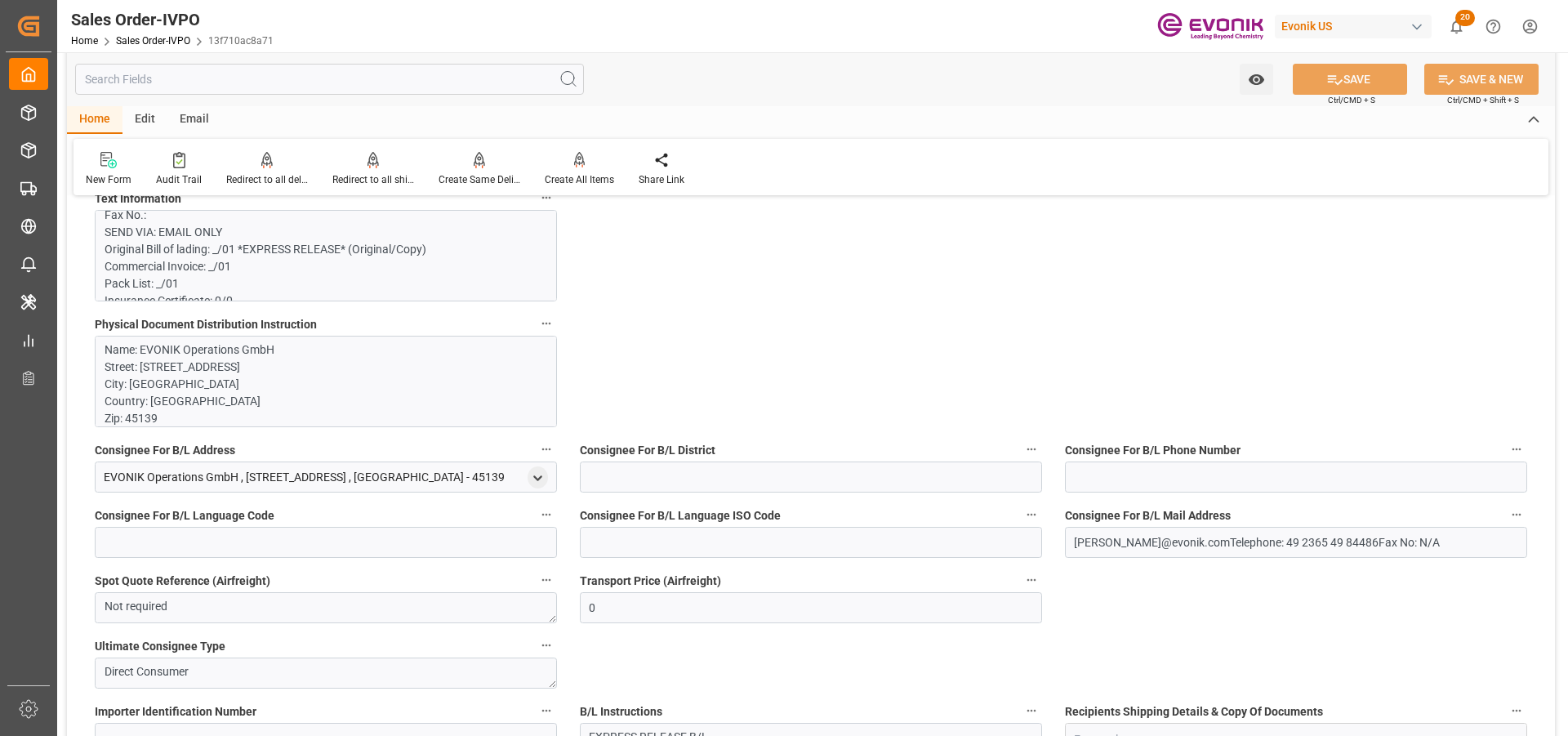
type input "Dennis Zimmermann@evonik.comTelephone: 49 2365 49 84486Fax No: N/A"
click at [243, 77] on input "text" at bounding box center [329, 79] width 509 height 31
type input "c"
type input "Dennis Zimmermann@evonik.comTelephone: 49 2365 49 84486Fax No: N/A"
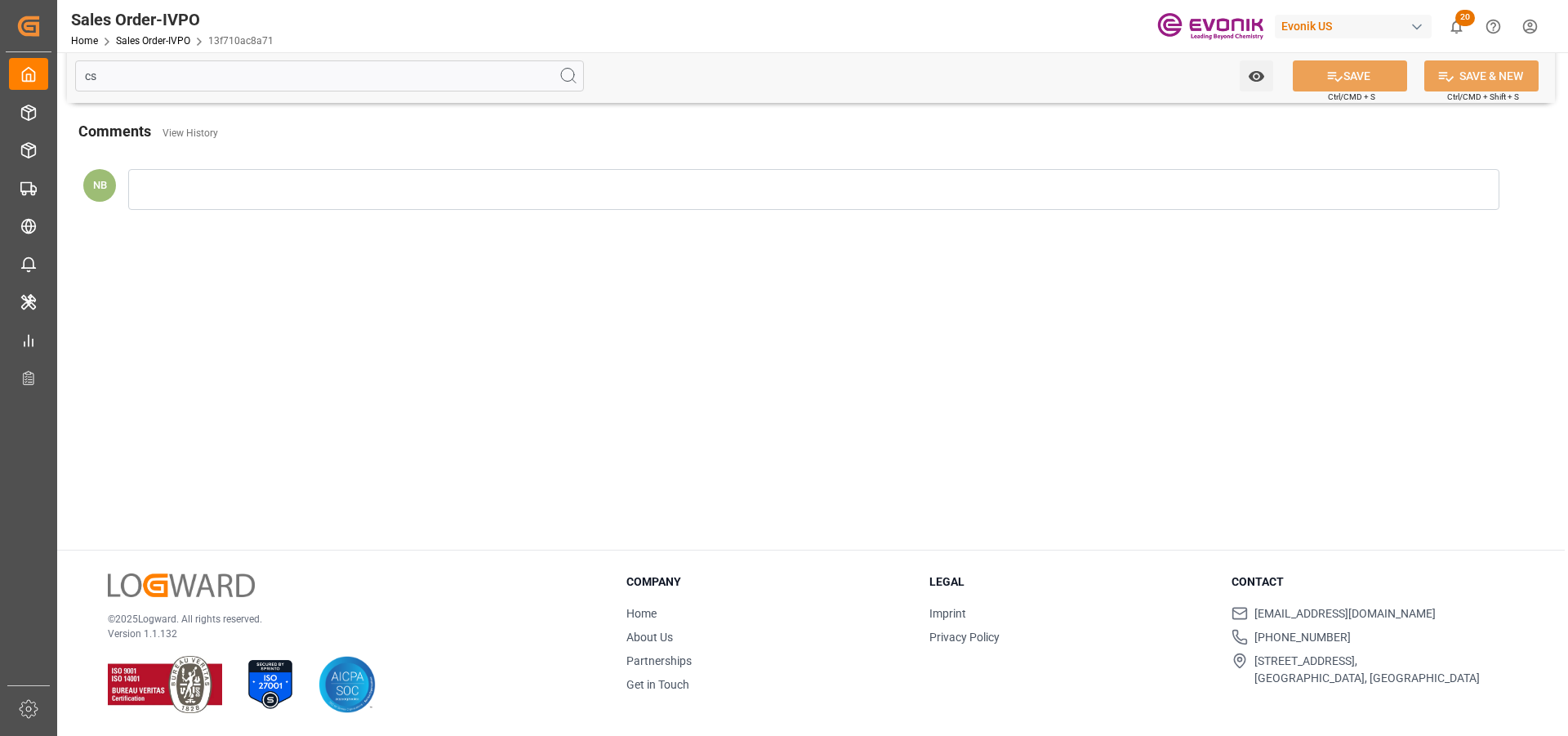
scroll to position [0, 0]
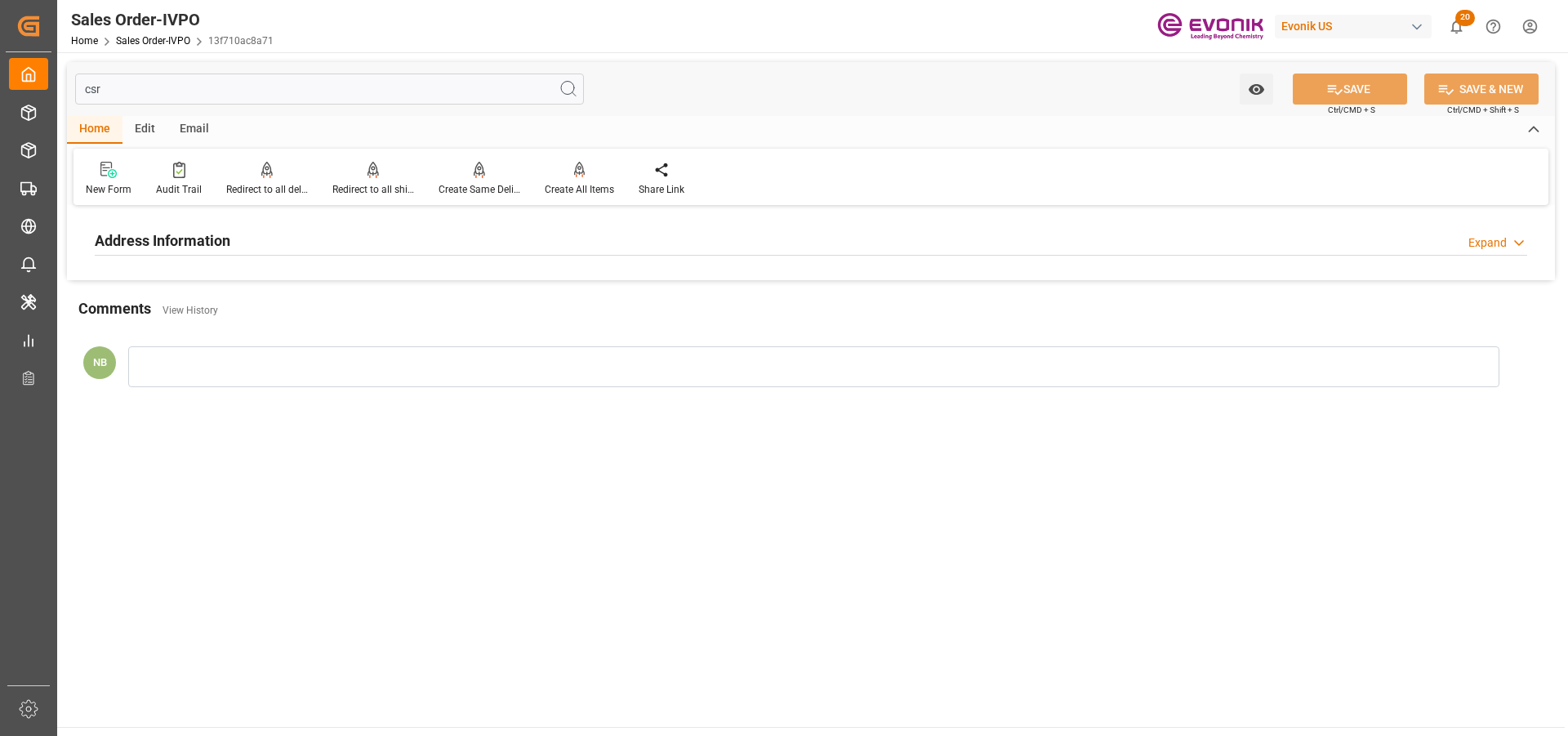
type input "csr"
click at [203, 235] on h2 "Address Information" at bounding box center [162, 241] width 135 height 22
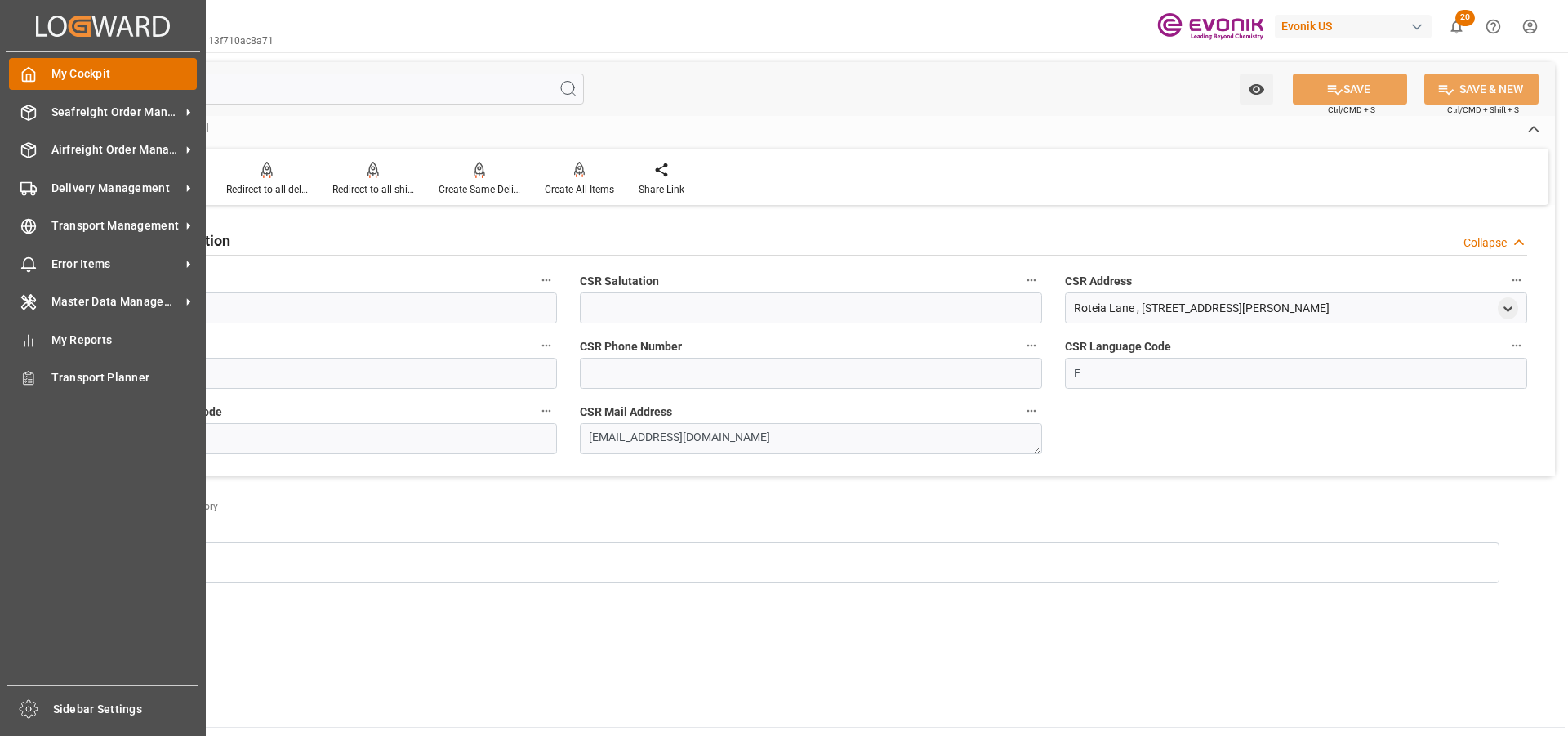
drag, startPoint x: 69, startPoint y: 89, endPoint x: 28, endPoint y: 89, distance: 41.0
click at [23, 94] on div "Created by potrace 1.15, written by Peter Selinger 2001-2017 Created by potrace…" at bounding box center [784, 368] width 1568 height 736
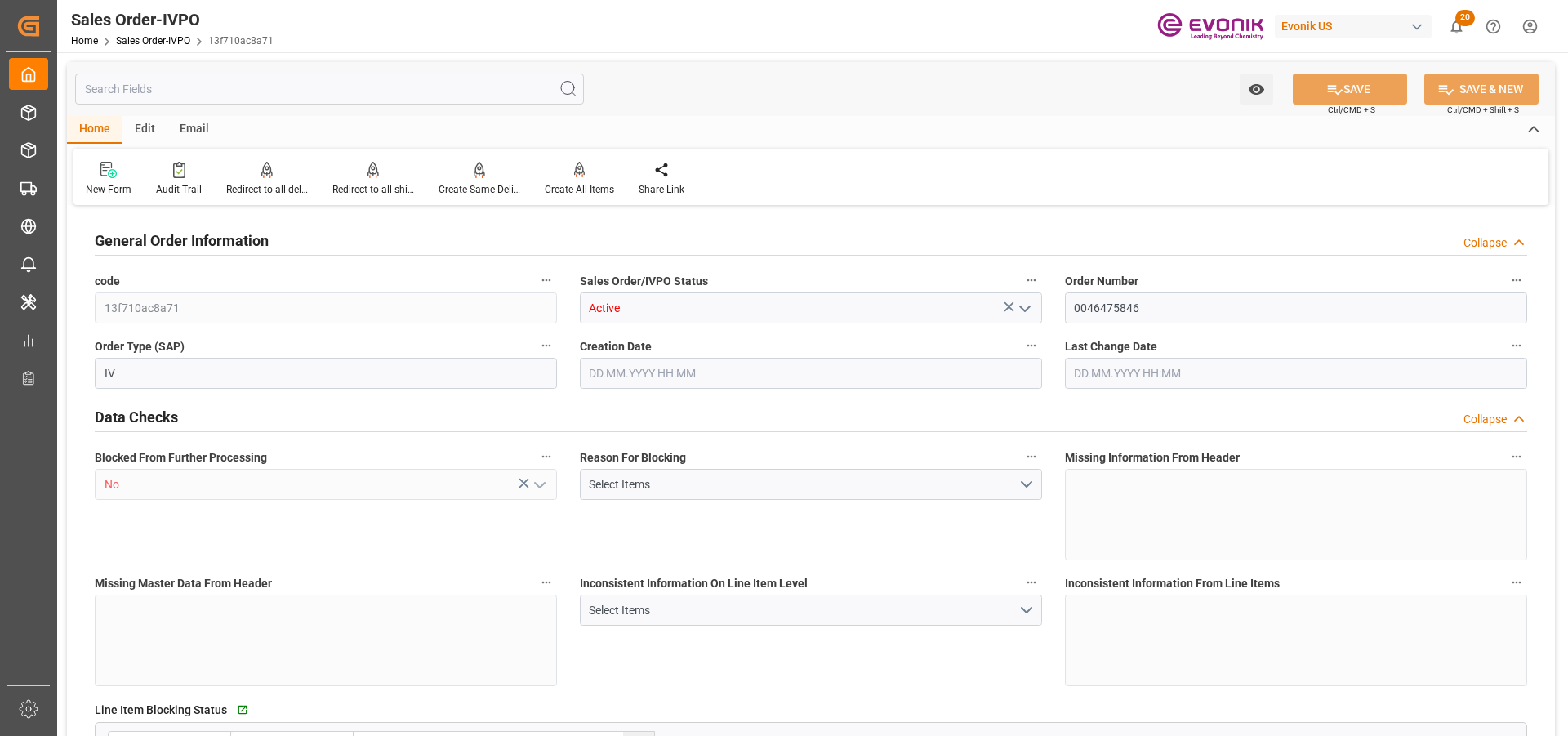
type input "NLRTM"
type input "Dennis Zimmermann@evonik.comTelephone: 49 2365 49 84486Fax No: N/A"
type input "0"
type input "1"
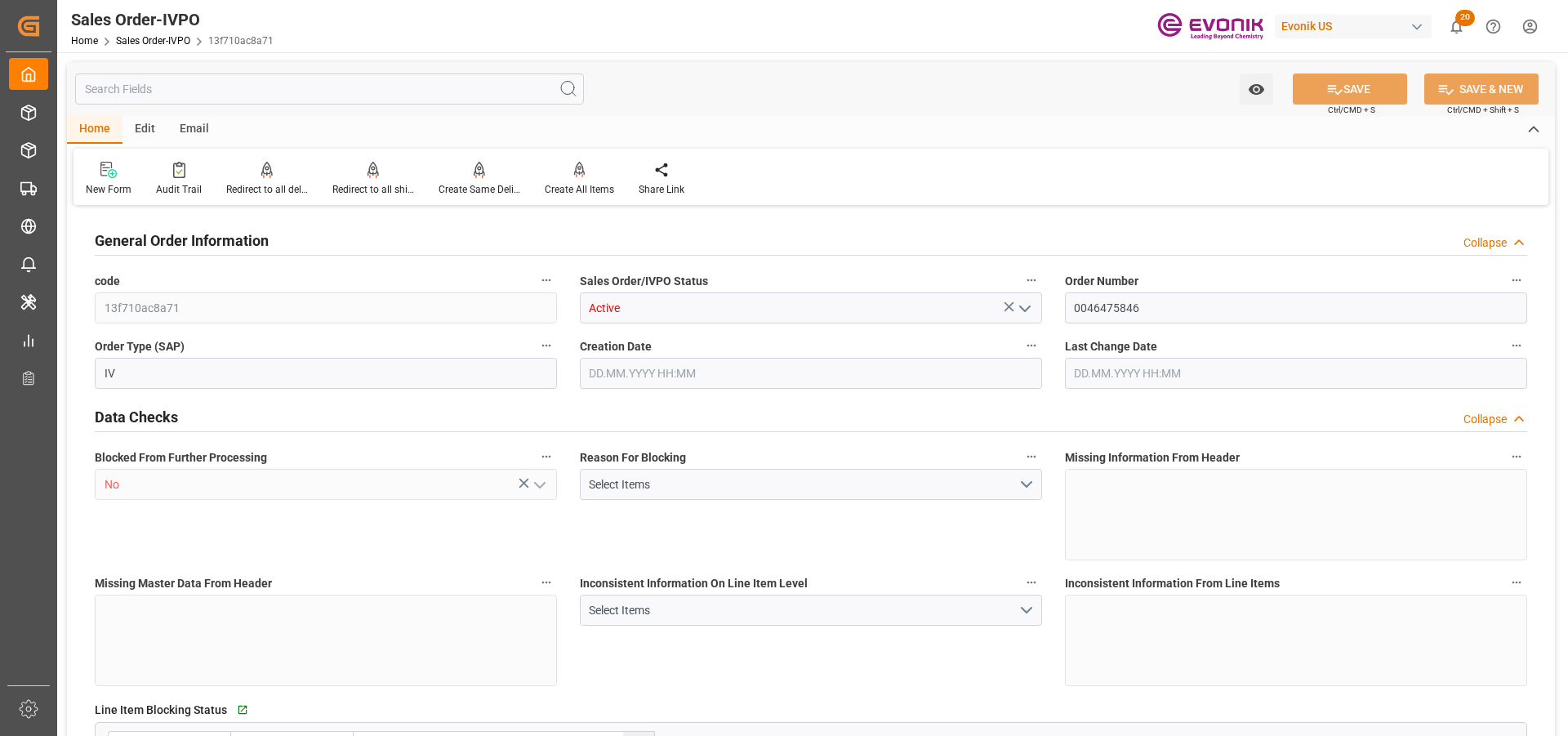
type input "1"
type input "17640"
type input "33.8254"
type input "19000"
type input "60"
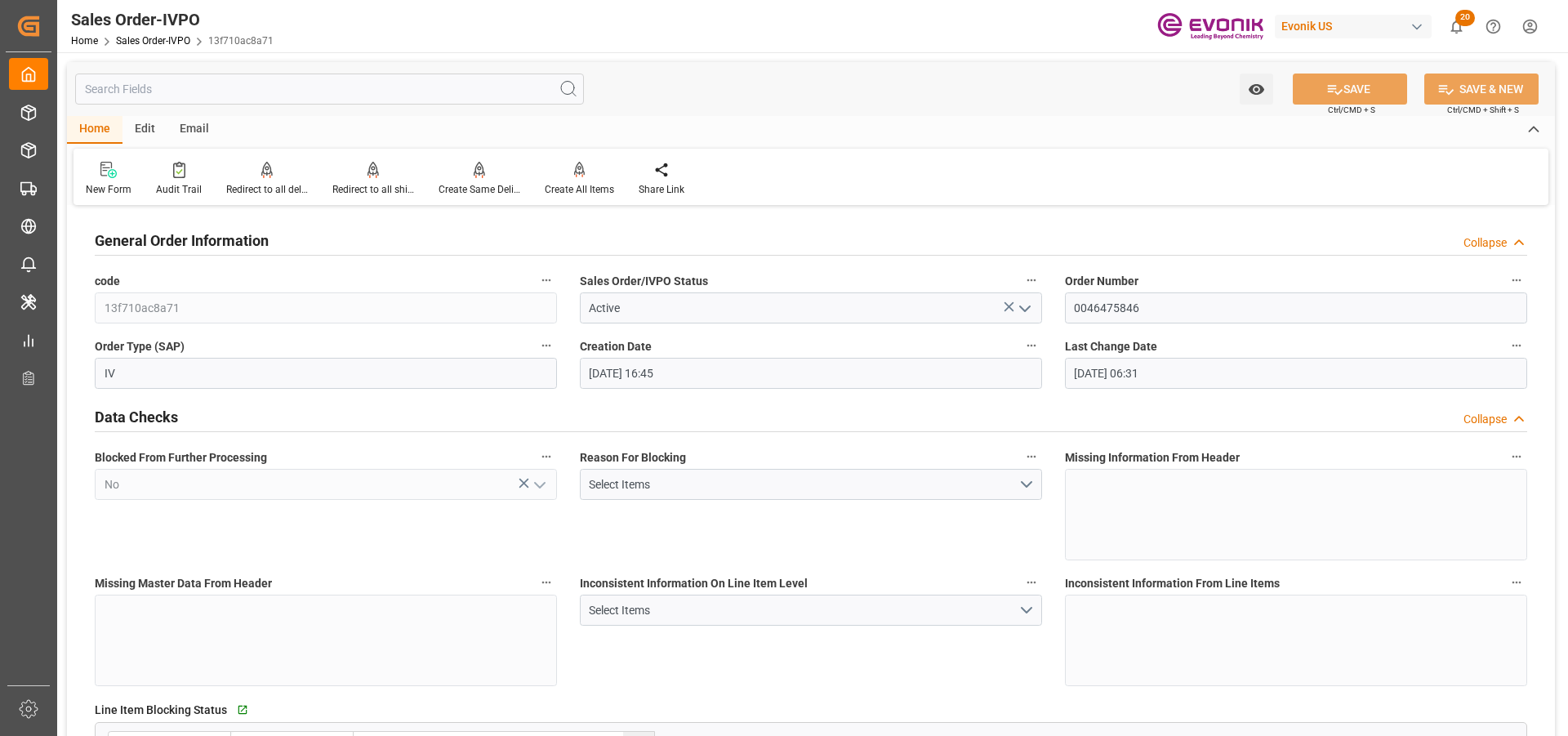
type input "01.10.2025 16:45"
type input "02.10.2025 06:31"
type input "Dennis Zimmermann@evonik.comTelephone: 49 2365 49 84486Fax No: N/A"
type input "JPYOK"
type input "0"
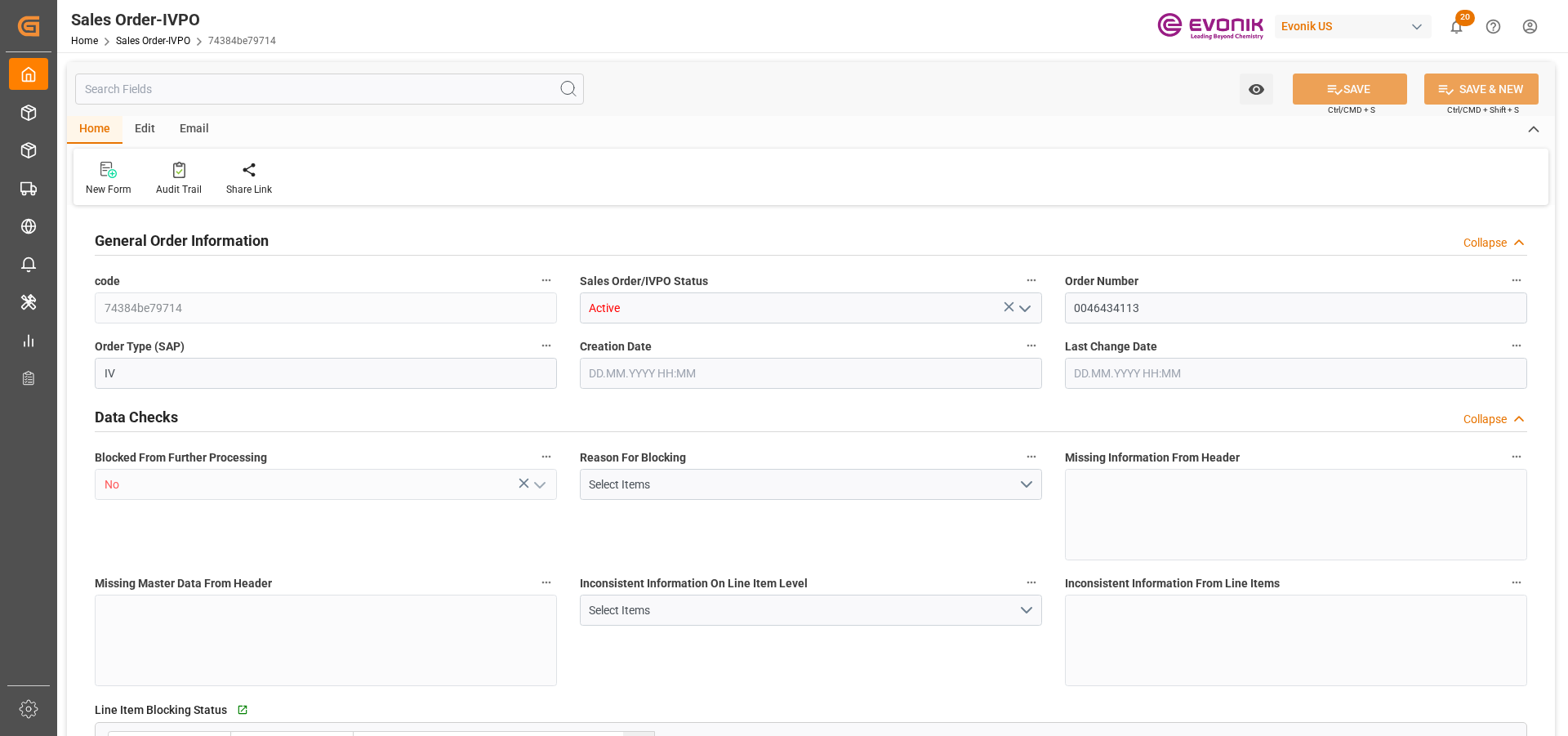
type input "1"
type input "11888"
type input "23.1069"
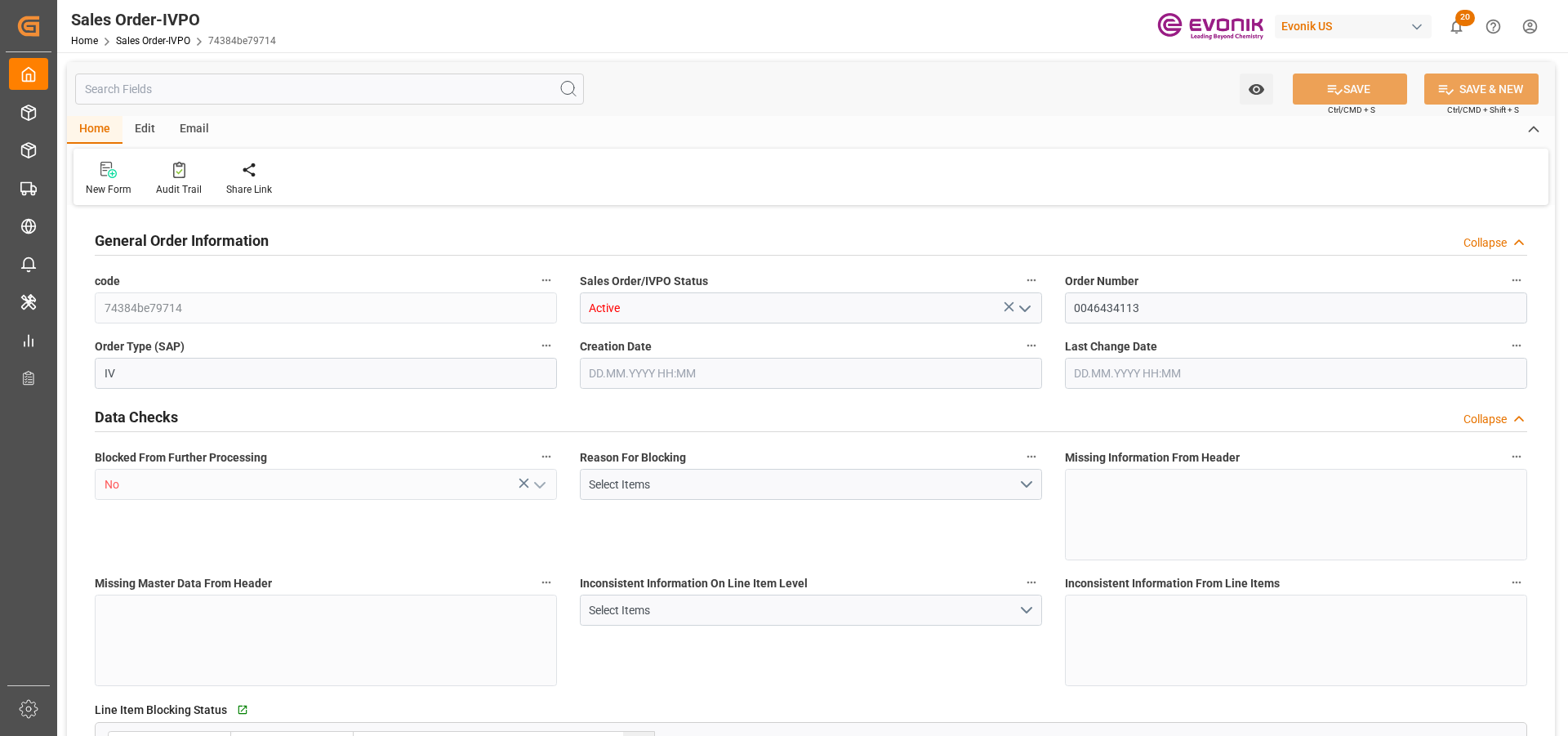
type input "17000"
type input "30"
type input "18.06.2025 14:47"
type input "08.08.2025 20:37"
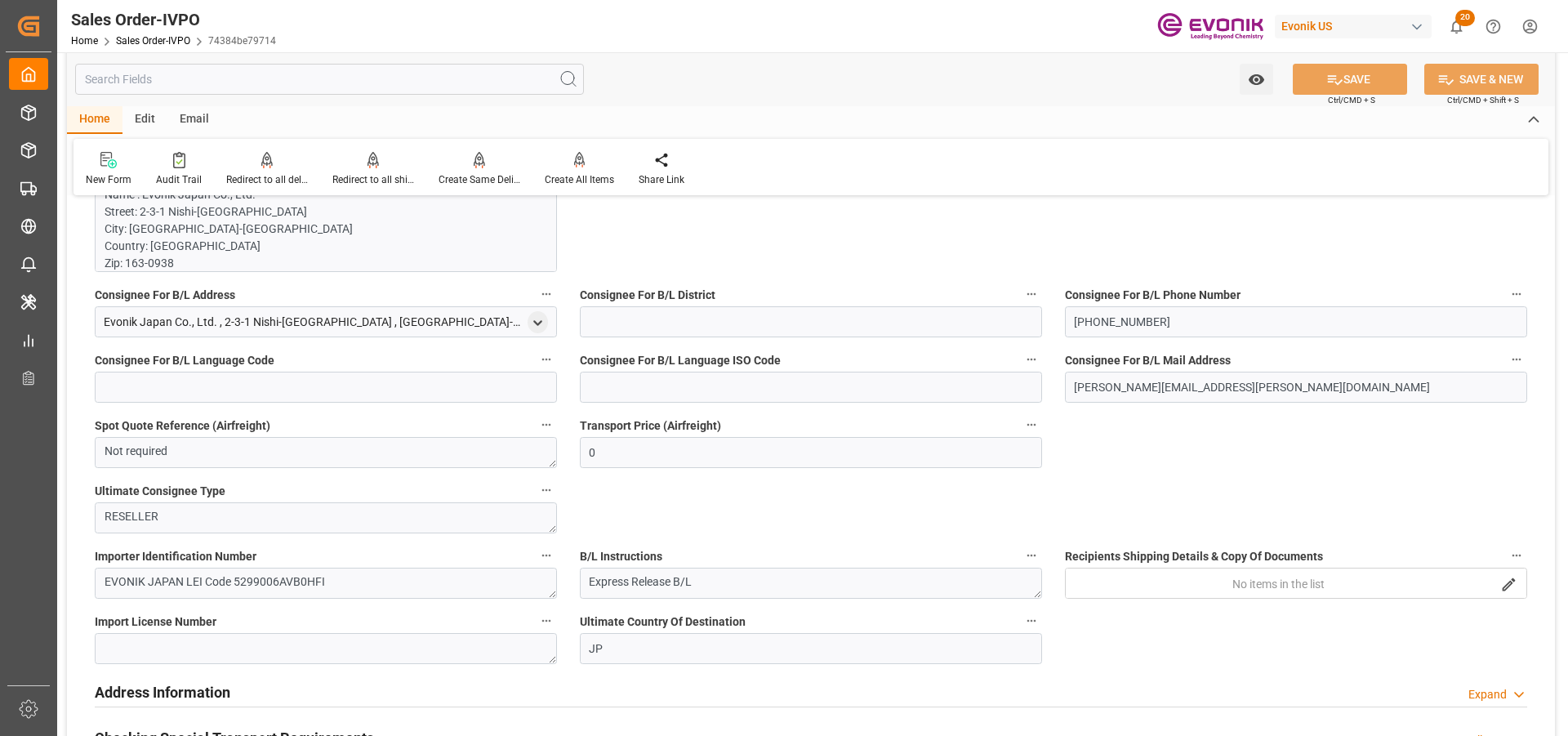
scroll to position [1551, 0]
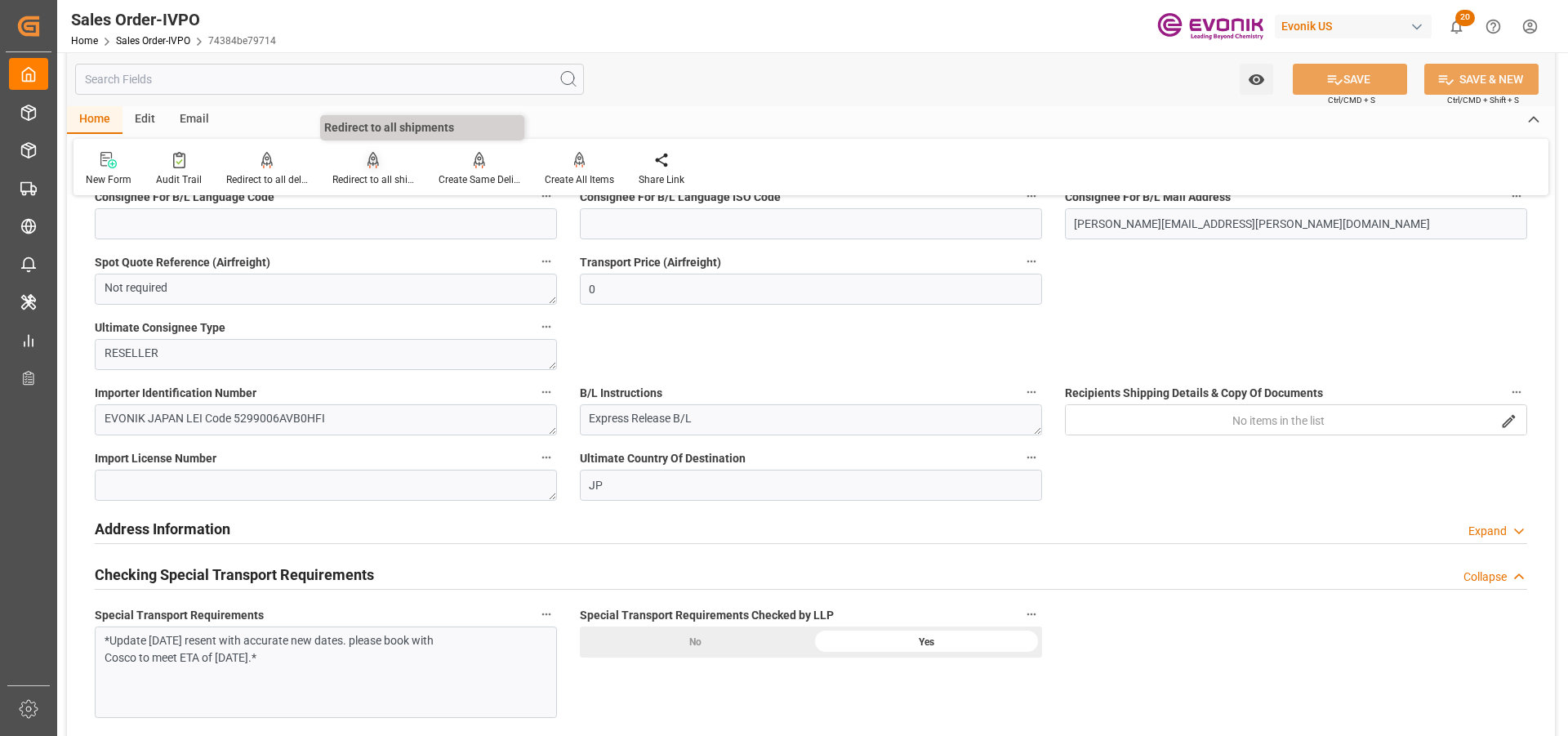
click at [385, 173] on div "Redirect to all shipments" at bounding box center [373, 180] width 82 height 15
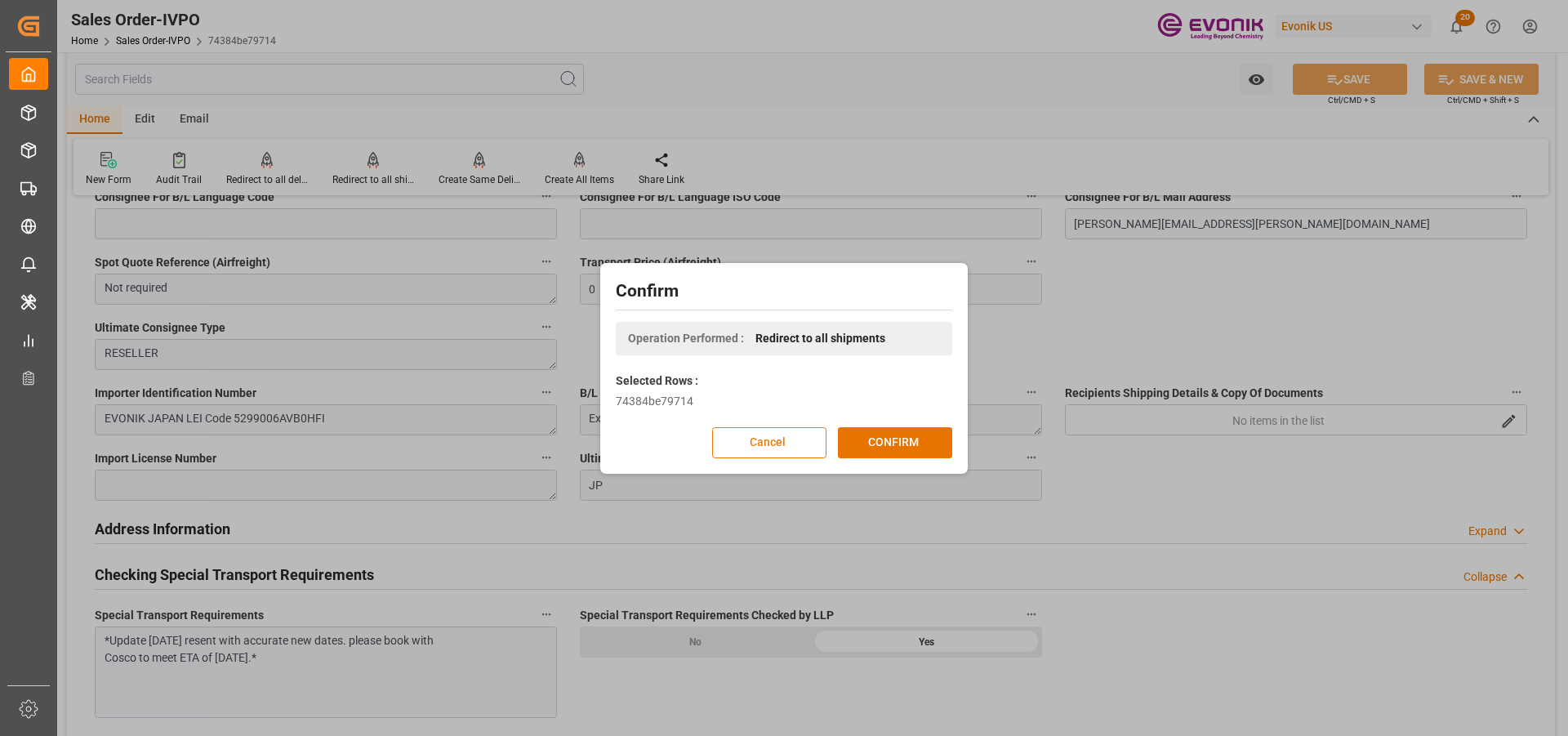
click at [758, 443] on button "Cancel" at bounding box center [769, 442] width 114 height 31
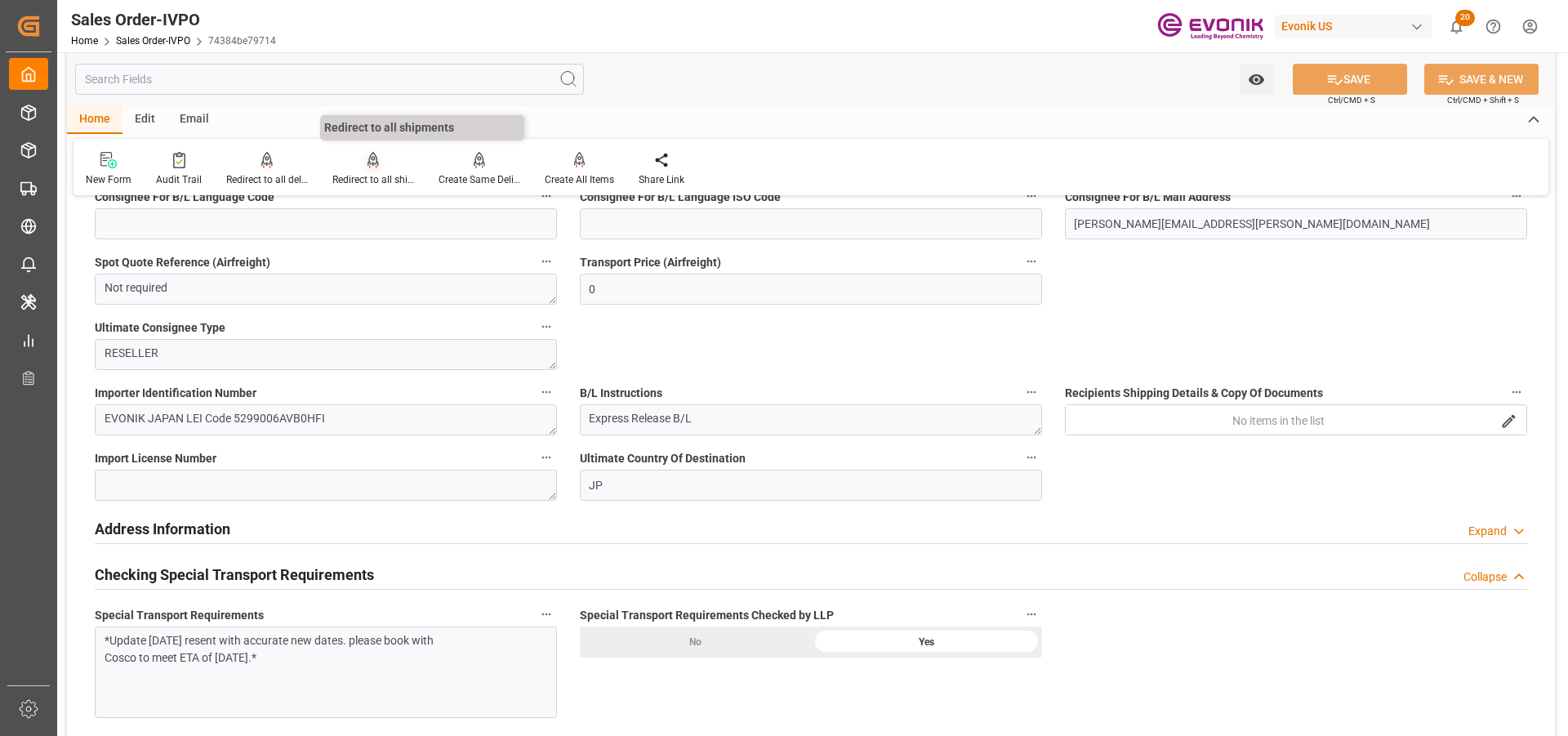
click at [354, 163] on div at bounding box center [373, 160] width 82 height 18
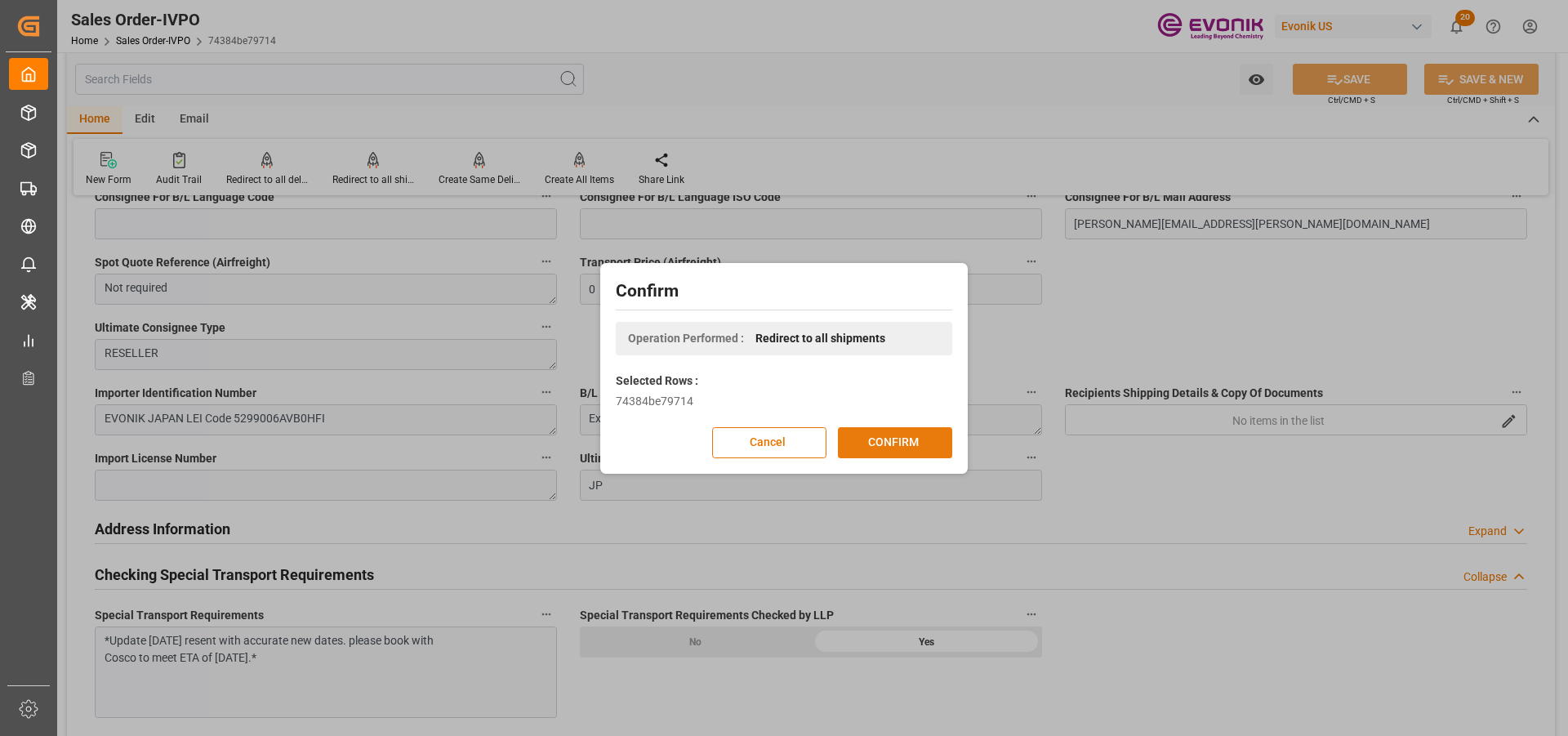
click at [864, 446] on button "CONFIRM" at bounding box center [895, 442] width 114 height 31
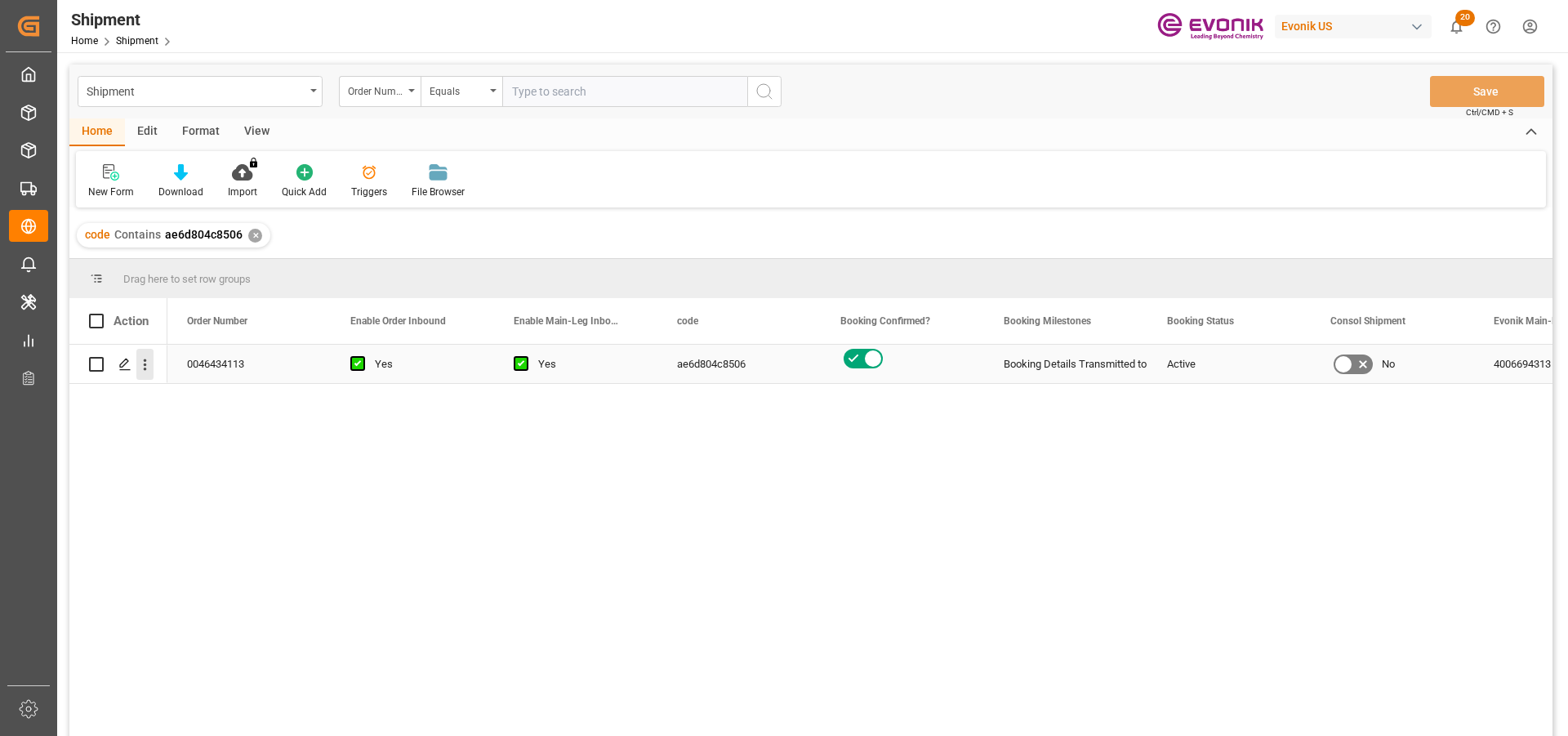
click at [151, 357] on icon "open menu" at bounding box center [145, 364] width 18 height 18
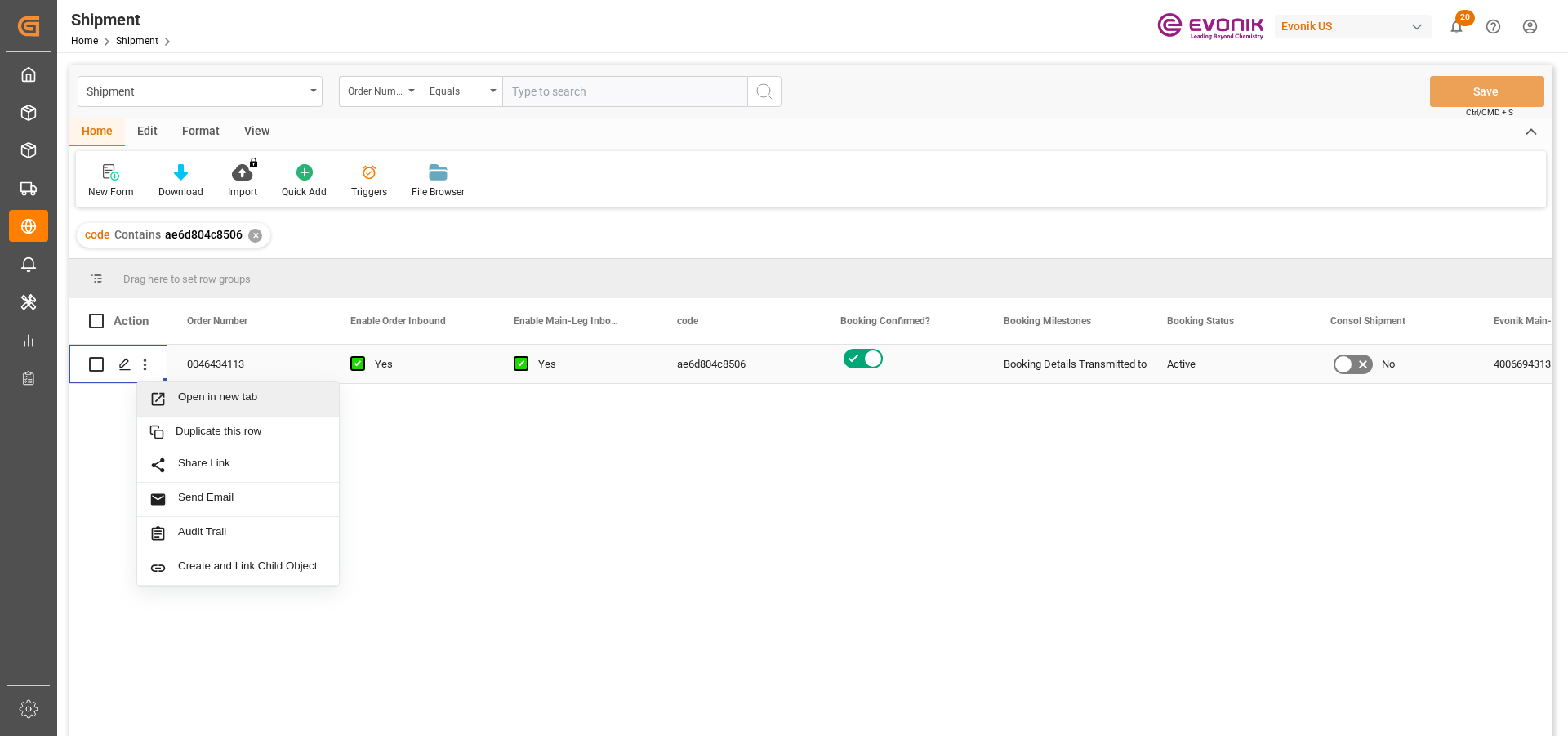
click at [251, 391] on span "Open in new tab" at bounding box center [252, 398] width 149 height 18
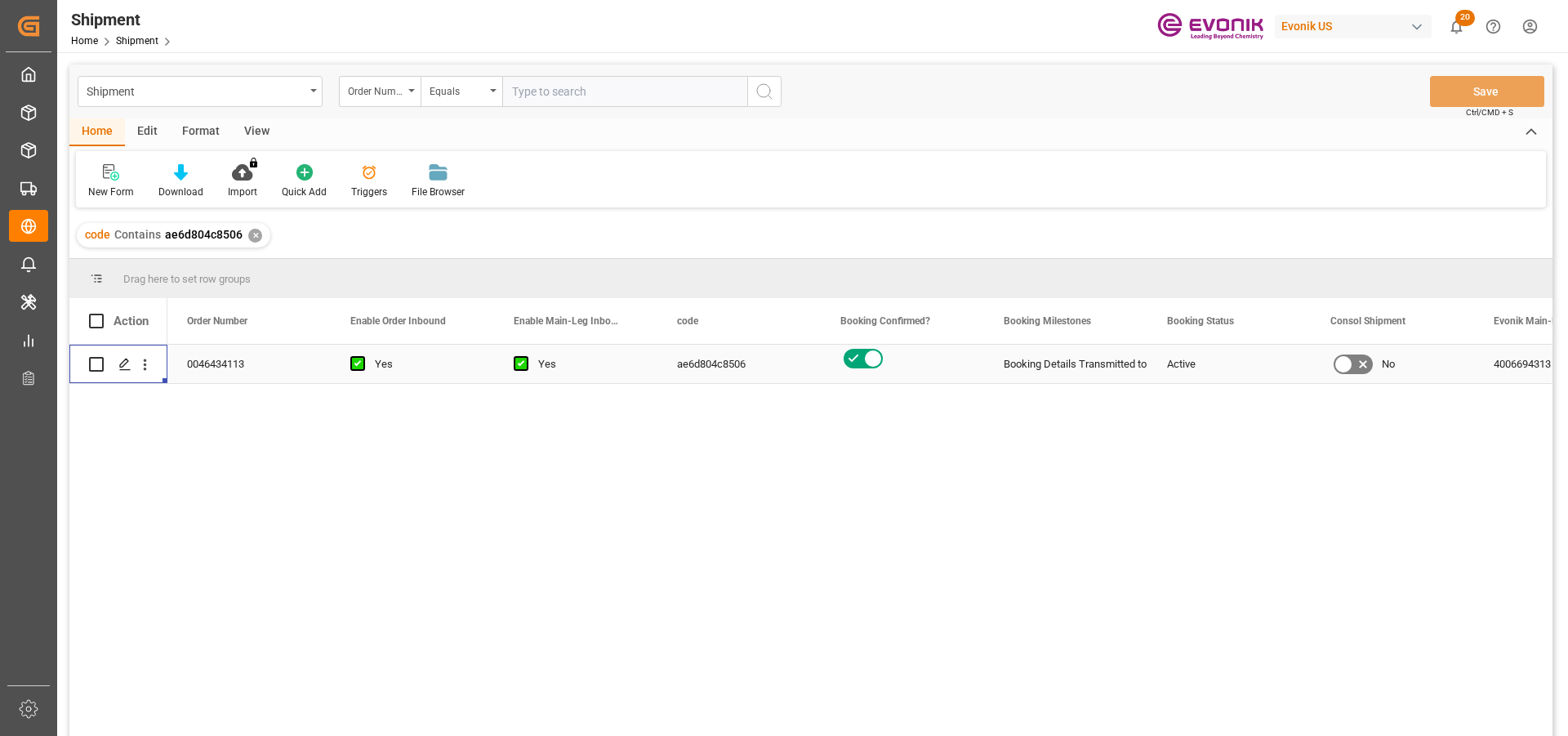
click at [226, 368] on div "0046434113" at bounding box center [248, 363] width 163 height 38
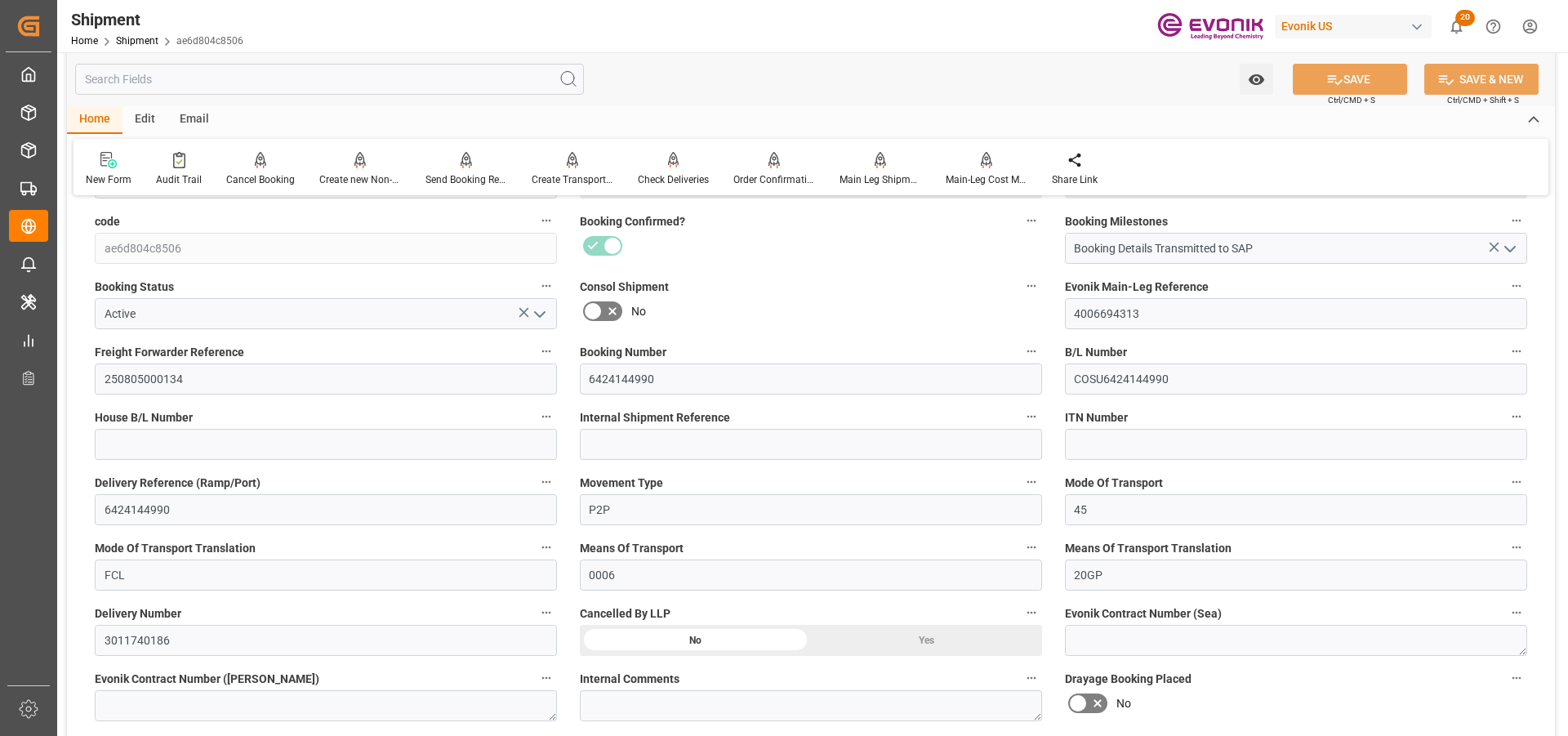
scroll to position [409, 0]
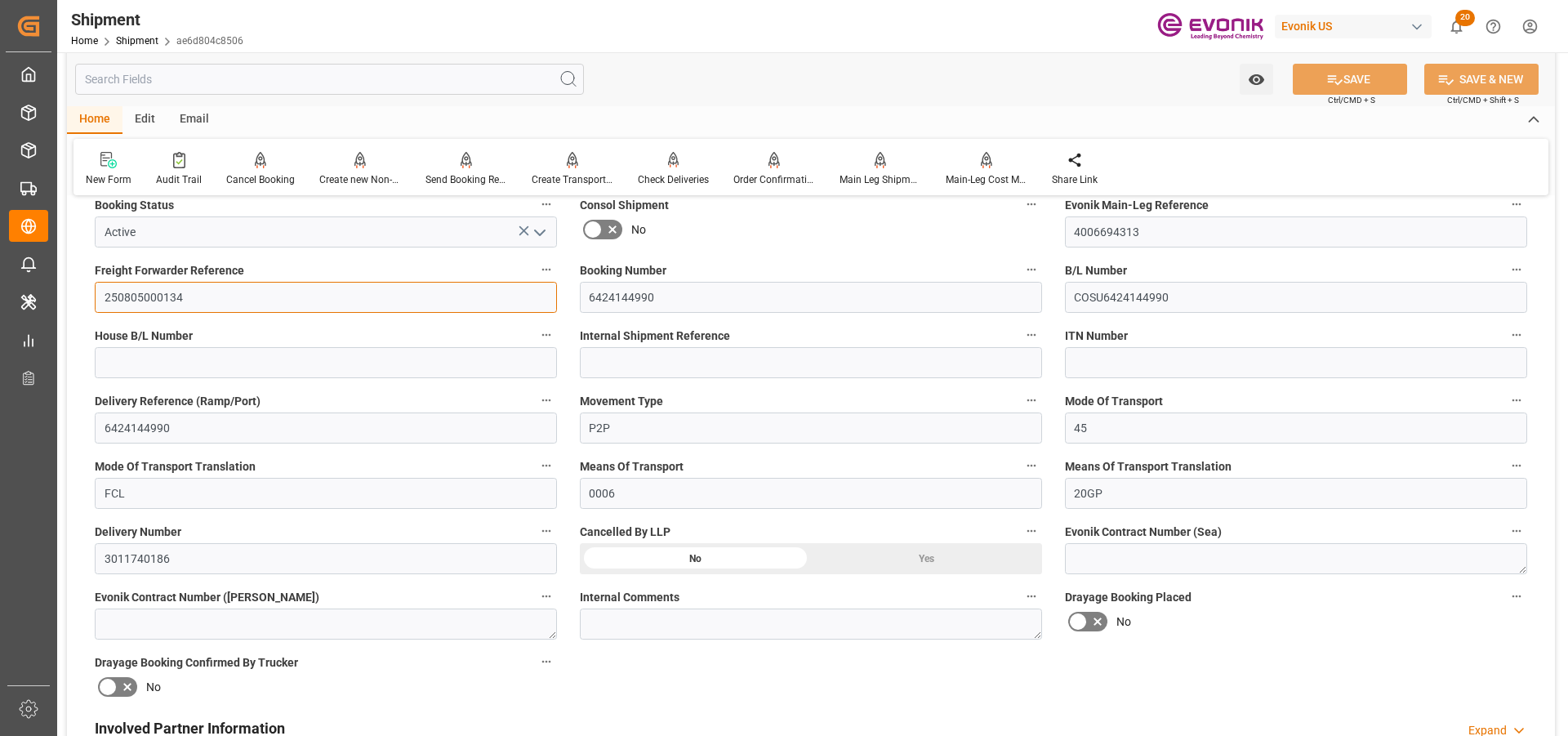
click at [160, 296] on input "250805000134" at bounding box center [325, 297] width 462 height 31
click at [148, 299] on input "250805000134" at bounding box center [325, 297] width 462 height 31
click at [1085, 235] on input "4006694313" at bounding box center [1296, 231] width 462 height 31
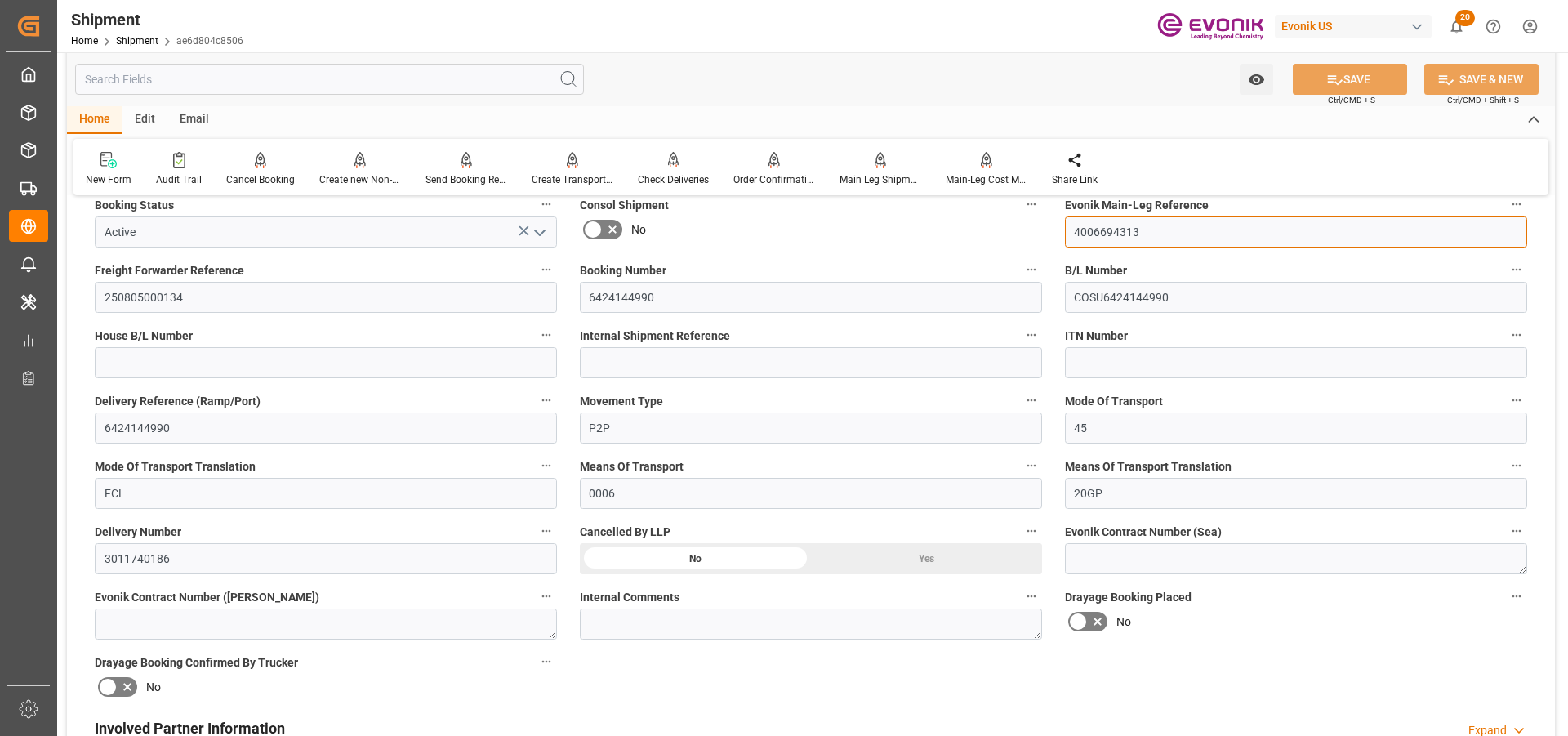
click at [1085, 235] on input "4006694313" at bounding box center [1296, 231] width 462 height 31
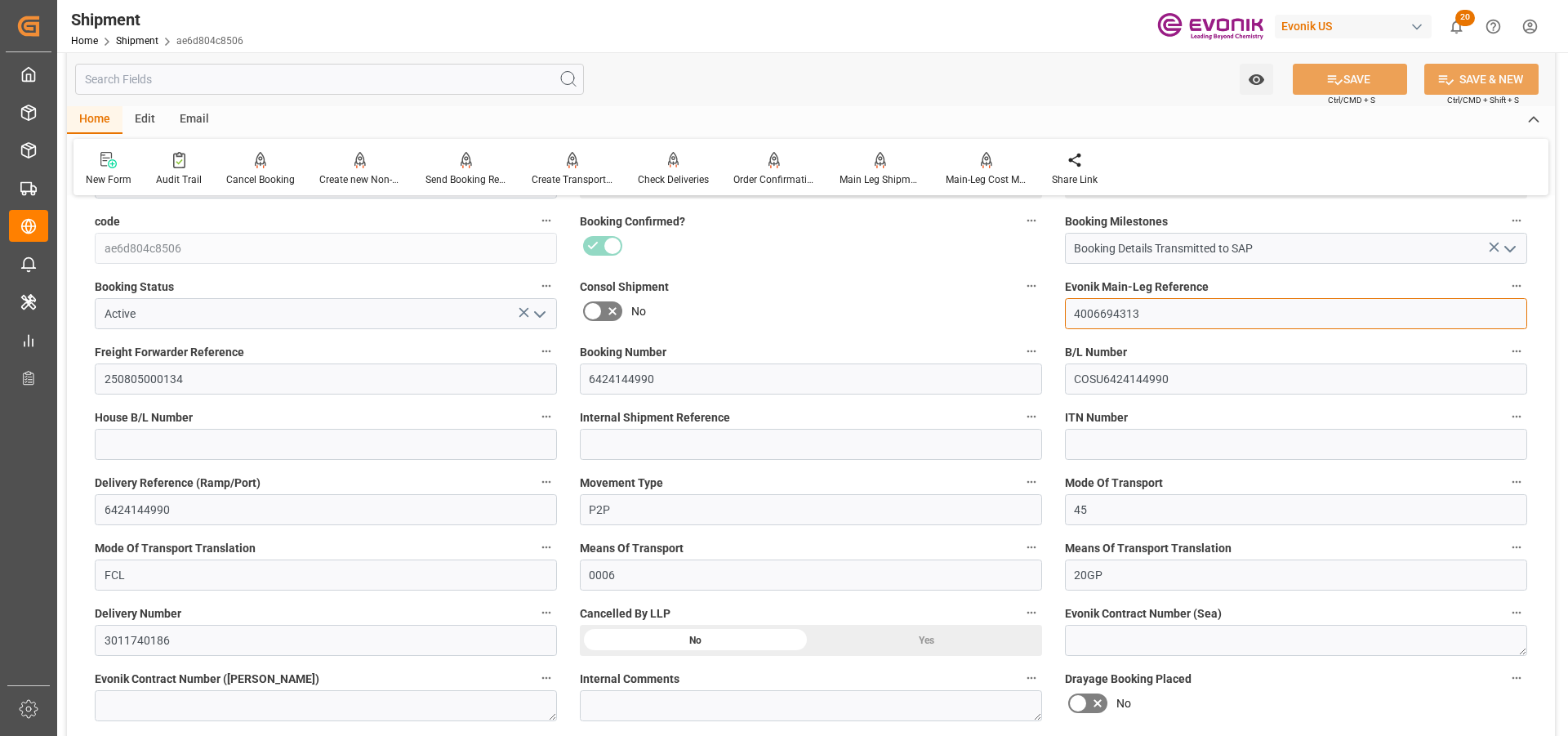
scroll to position [0, 0]
